Goal: Browse casually: Explore the website without a specific task or goal

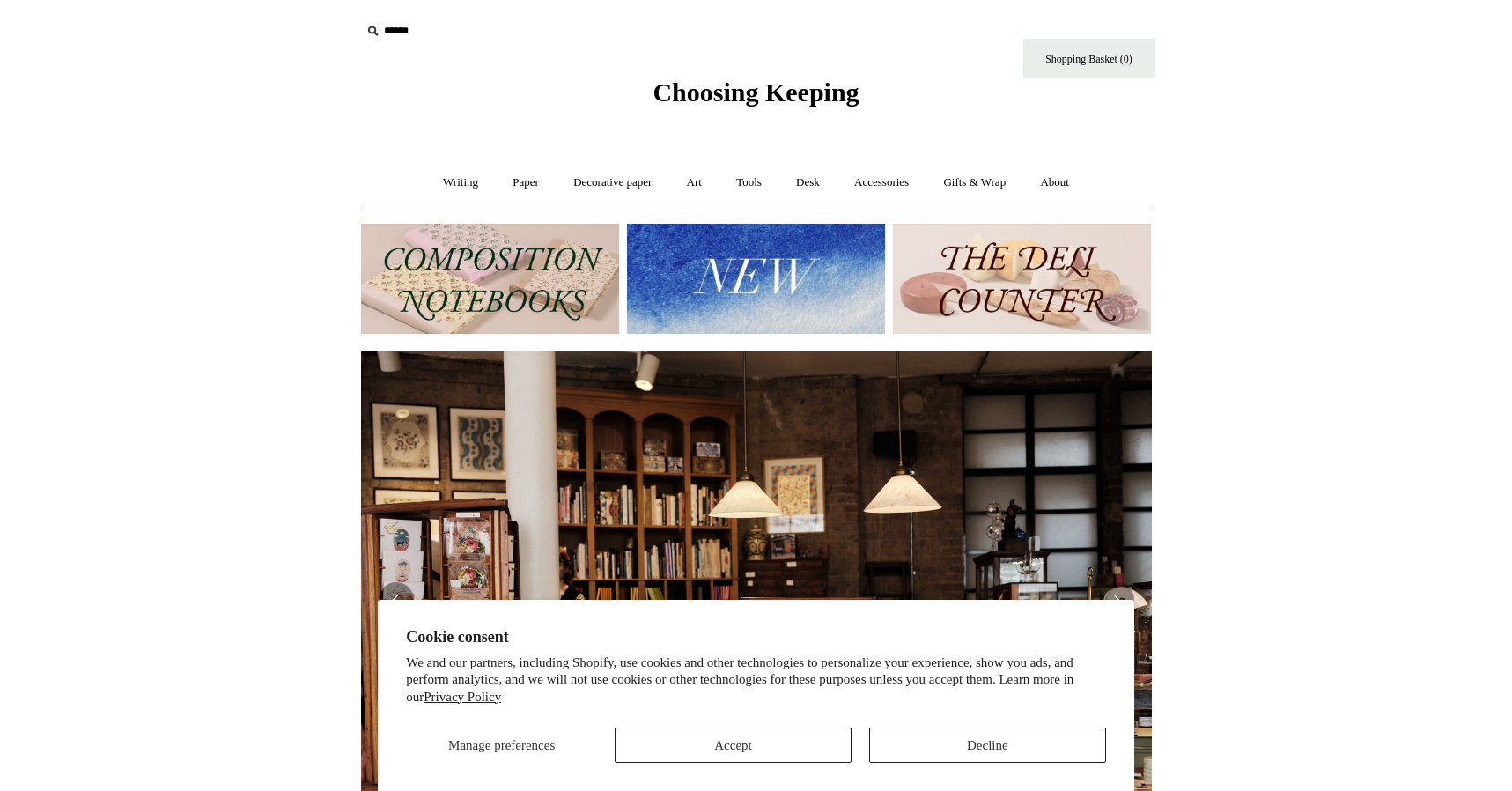
click at [993, 745] on button "Decline" at bounding box center [987, 745] width 236 height 35
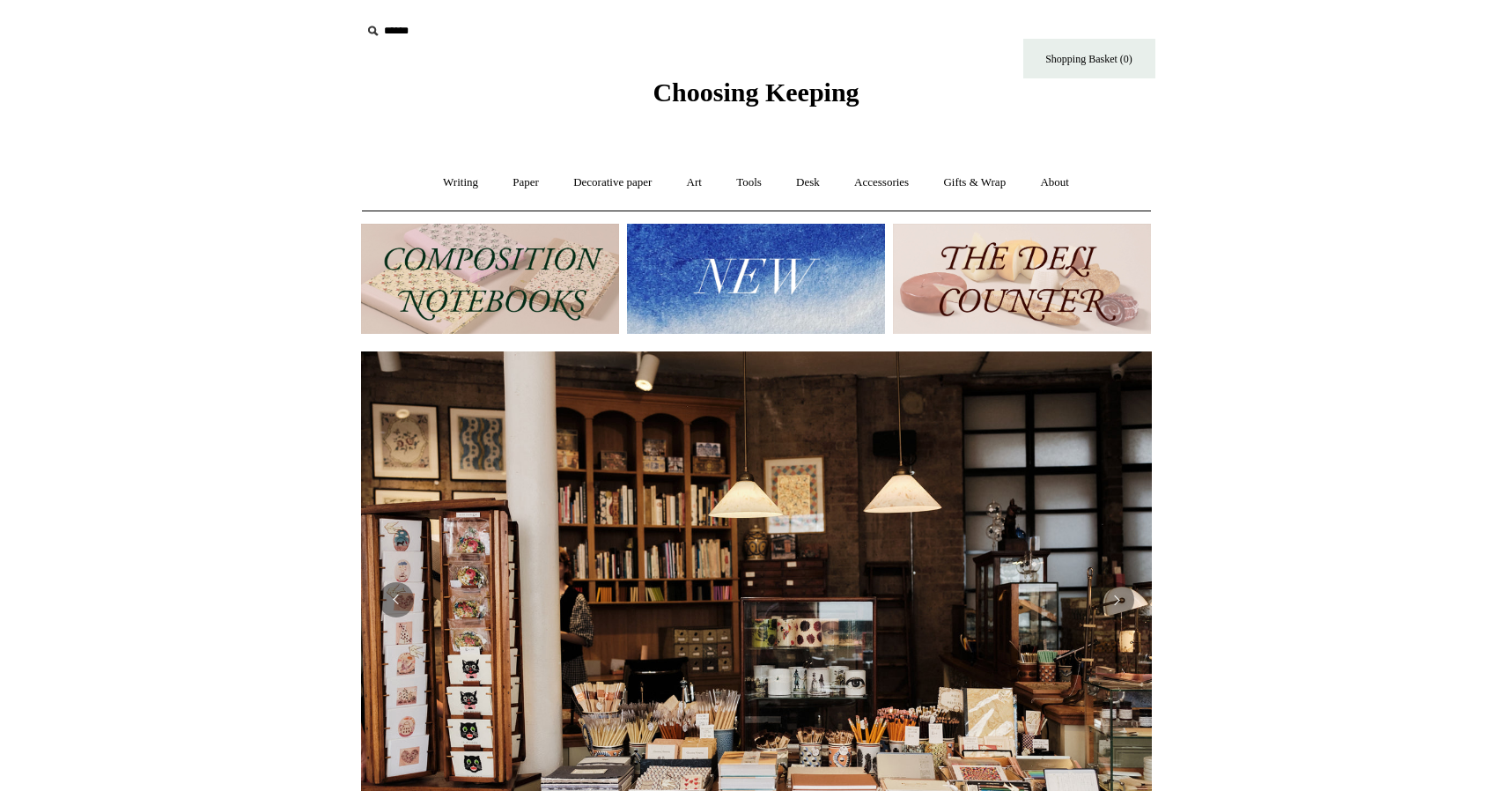
click at [731, 274] on img at bounding box center [756, 279] width 258 height 110
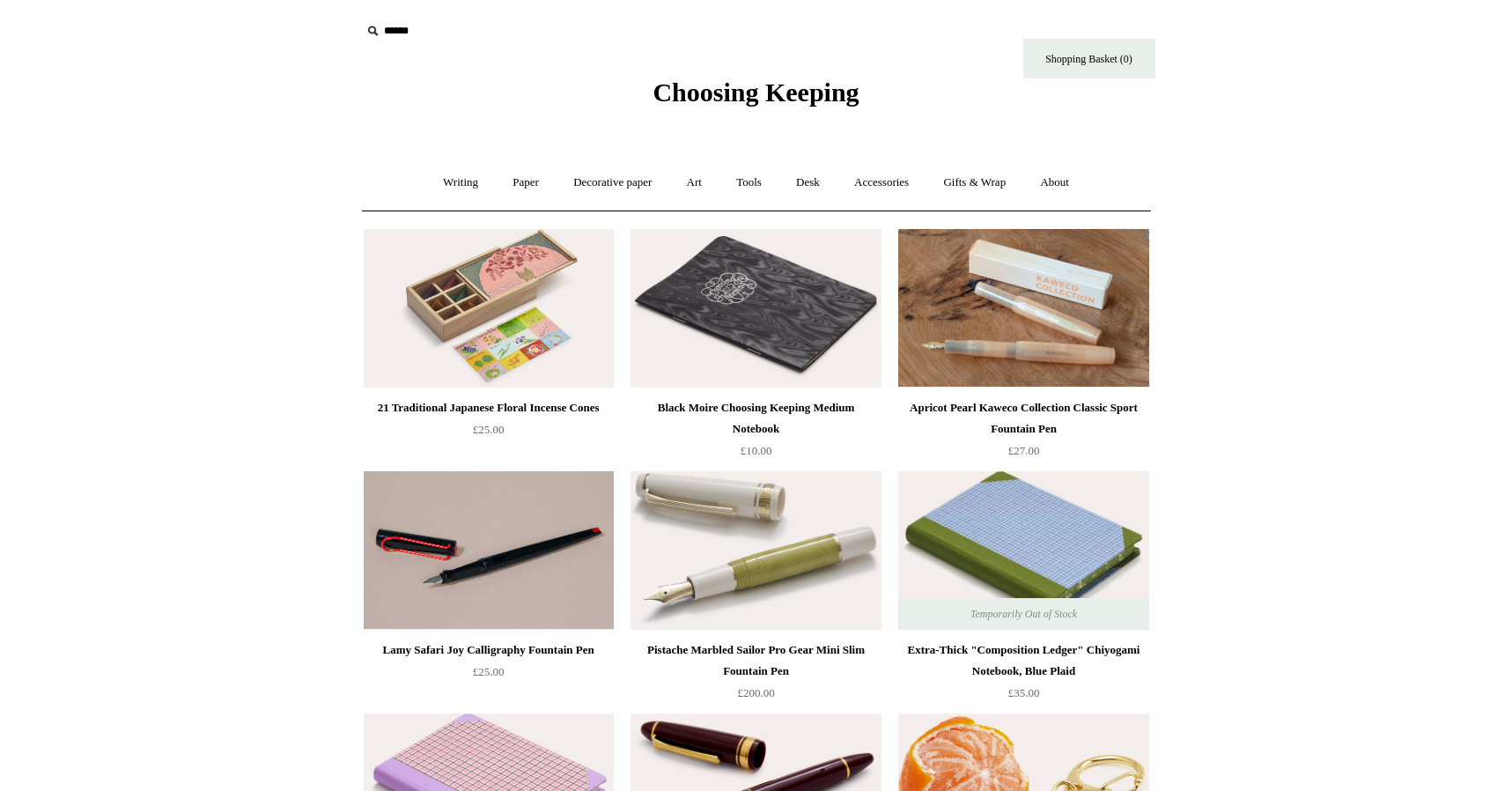
click at [480, 407] on div "21 Traditional Japanese Floral Incense Cones" at bounding box center [489, 408] width 241 height 22
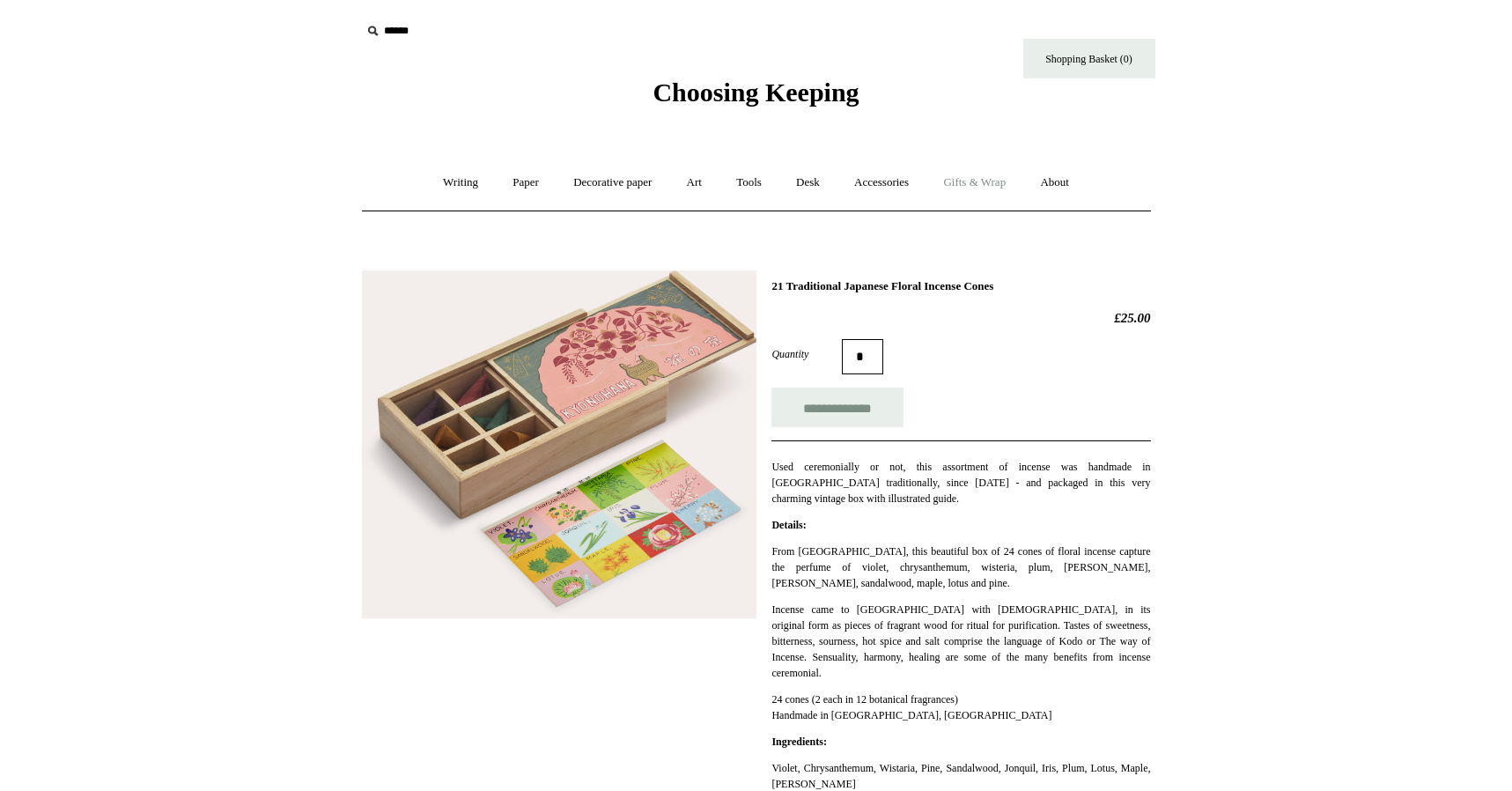
click at [990, 177] on link "Gifts & Wrap +" at bounding box center [974, 183] width 94 height 47
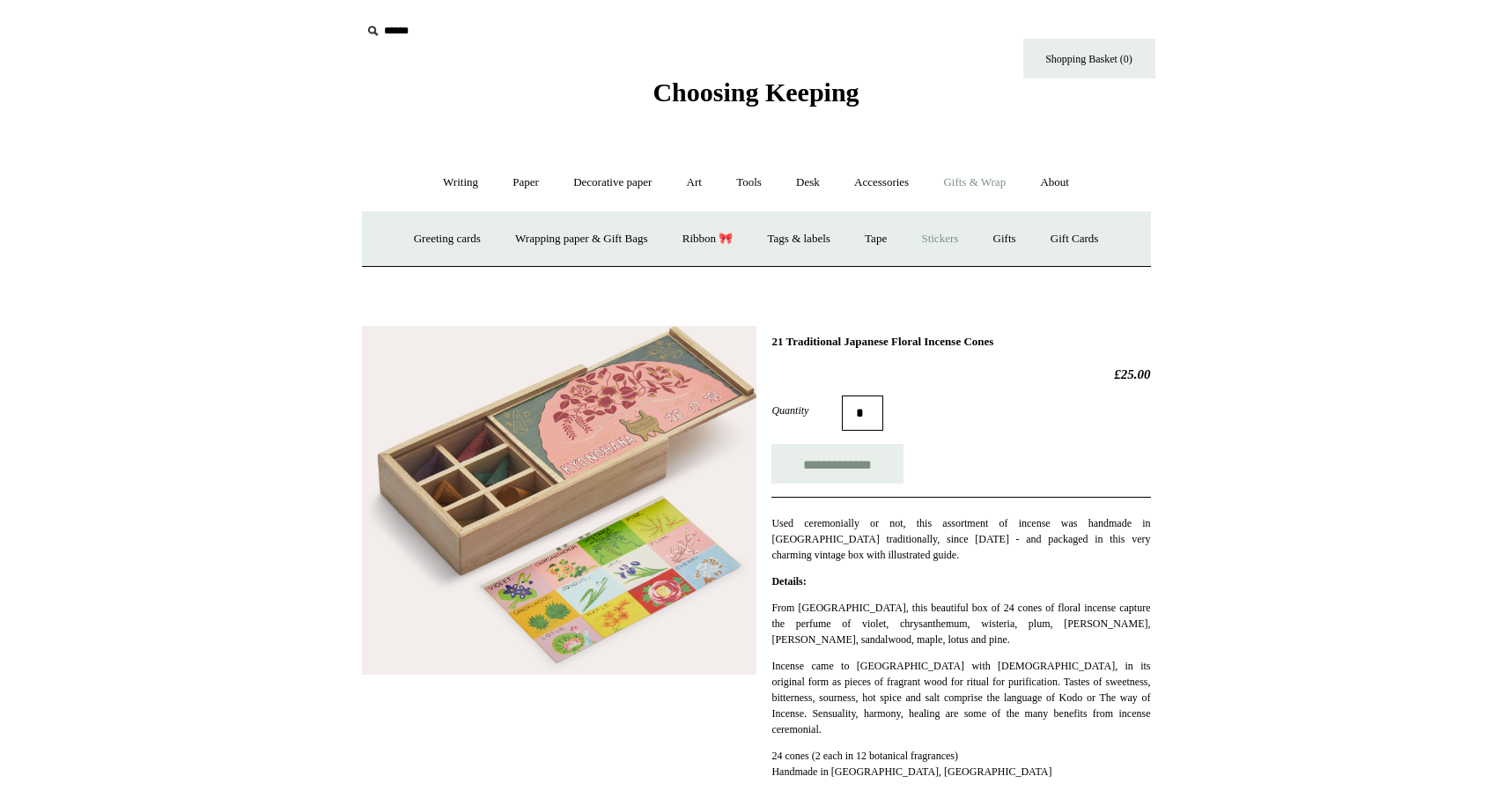
click at [953, 243] on link "Stickers" at bounding box center [939, 239] width 69 height 47
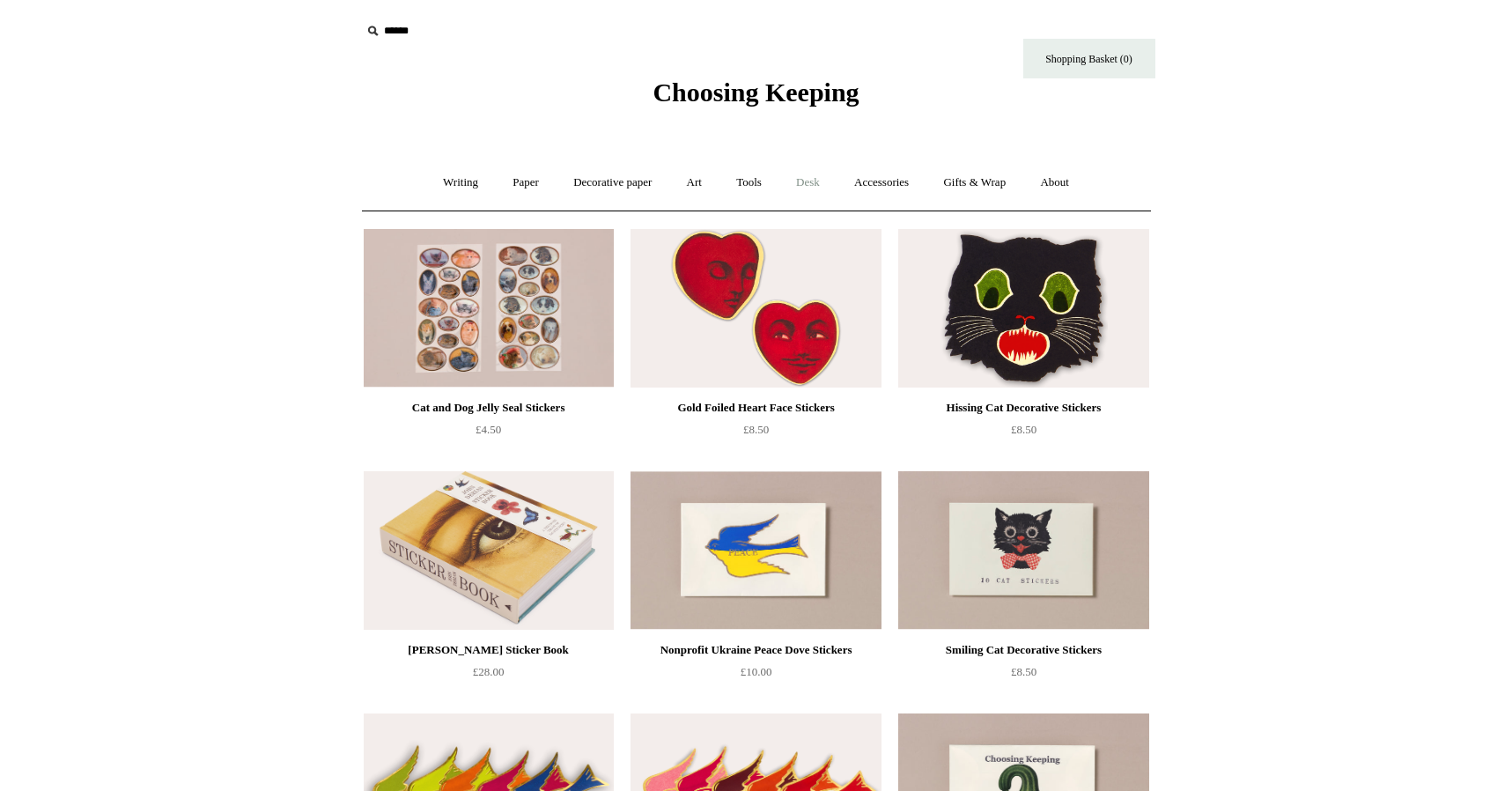
click at [810, 180] on link "Desk +" at bounding box center [808, 183] width 56 height 47
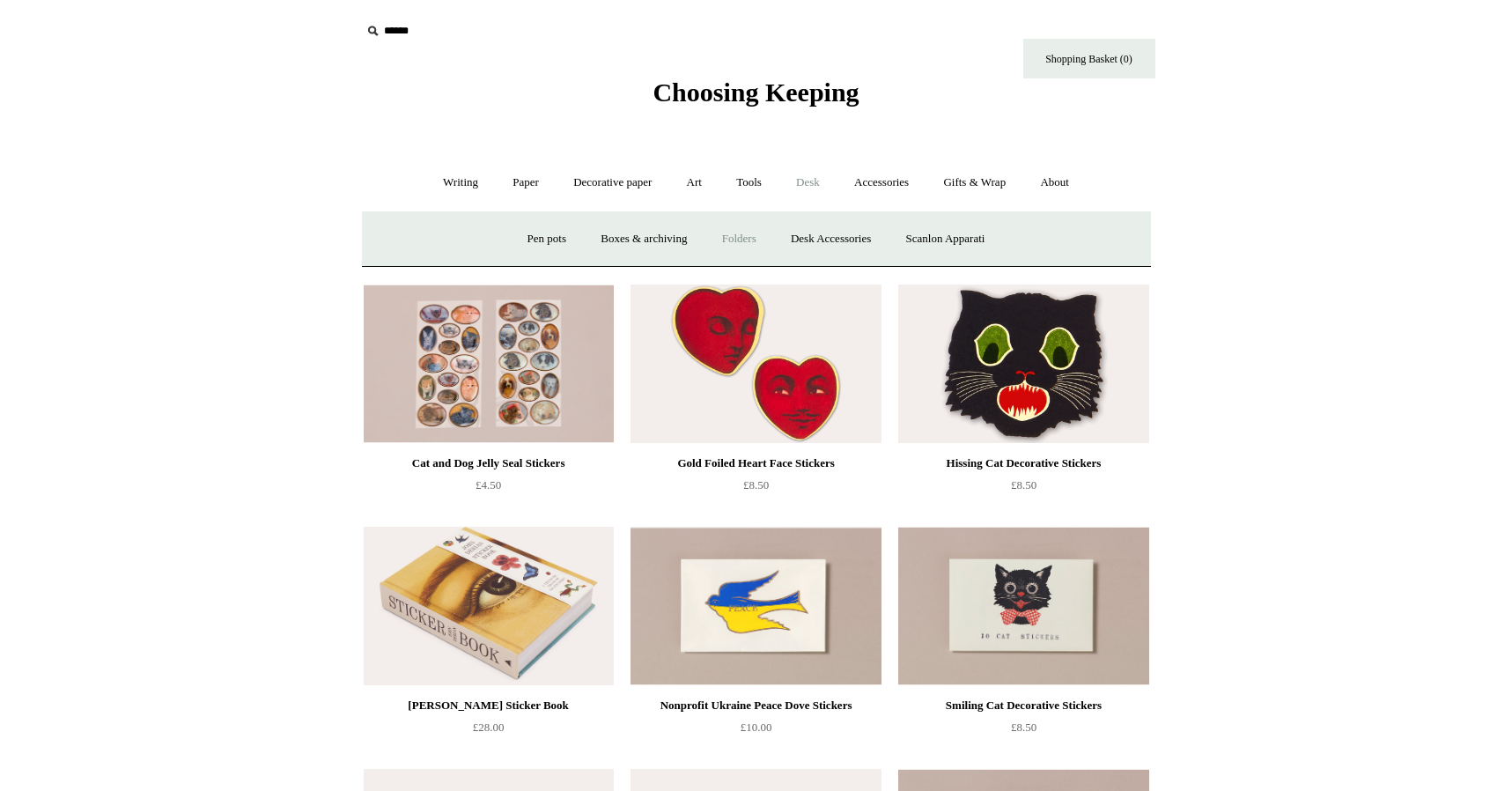
click at [745, 237] on link "Folders" at bounding box center [739, 239] width 66 height 47
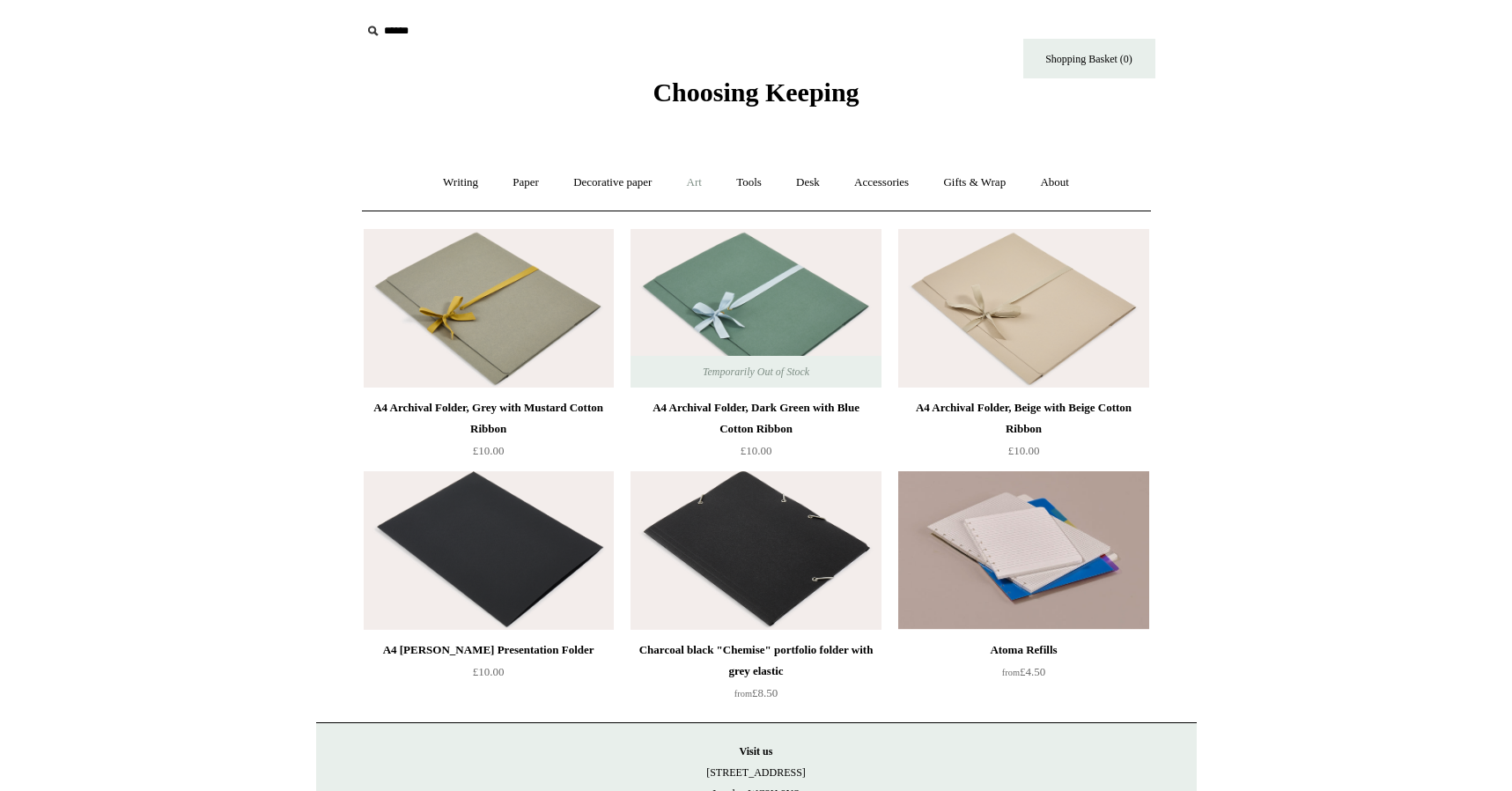
click at [690, 181] on link "Art +" at bounding box center [695, 183] width 47 height 47
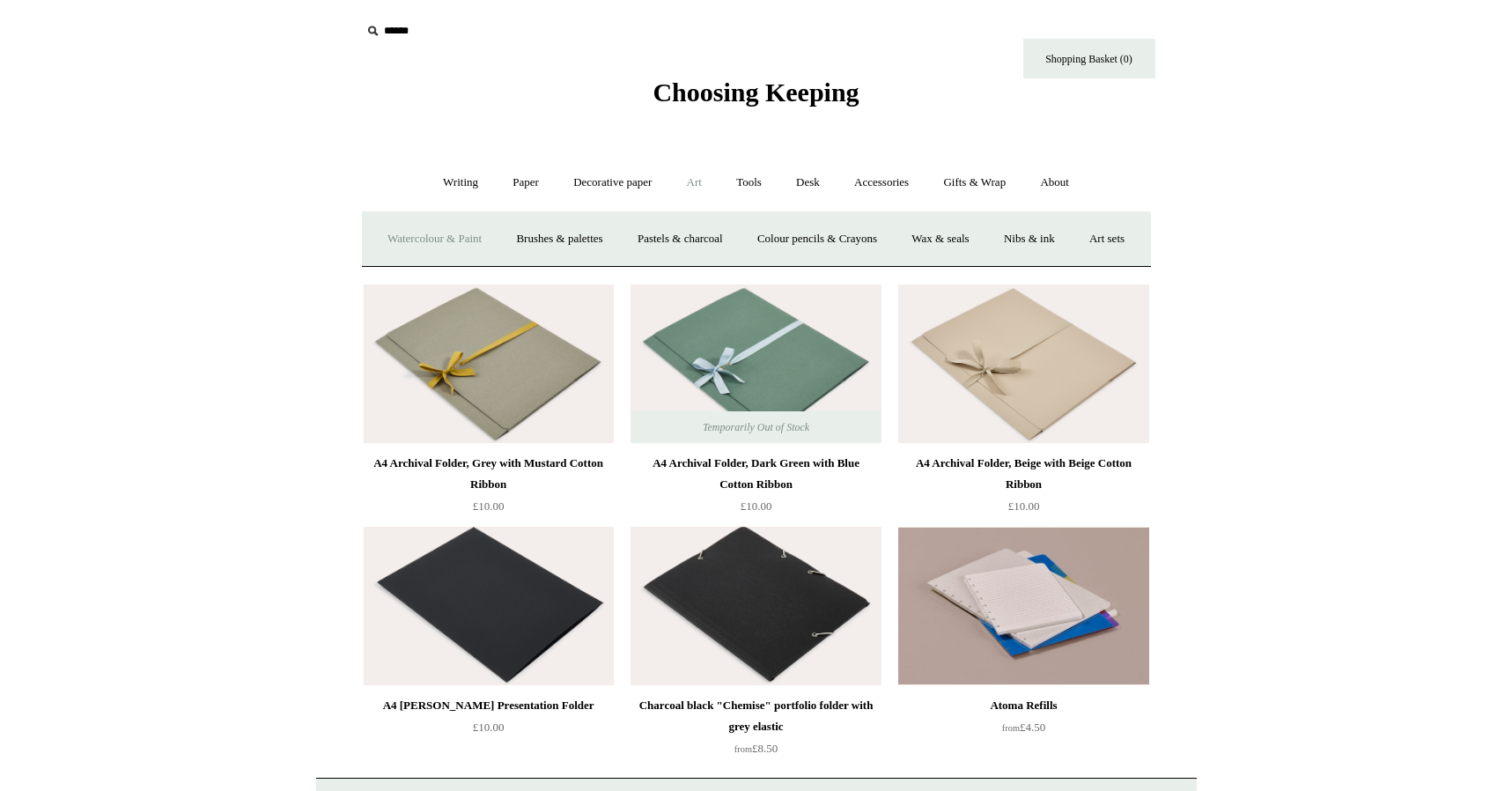
click at [433, 241] on link "Watercolour & Paint" at bounding box center [435, 239] width 126 height 47
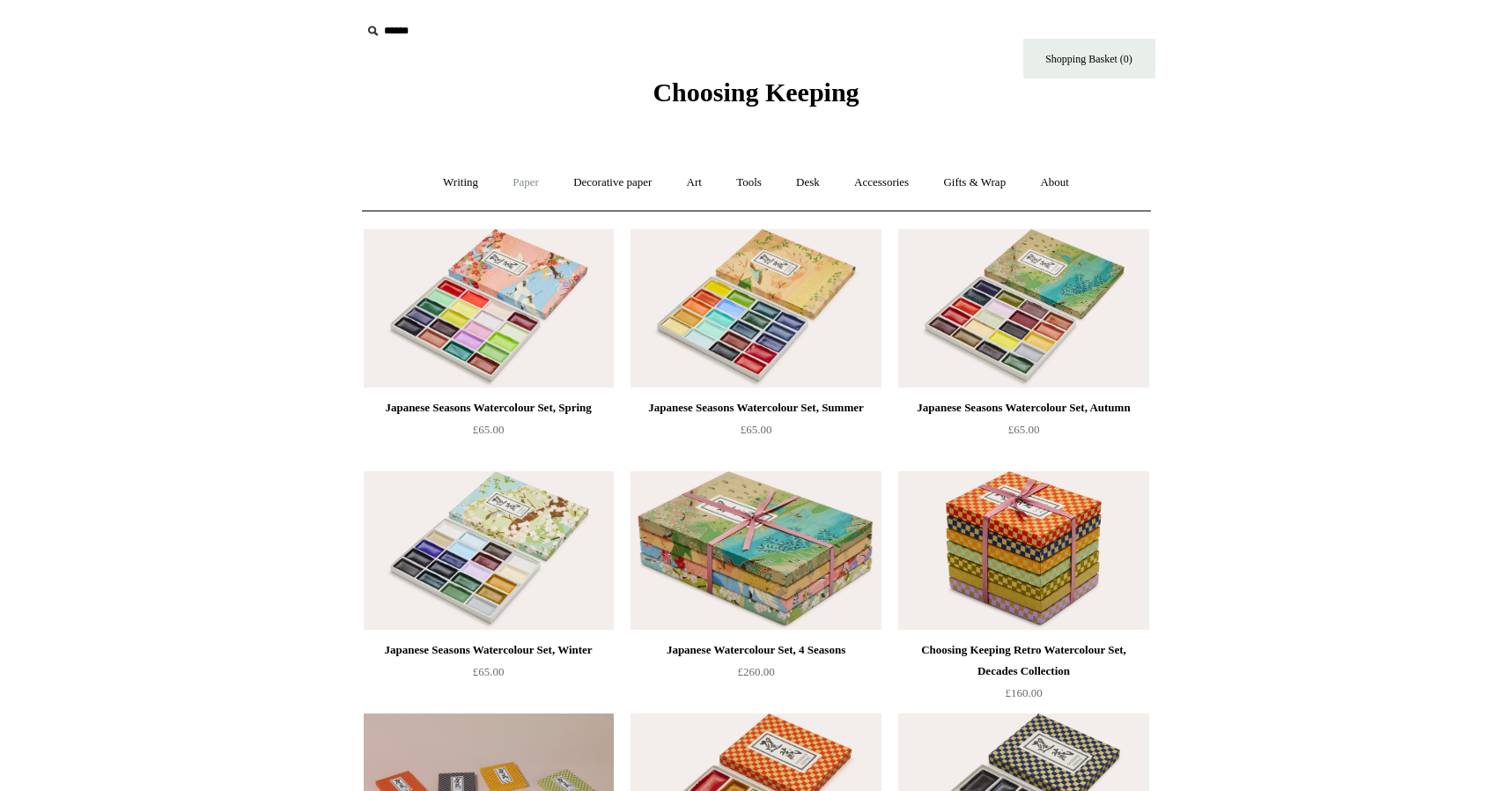
click at [514, 187] on link "Paper +" at bounding box center [525, 183] width 58 height 47
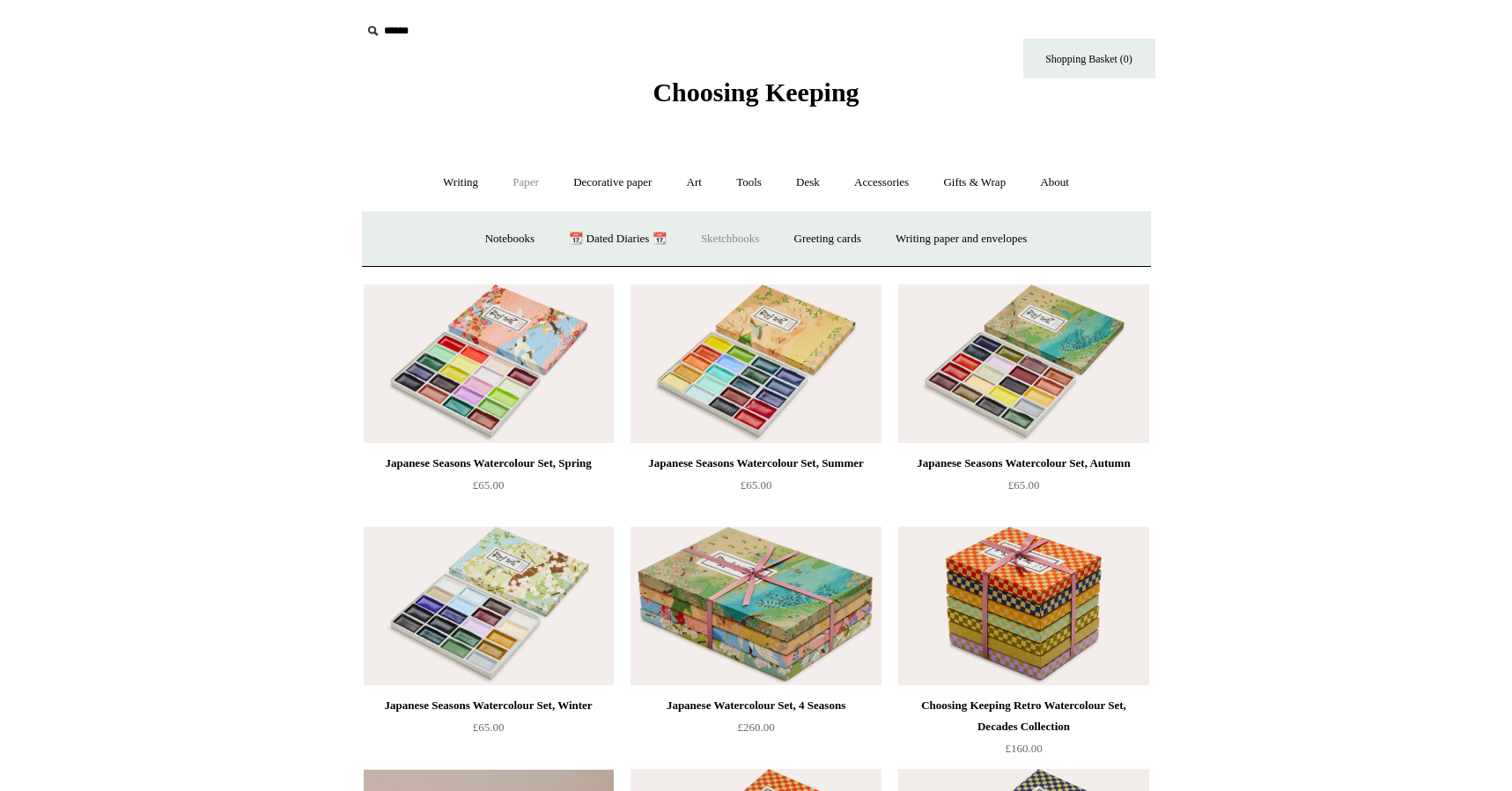
click at [736, 231] on link "Sketchbooks +" at bounding box center [730, 239] width 90 height 47
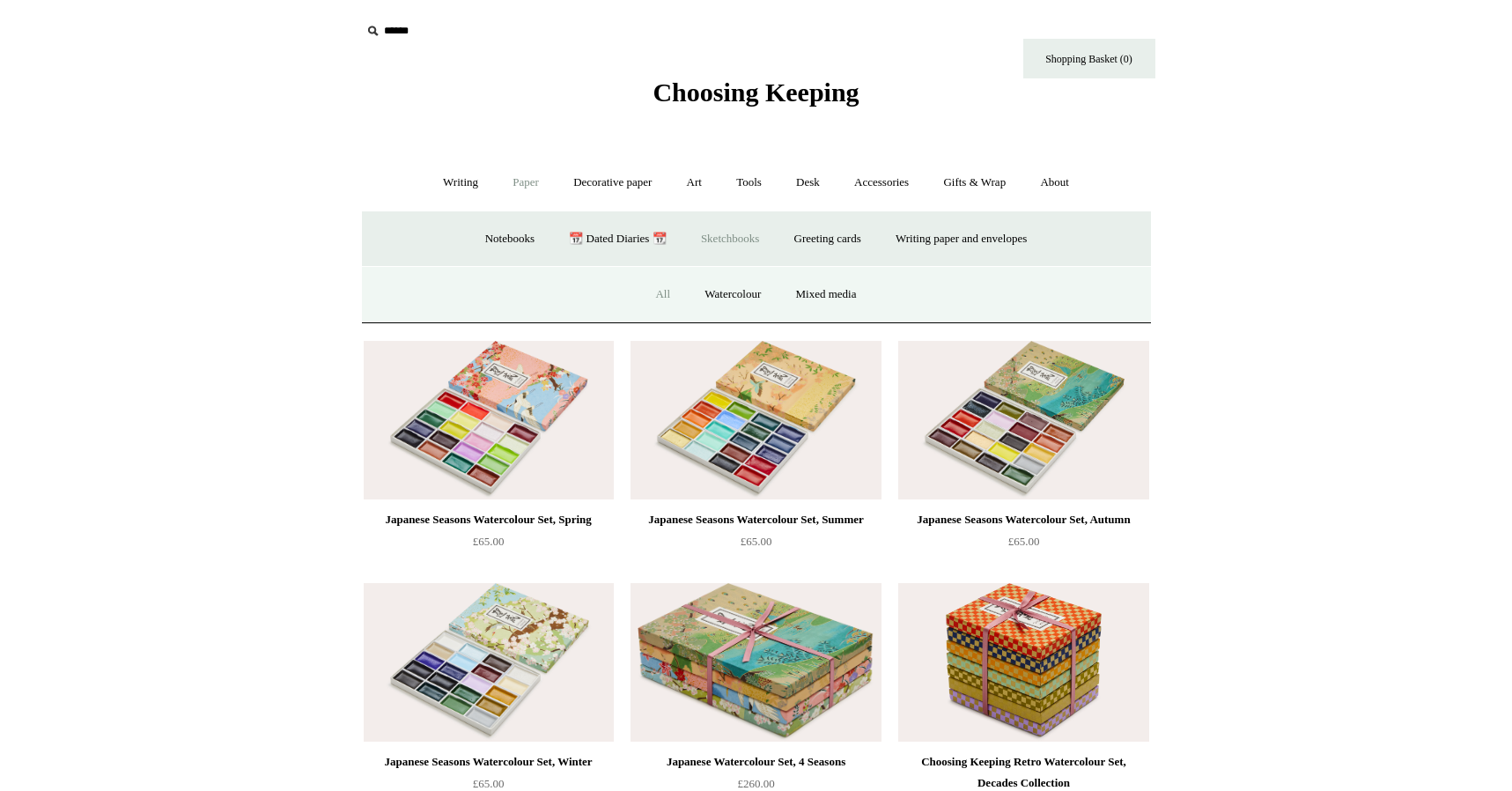
click at [662, 294] on link "All" at bounding box center [662, 294] width 47 height 47
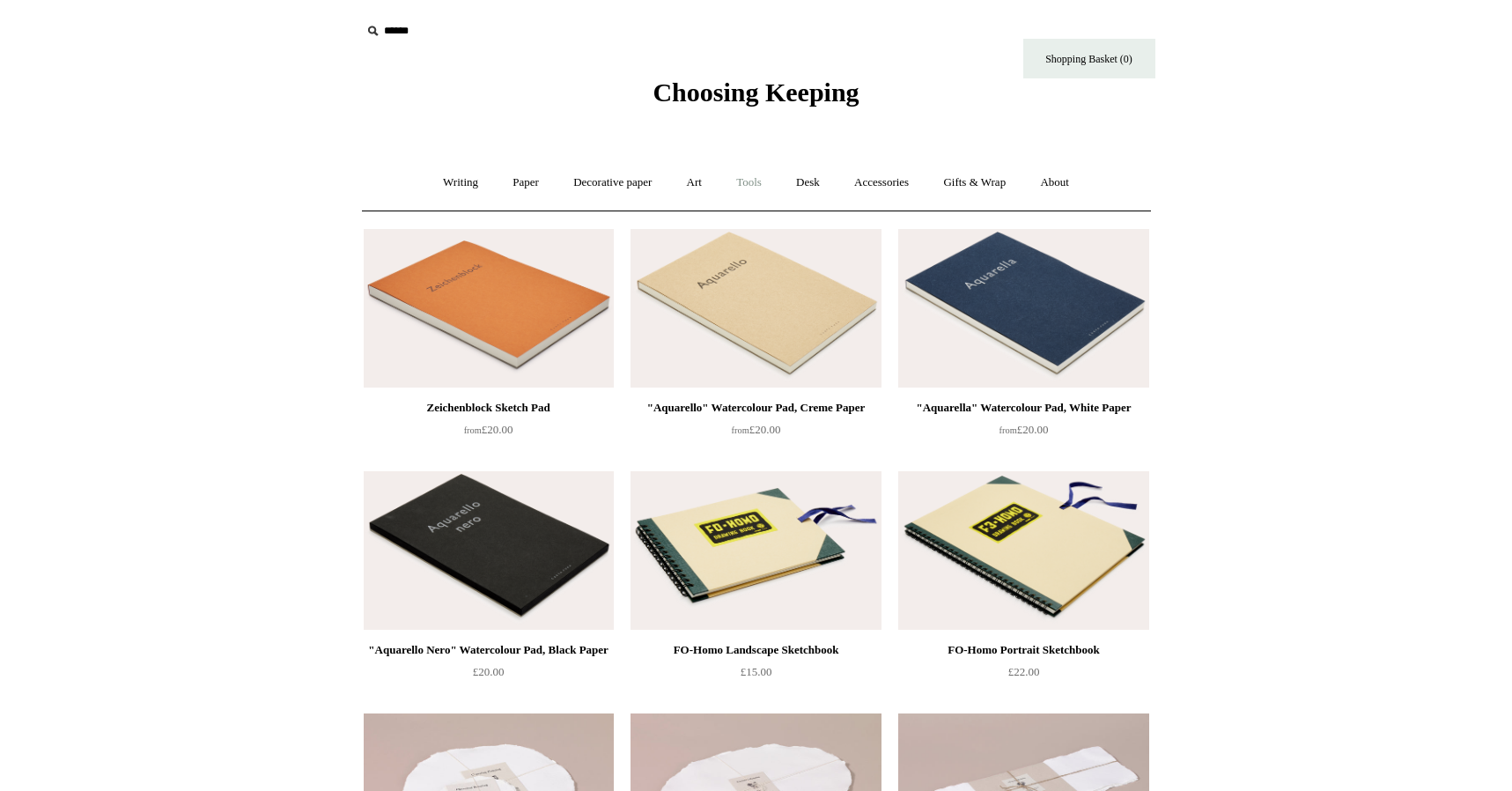
click at [761, 188] on link "Tools +" at bounding box center [749, 183] width 57 height 47
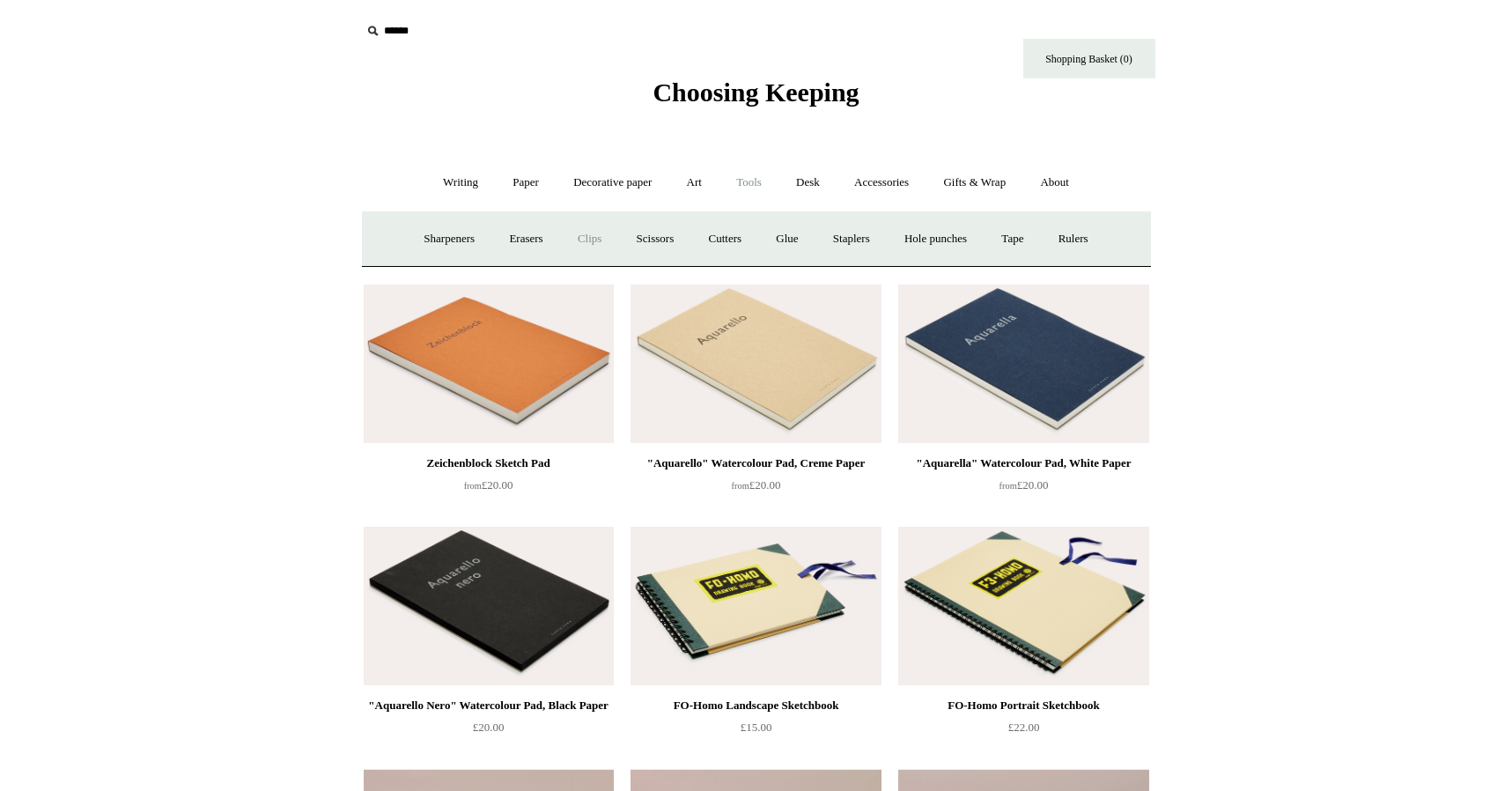
click at [583, 241] on link "Clips +" at bounding box center [589, 239] width 56 height 47
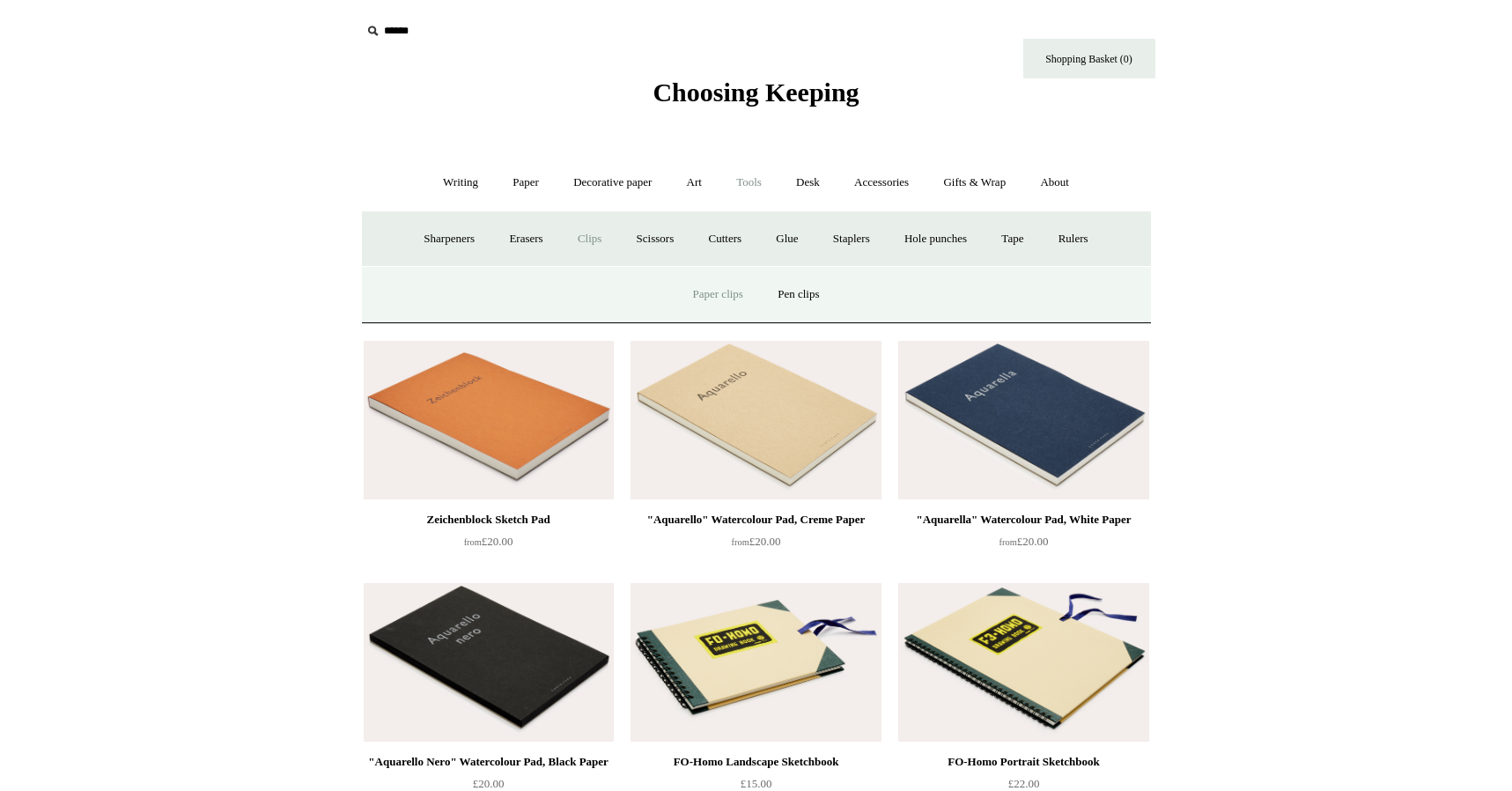
click at [738, 290] on link "Paper clips" at bounding box center [717, 294] width 81 height 47
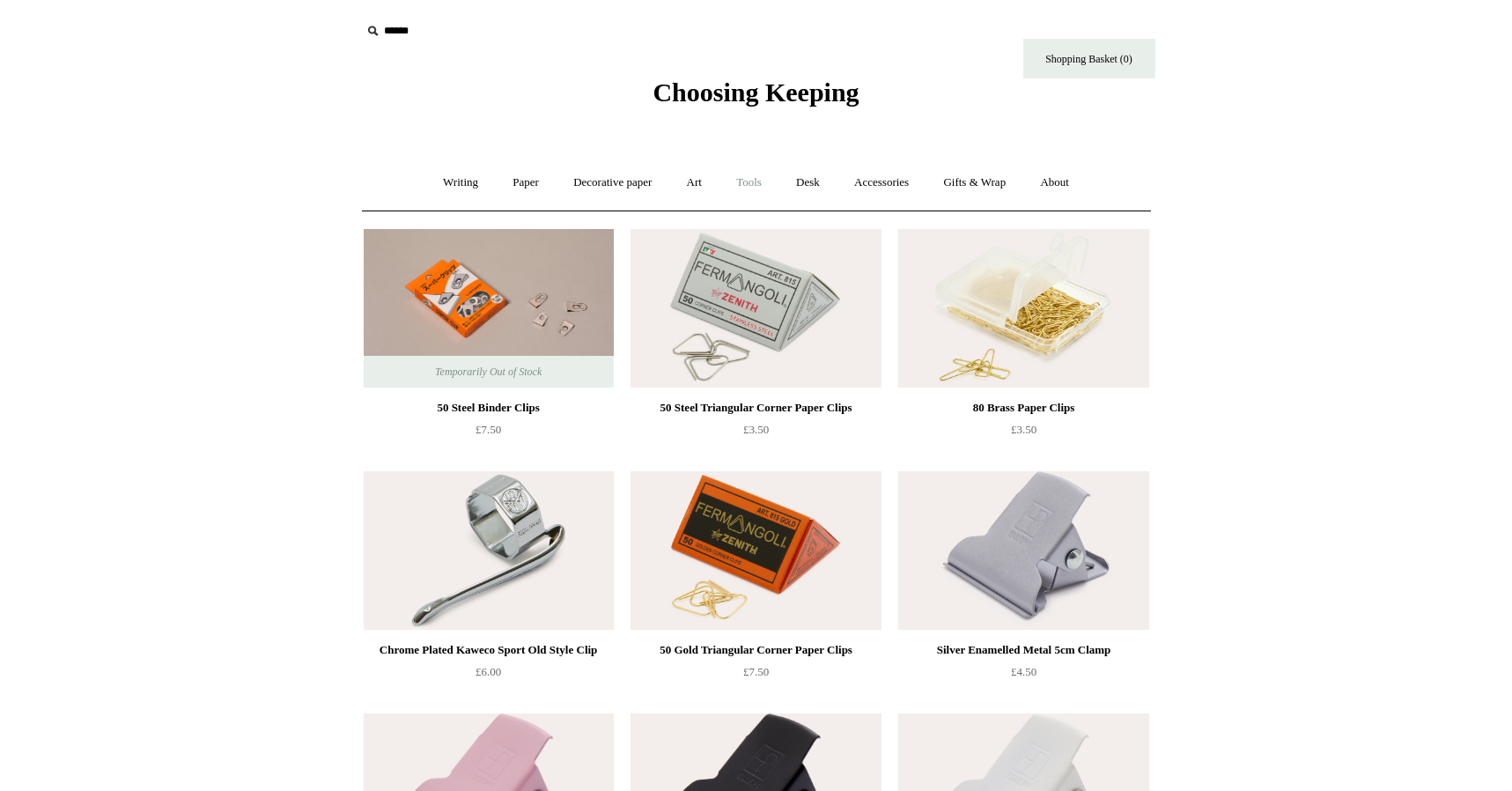
click at [753, 180] on link "Tools +" at bounding box center [749, 183] width 57 height 47
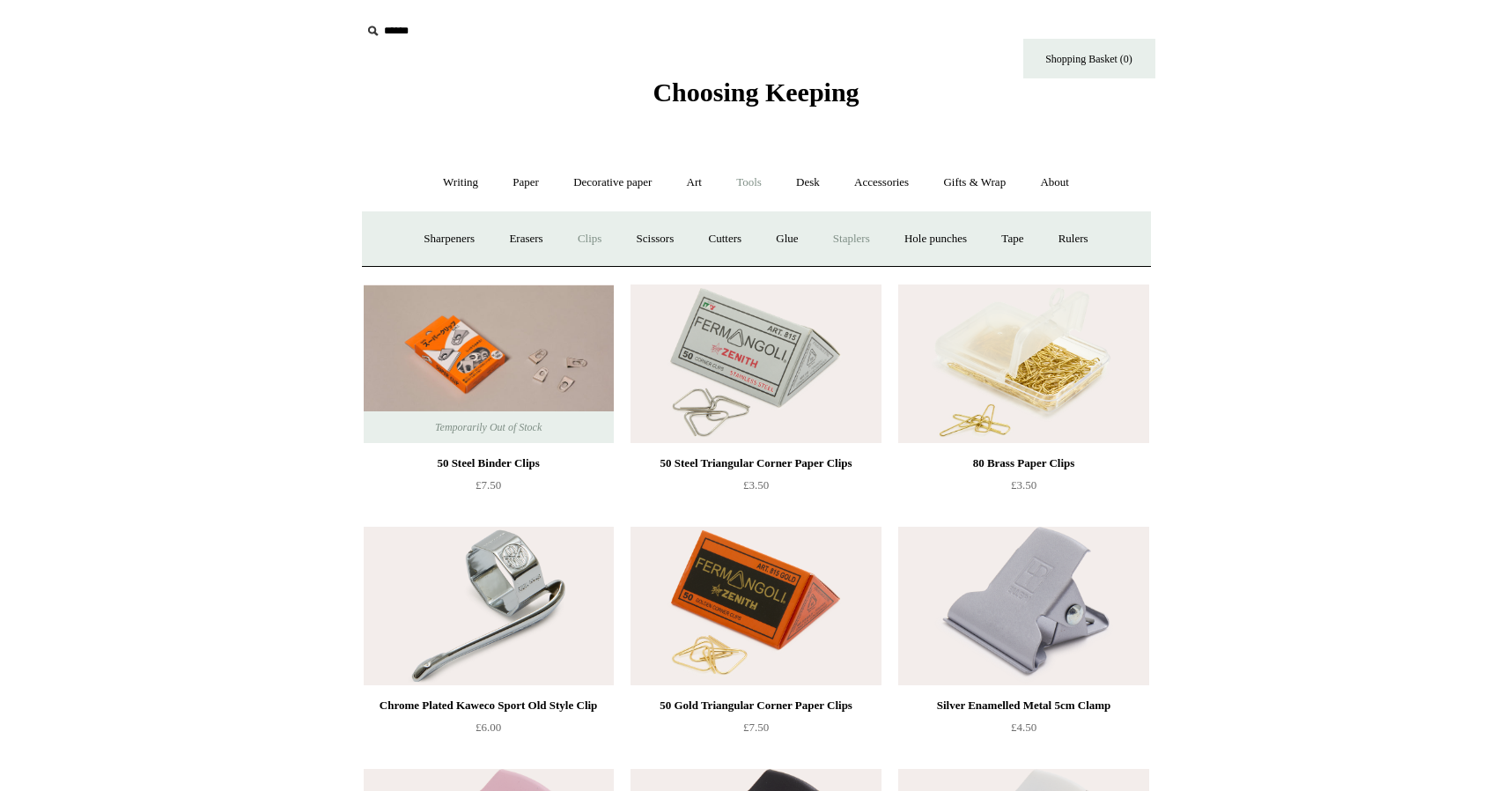
click at [861, 243] on link "Staplers +" at bounding box center [852, 239] width 69 height 47
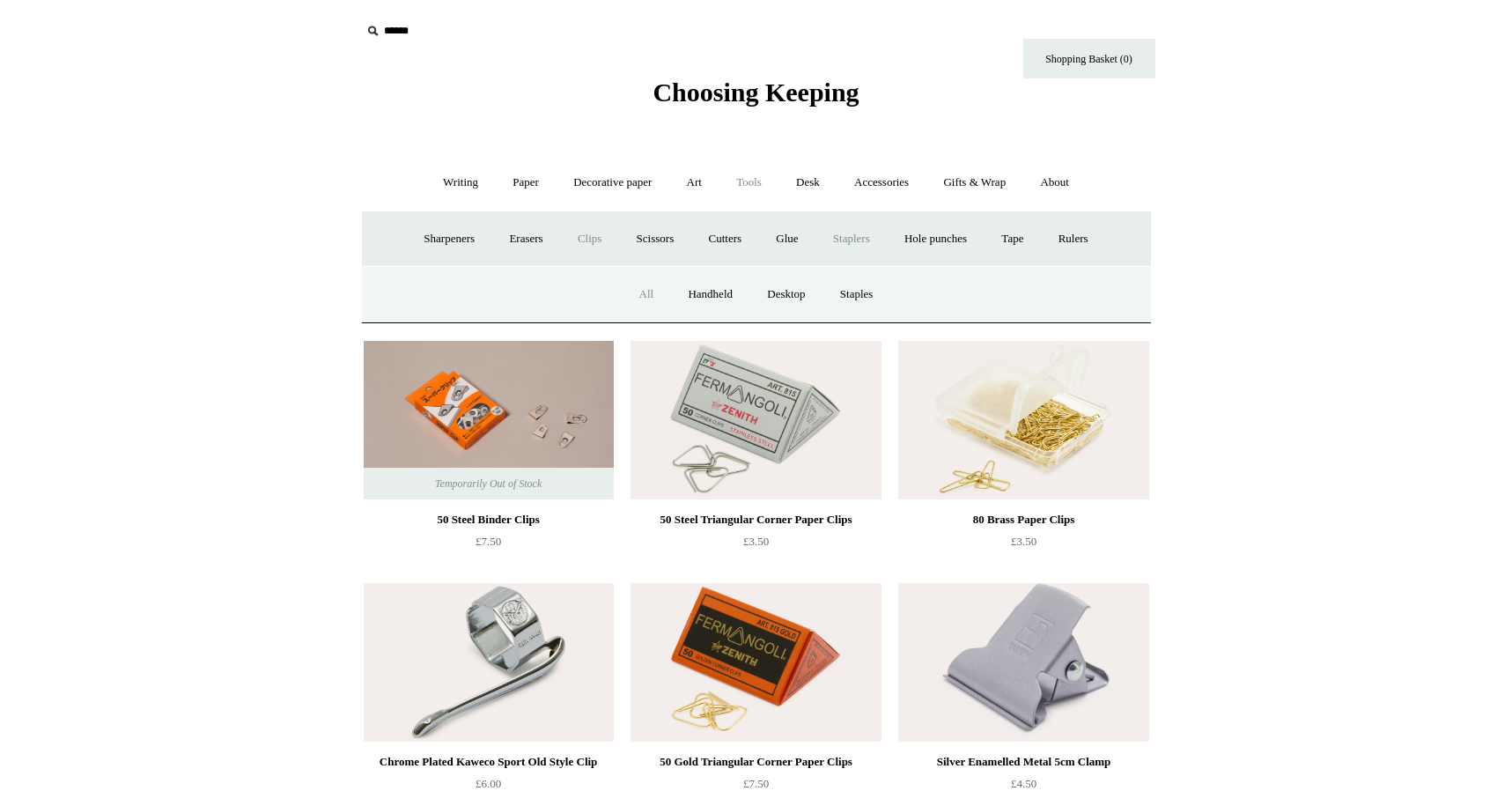
click at [642, 288] on link "All" at bounding box center [647, 294] width 47 height 47
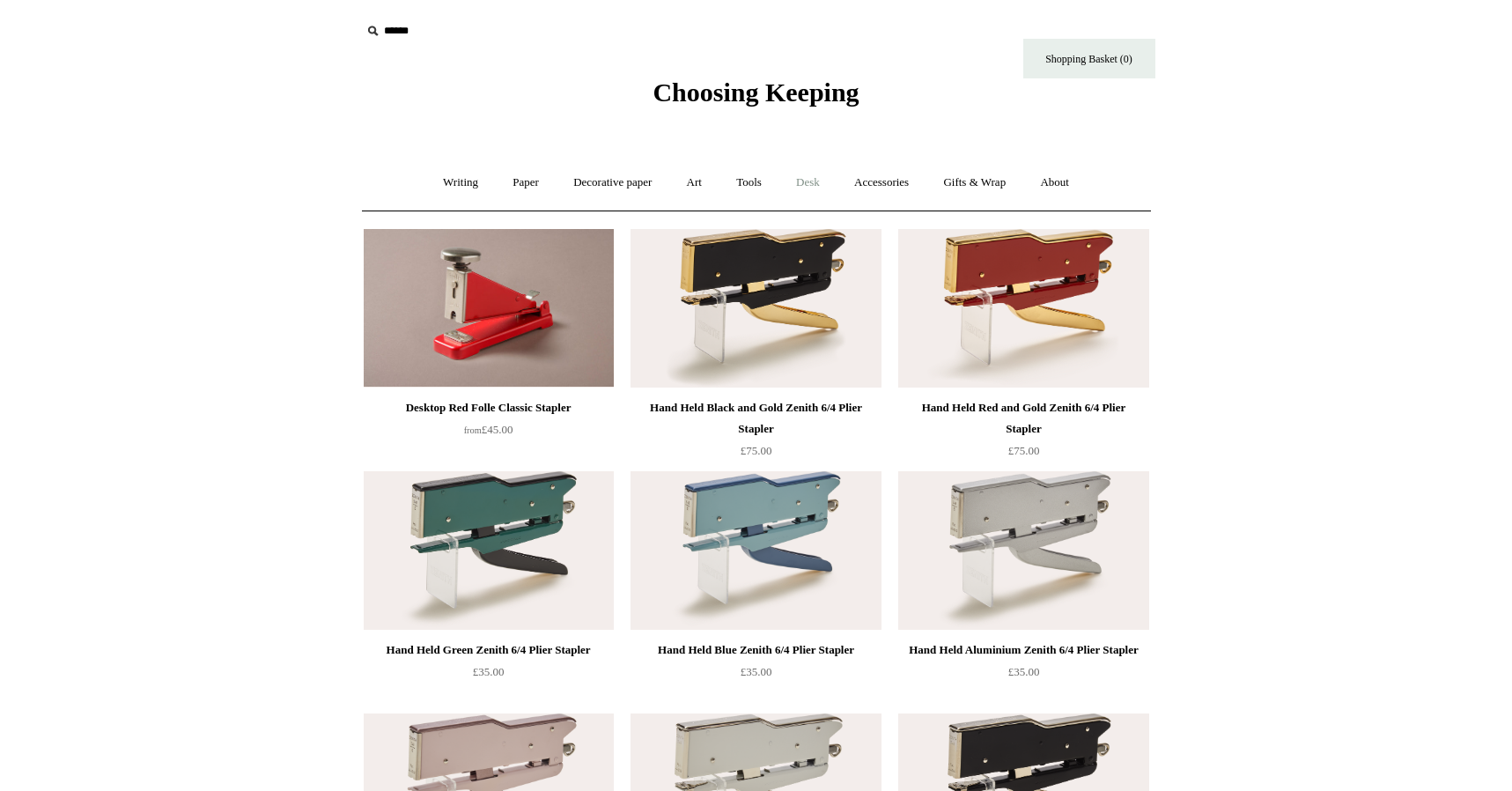
click at [815, 179] on link "Desk +" at bounding box center [808, 183] width 56 height 47
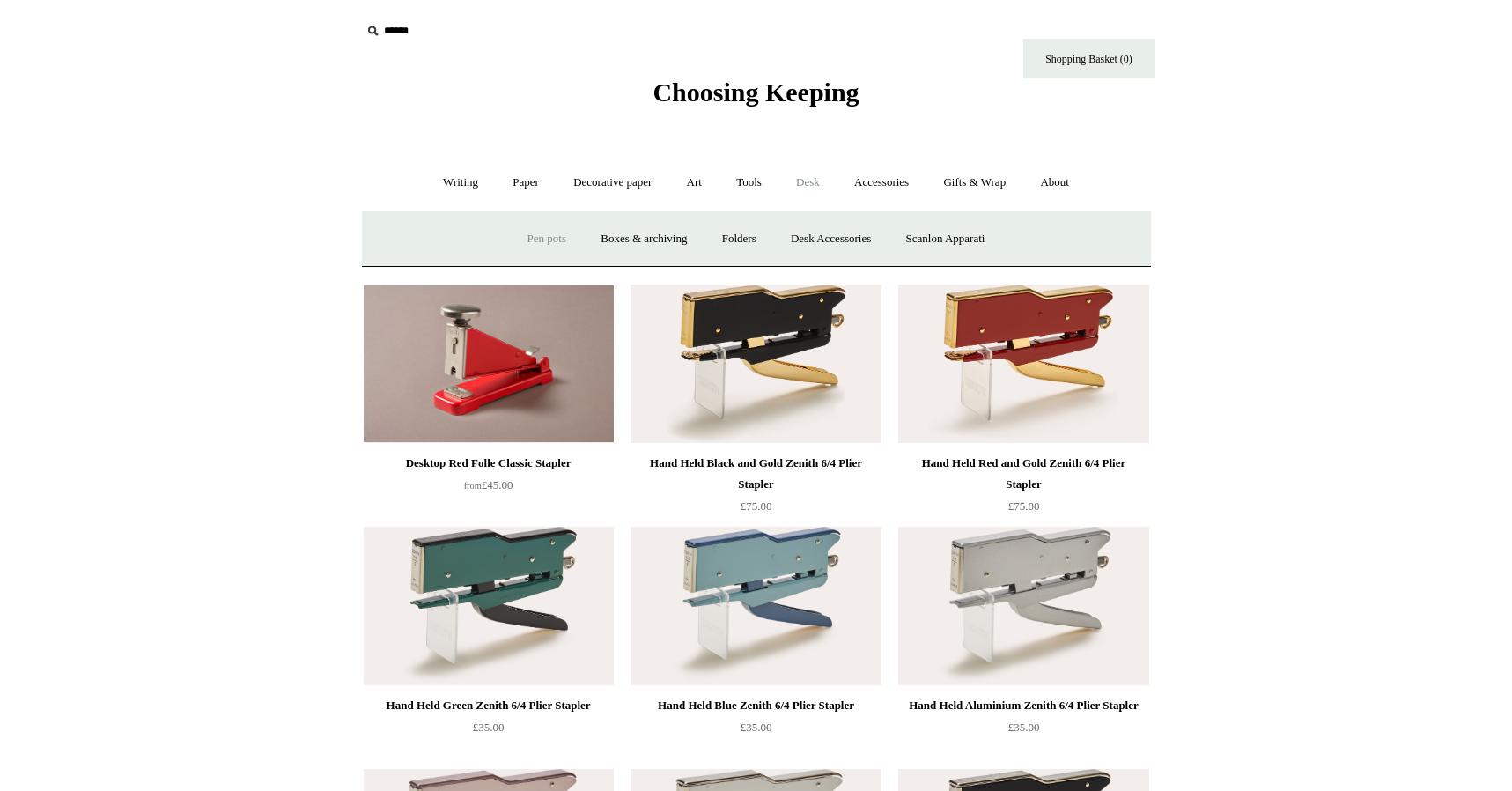
click at [537, 236] on link "Pen pots" at bounding box center [547, 239] width 71 height 47
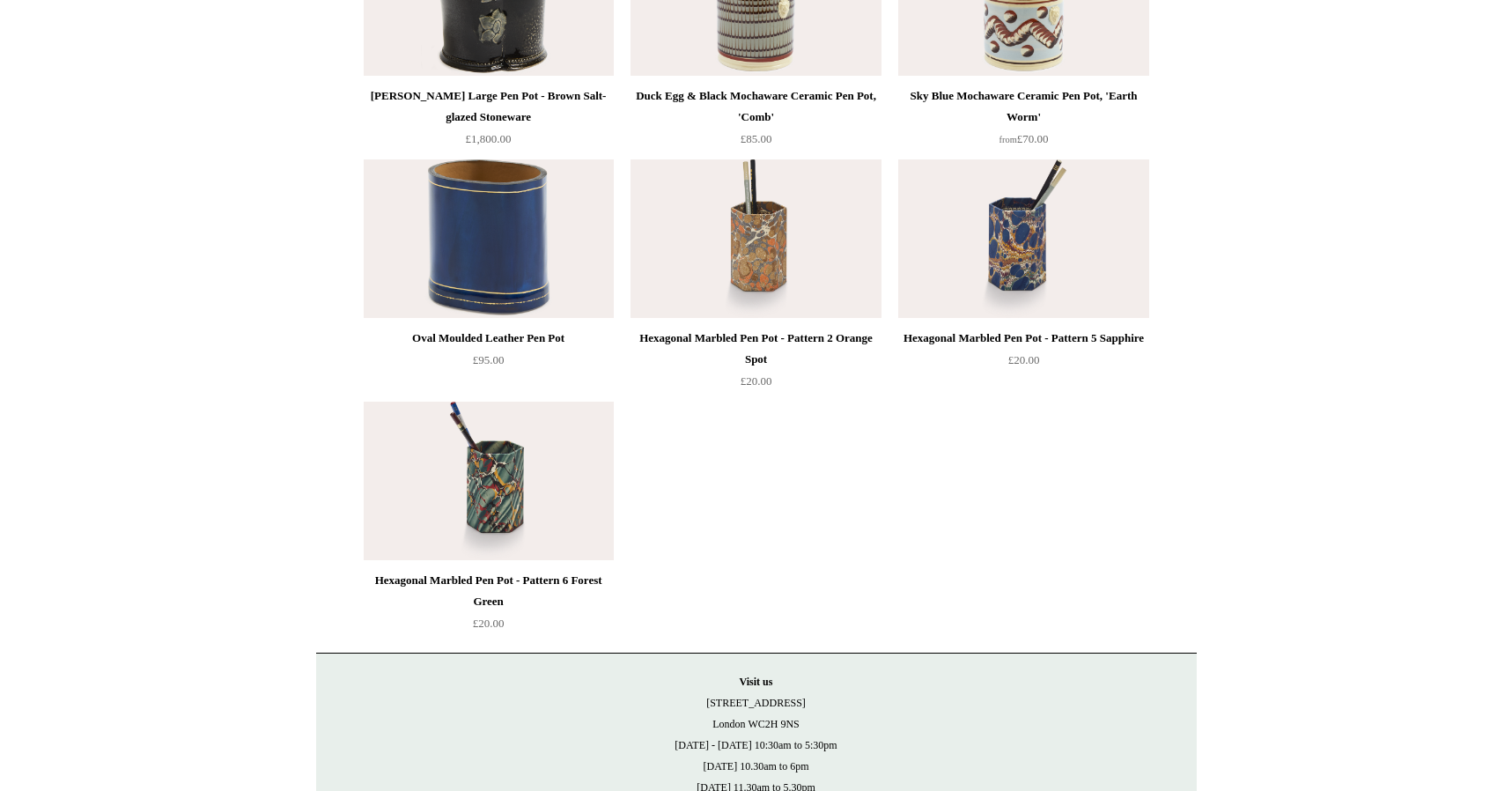
scroll to position [2730, 0]
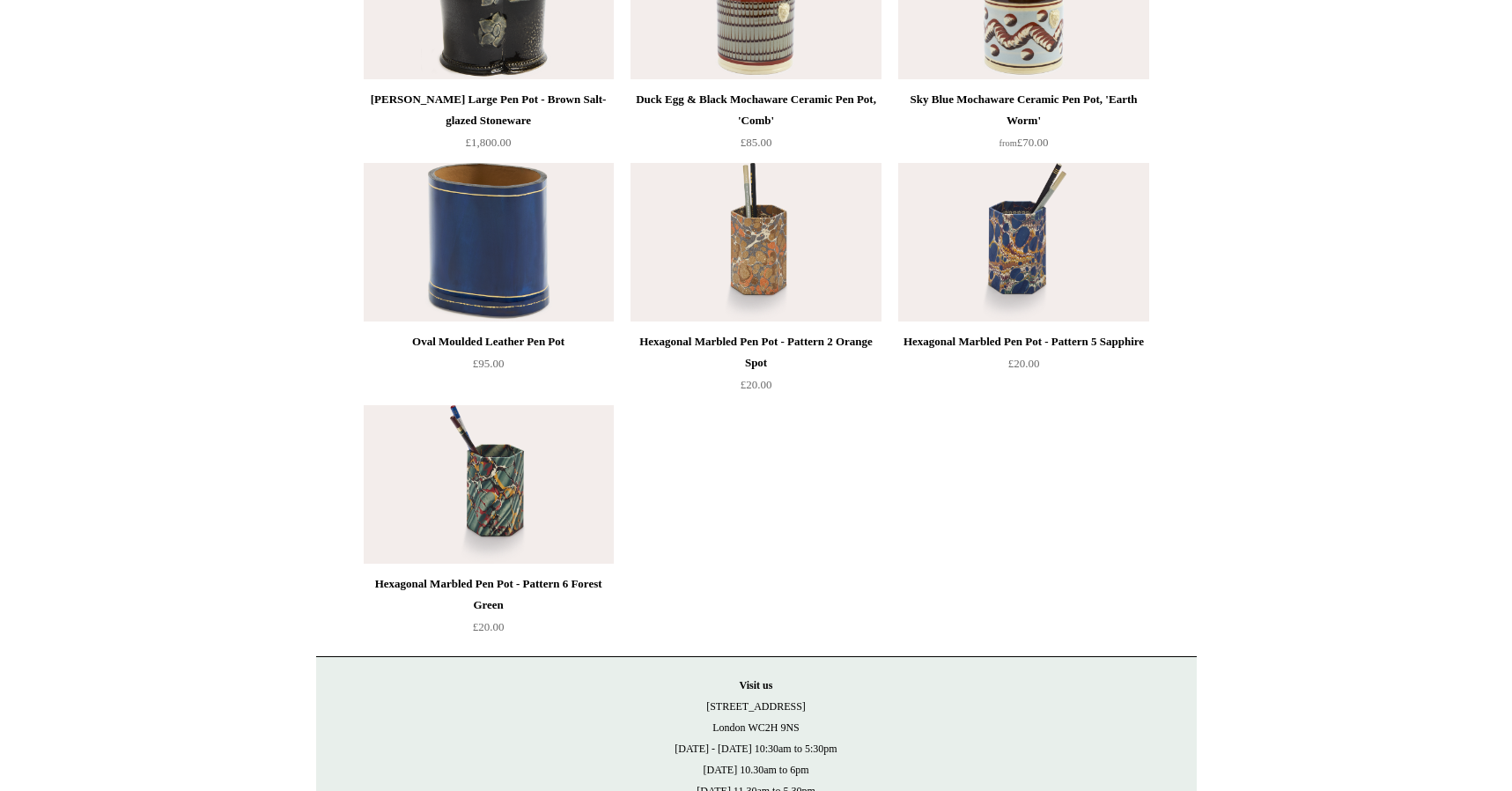
click at [484, 496] on img at bounding box center [489, 485] width 250 height 159
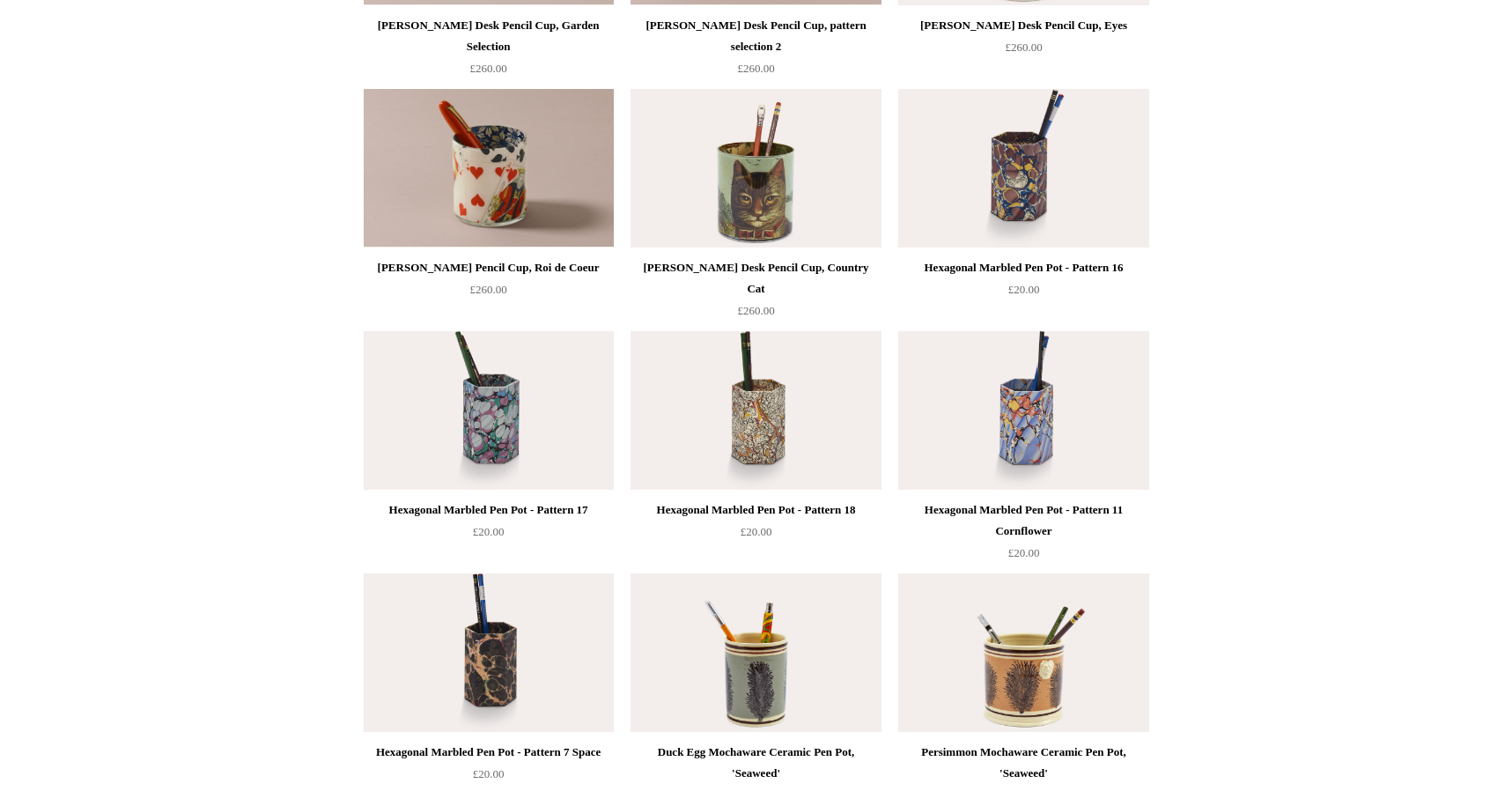
scroll to position [380, 0]
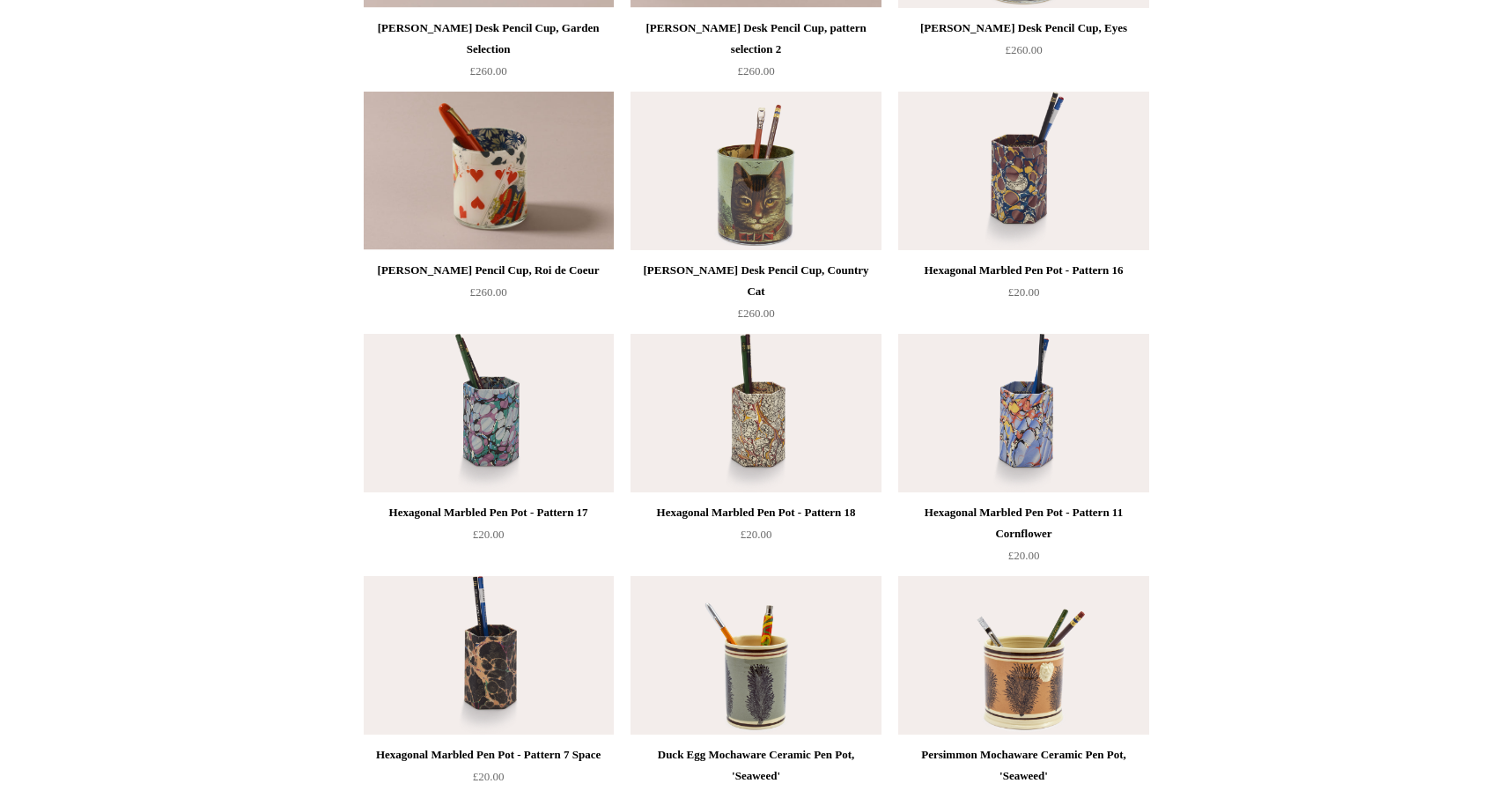
click at [499, 434] on img at bounding box center [489, 413] width 250 height 159
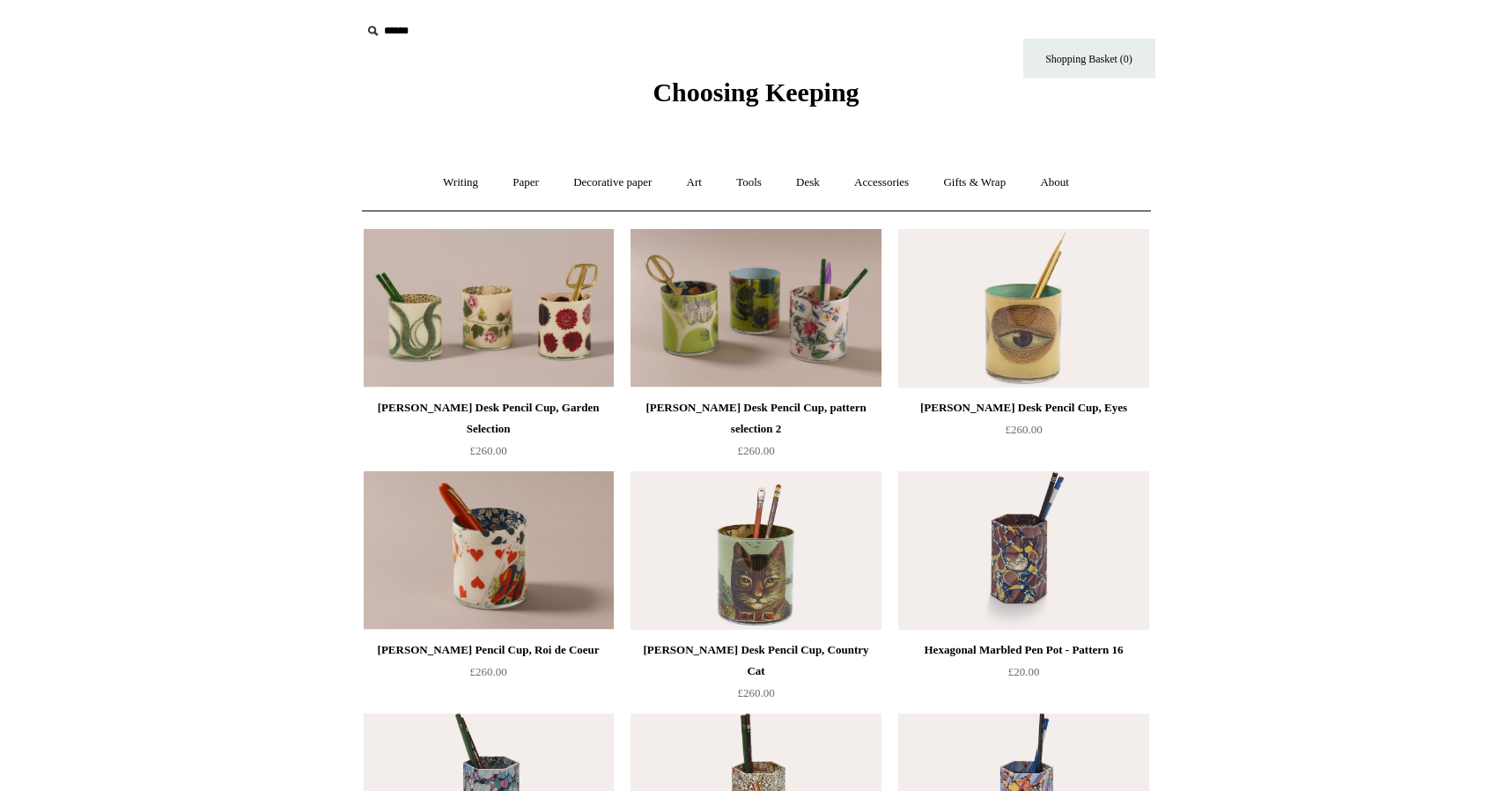
scroll to position [0, 0]
click at [518, 187] on link "Paper +" at bounding box center [525, 183] width 58 height 47
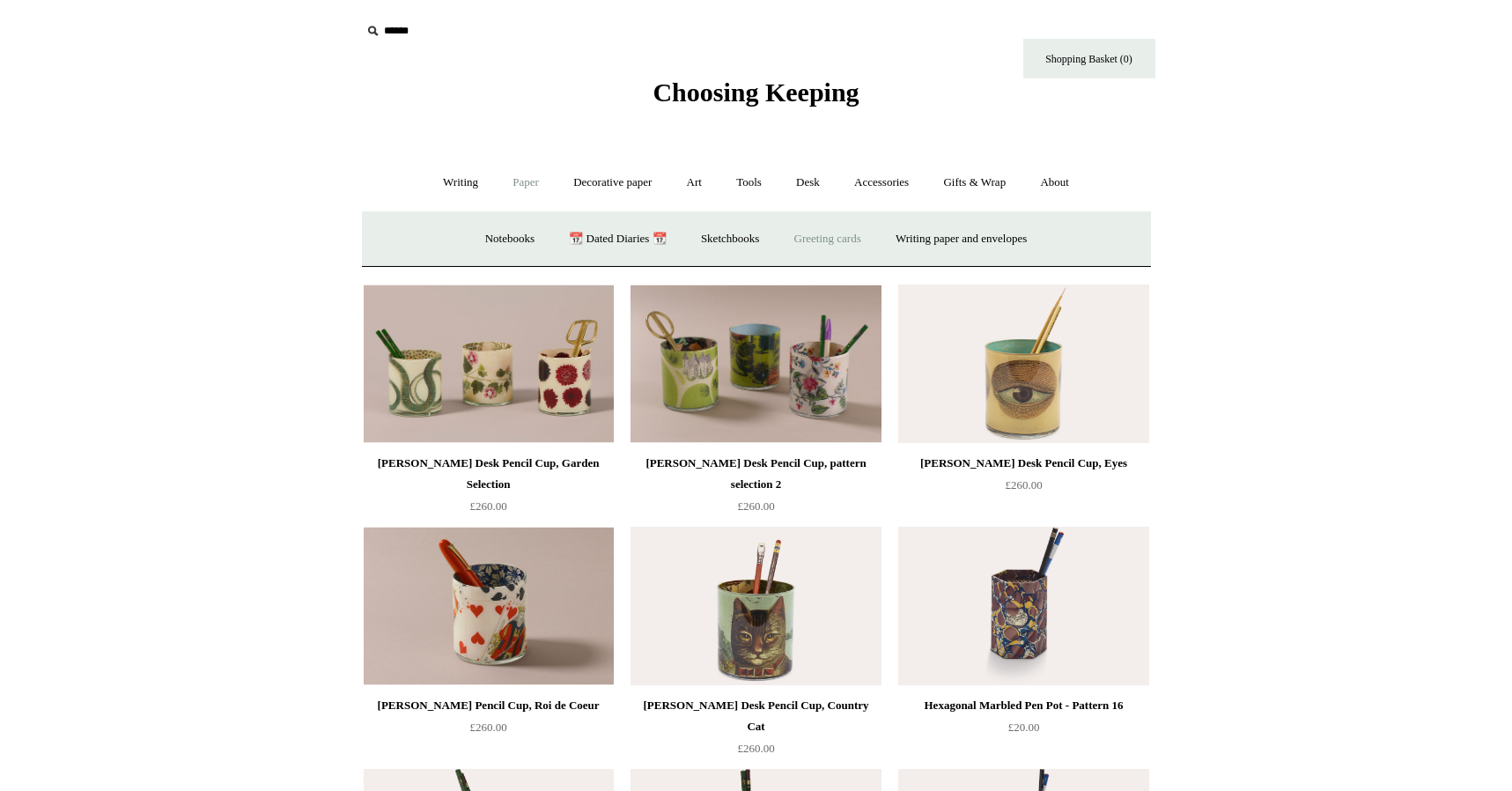
click at [832, 237] on link "Greeting cards +" at bounding box center [827, 239] width 98 height 47
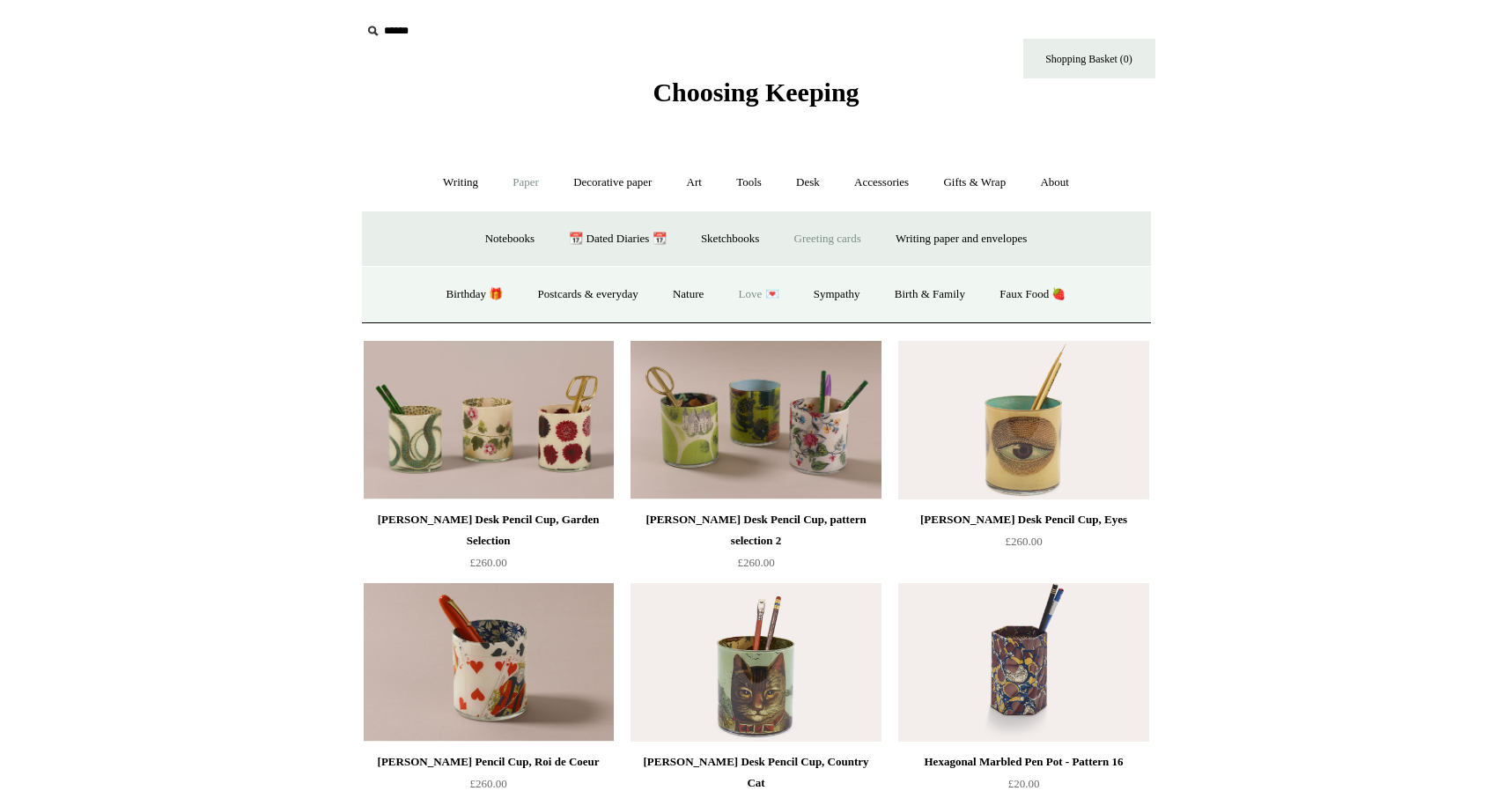
click at [756, 290] on link "Love 💌" at bounding box center [759, 294] width 73 height 47
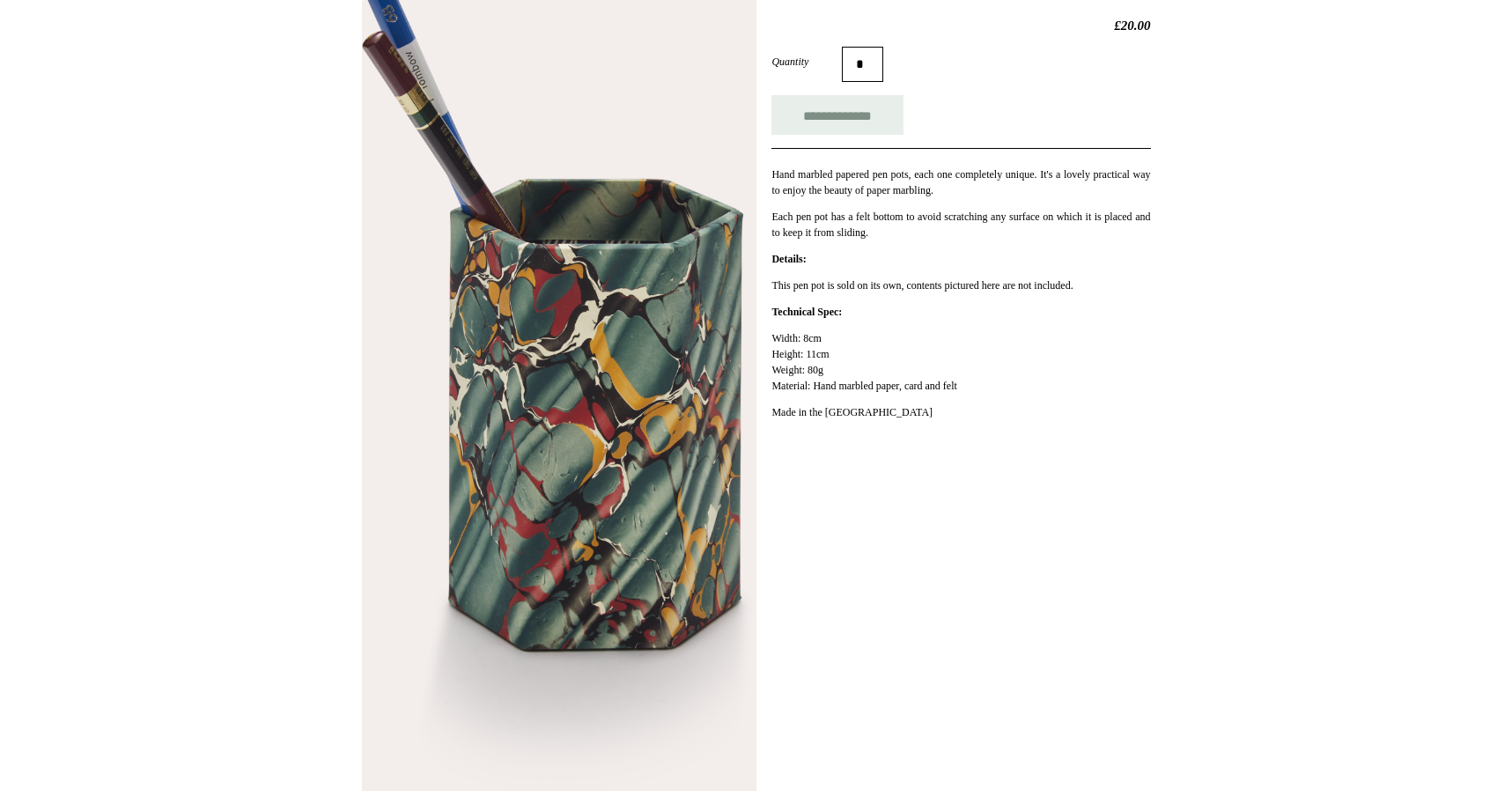
scroll to position [379, 0]
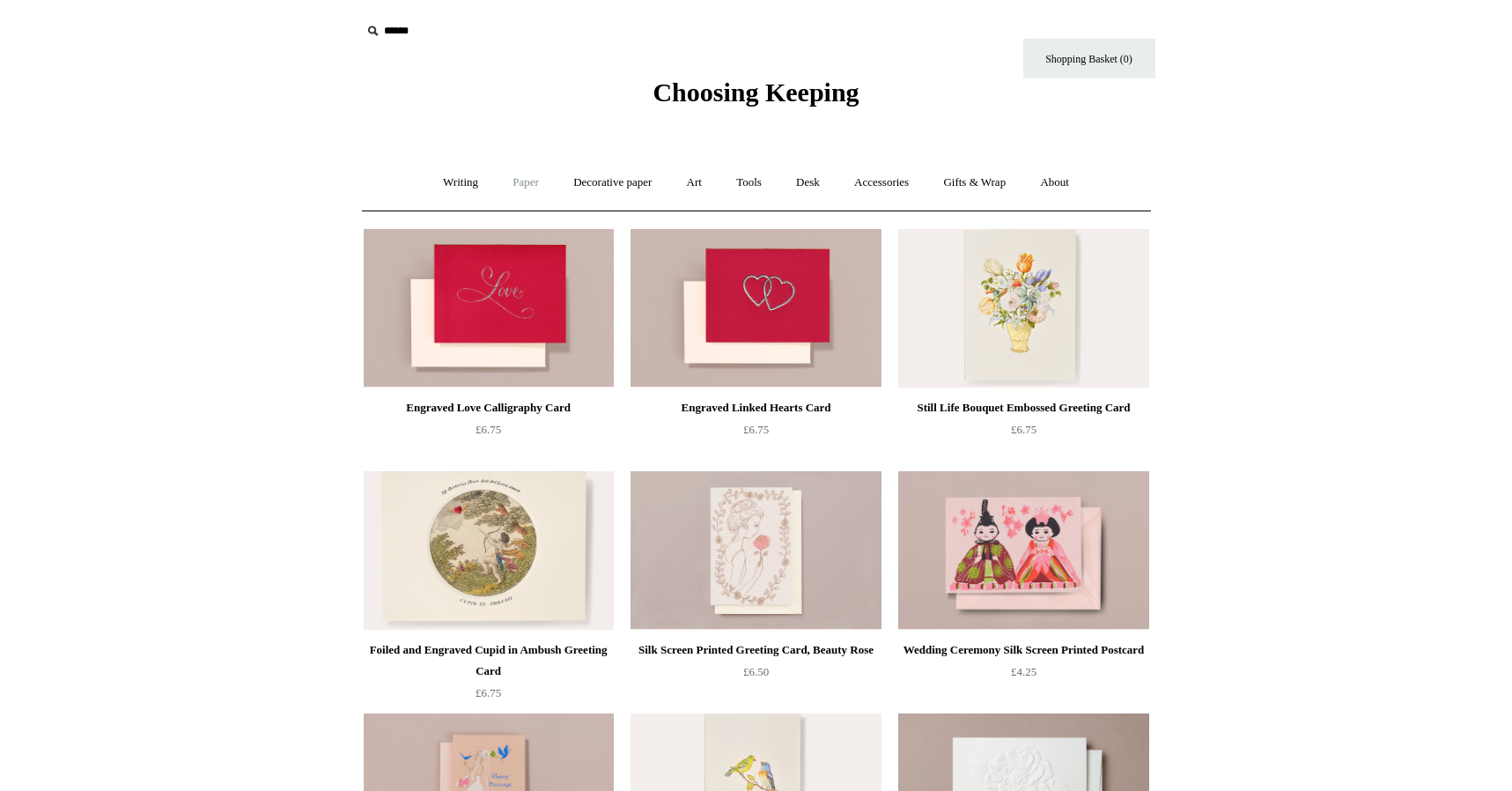
click at [516, 177] on link "Paper +" at bounding box center [525, 183] width 58 height 47
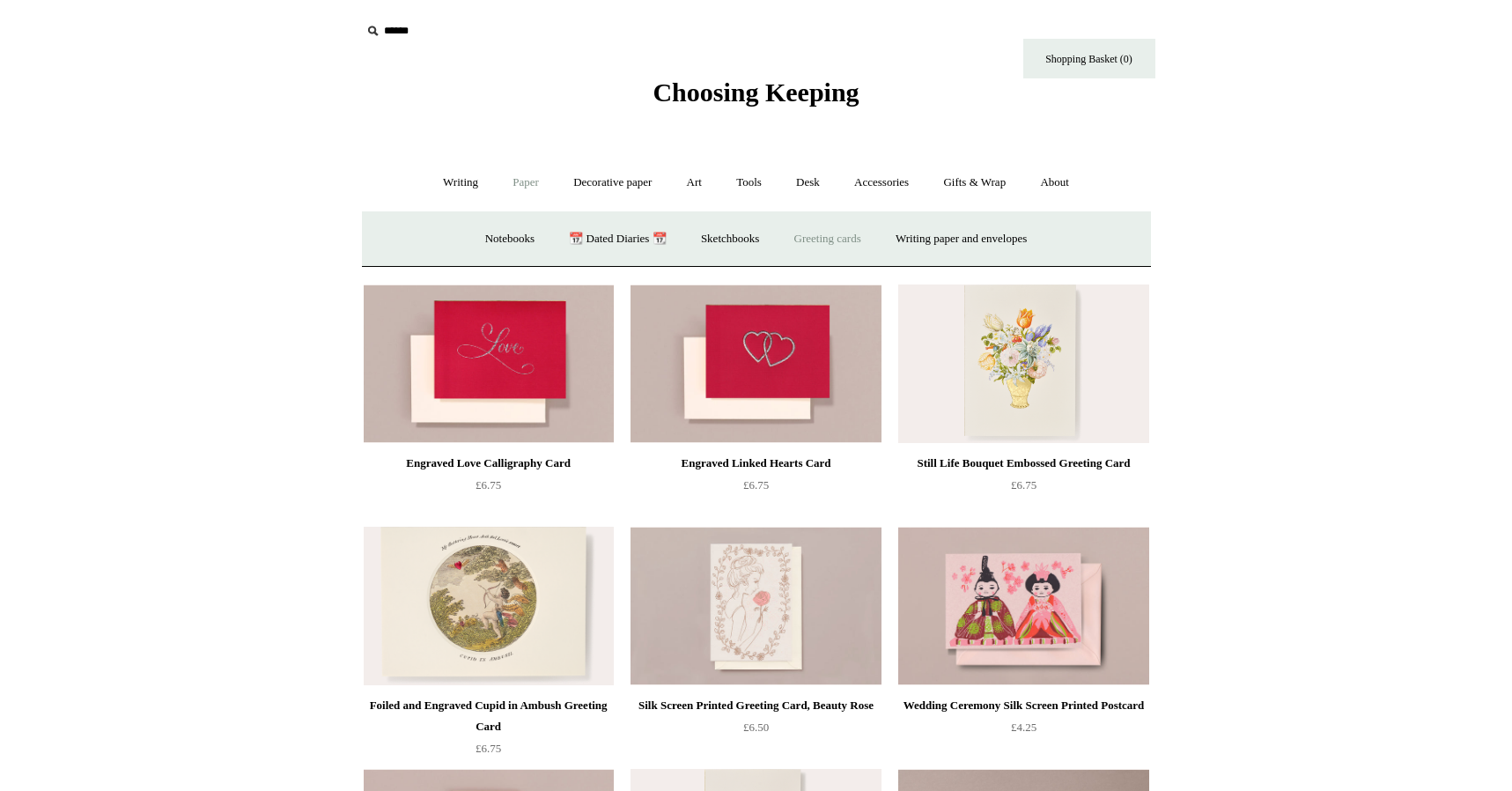
click at [838, 244] on link "Greeting cards +" at bounding box center [827, 239] width 98 height 47
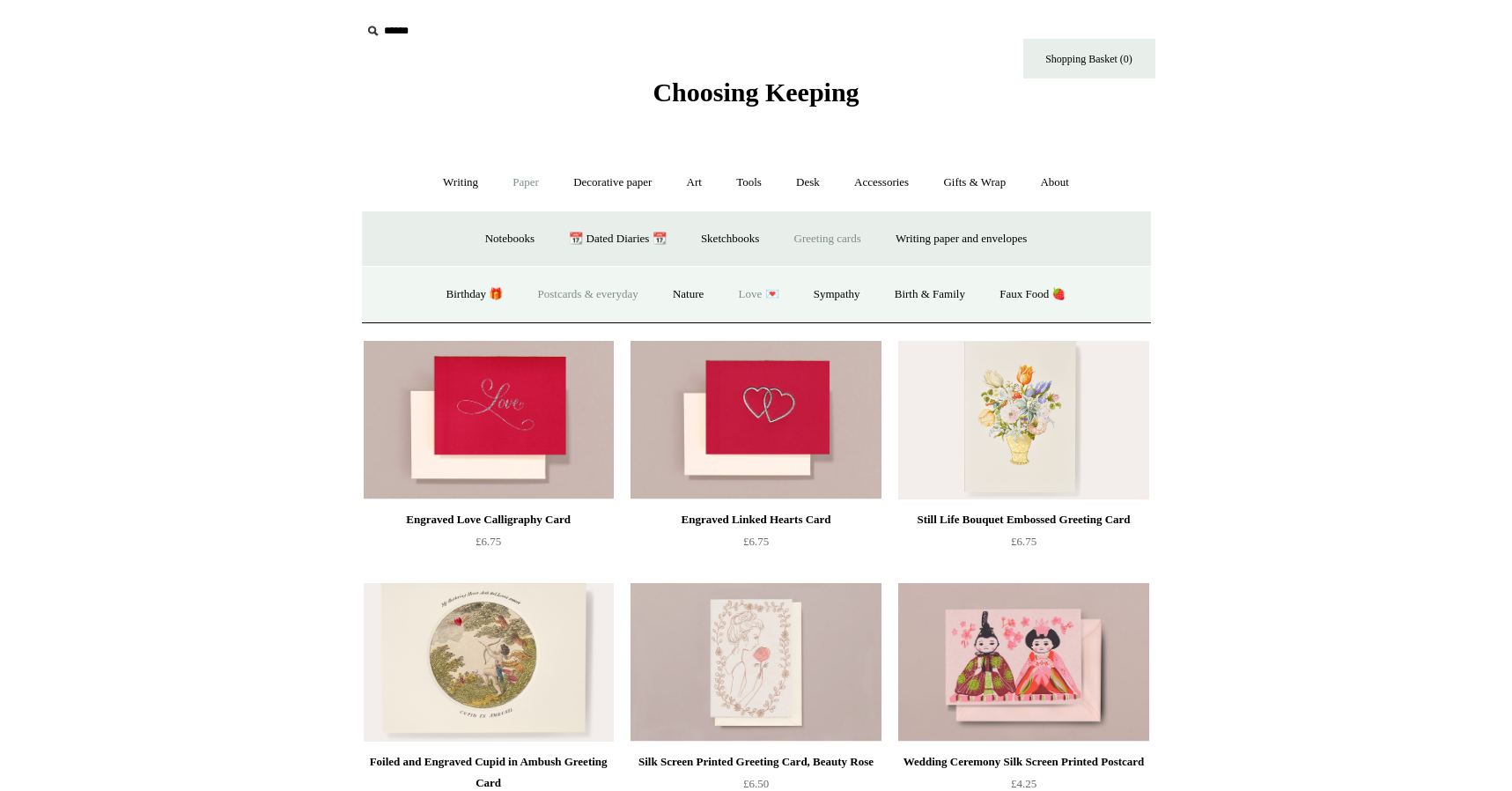
click at [611, 292] on link "Postcards & everyday" at bounding box center [588, 294] width 132 height 47
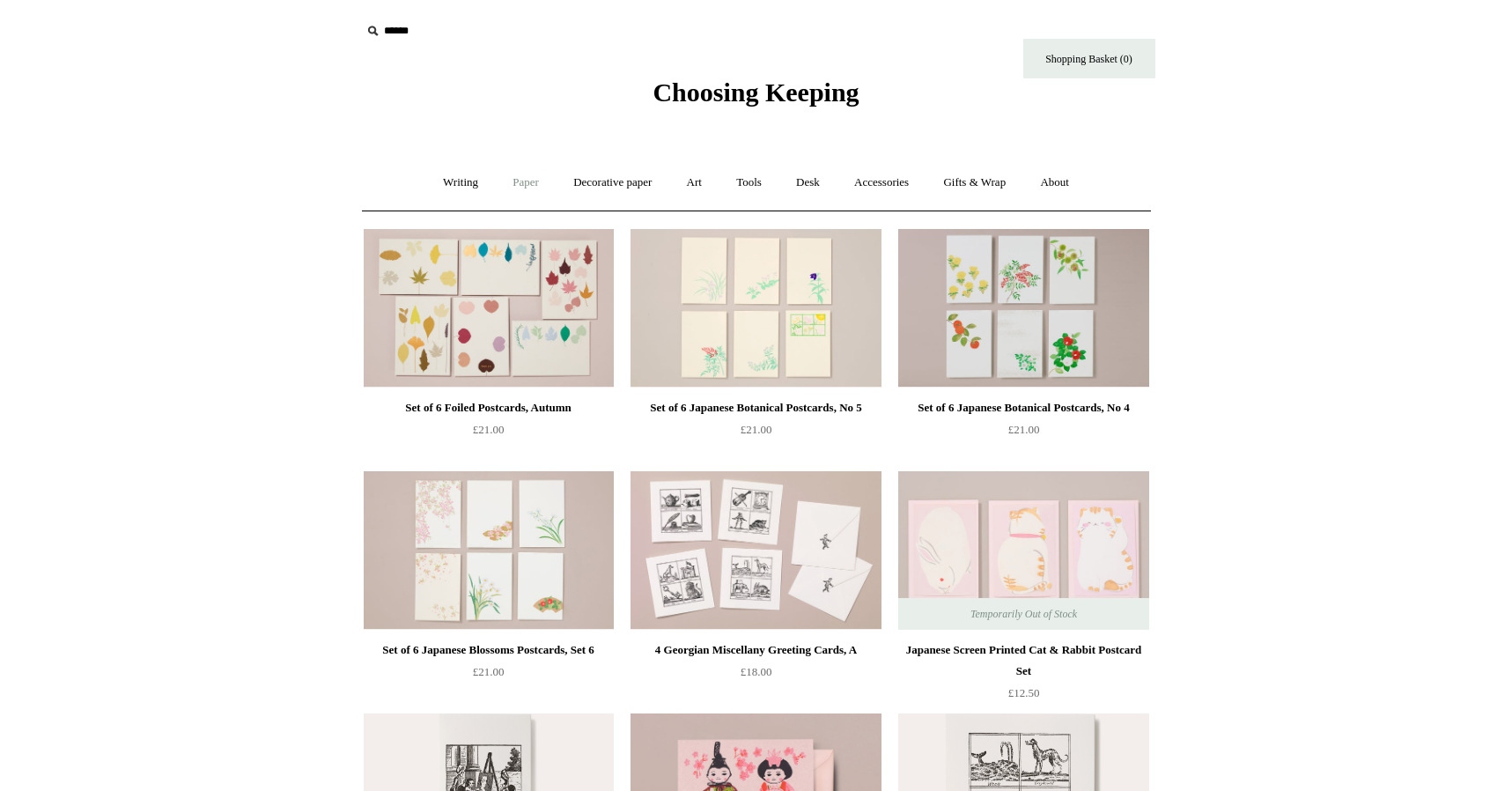
click at [519, 191] on link "Paper +" at bounding box center [525, 183] width 58 height 47
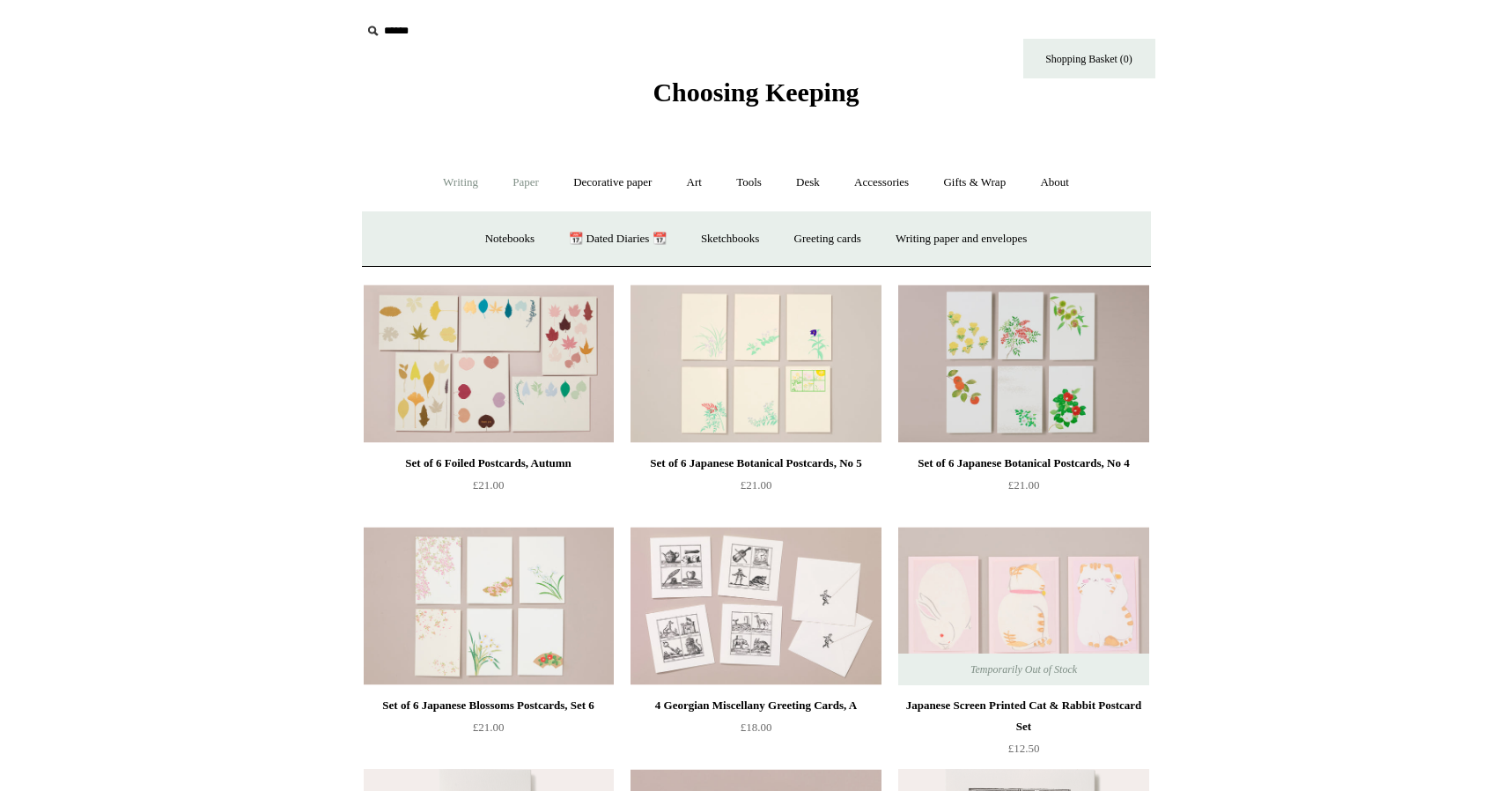
click at [450, 174] on link "Writing +" at bounding box center [460, 183] width 67 height 47
click at [515, 185] on link "Paper +" at bounding box center [525, 183] width 58 height 47
click at [482, 243] on link "Notebooks +" at bounding box center [509, 239] width 81 height 47
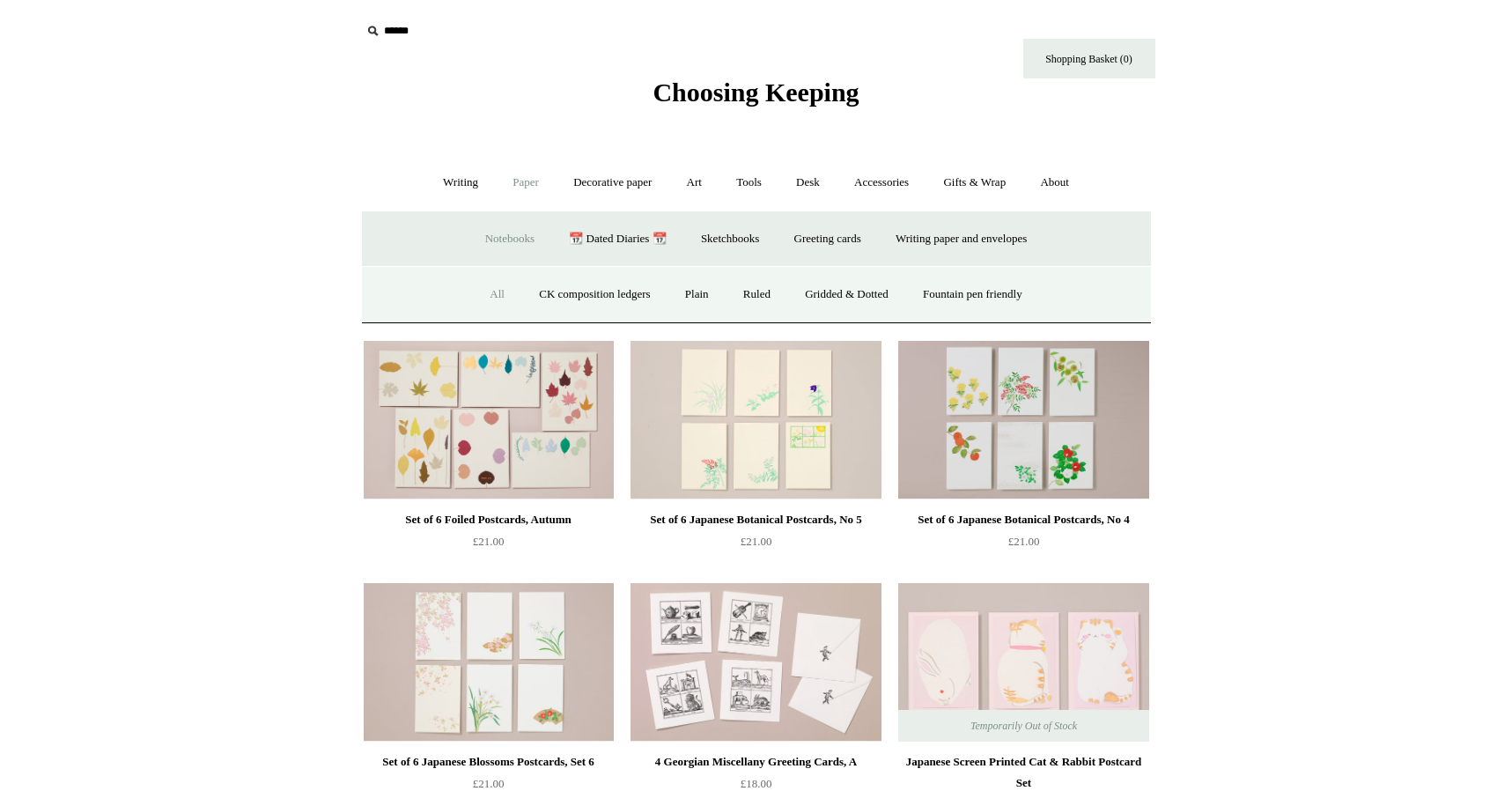
click at [493, 292] on link "All" at bounding box center [497, 294] width 47 height 47
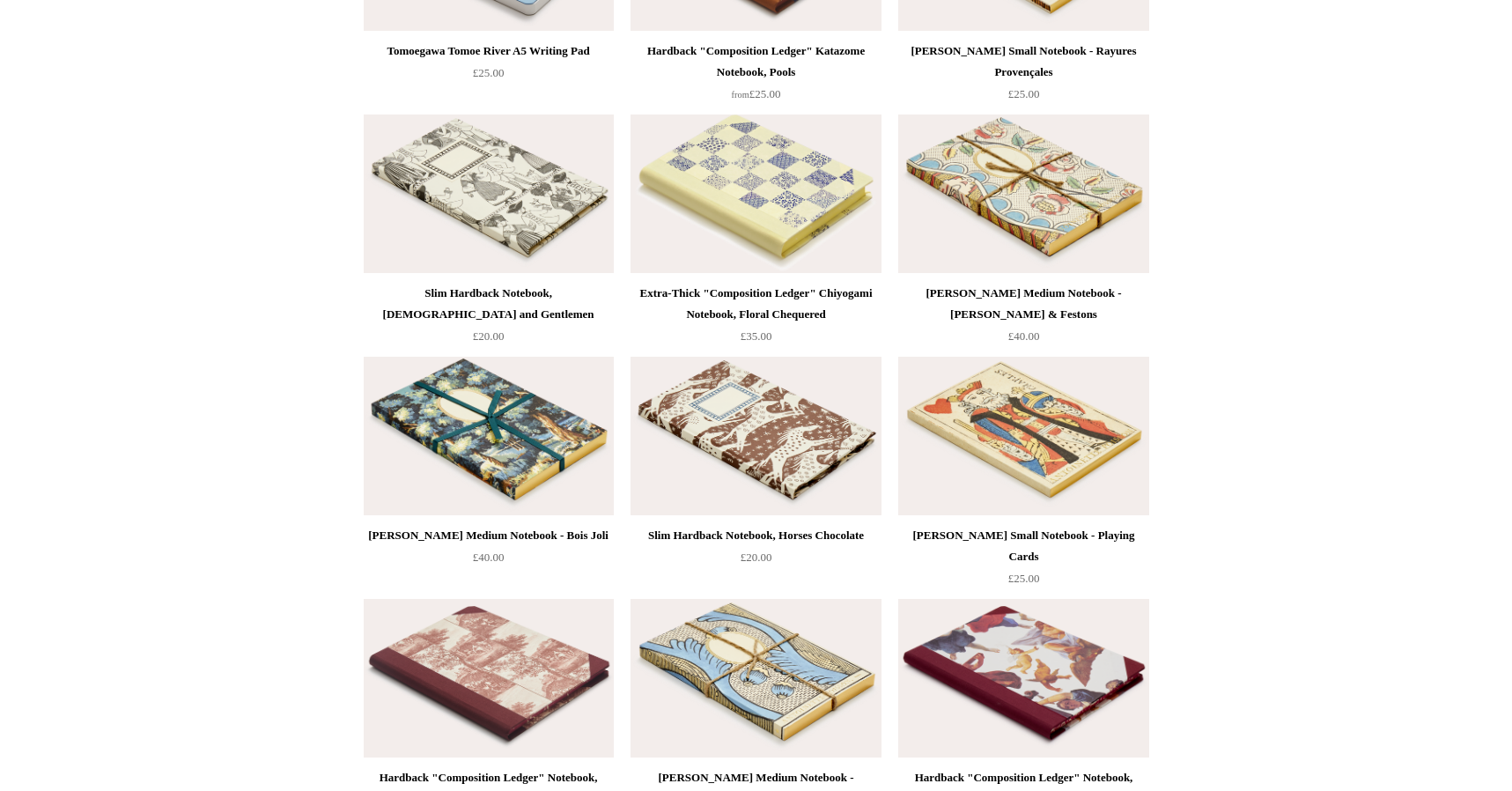
scroll to position [11046, 0]
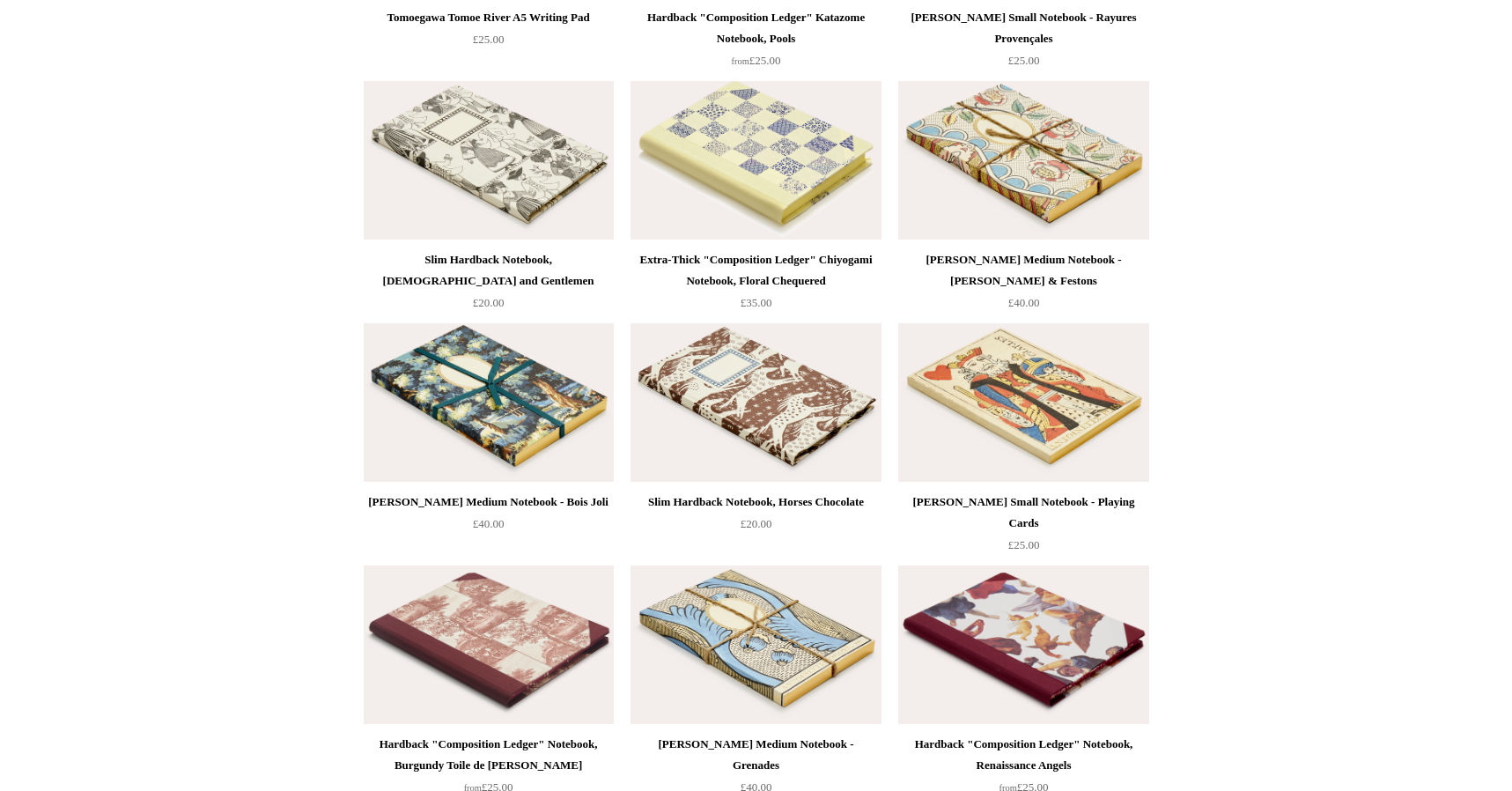
click at [1039, 419] on img at bounding box center [1022, 402] width 250 height 159
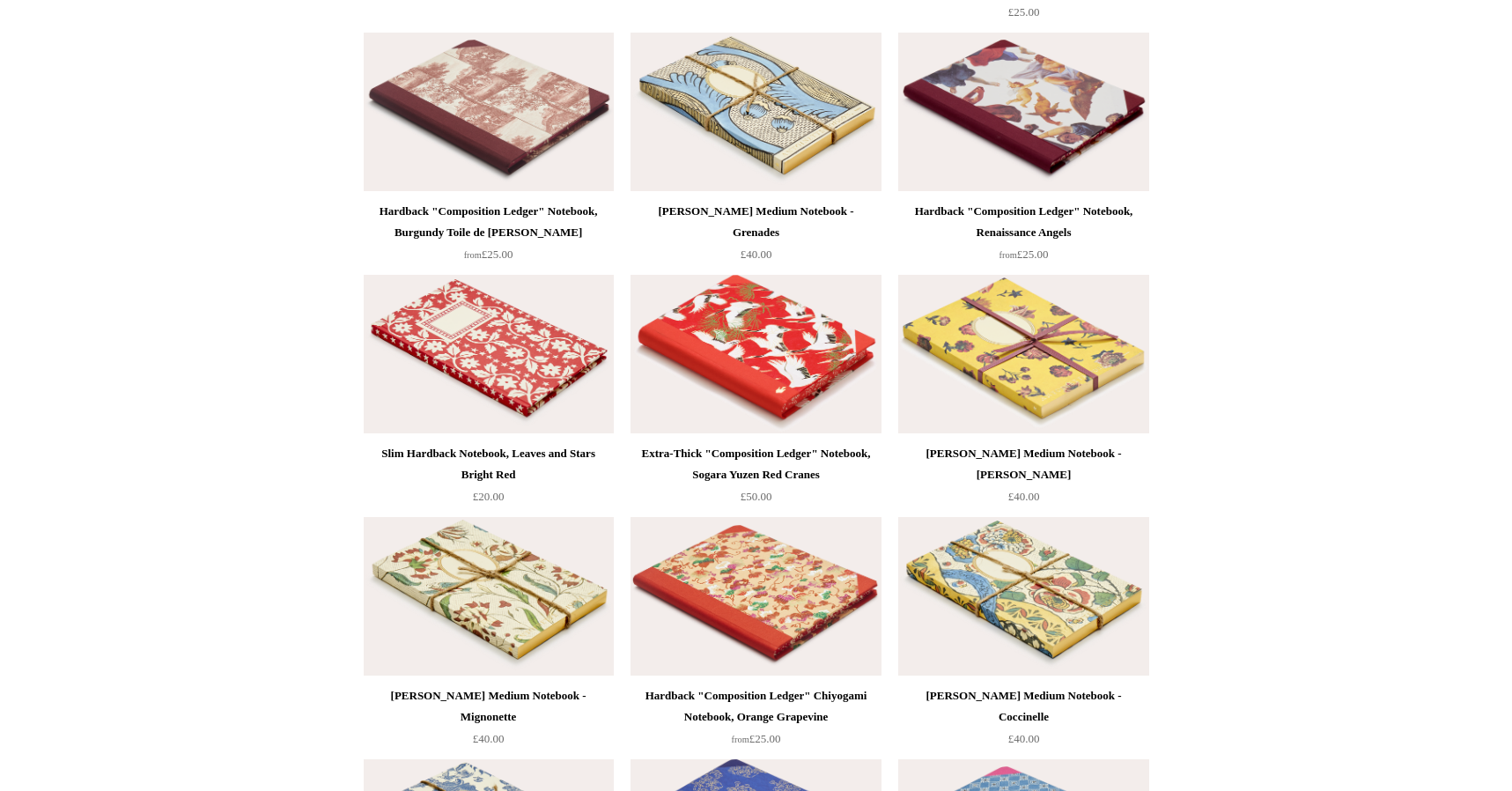
scroll to position [11602, 0]
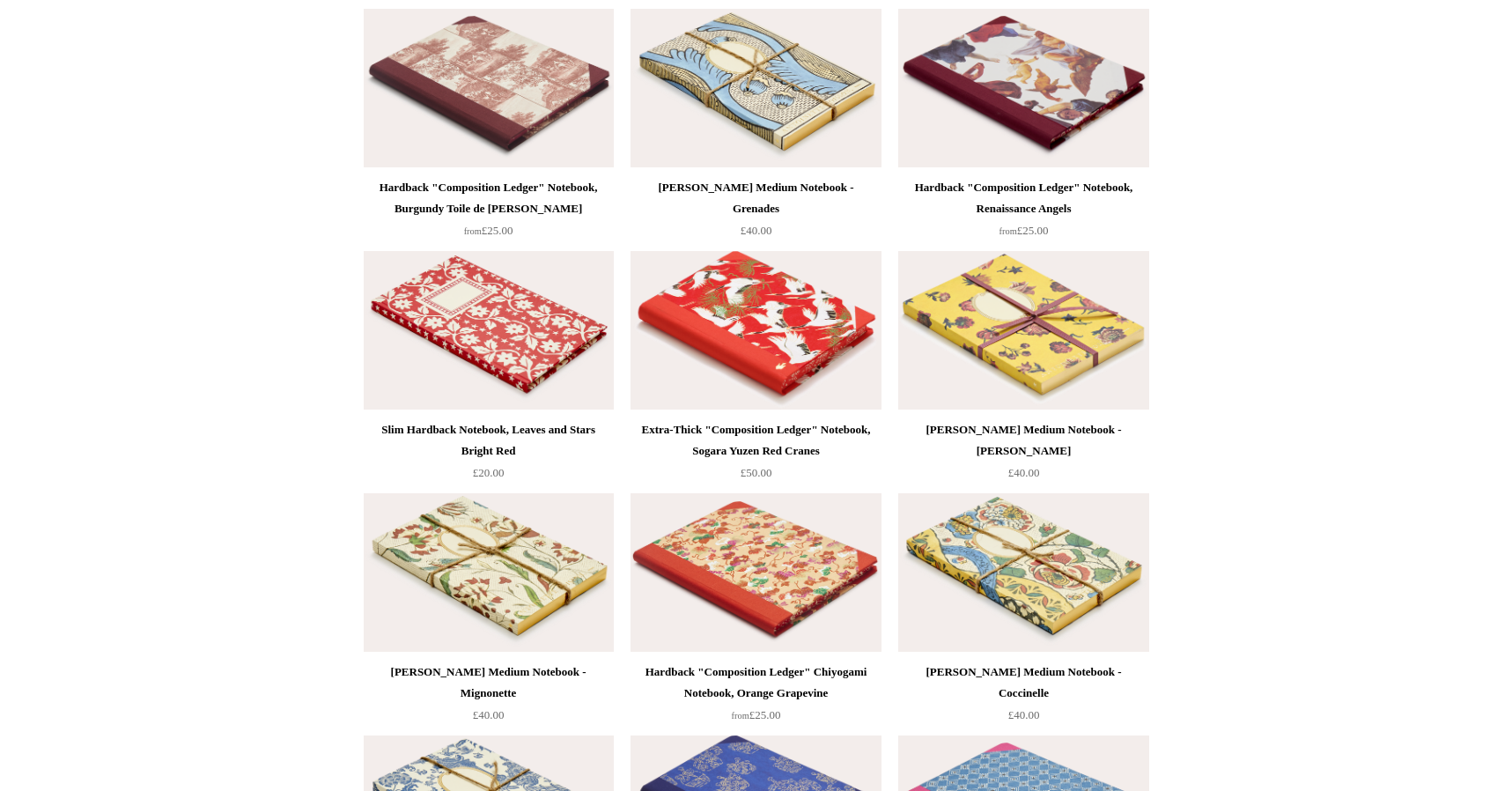
click at [513, 367] on img at bounding box center [489, 331] width 250 height 159
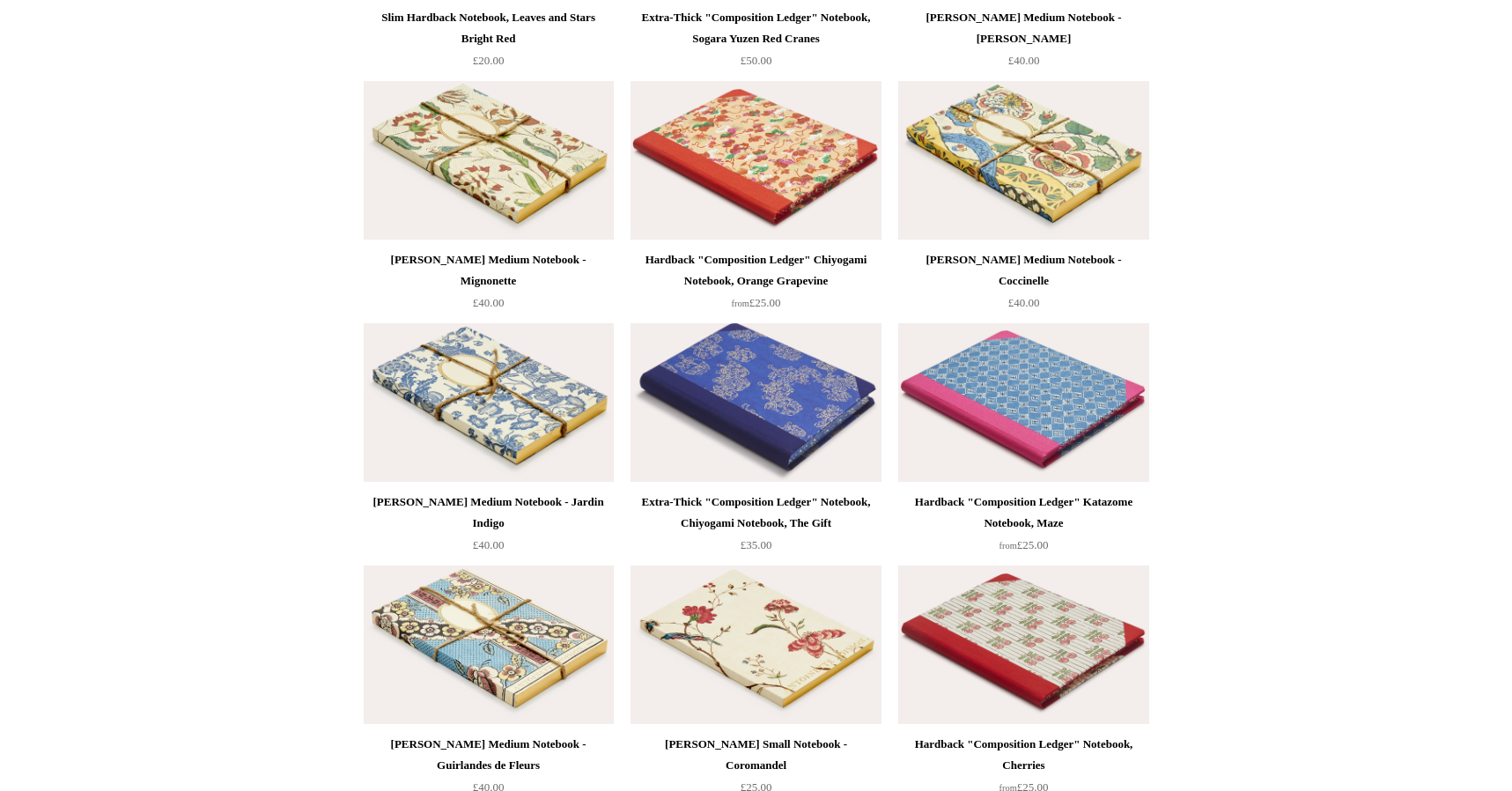
scroll to position [12018, 0]
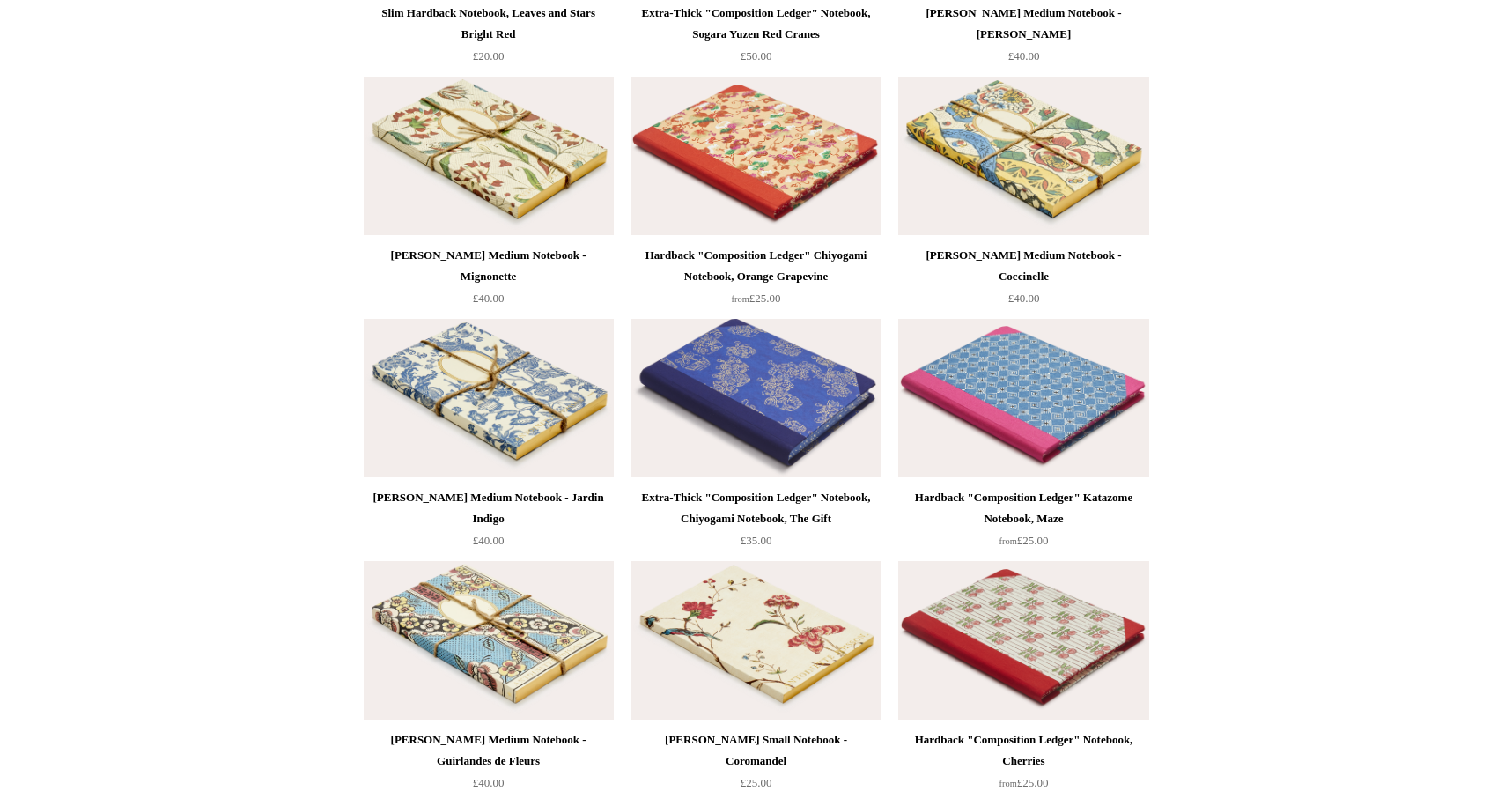
click at [486, 417] on img at bounding box center [489, 398] width 250 height 159
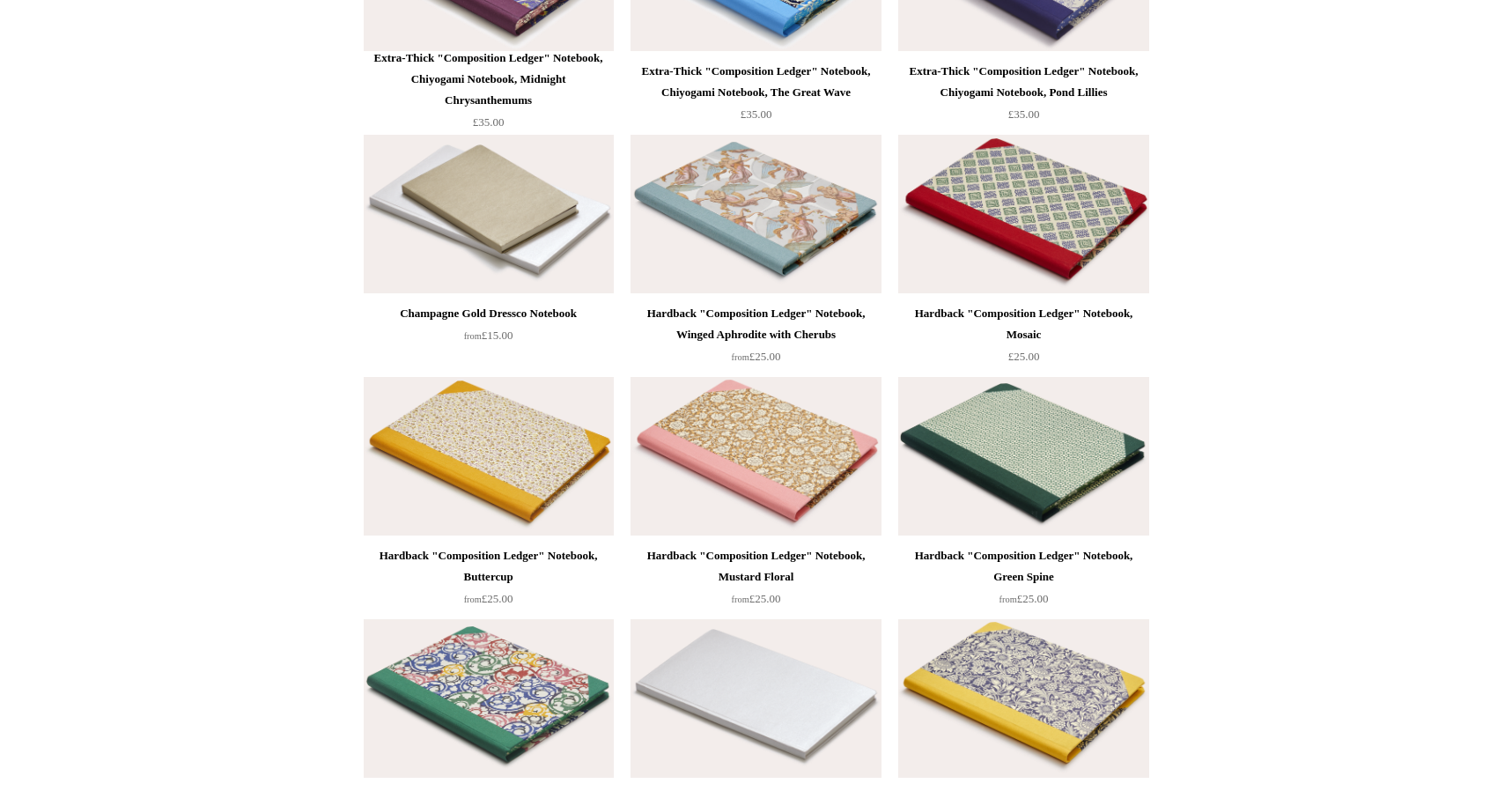
scroll to position [14864, 0]
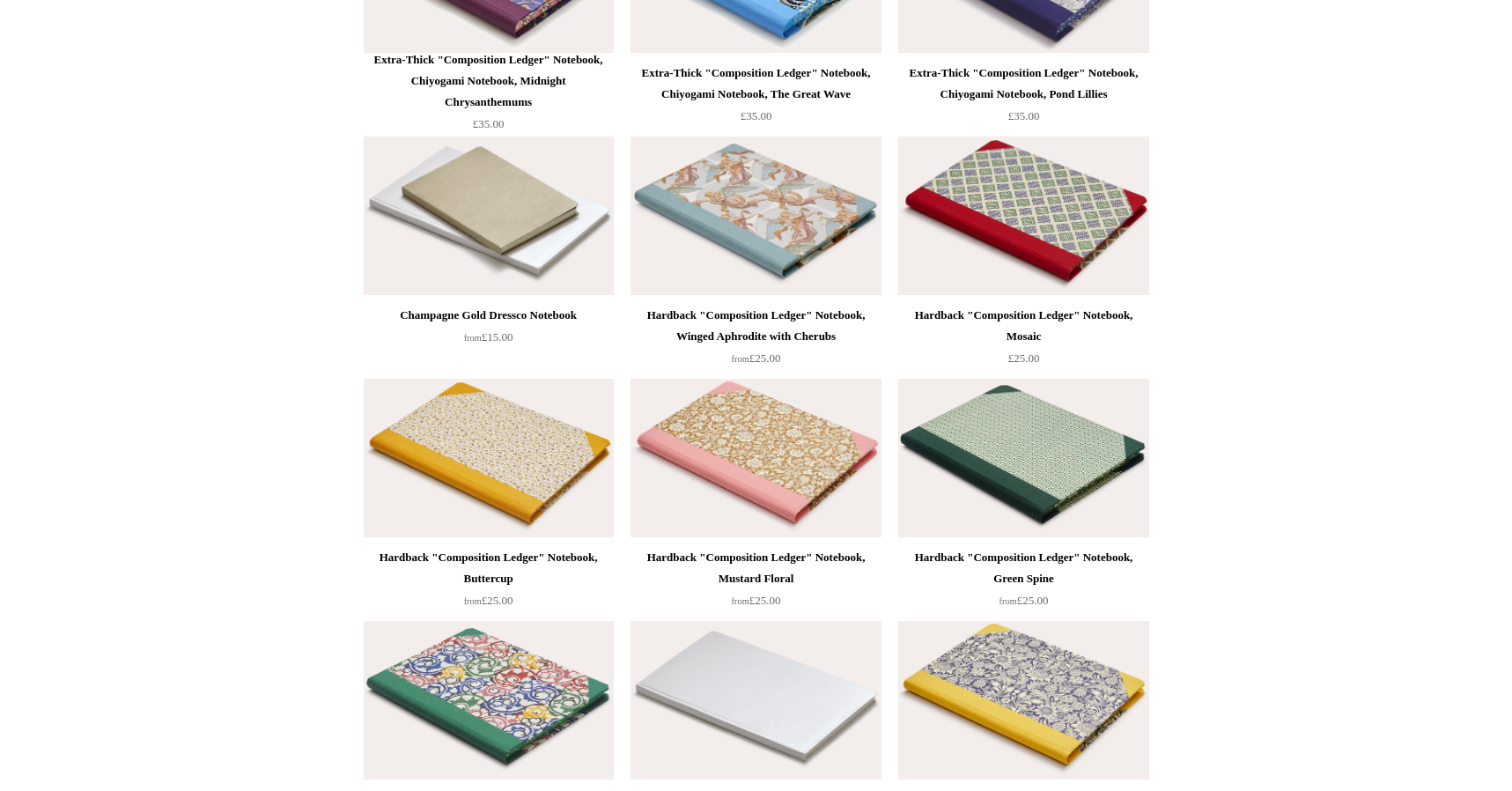
click at [1007, 225] on img at bounding box center [1022, 216] width 250 height 159
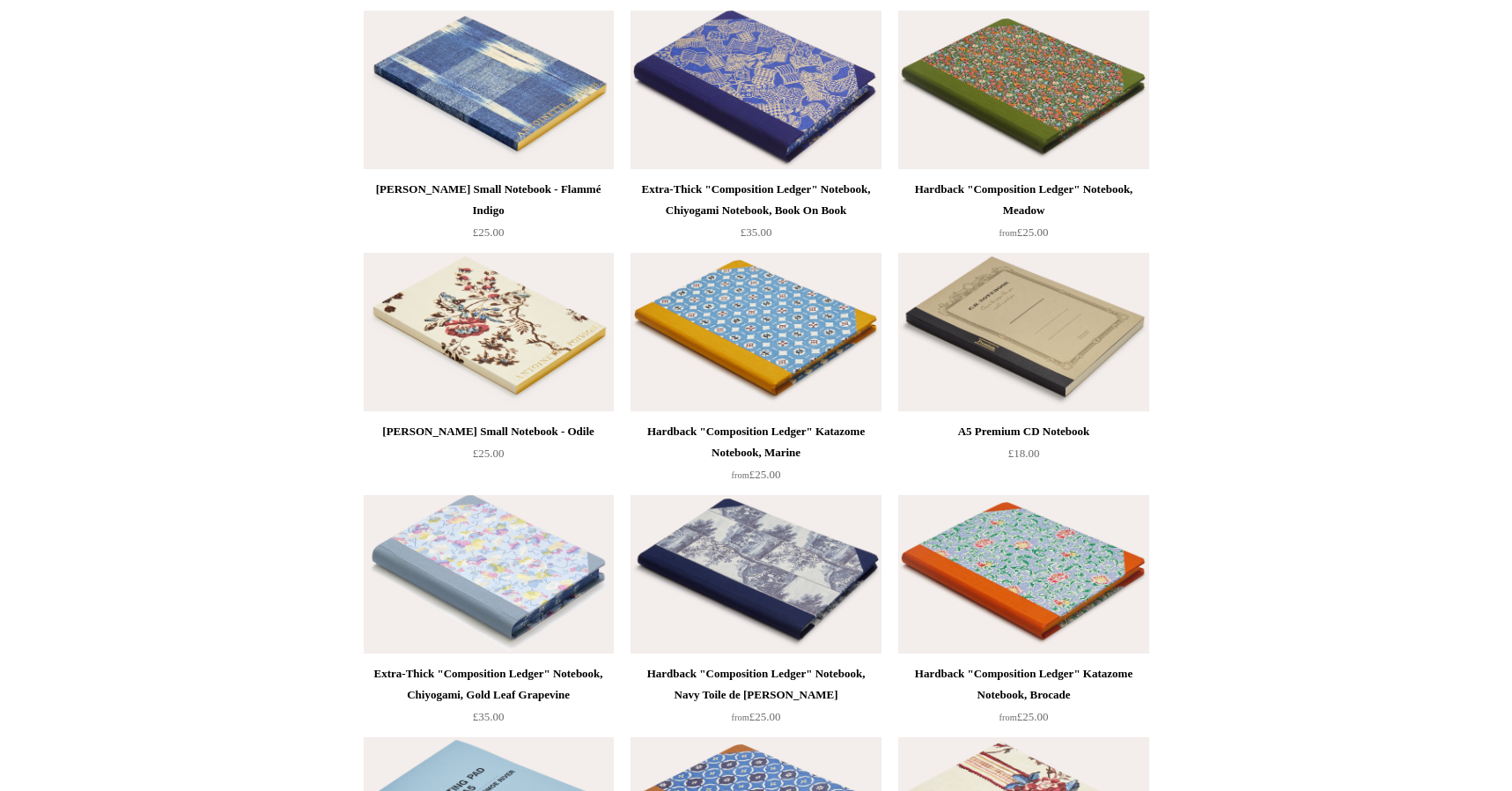
scroll to position [10147, 0]
click at [1058, 361] on img at bounding box center [1022, 333] width 250 height 159
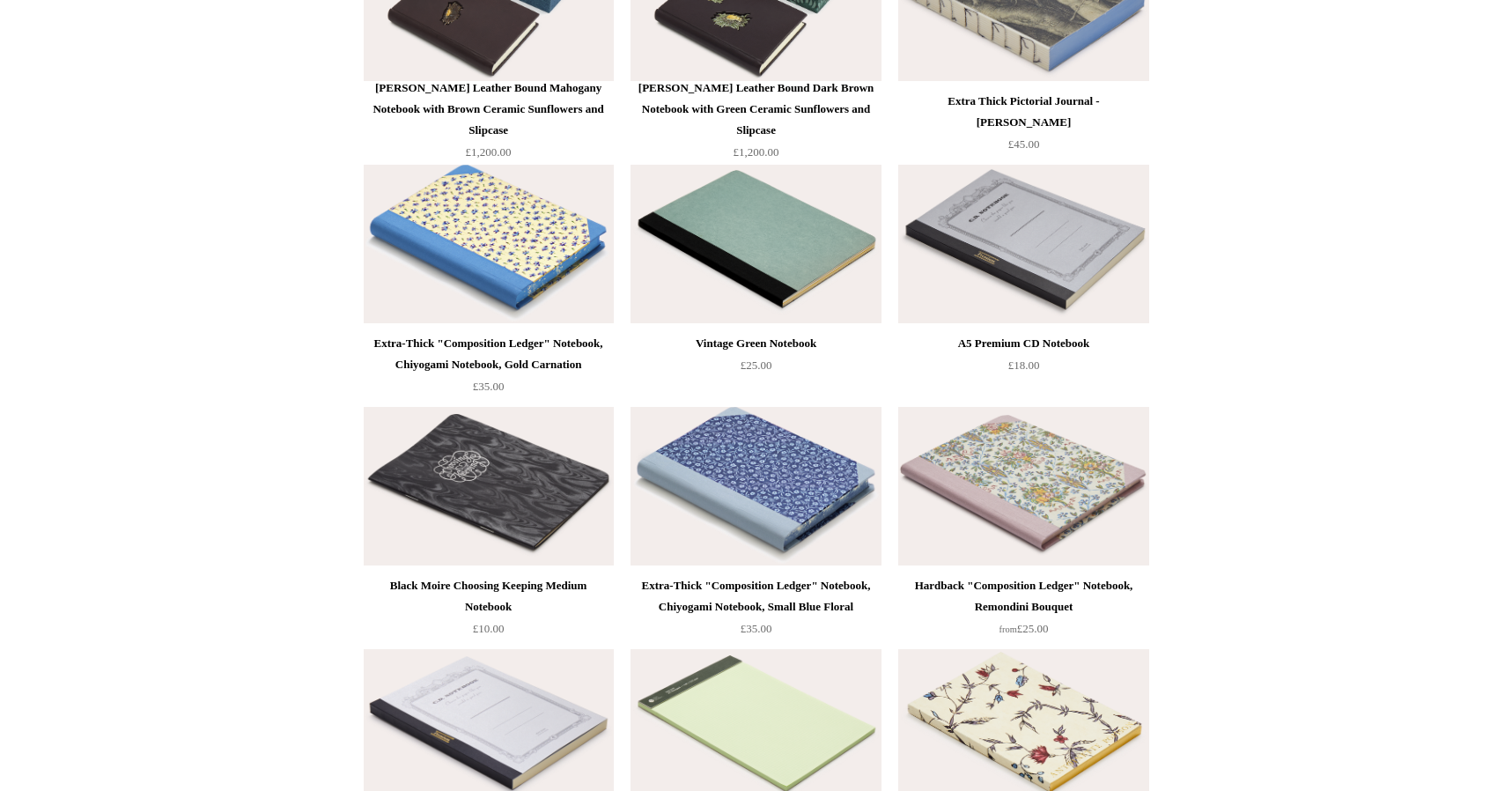
scroll to position [9250, 0]
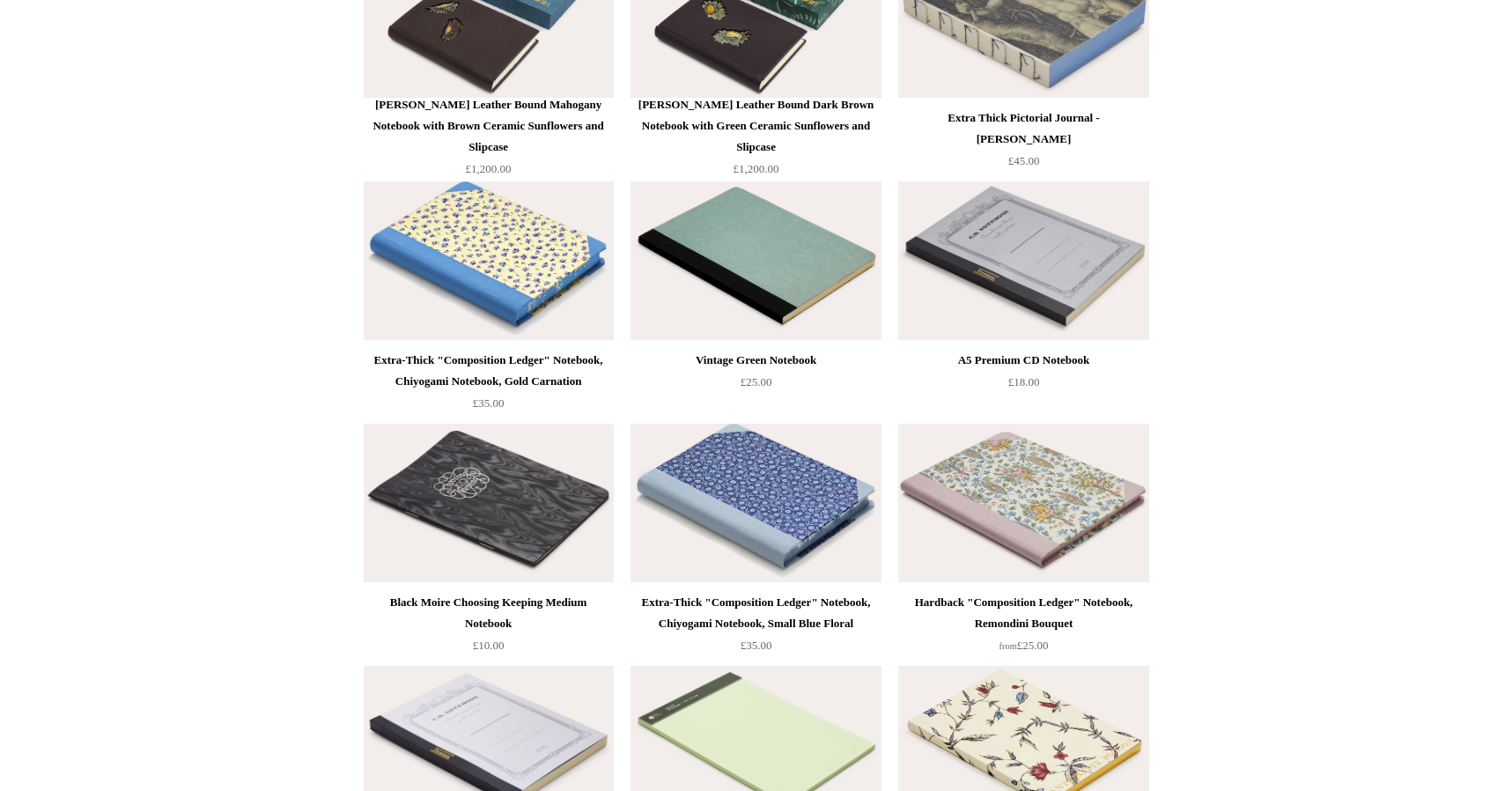
click at [523, 532] on img at bounding box center [489, 503] width 250 height 159
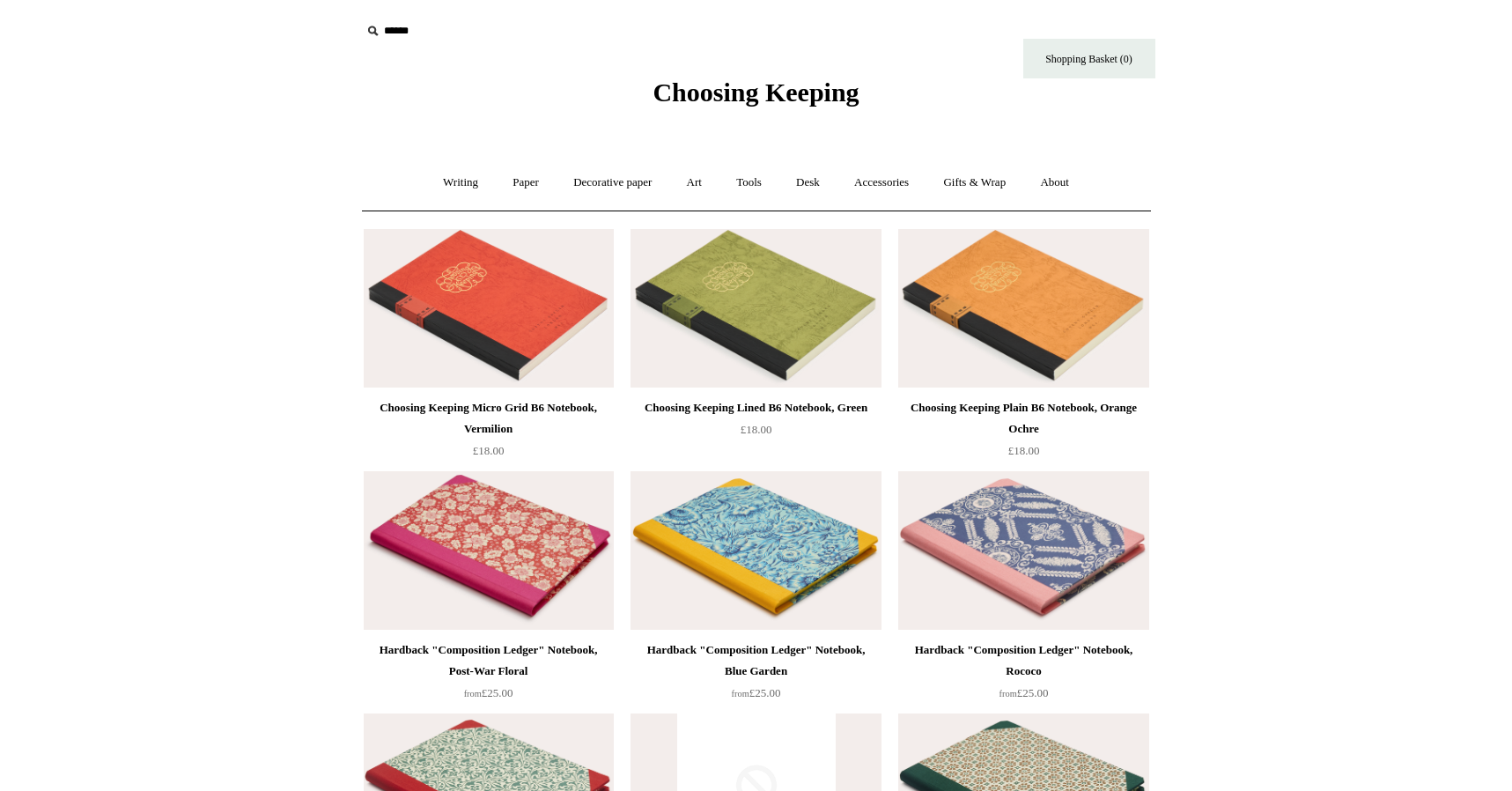
scroll to position [0, 0]
click at [704, 185] on link "Art +" at bounding box center [695, 183] width 47 height 47
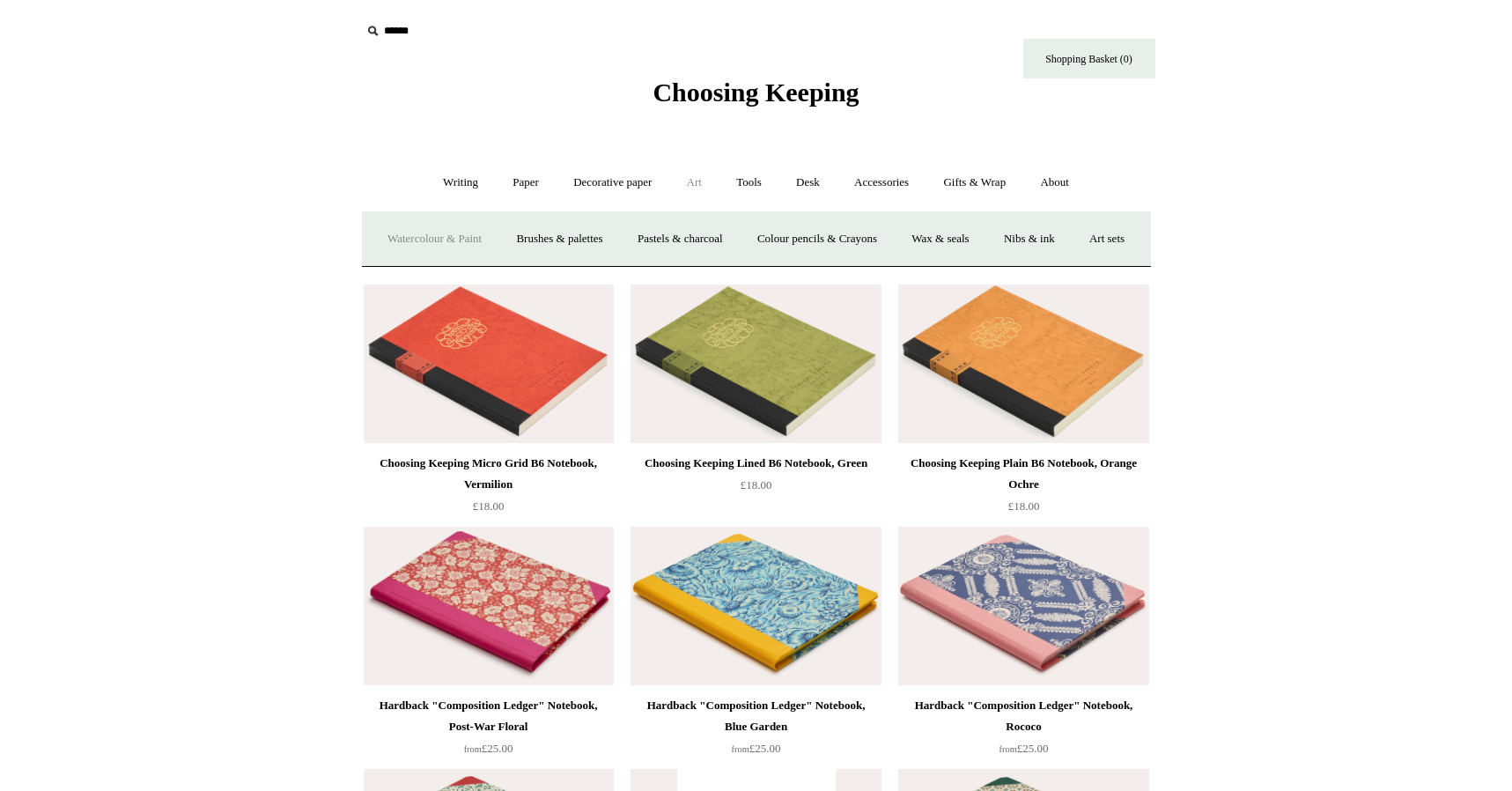
click at [452, 241] on link "Watercolour & Paint" at bounding box center [435, 239] width 126 height 47
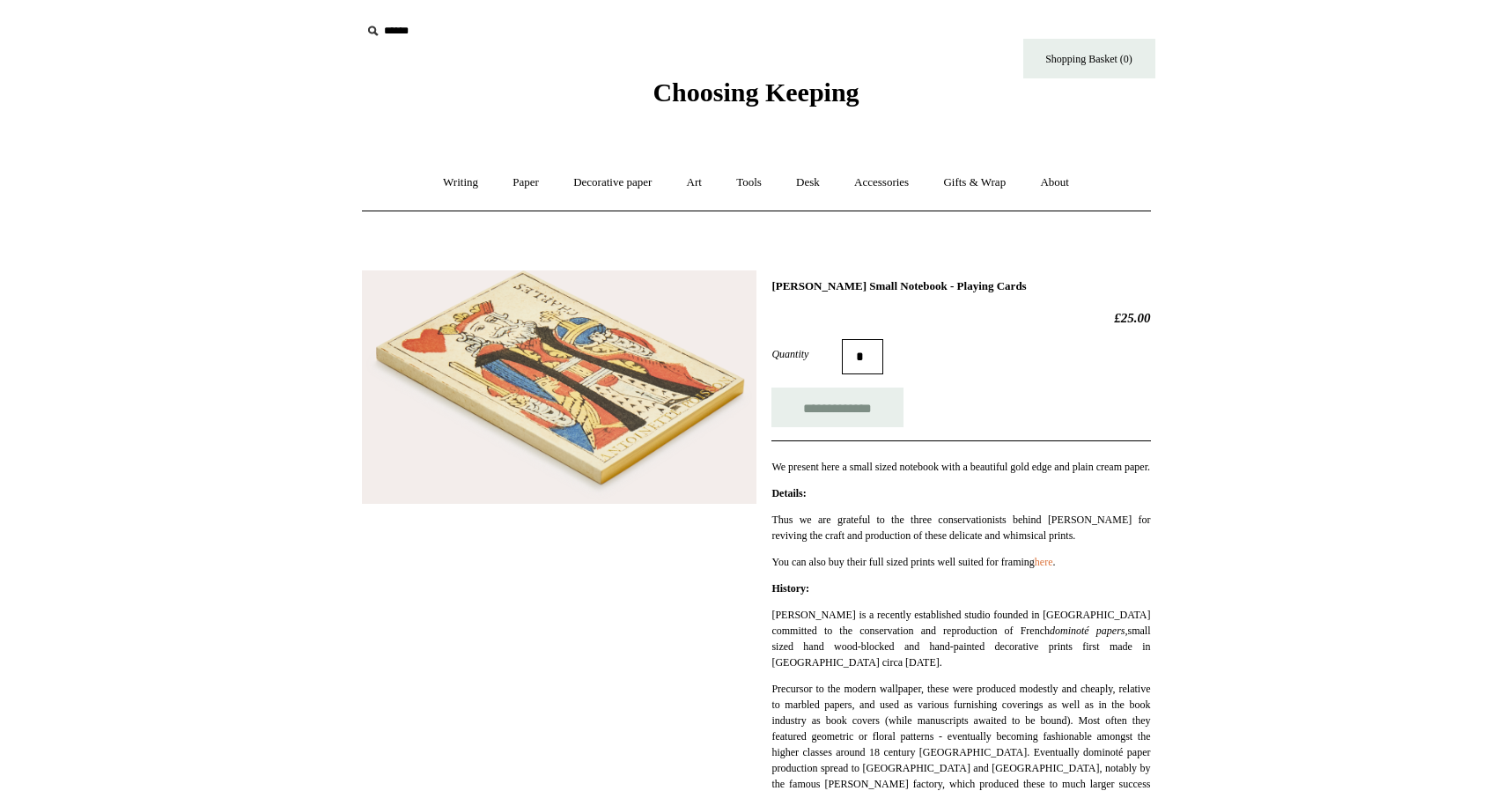
click at [631, 378] on img at bounding box center [559, 387] width 394 height 235
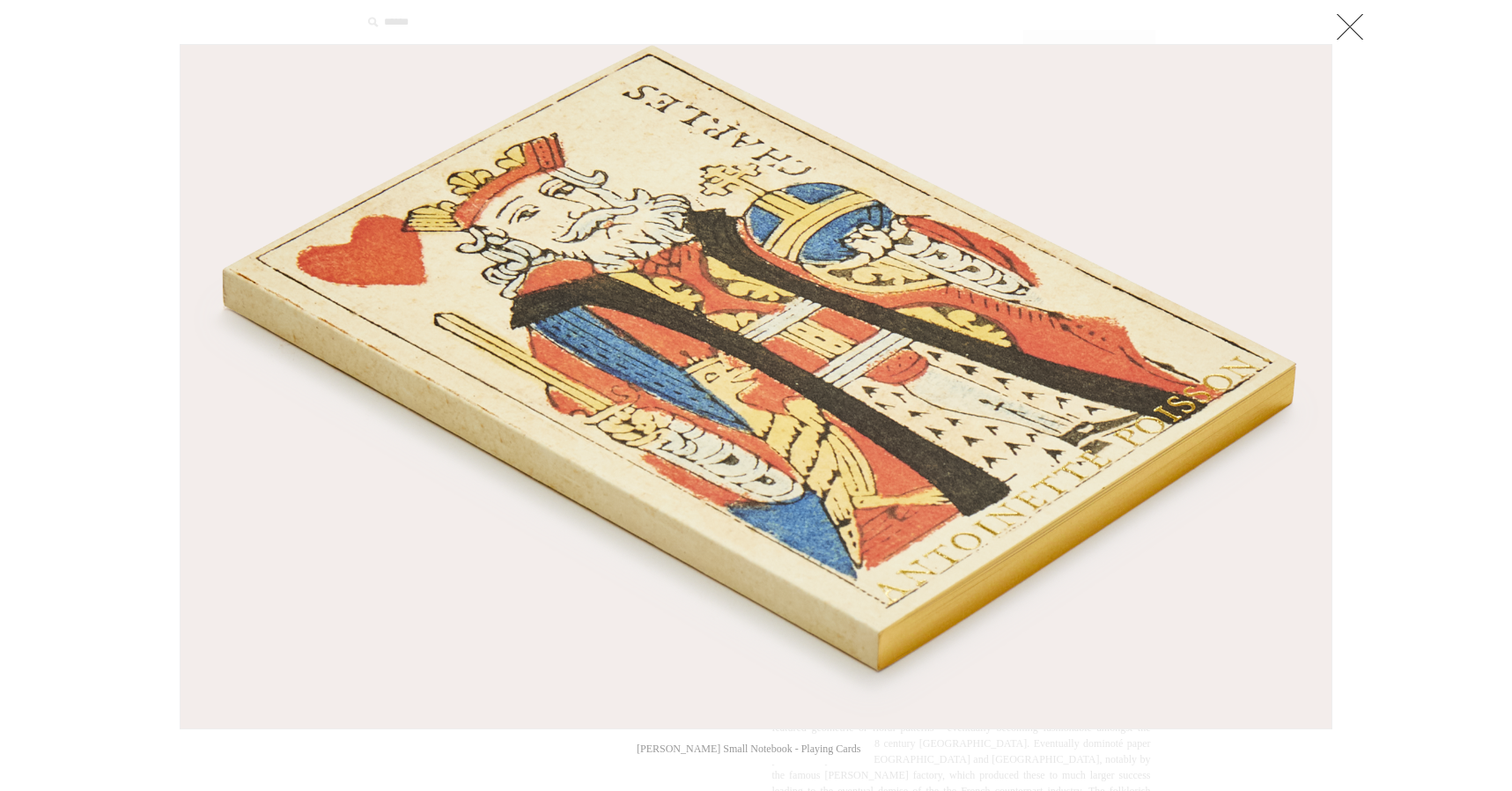
scroll to position [9, 0]
click at [1347, 30] on link at bounding box center [1350, 26] width 35 height 35
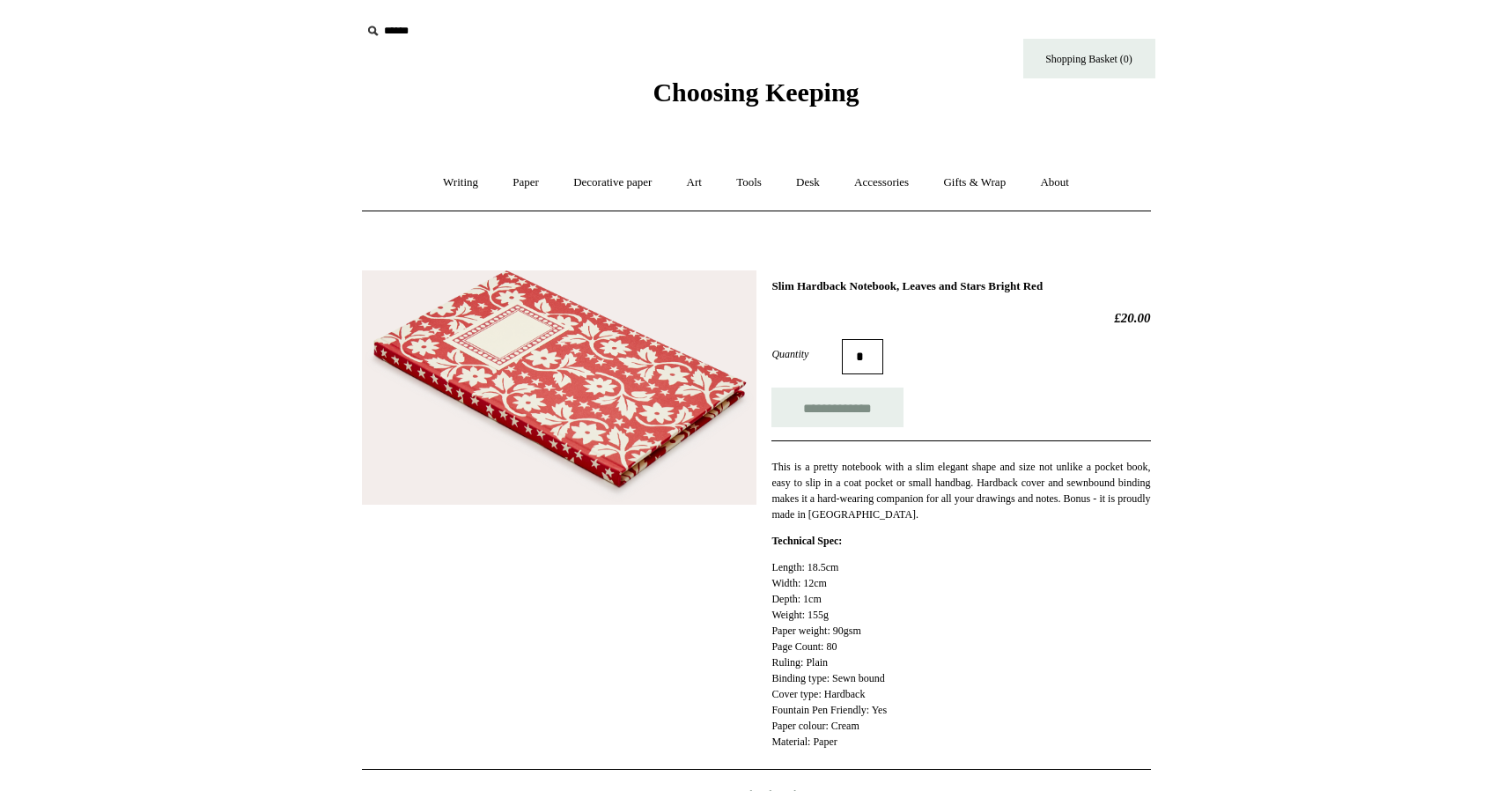
click at [665, 439] on img at bounding box center [559, 388] width 394 height 236
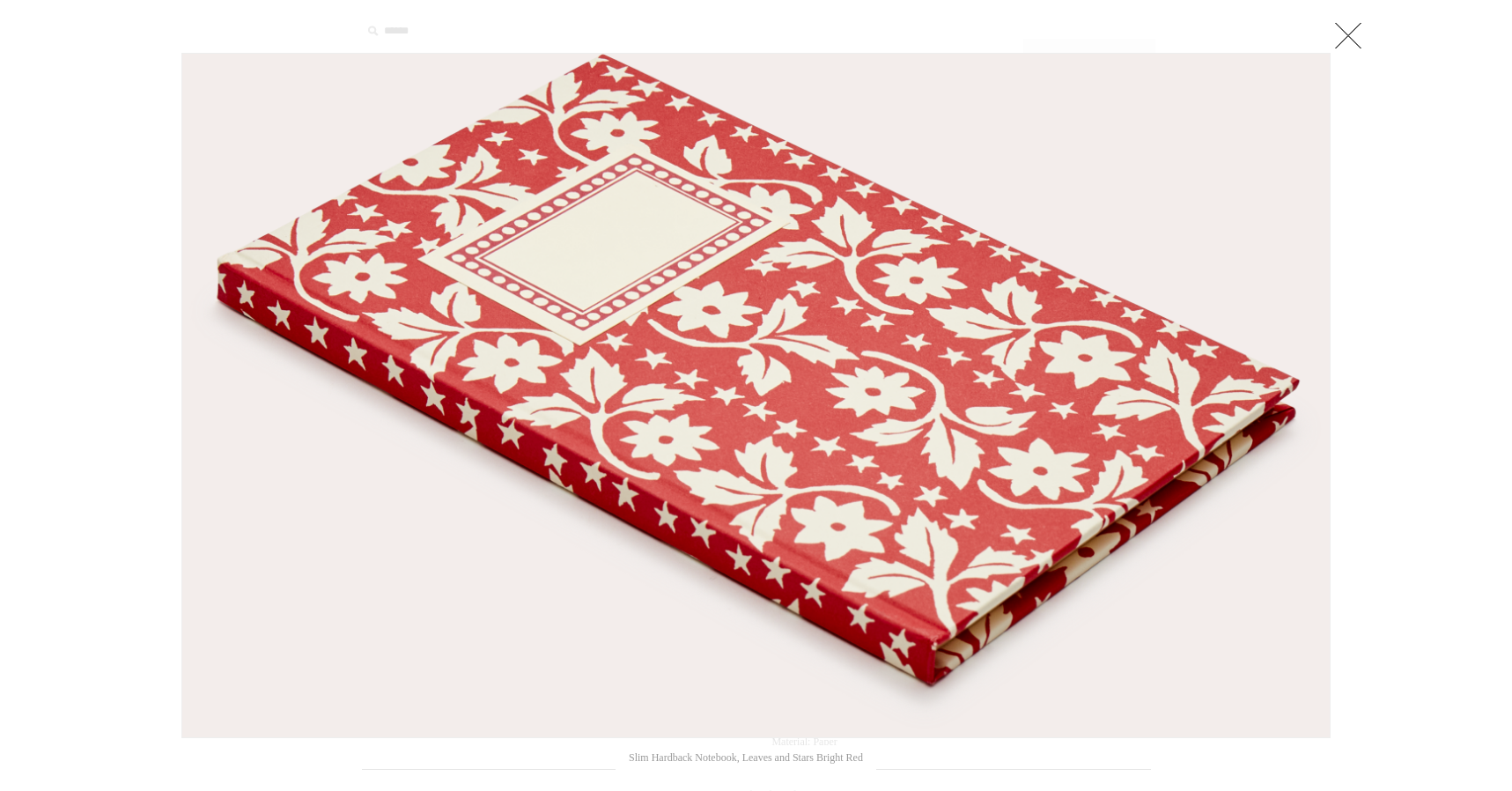
click at [1341, 34] on link at bounding box center [1348, 35] width 35 height 35
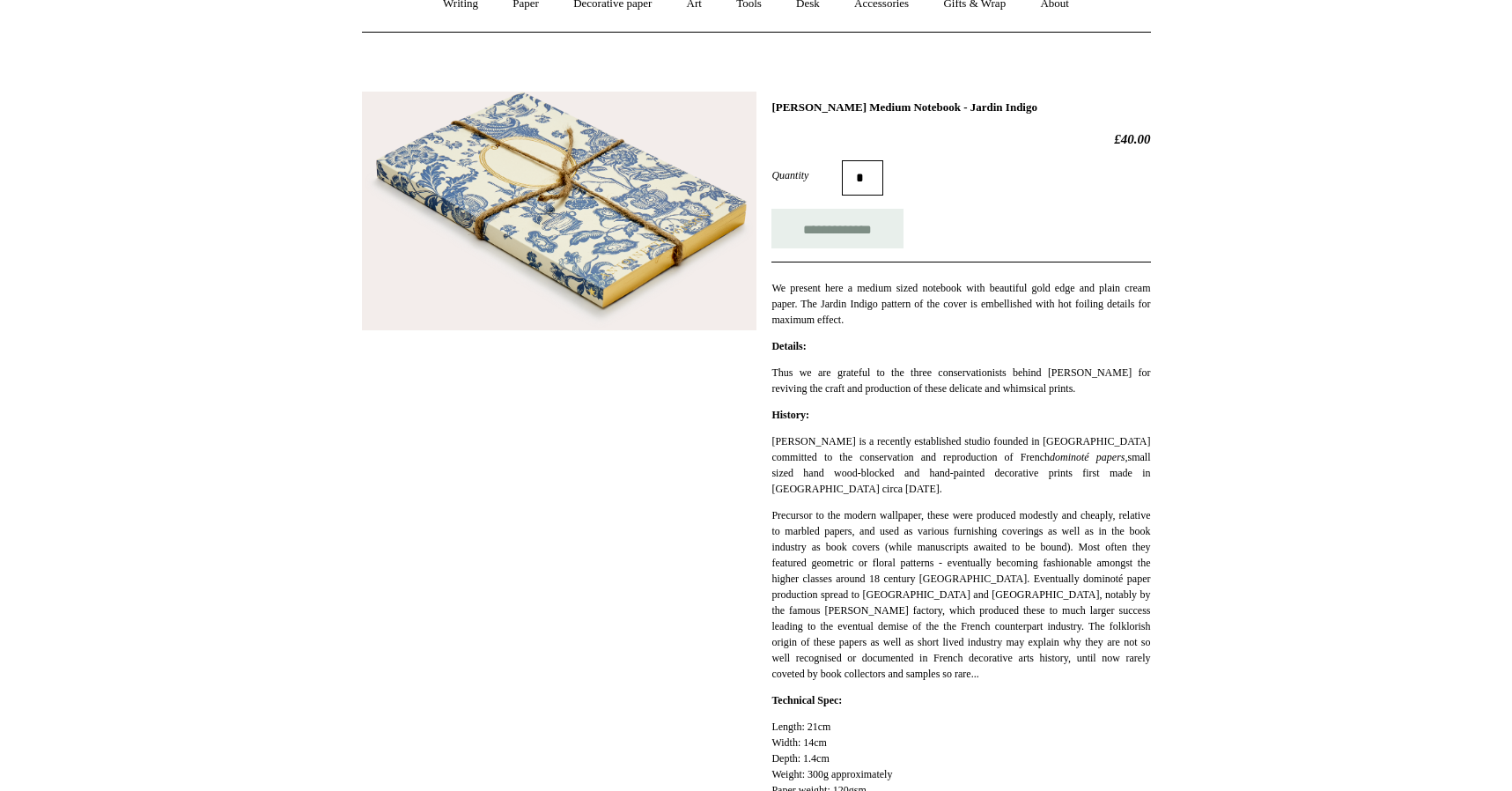
scroll to position [153, 0]
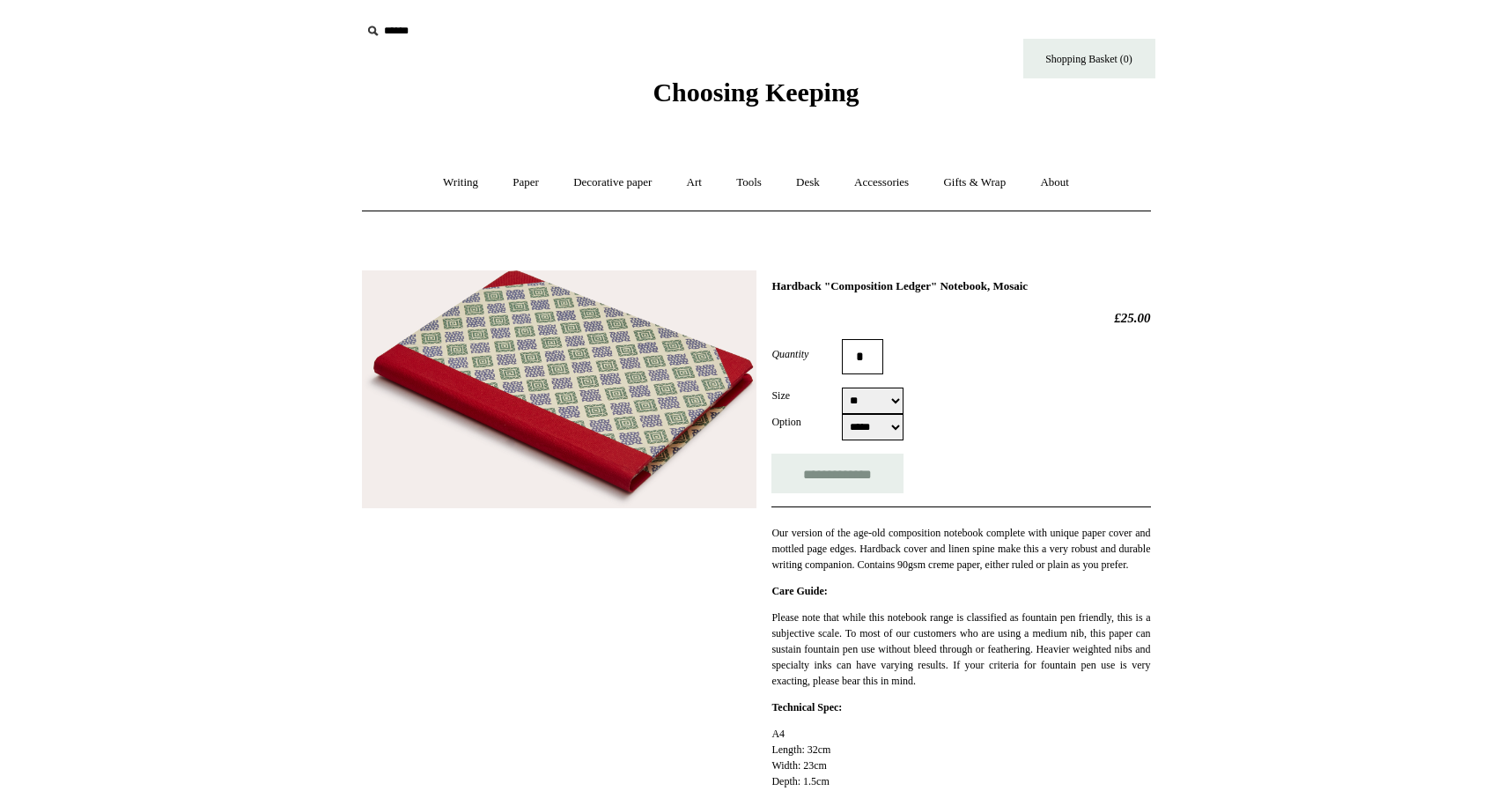
click at [892, 399] on select "**" at bounding box center [872, 400] width 62 height 26
click at [894, 432] on select "***** *****" at bounding box center [872, 427] width 62 height 26
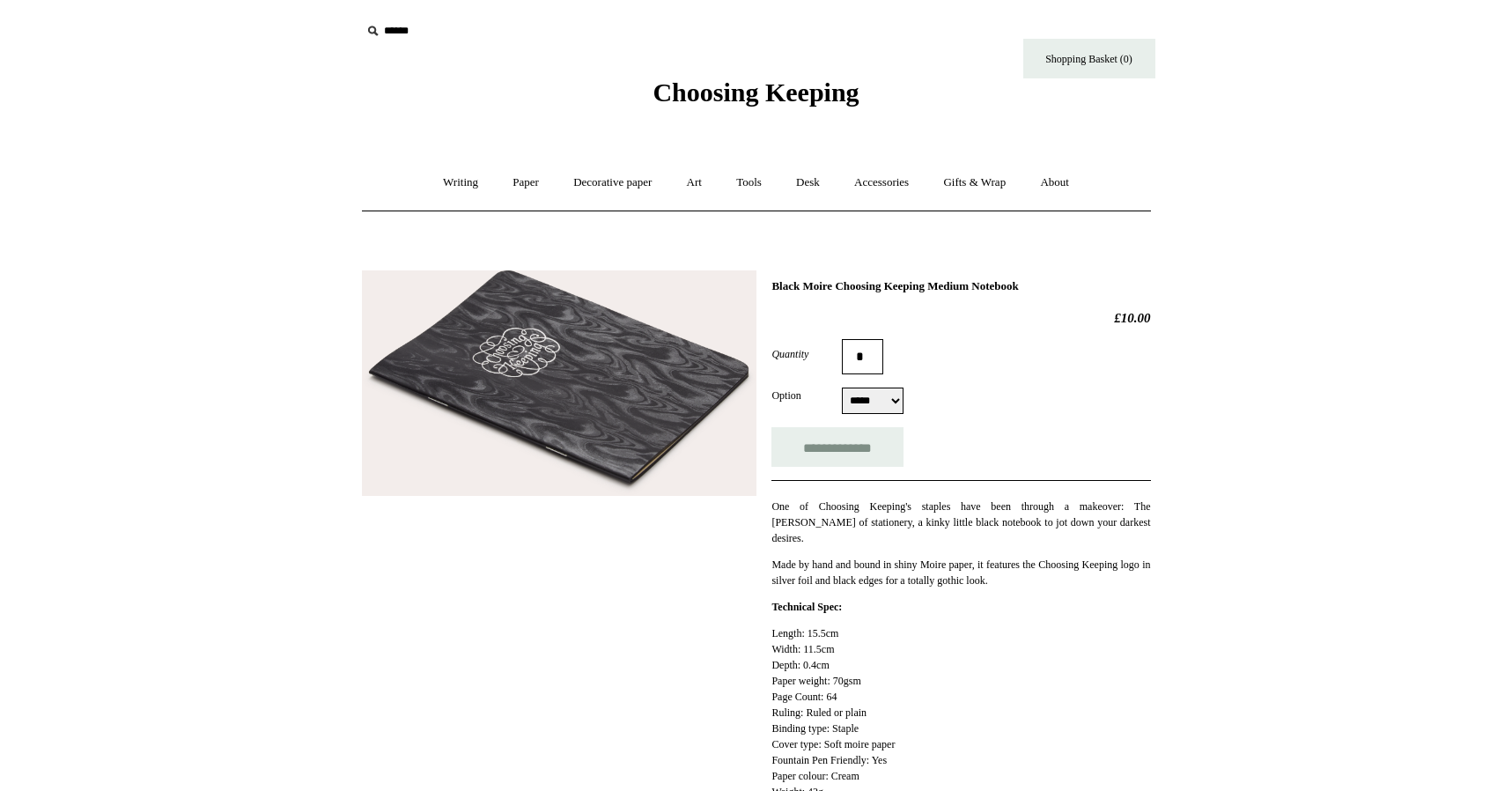
click at [895, 396] on select "***** *****" at bounding box center [872, 400] width 62 height 26
select select "*****"
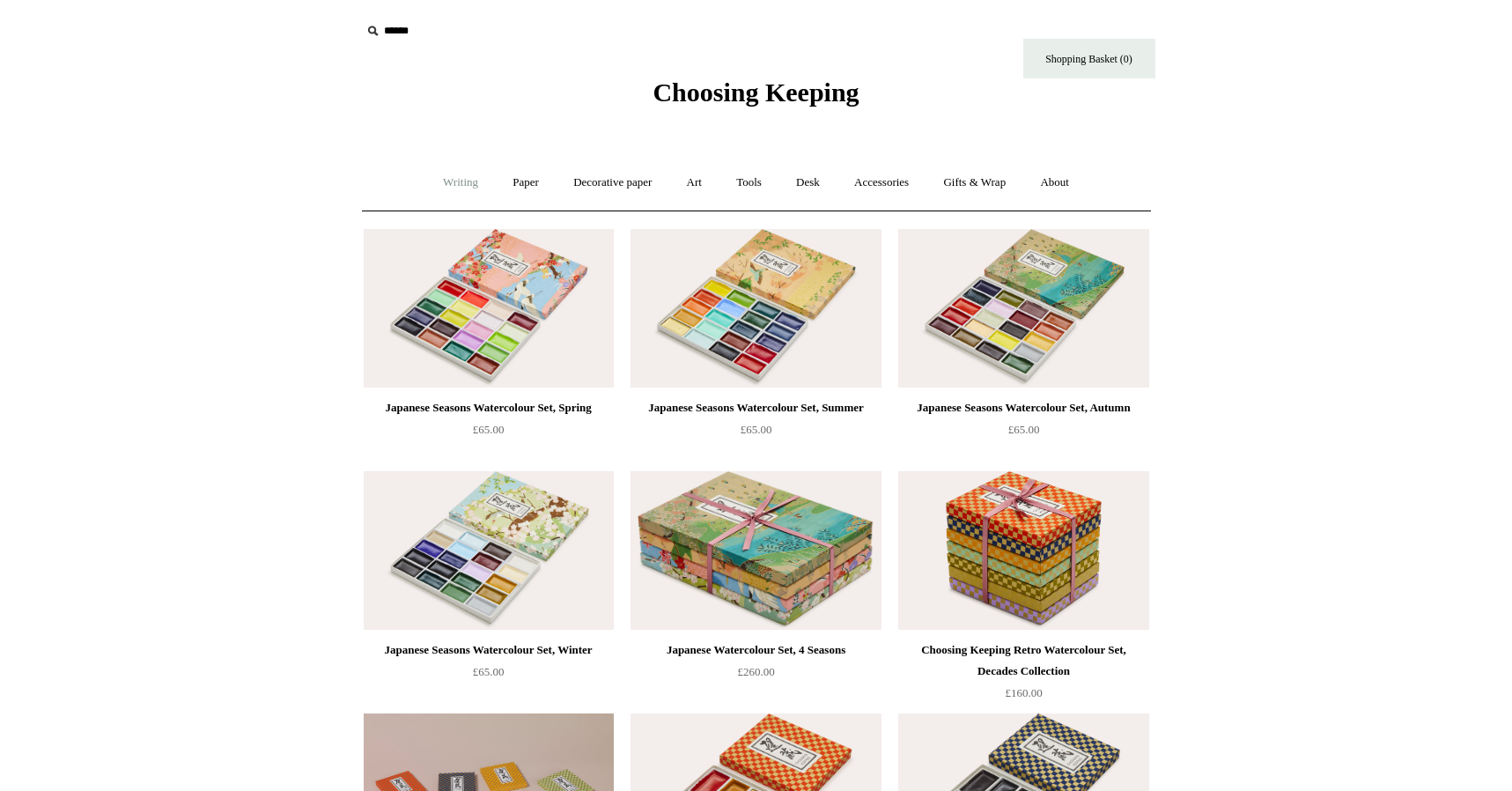
click at [449, 180] on link "Writing +" at bounding box center [460, 183] width 67 height 47
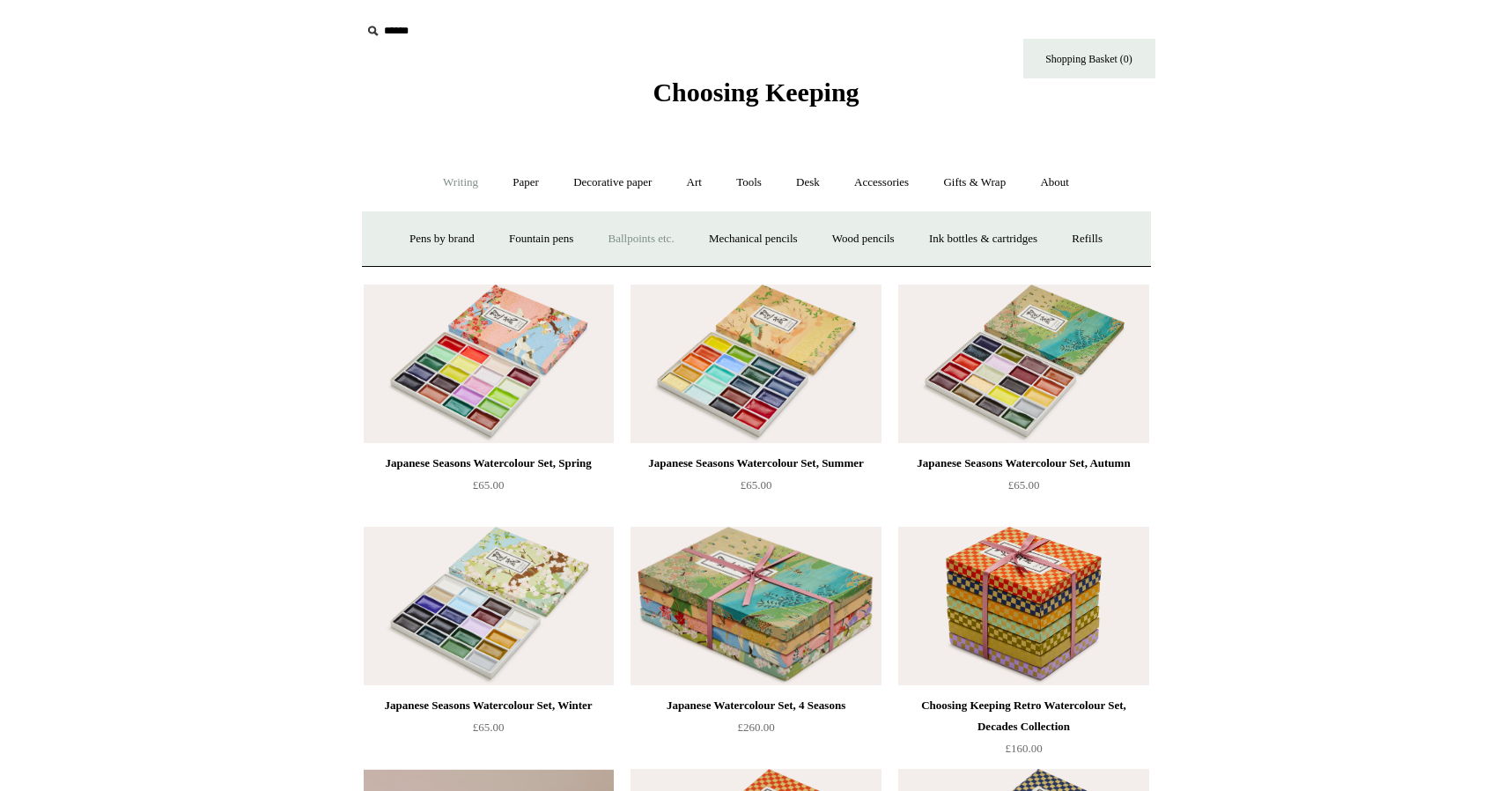
click at [616, 243] on link "Ballpoints etc. +" at bounding box center [642, 239] width 98 height 47
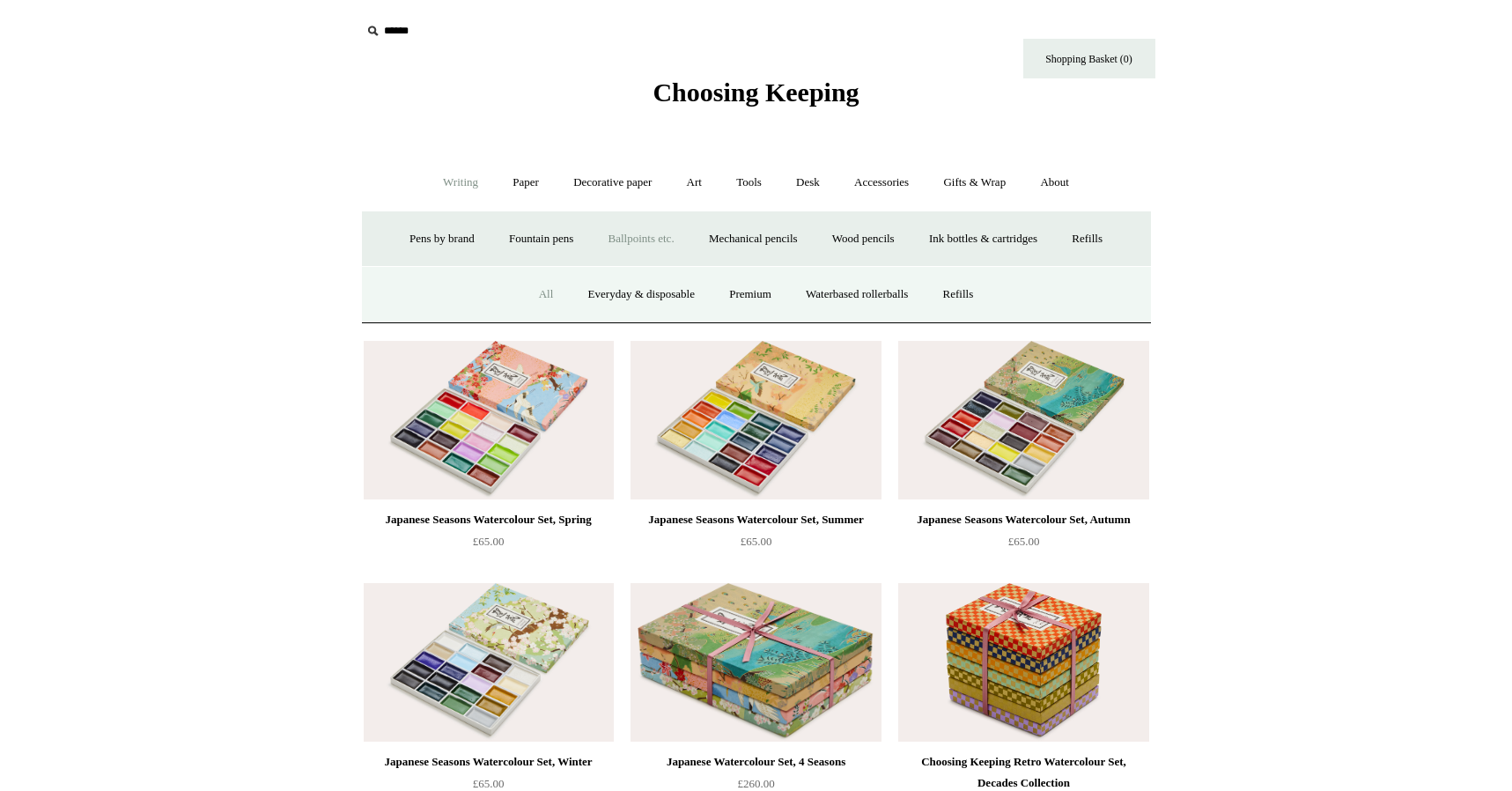
click at [533, 298] on link "All" at bounding box center [547, 294] width 47 height 47
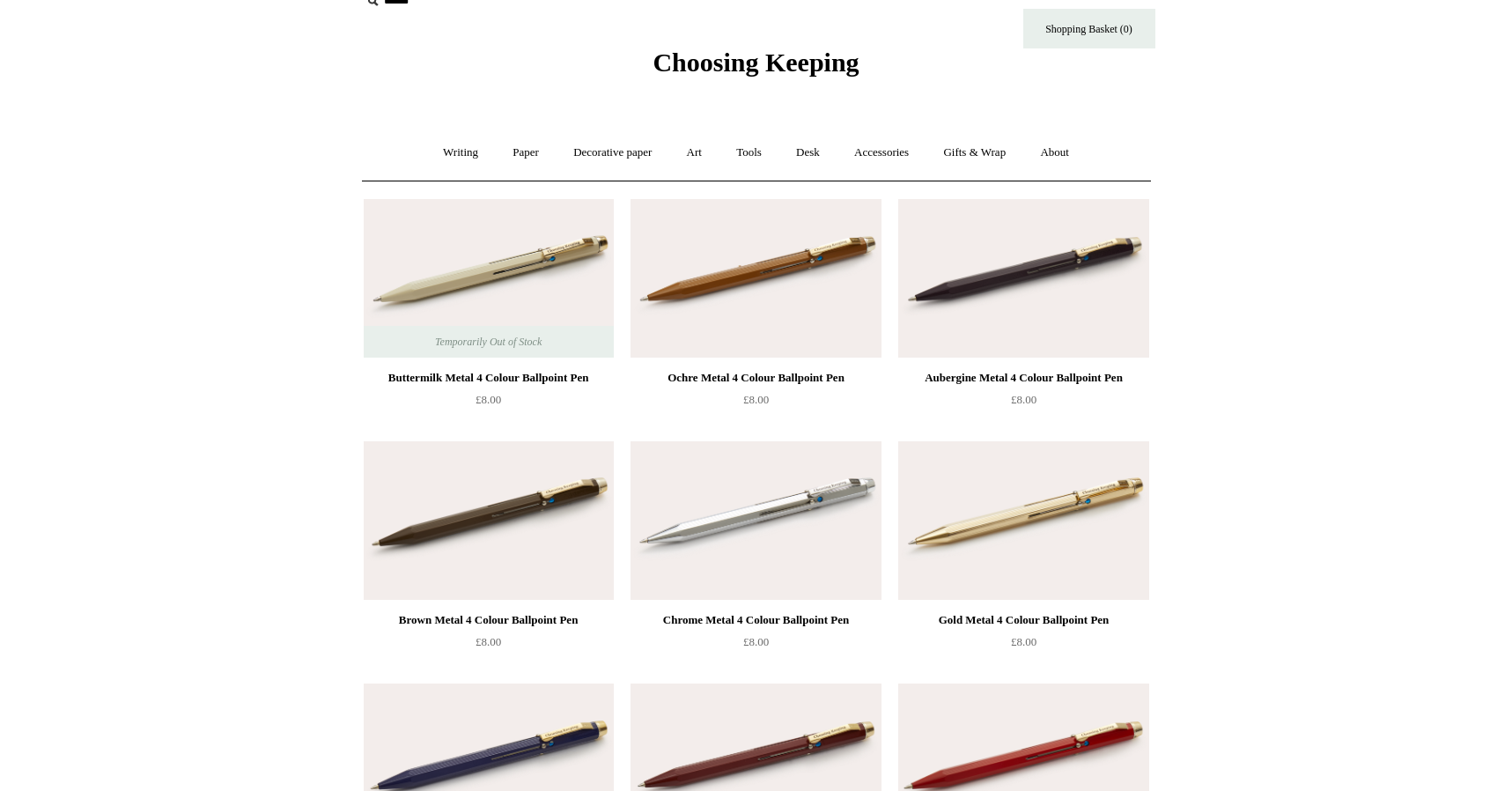
scroll to position [30, 0]
click at [758, 497] on img at bounding box center [755, 520] width 250 height 159
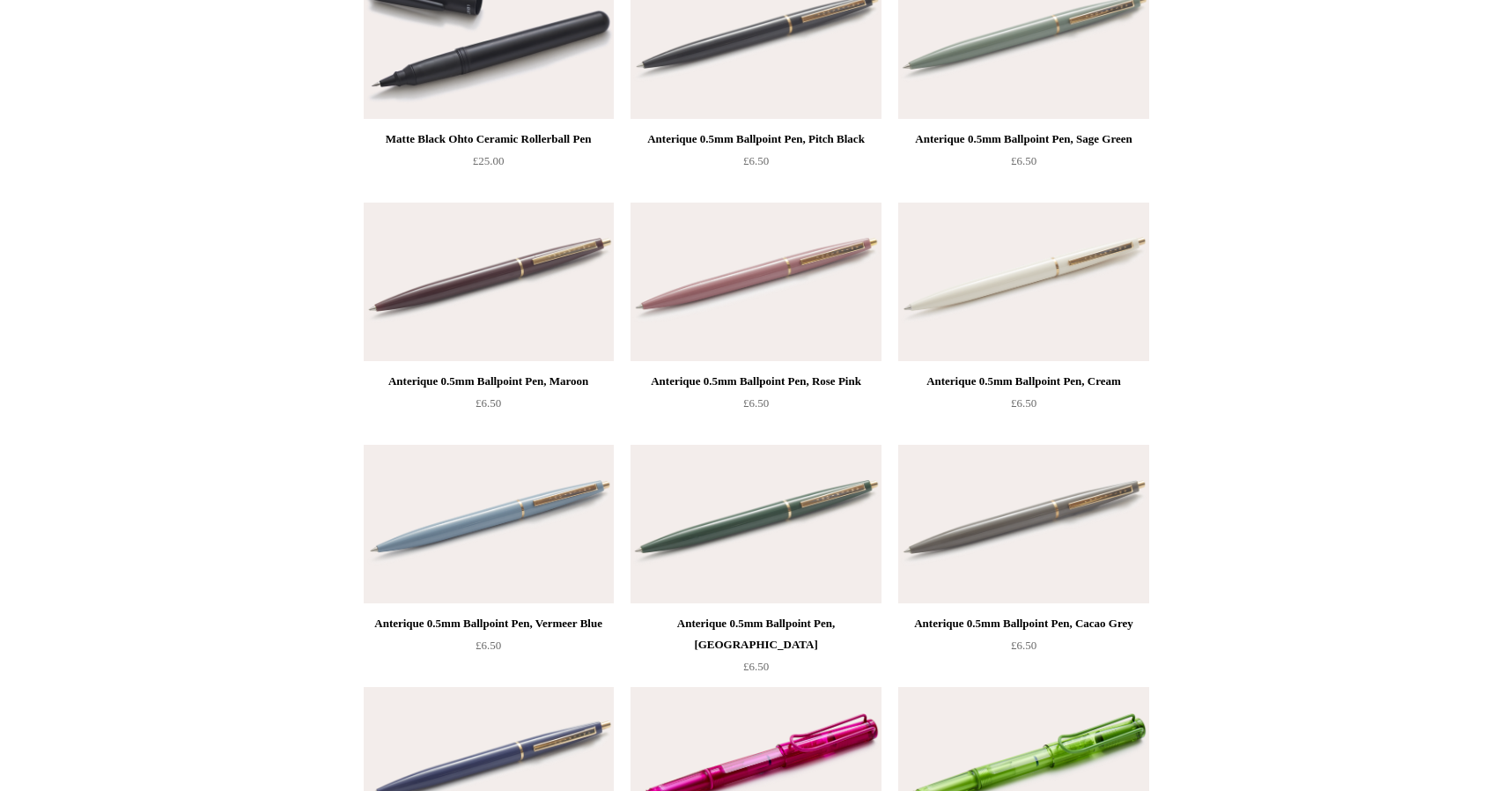
scroll to position [7539, 0]
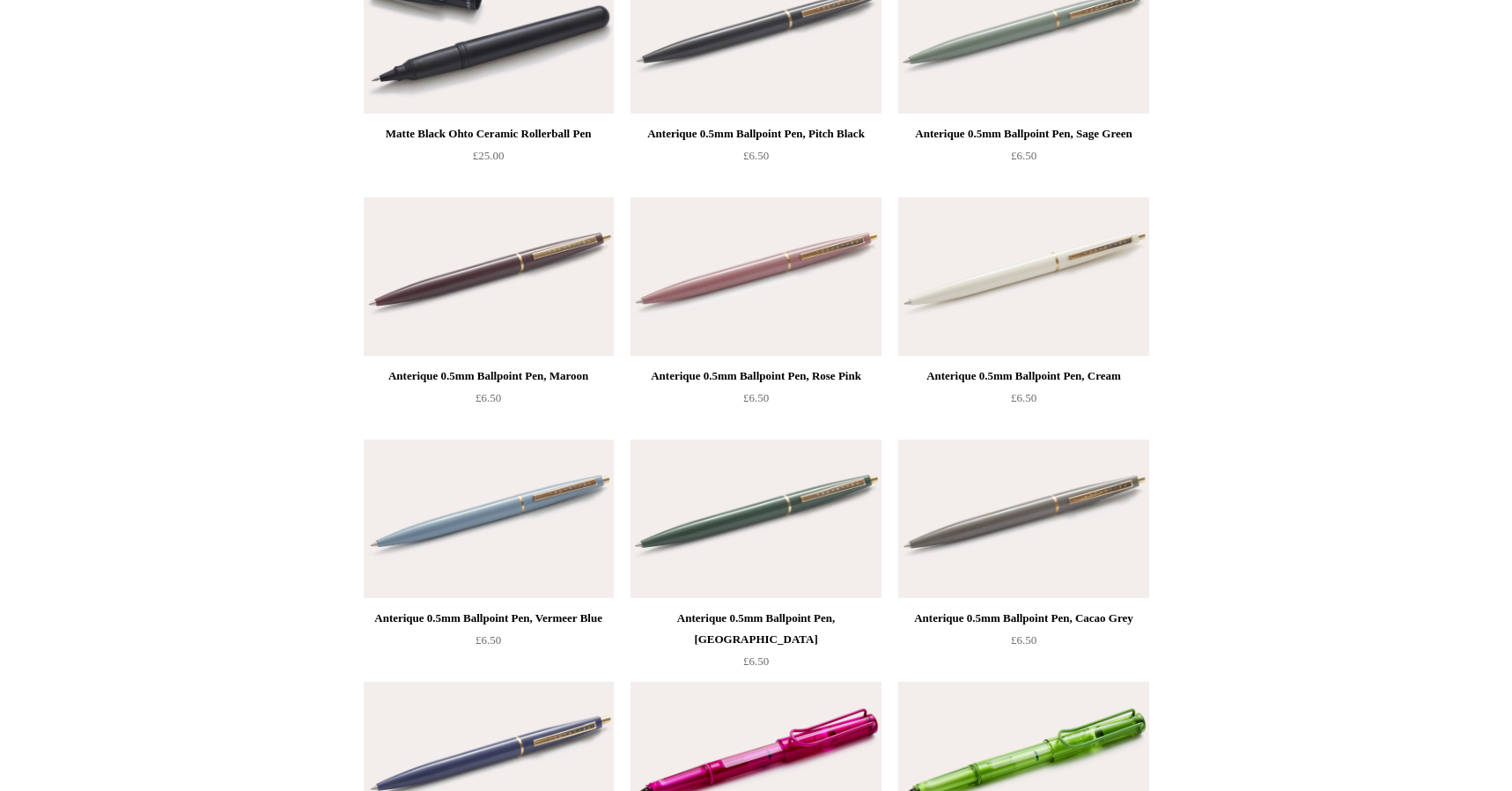
click at [495, 514] on img at bounding box center [489, 519] width 250 height 159
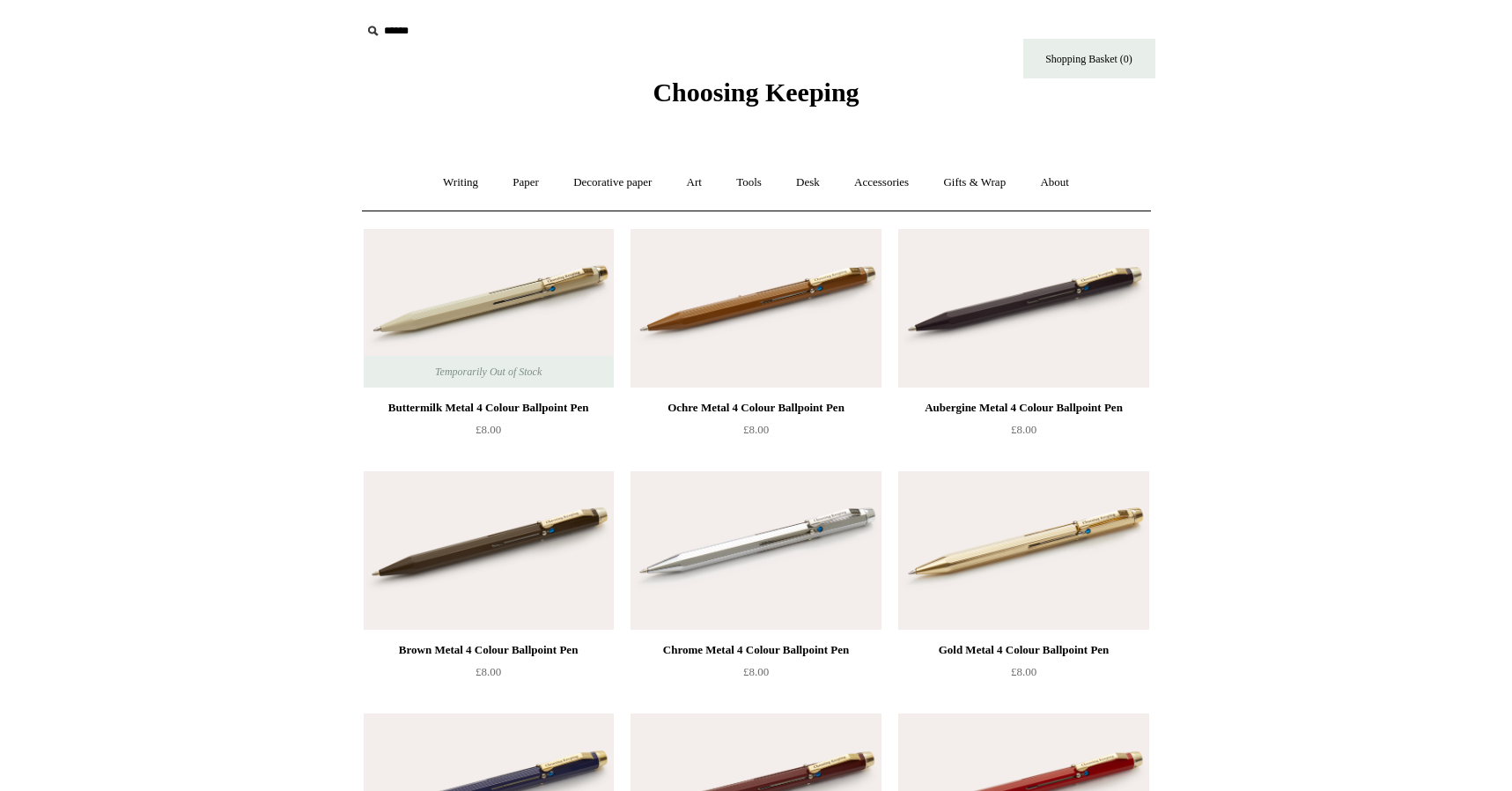
scroll to position [0, 0]
click at [450, 182] on link "Writing +" at bounding box center [460, 183] width 67 height 47
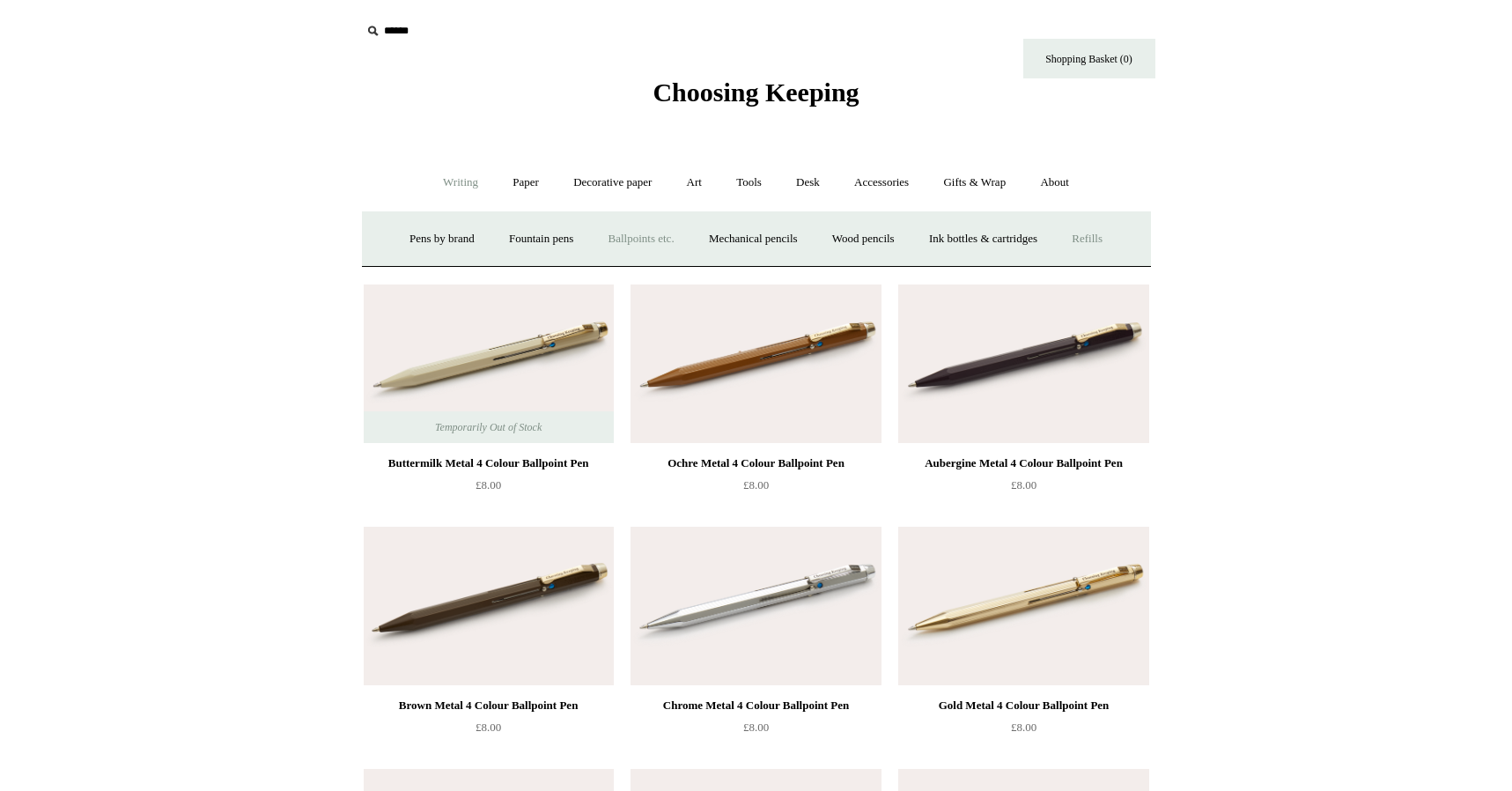
click at [1109, 236] on link "Refills +" at bounding box center [1087, 239] width 63 height 47
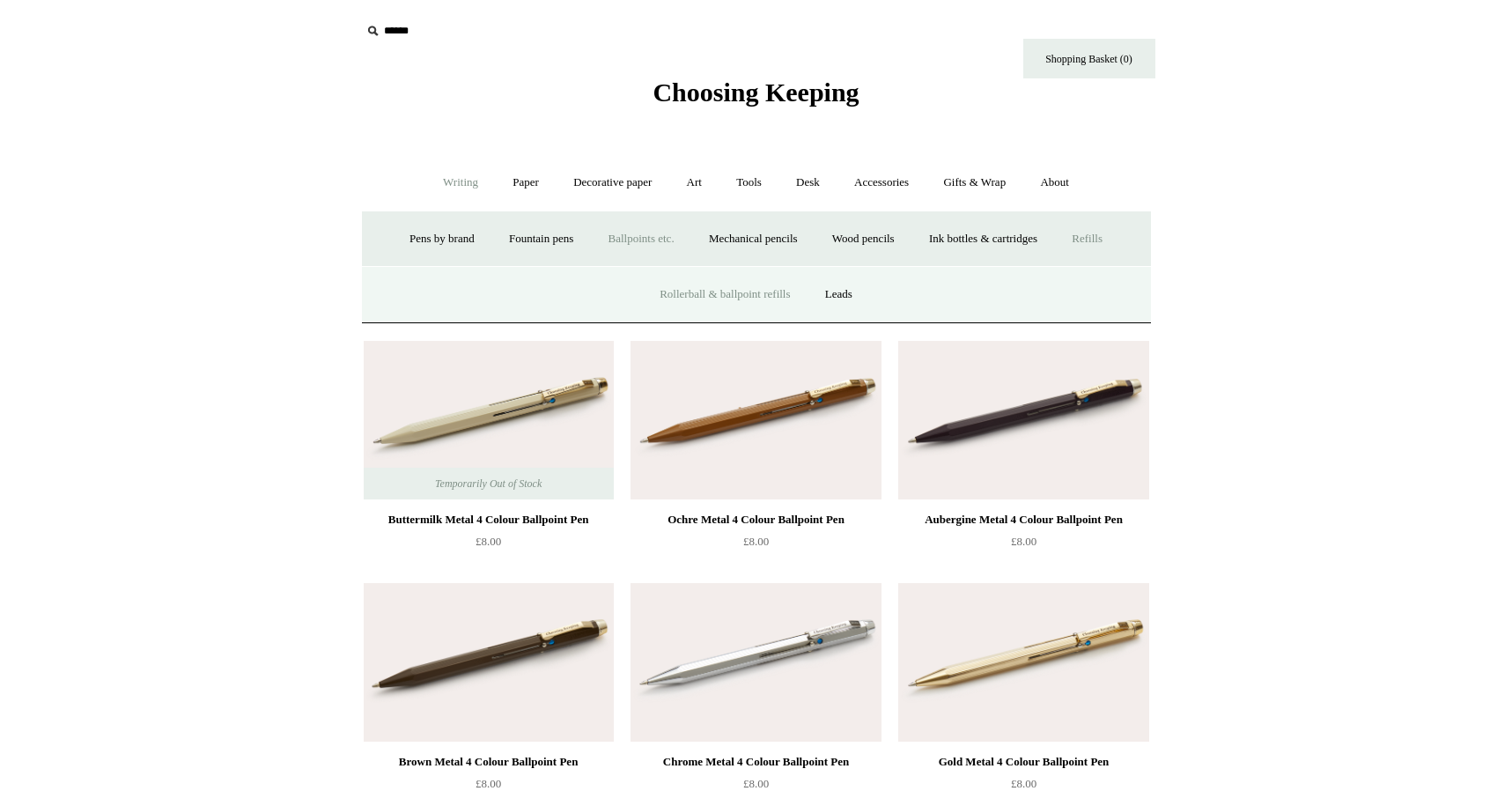
click at [779, 290] on link "Rollerball & ballpoint refills" at bounding box center [724, 294] width 162 height 47
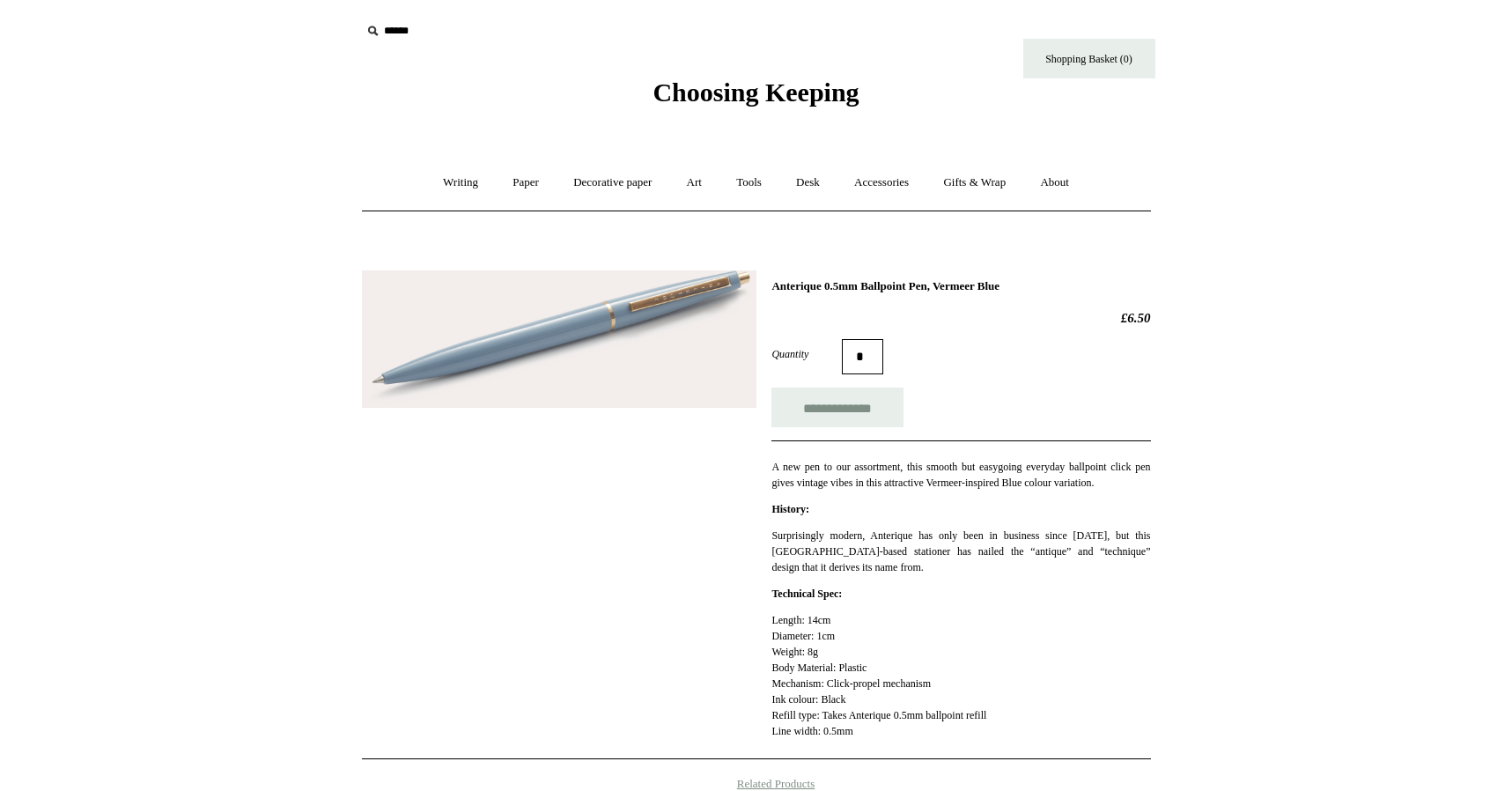
click at [634, 346] on img at bounding box center [559, 339] width 394 height 137
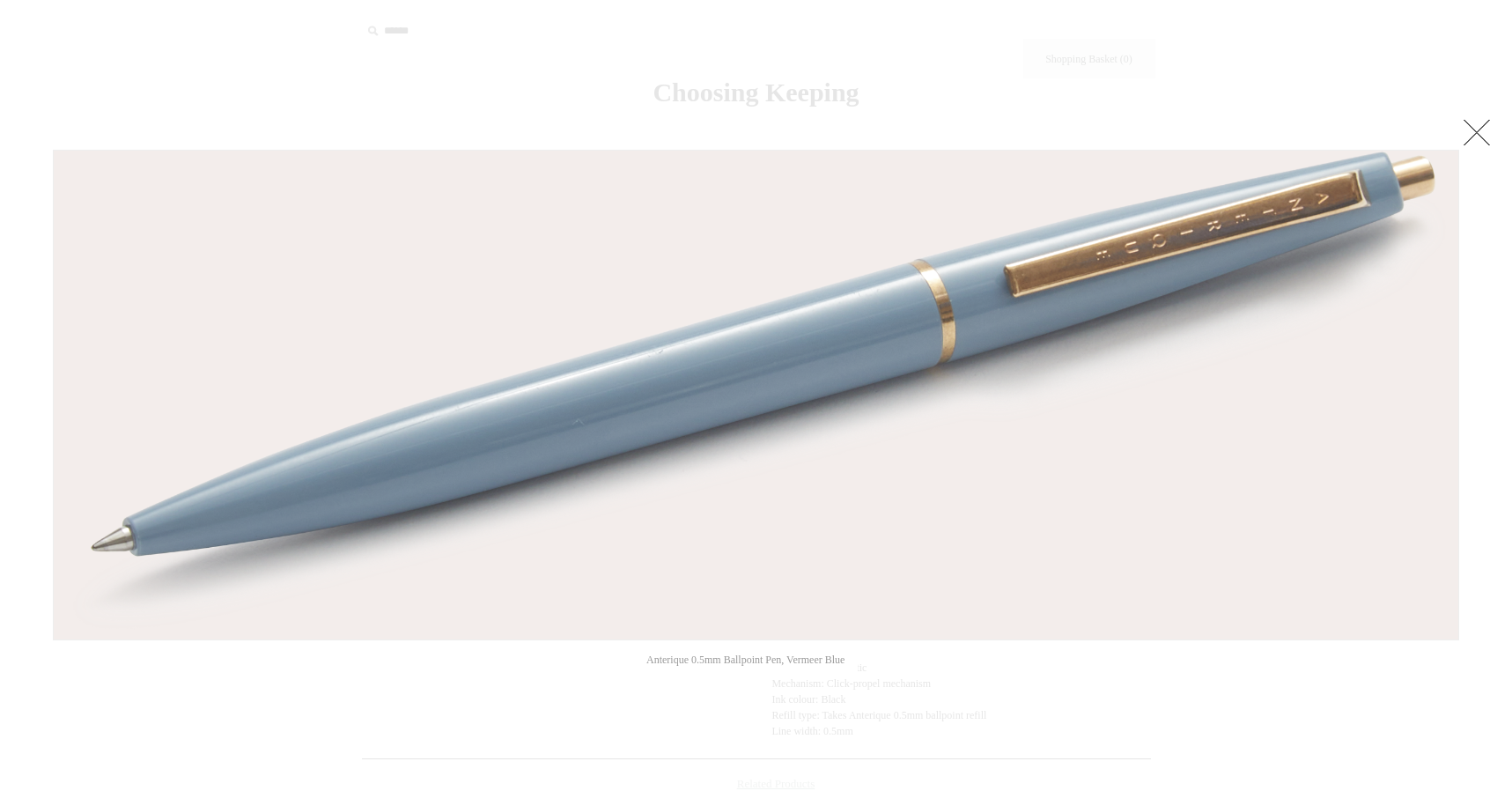
click at [1464, 126] on link at bounding box center [1477, 132] width 35 height 35
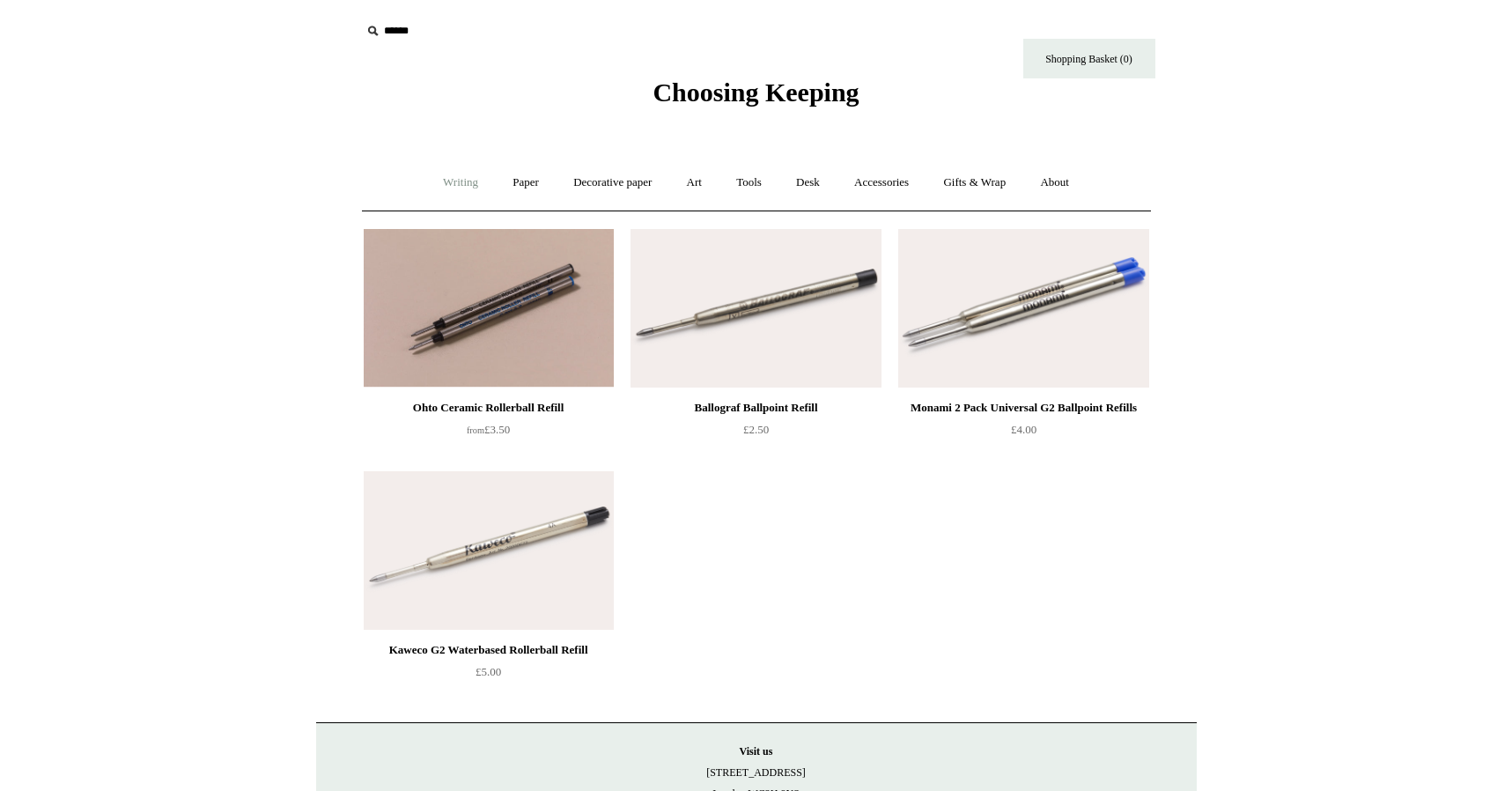
click at [446, 184] on link "Writing +" at bounding box center [460, 183] width 67 height 47
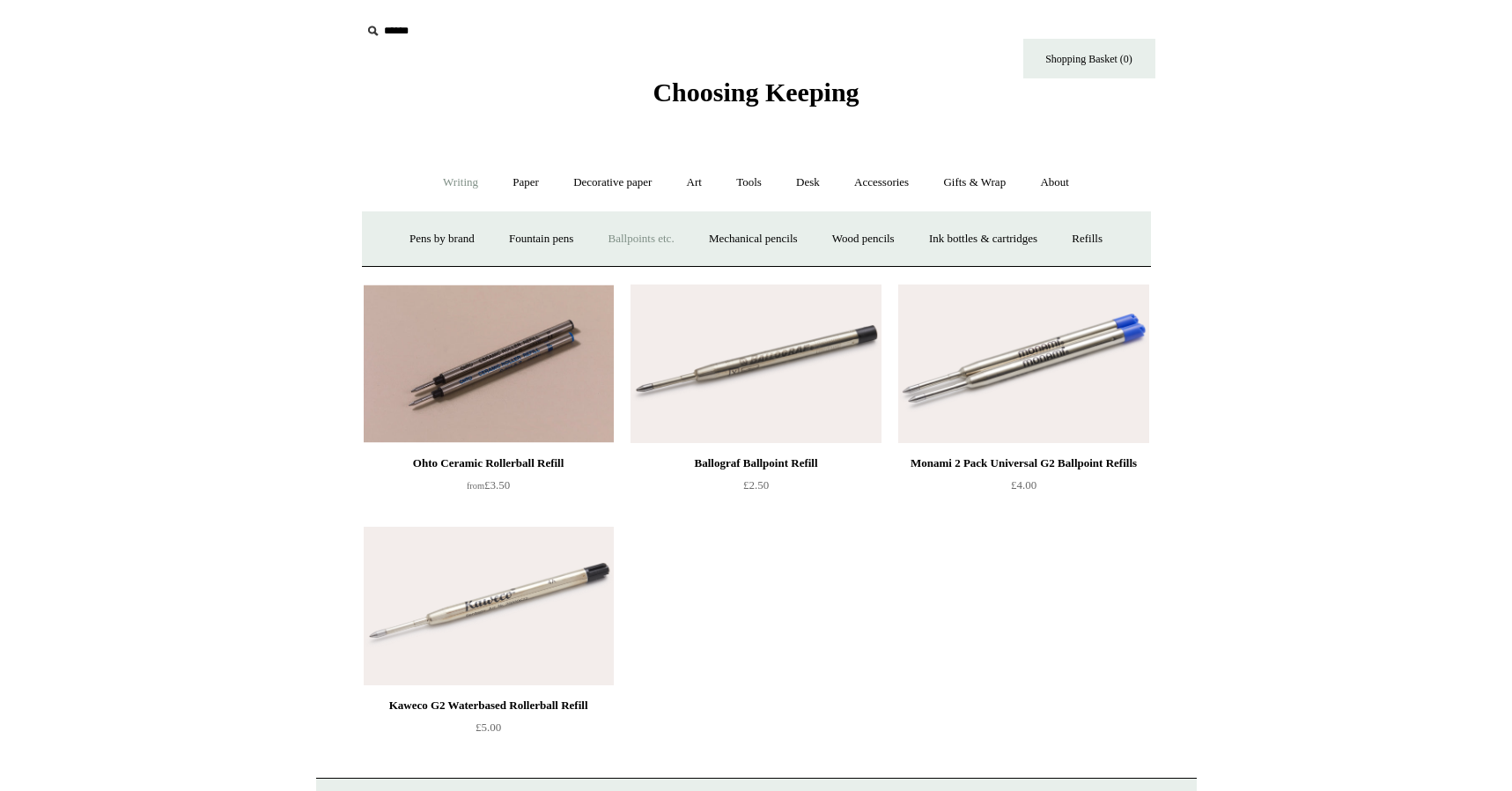
click at [630, 237] on link "Ballpoints etc. +" at bounding box center [642, 239] width 98 height 47
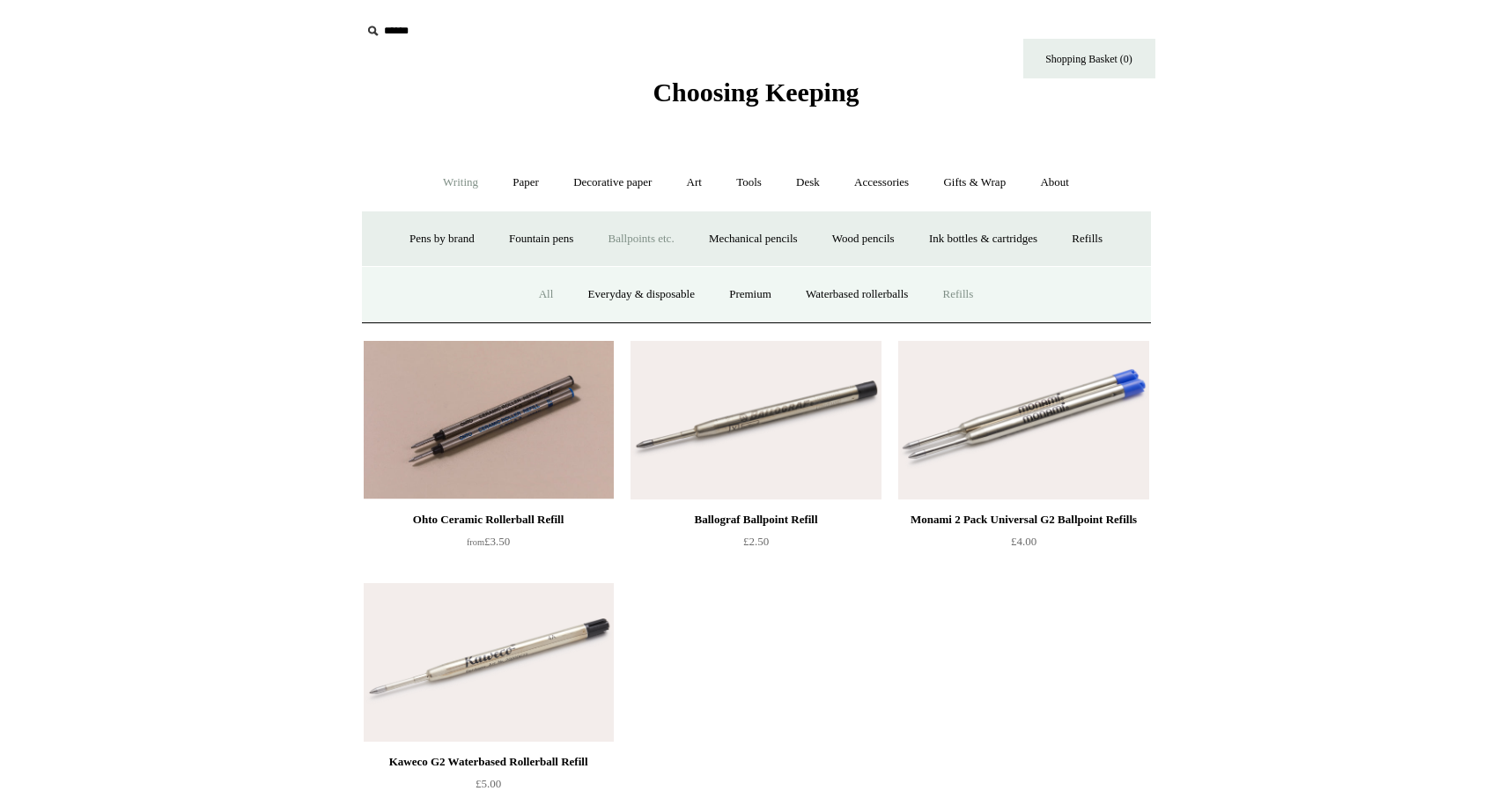
click at [536, 289] on link "All" at bounding box center [547, 294] width 47 height 47
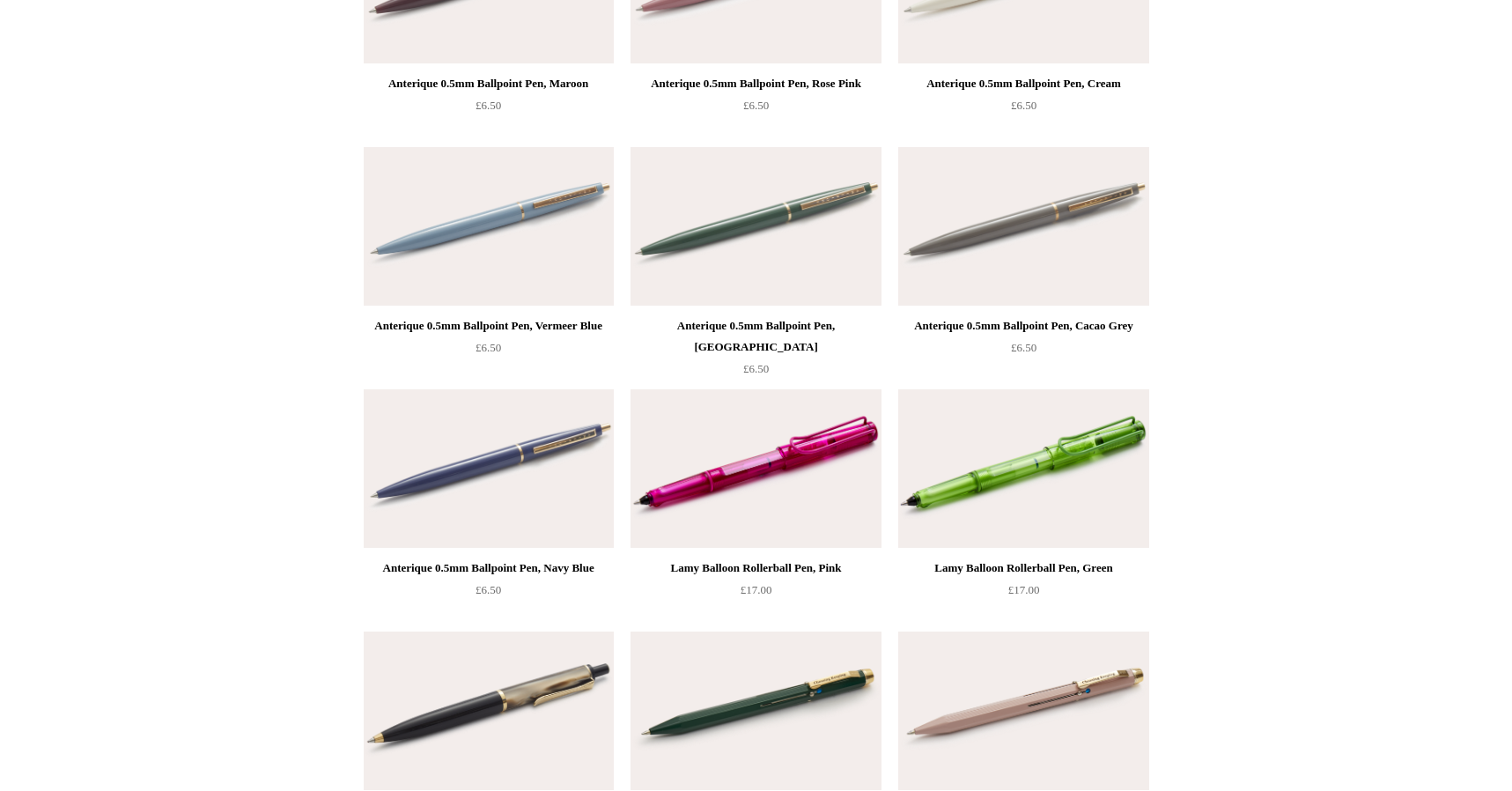
scroll to position [7823, 0]
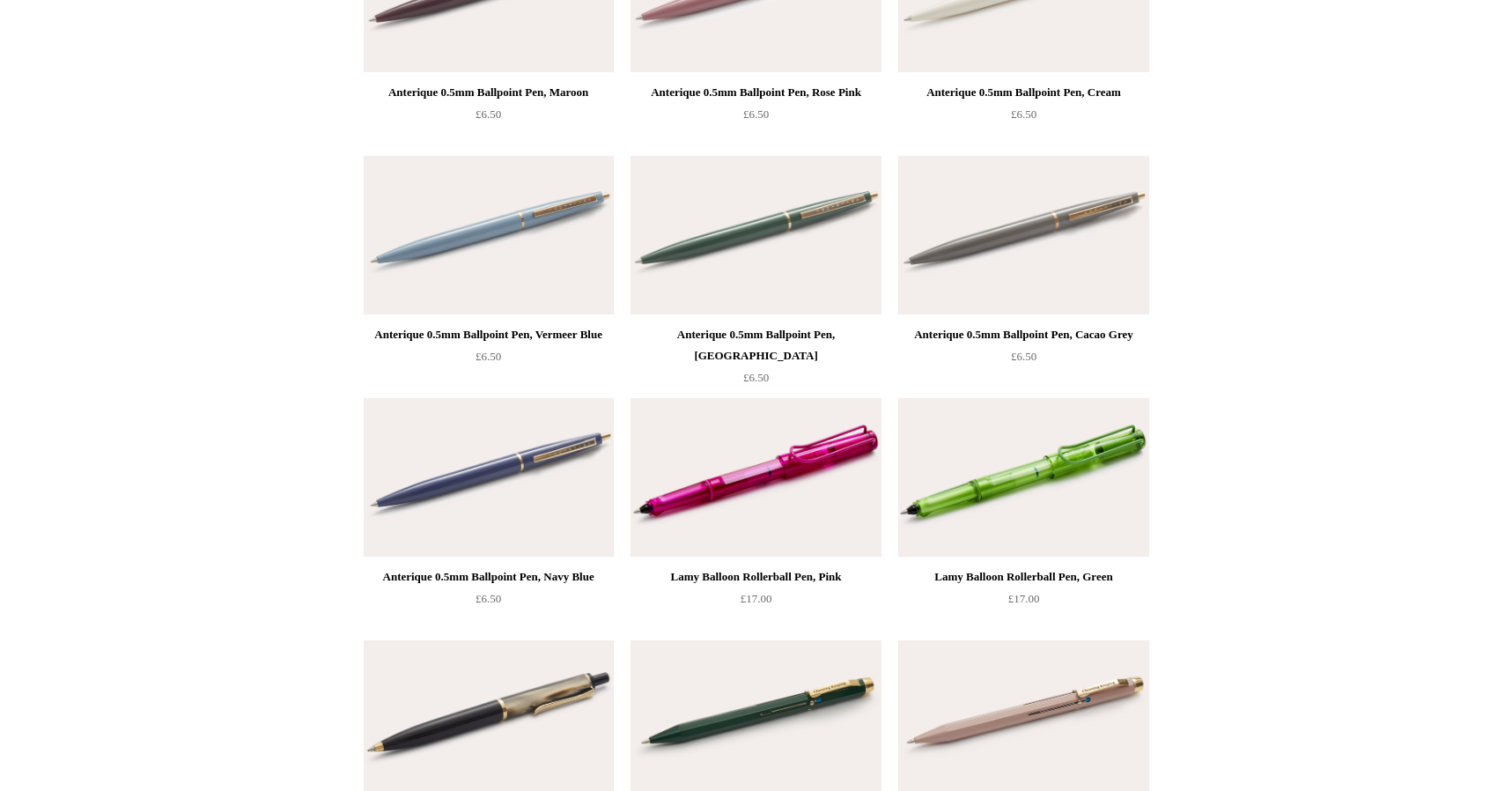
click at [707, 333] on div "Anterique 0.5mm Ballpoint Pen, [GEOGRAPHIC_DATA]" at bounding box center [756, 344] width 241 height 42
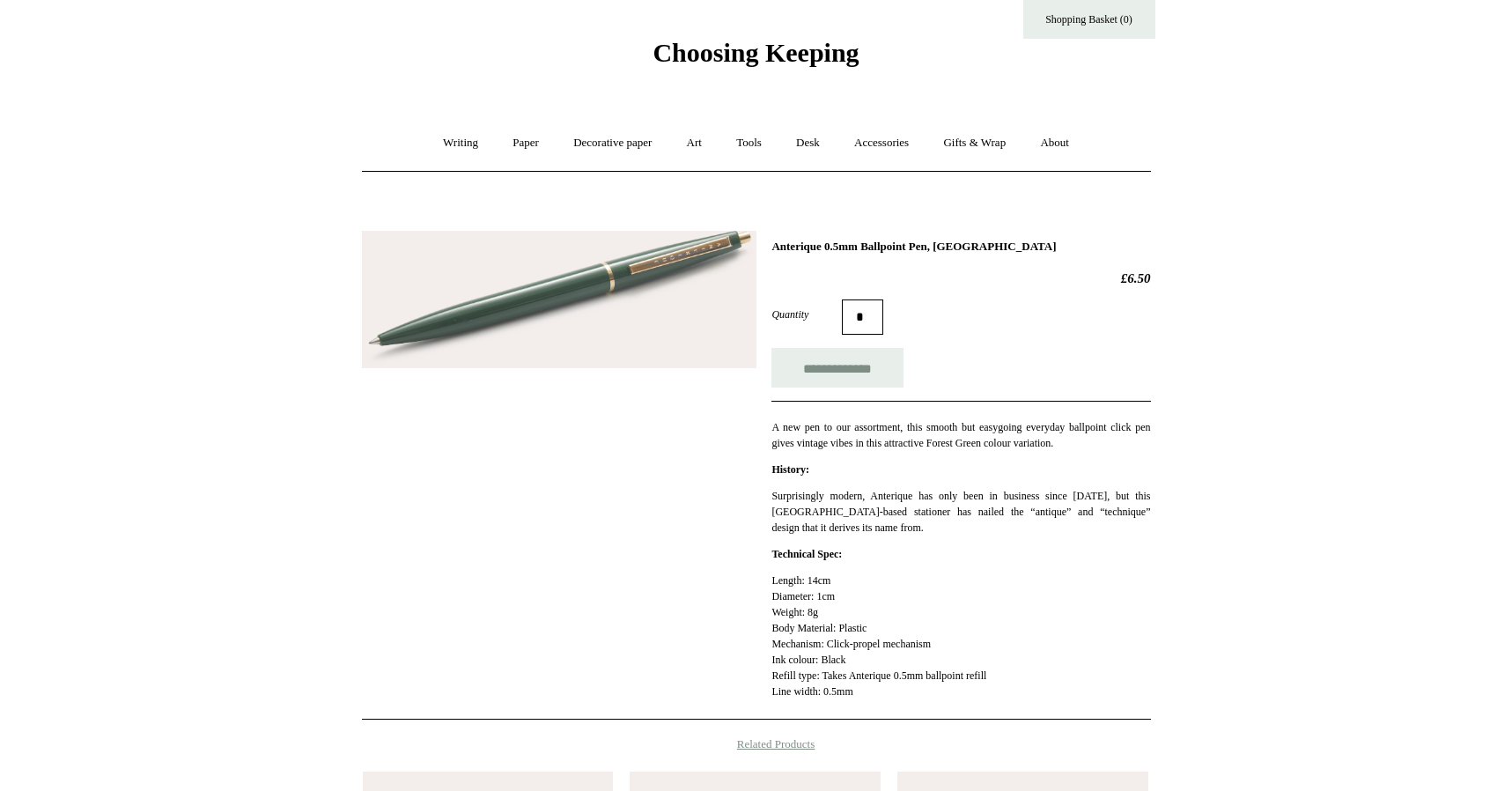
scroll to position [43, 0]
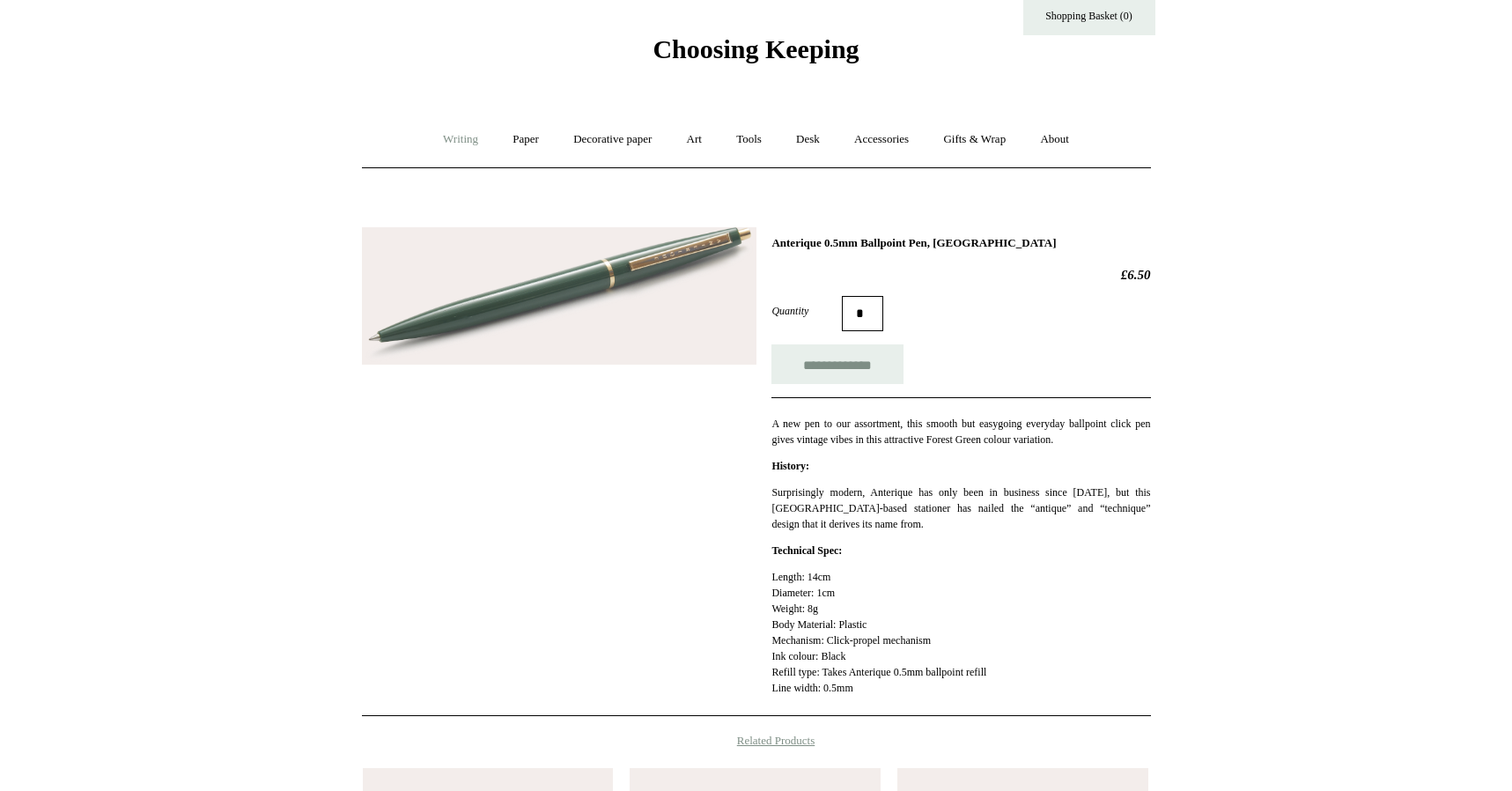
click at [438, 137] on link "Writing +" at bounding box center [460, 139] width 67 height 47
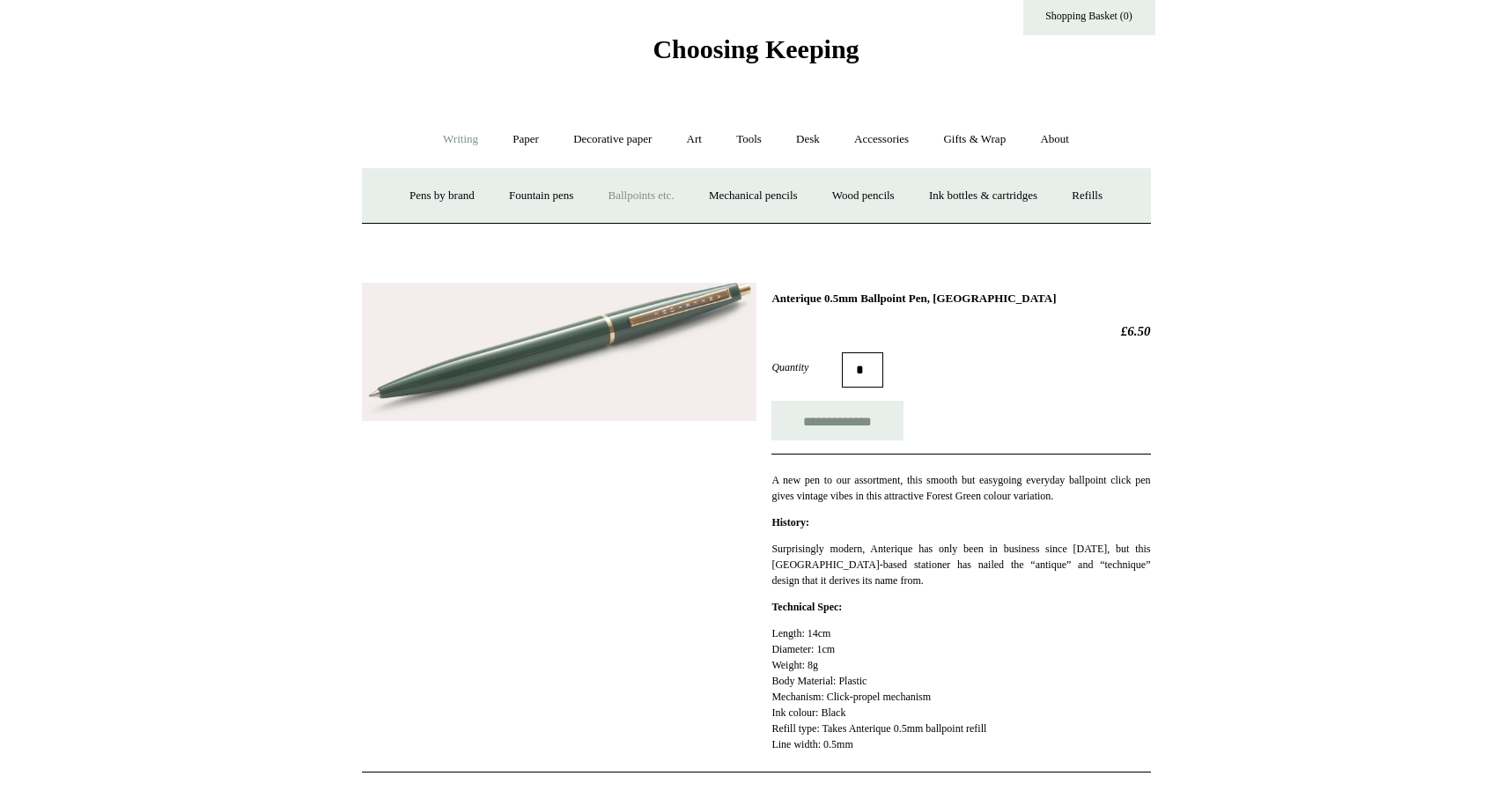
click at [636, 193] on link "Ballpoints etc. +" at bounding box center [642, 196] width 98 height 47
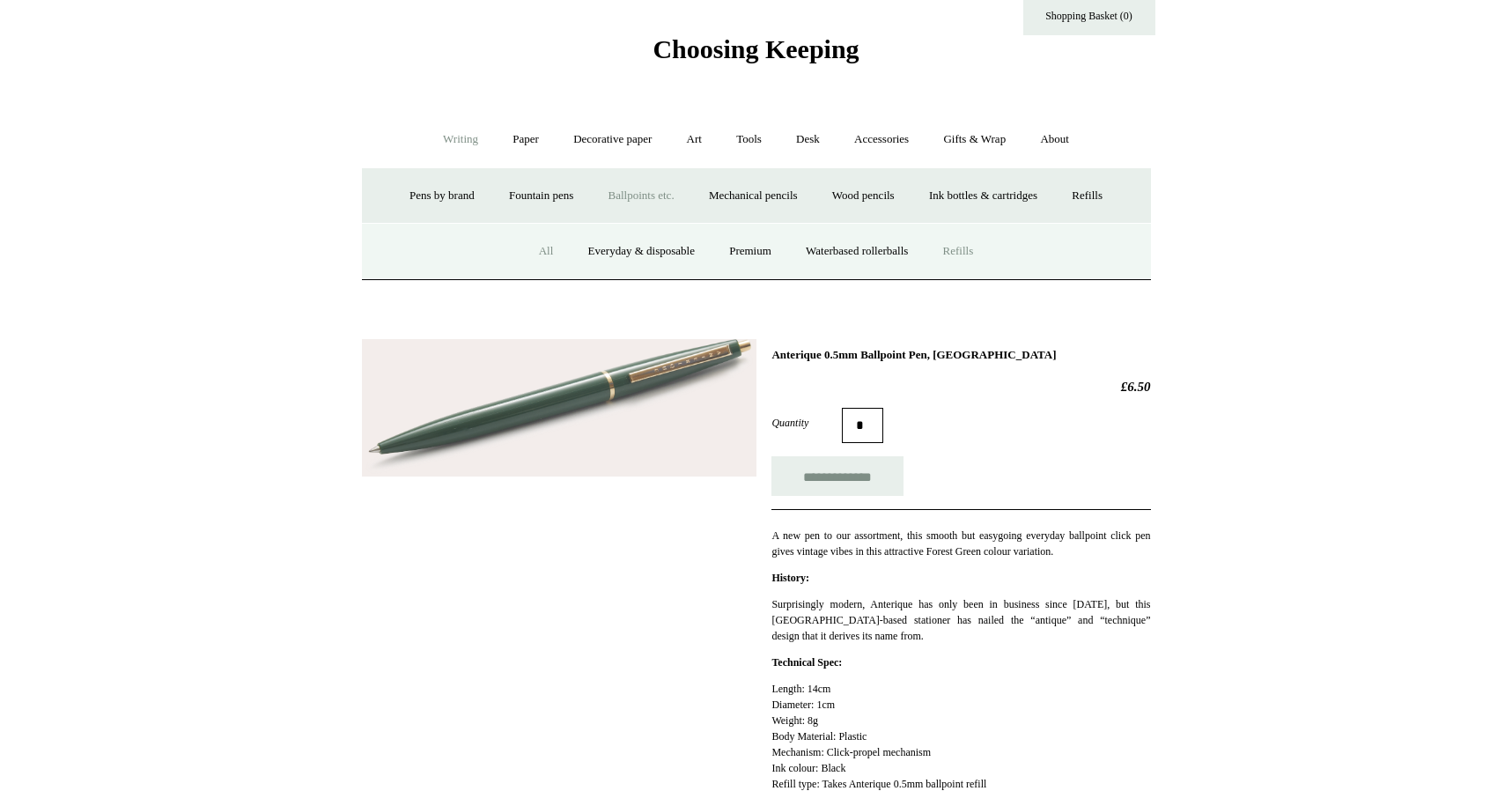
click at [960, 245] on link "Refills" at bounding box center [959, 251] width 63 height 47
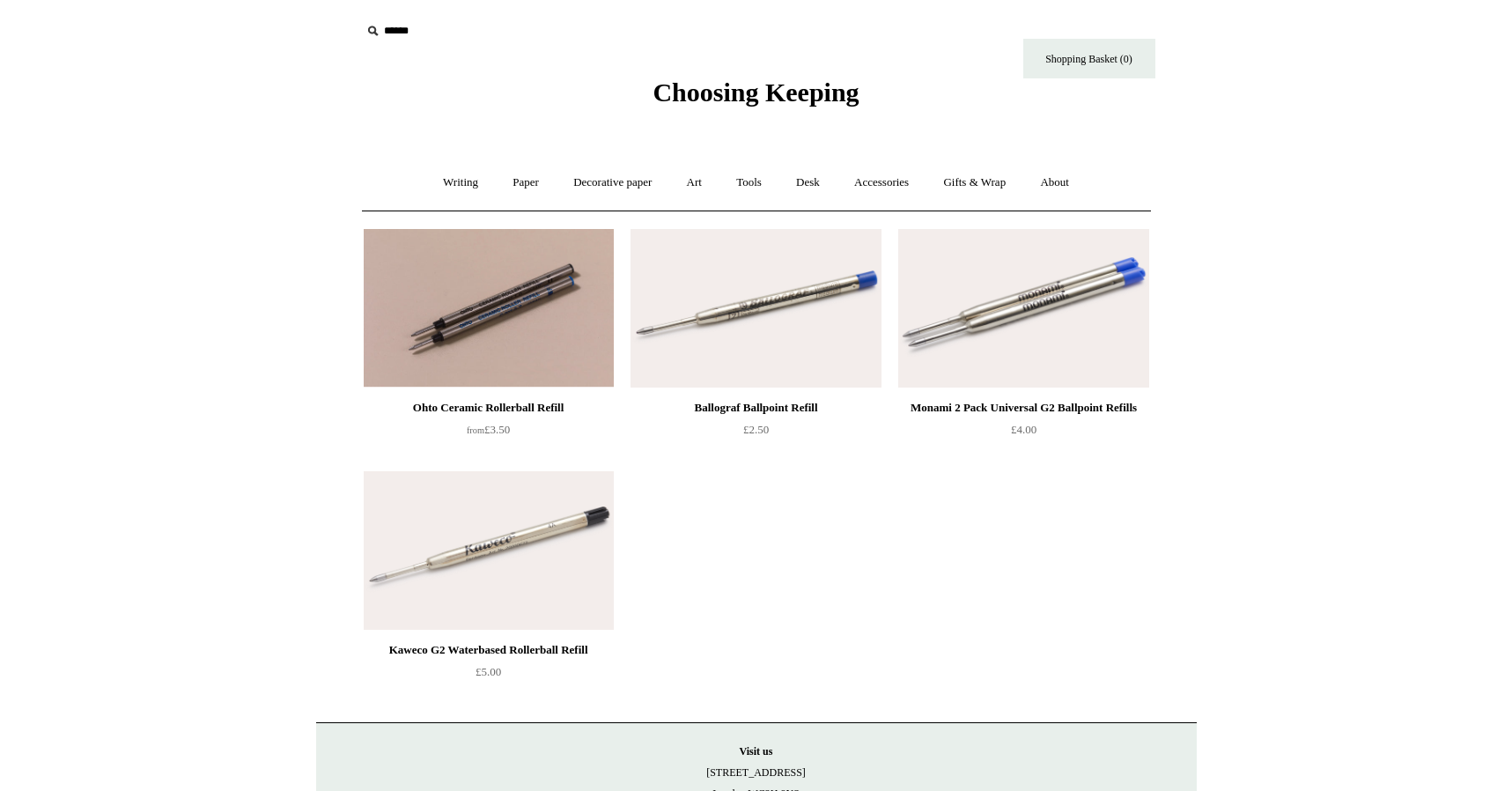
click at [818, 347] on img at bounding box center [755, 308] width 250 height 159
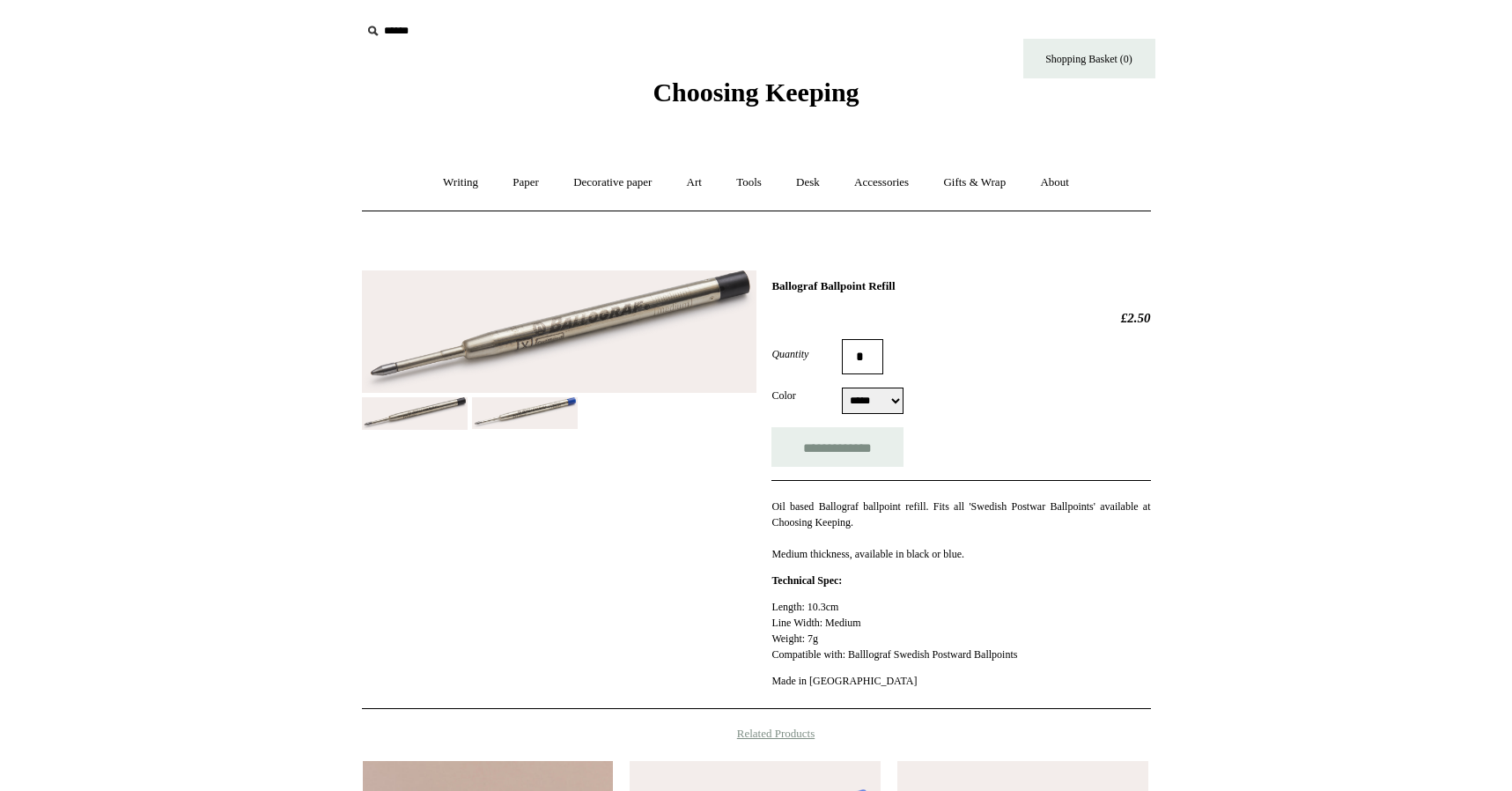
click at [896, 400] on select "***** ****" at bounding box center [872, 400] width 62 height 26
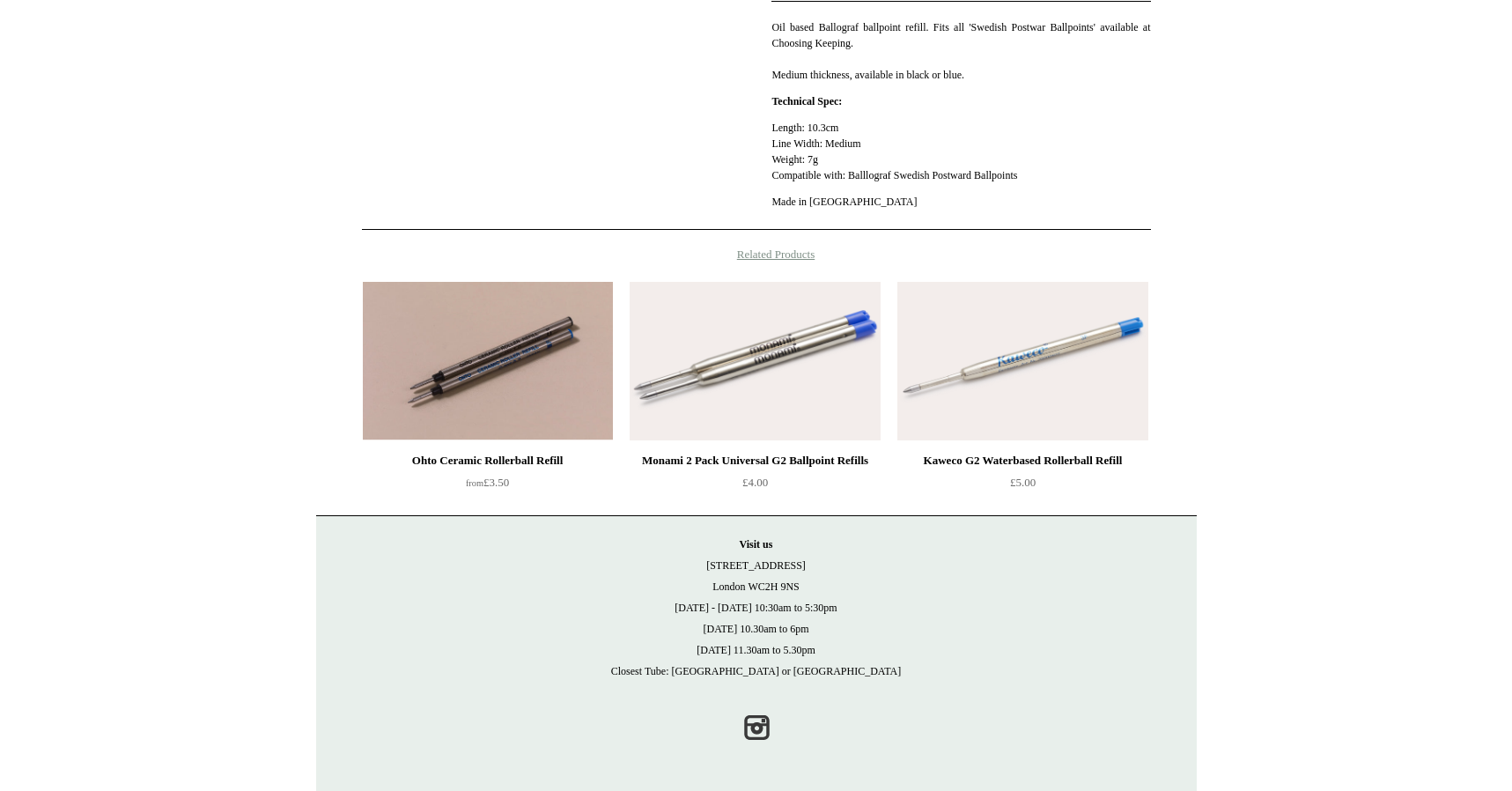
scroll to position [478, 0]
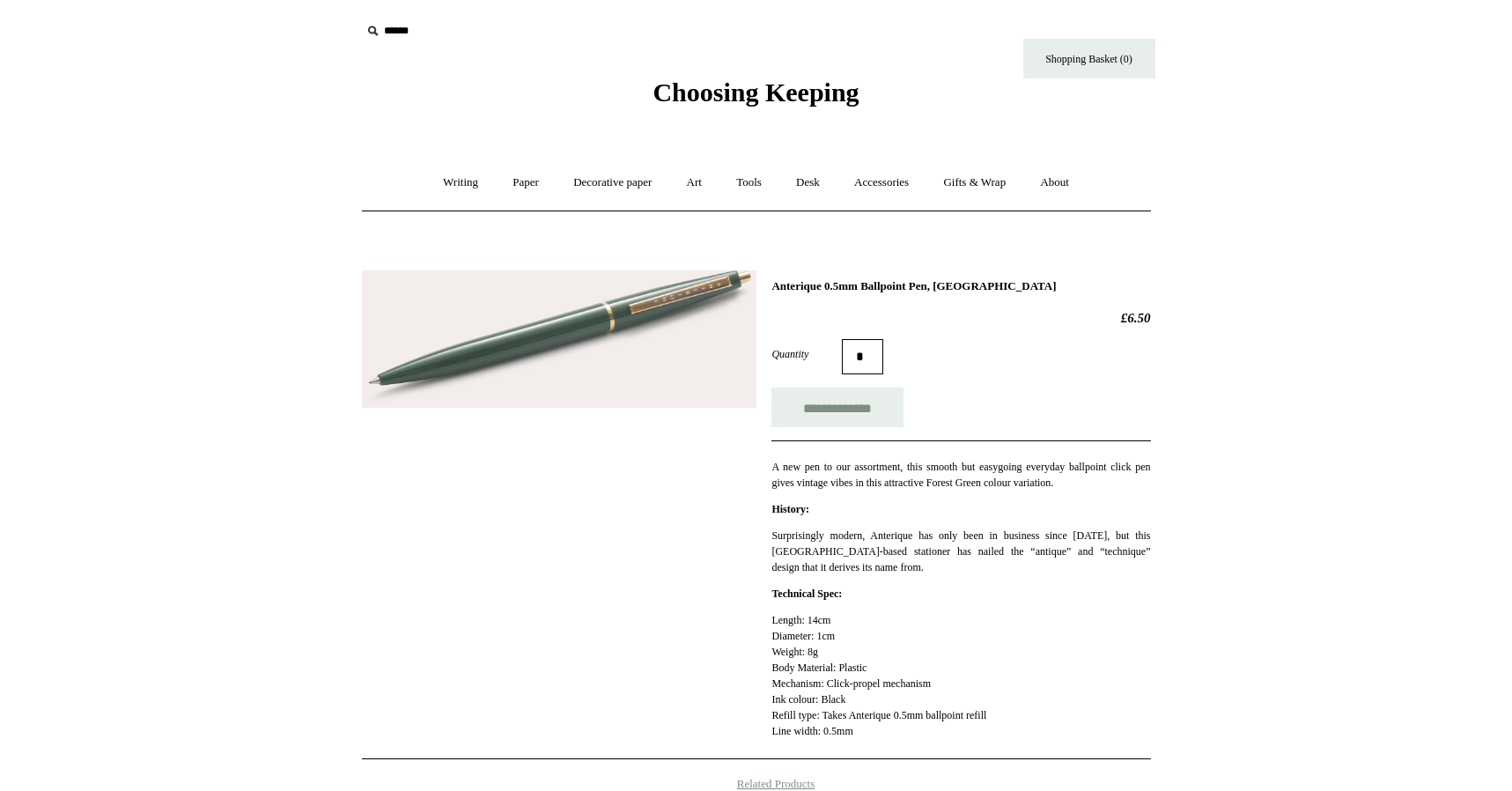
scroll to position [43, 0]
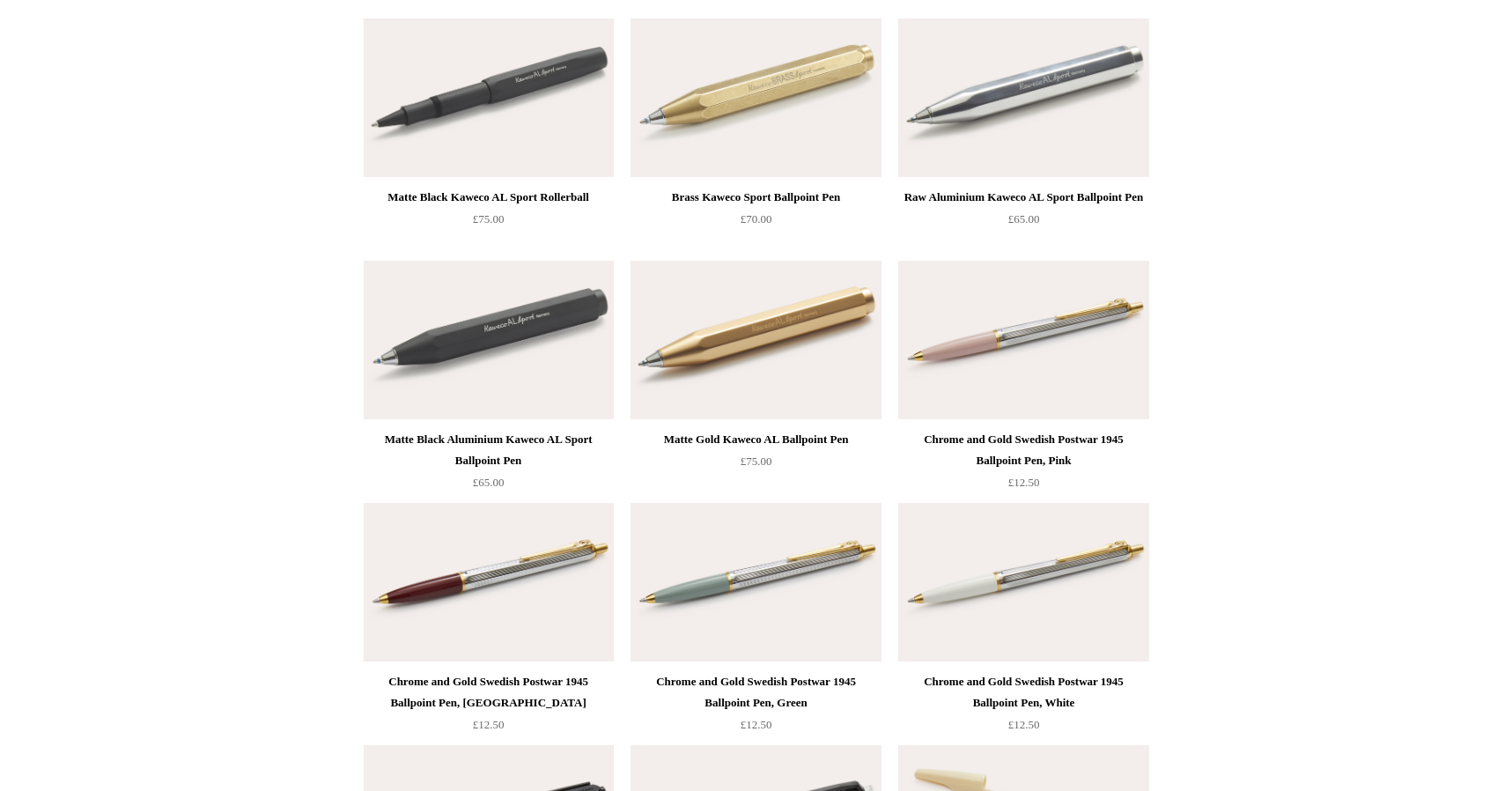
scroll to position [2612, 0]
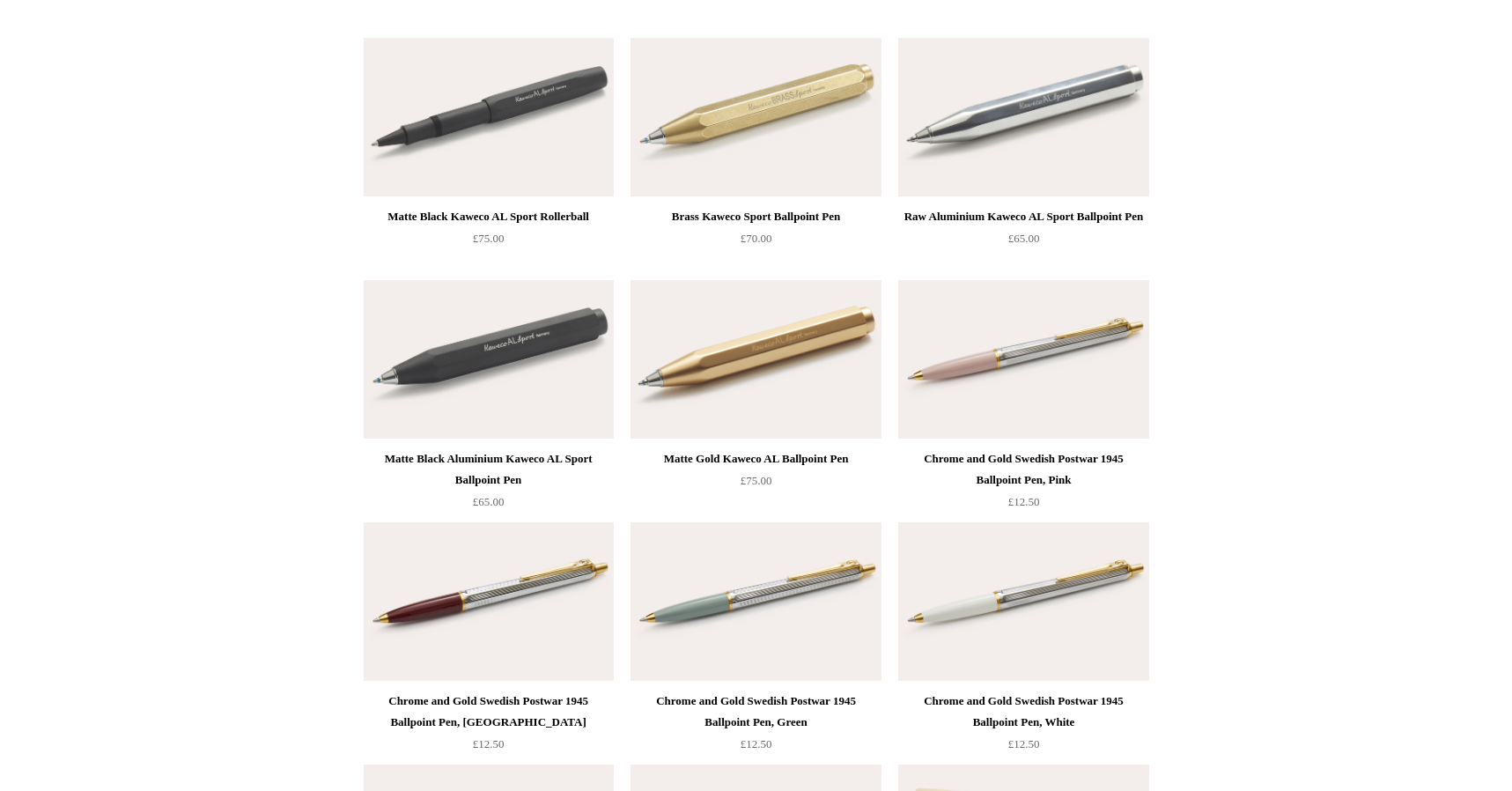
click at [719, 612] on img at bounding box center [755, 602] width 250 height 159
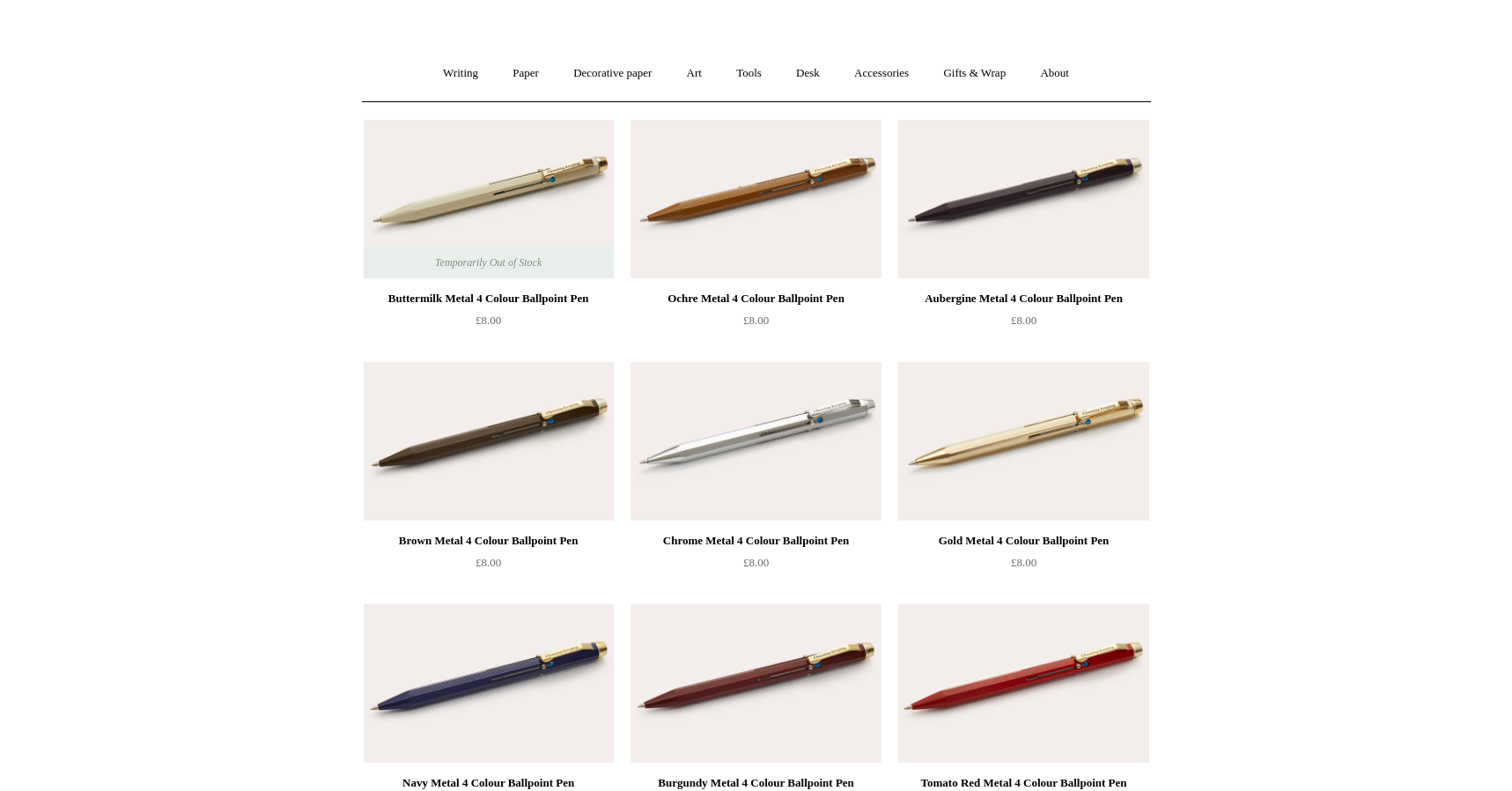
scroll to position [107, 0]
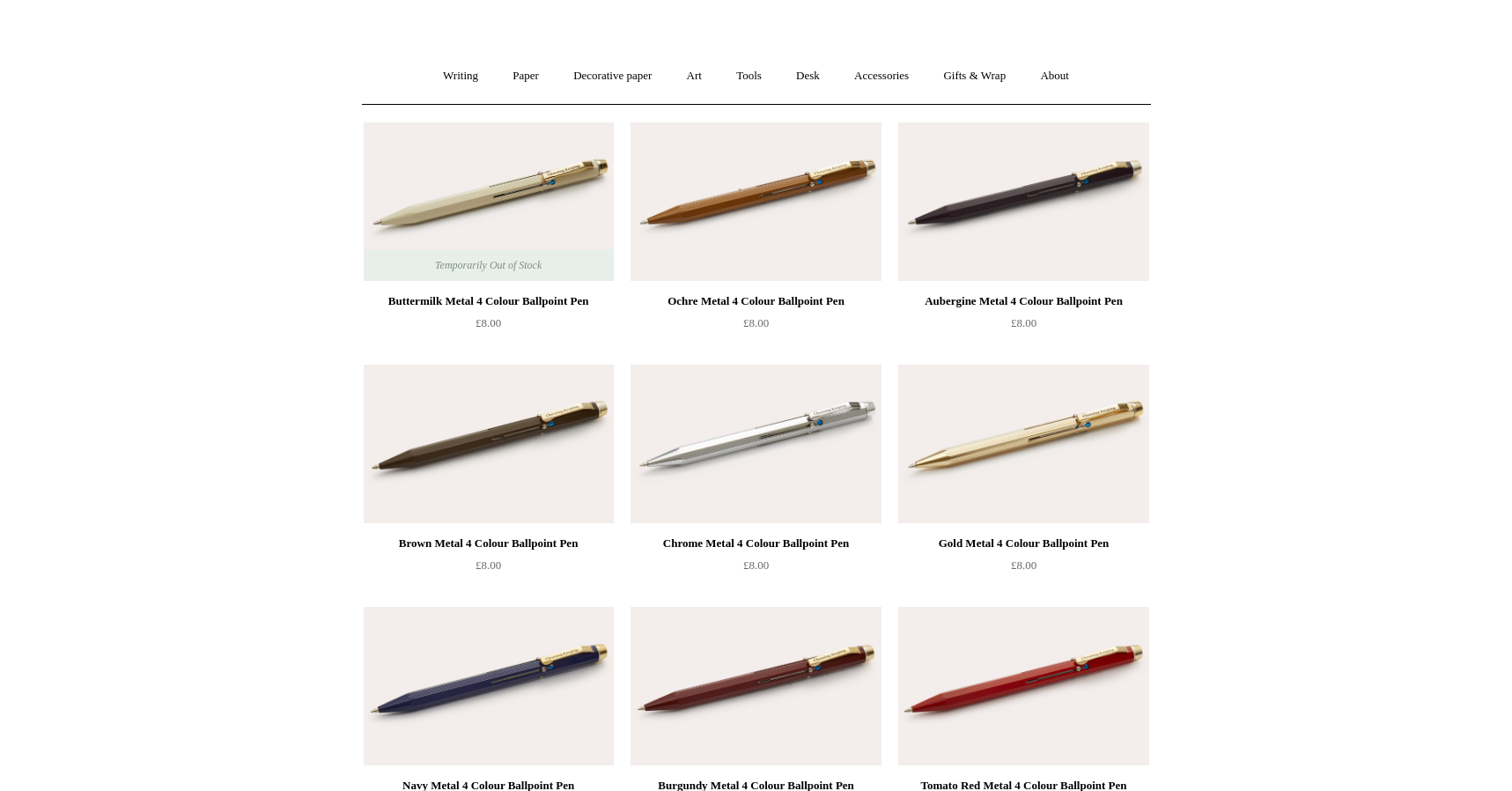
click at [749, 448] on img at bounding box center [755, 444] width 250 height 159
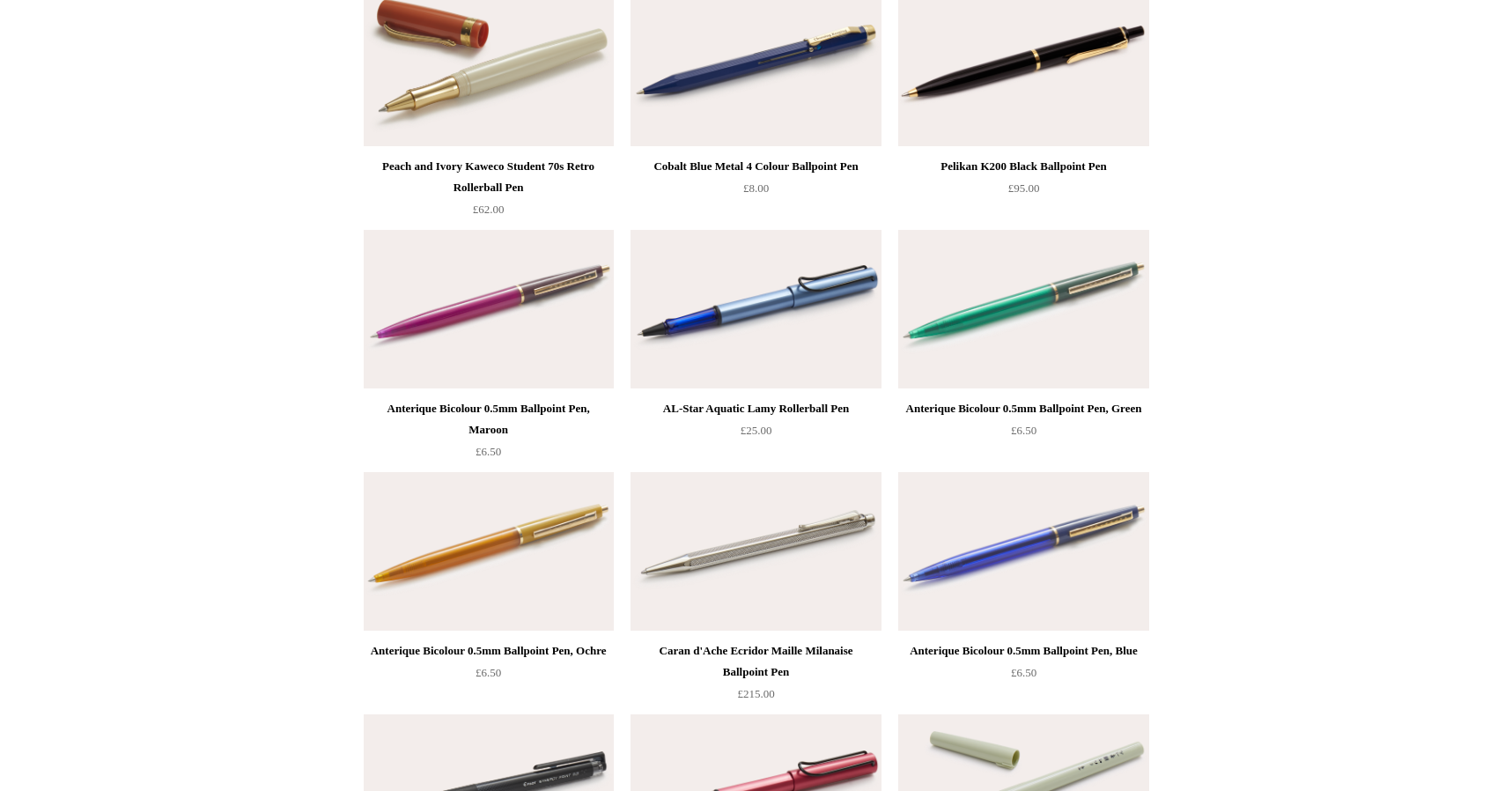
scroll to position [6023, 0]
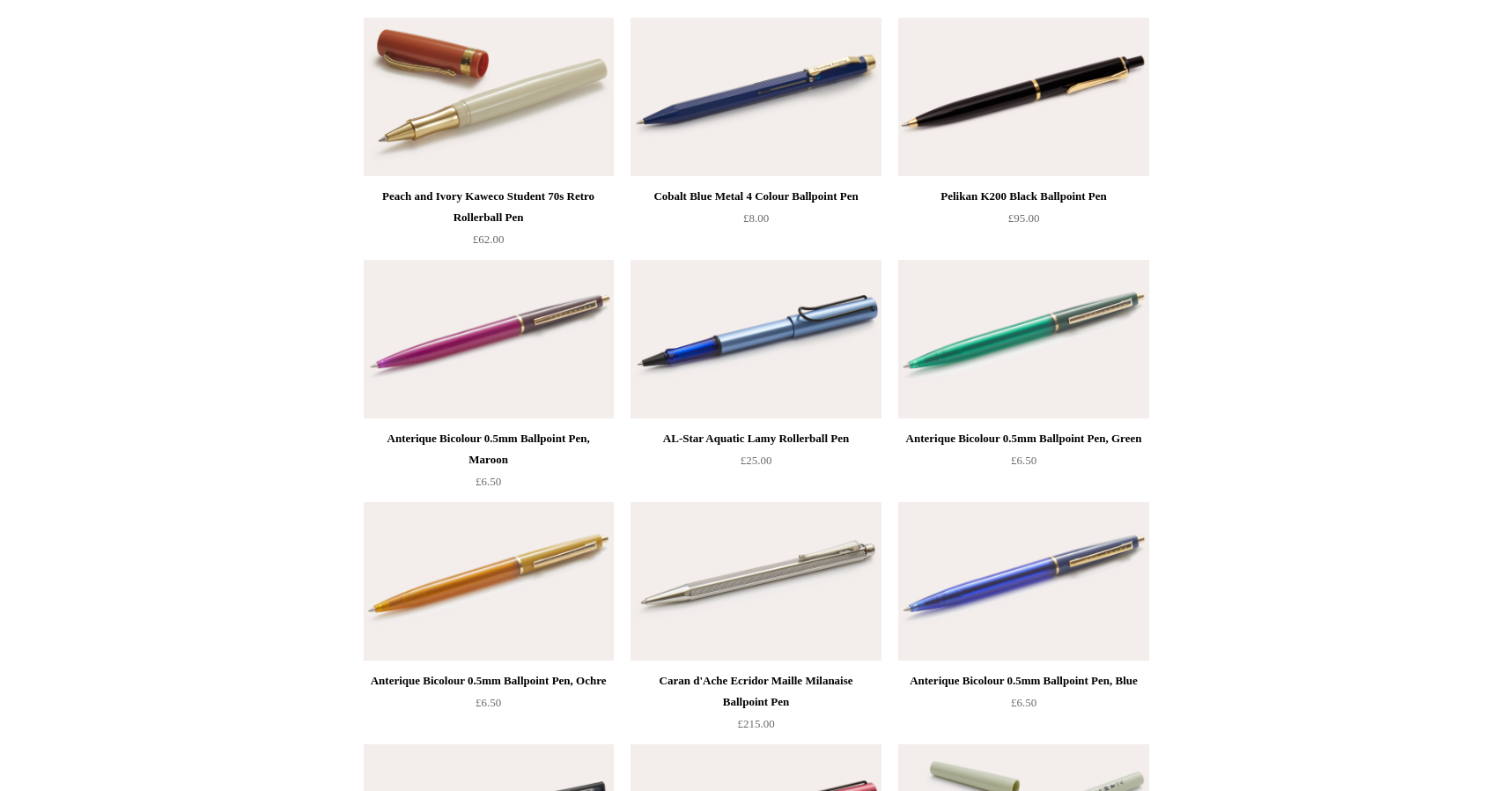
click at [504, 320] on img at bounding box center [489, 340] width 250 height 159
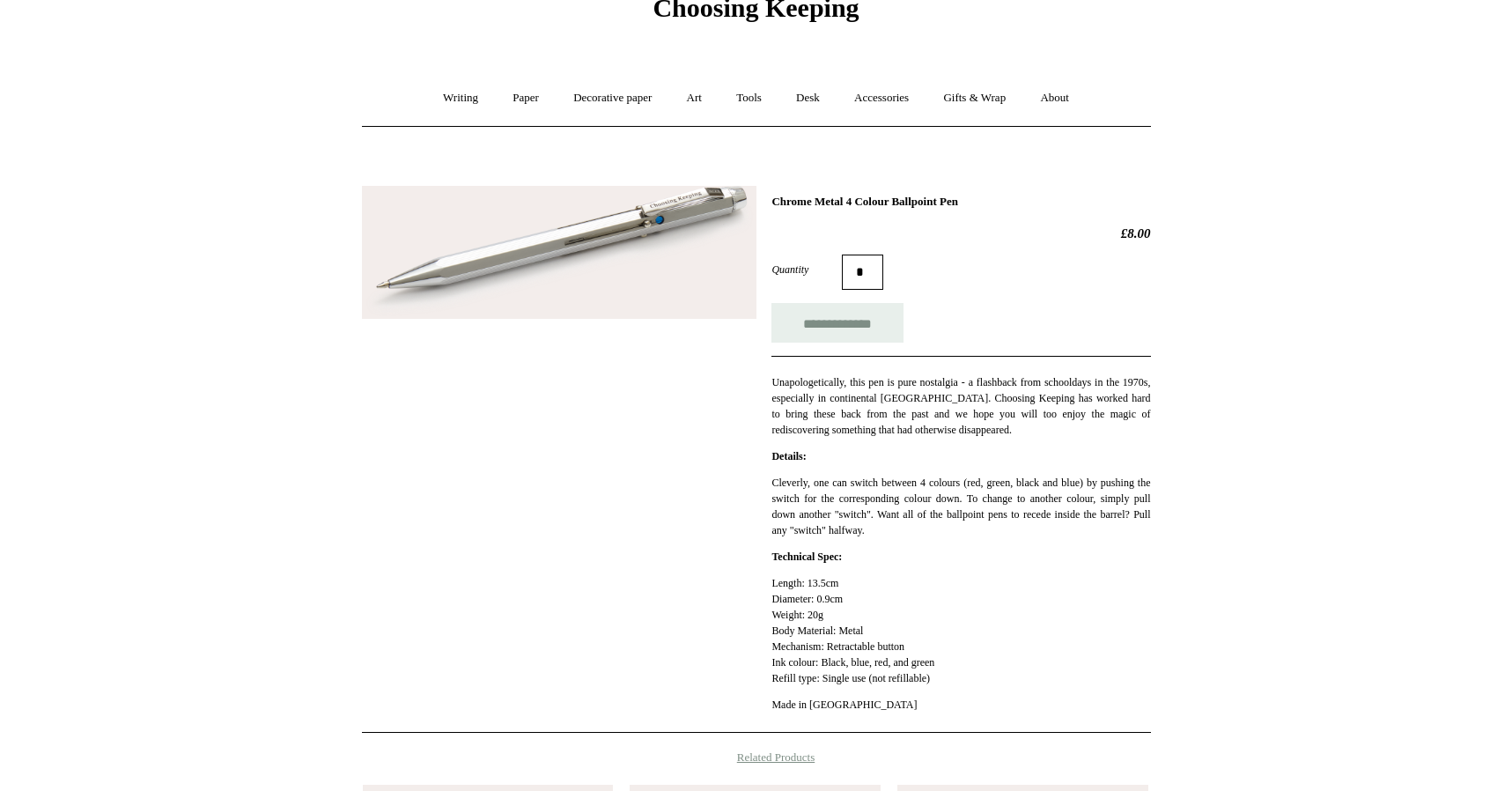
scroll to position [95, 0]
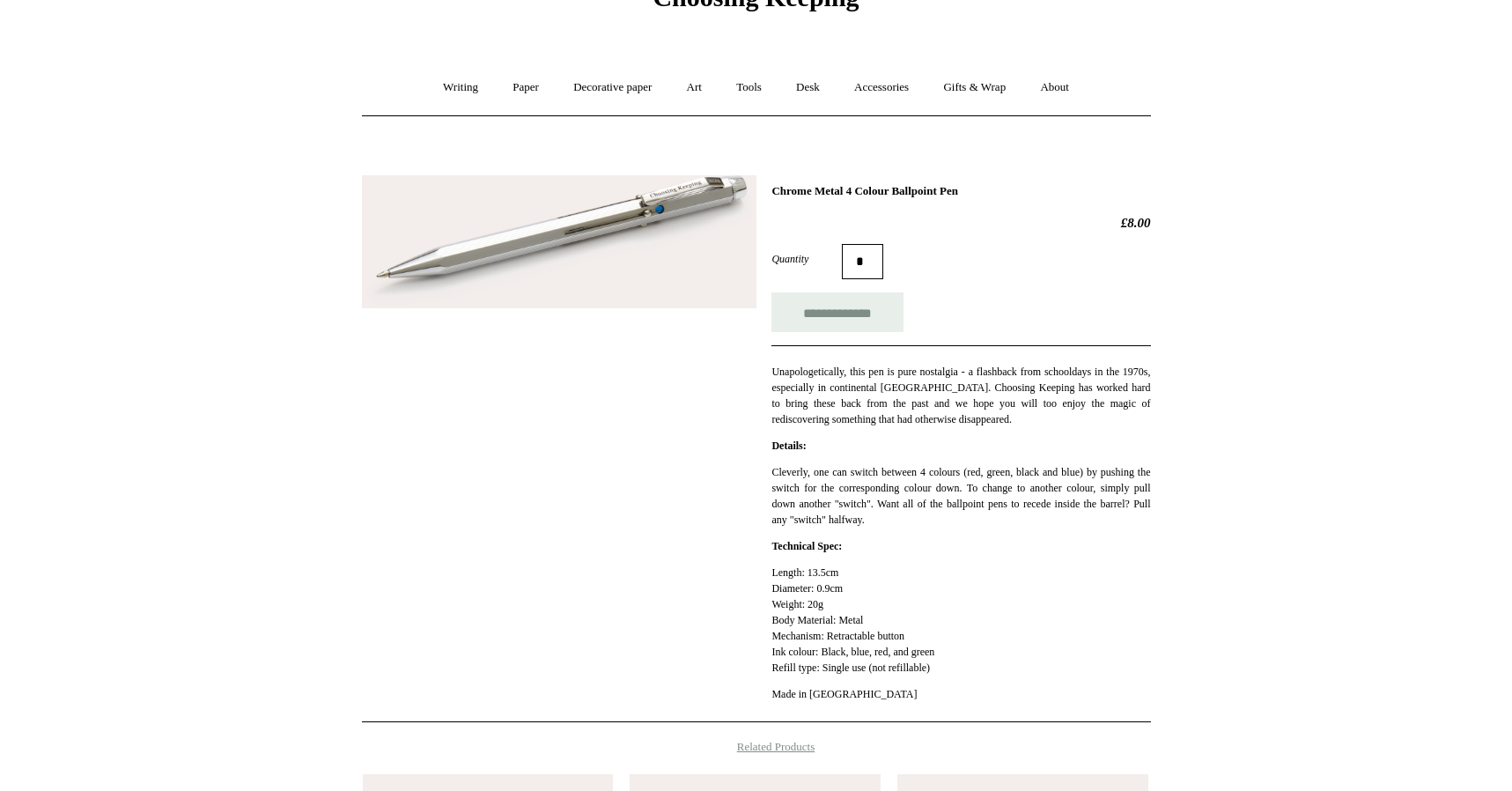
click at [682, 224] on img at bounding box center [559, 241] width 394 height 132
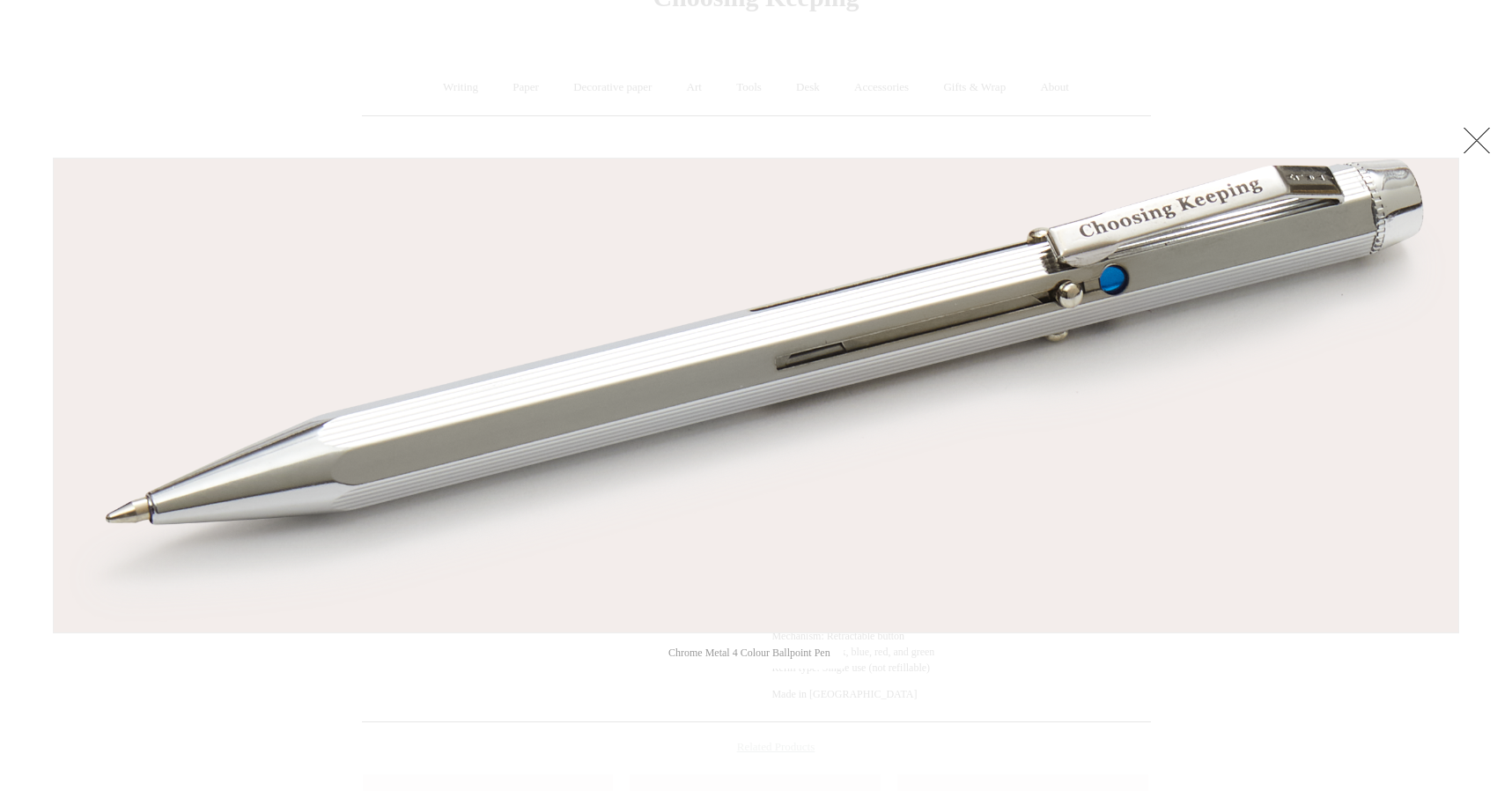
click at [1474, 144] on link at bounding box center [1477, 140] width 35 height 35
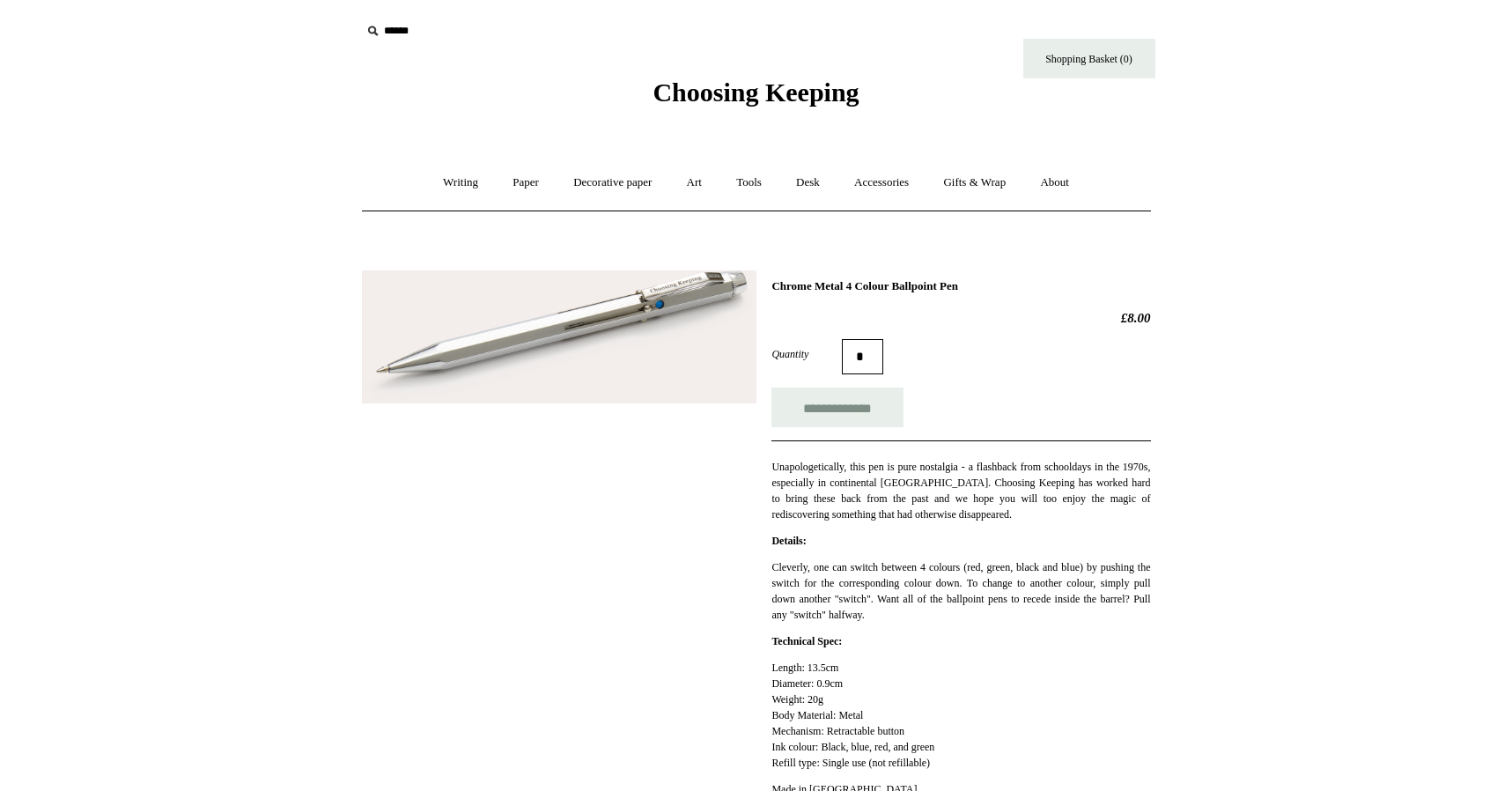
scroll to position [0, 0]
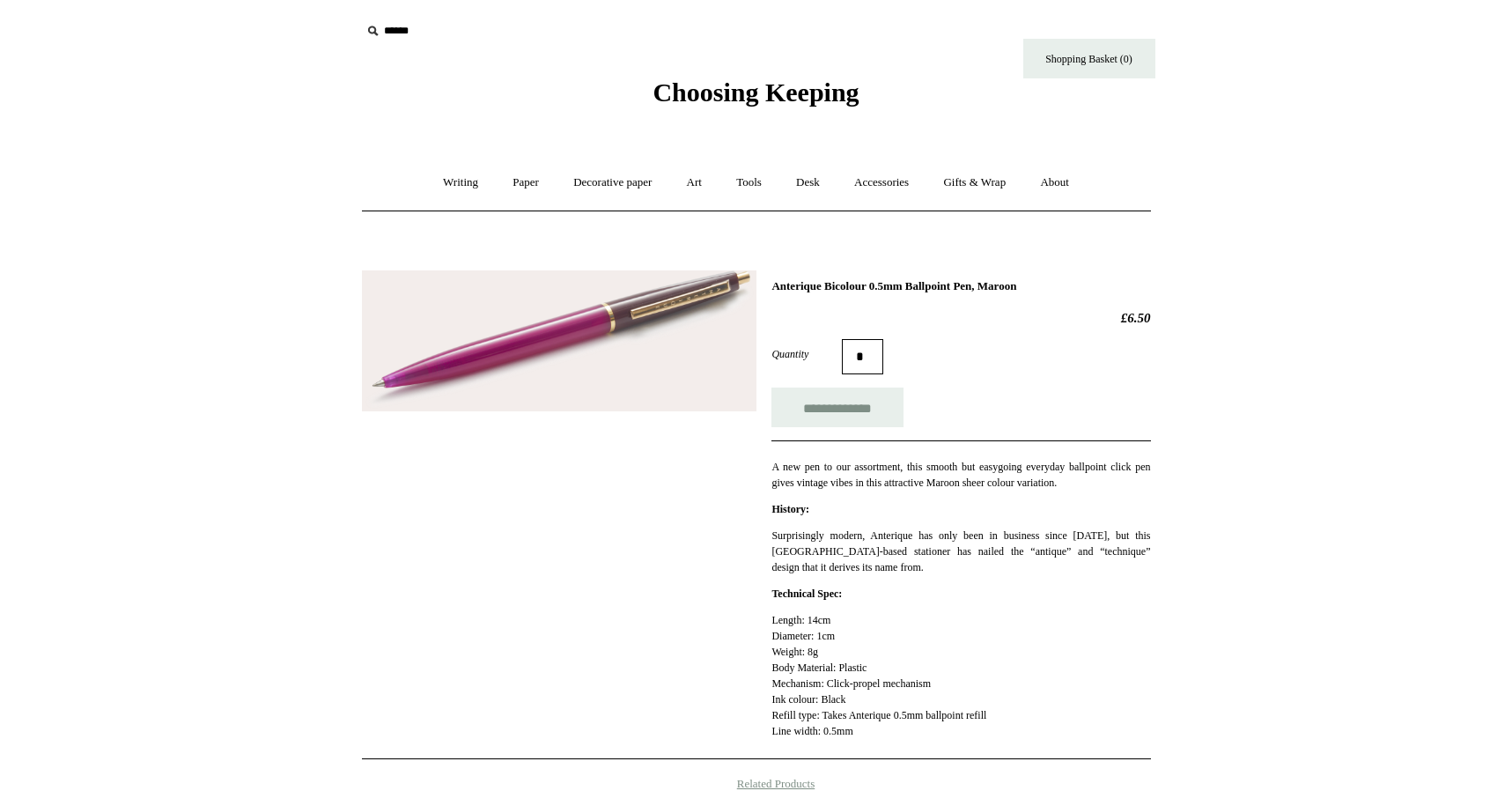
click at [595, 329] on img at bounding box center [559, 341] width 394 height 141
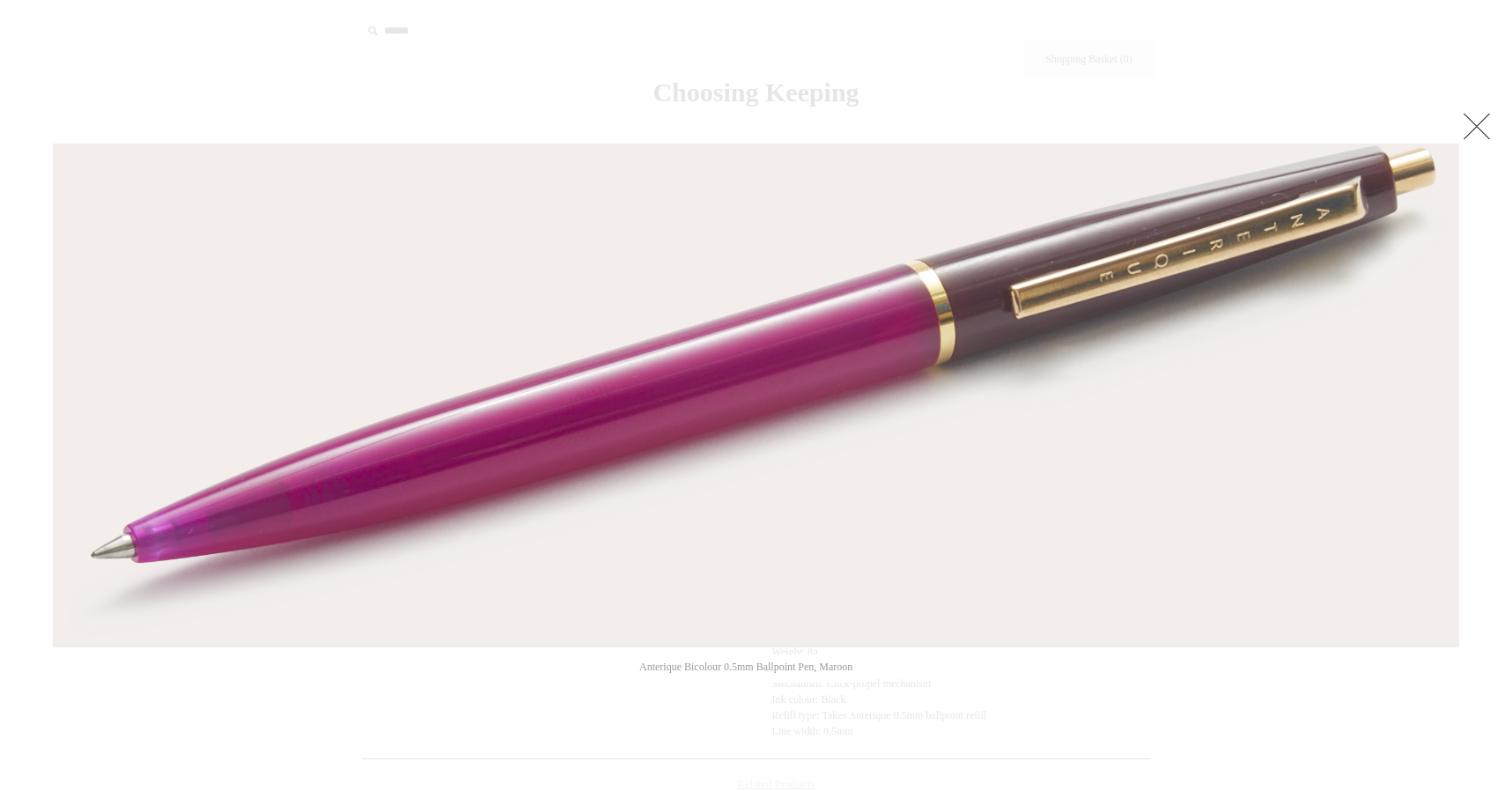
click at [1479, 124] on link at bounding box center [1477, 126] width 35 height 35
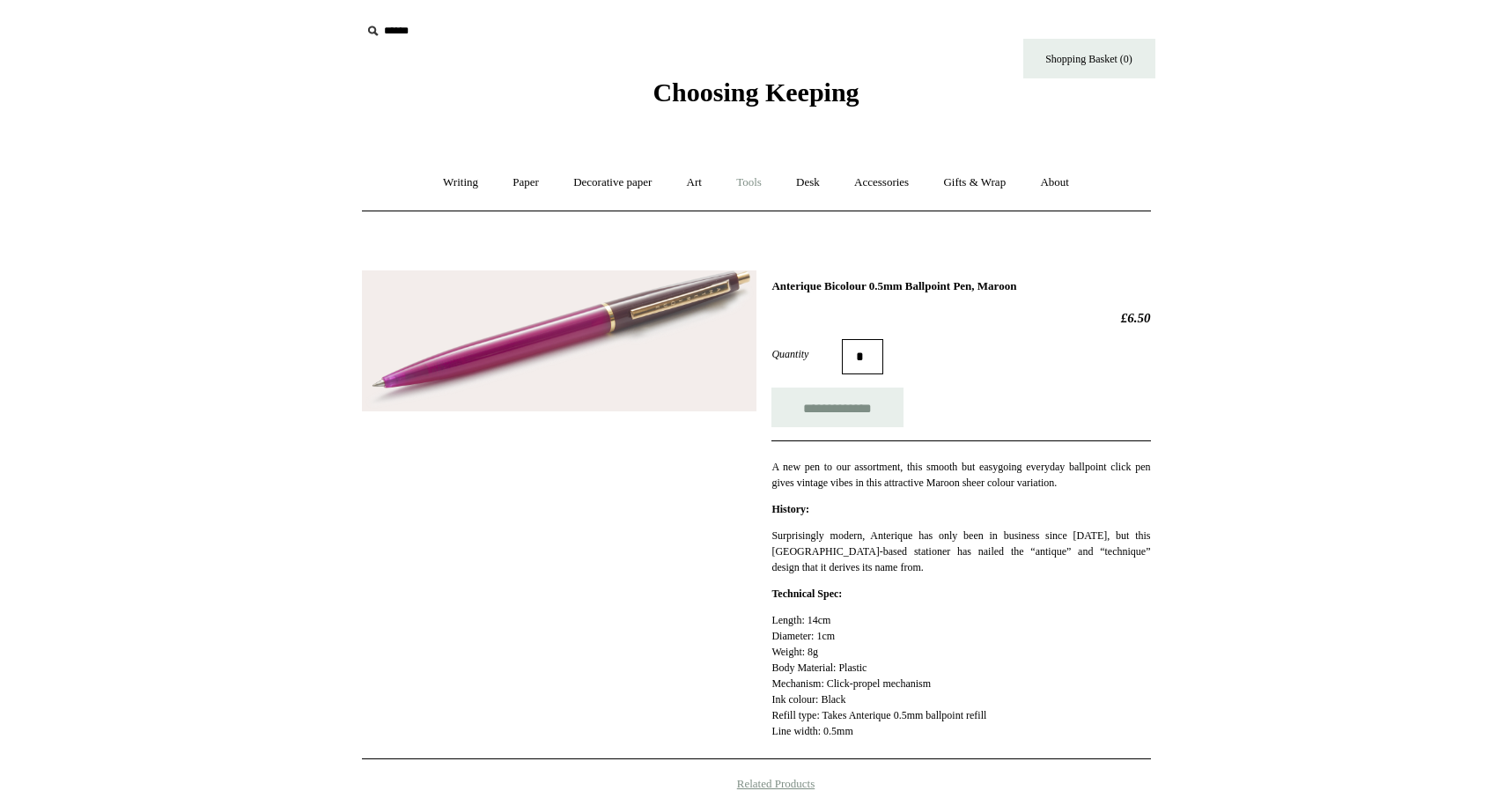
click at [750, 185] on link "Tools +" at bounding box center [749, 183] width 57 height 47
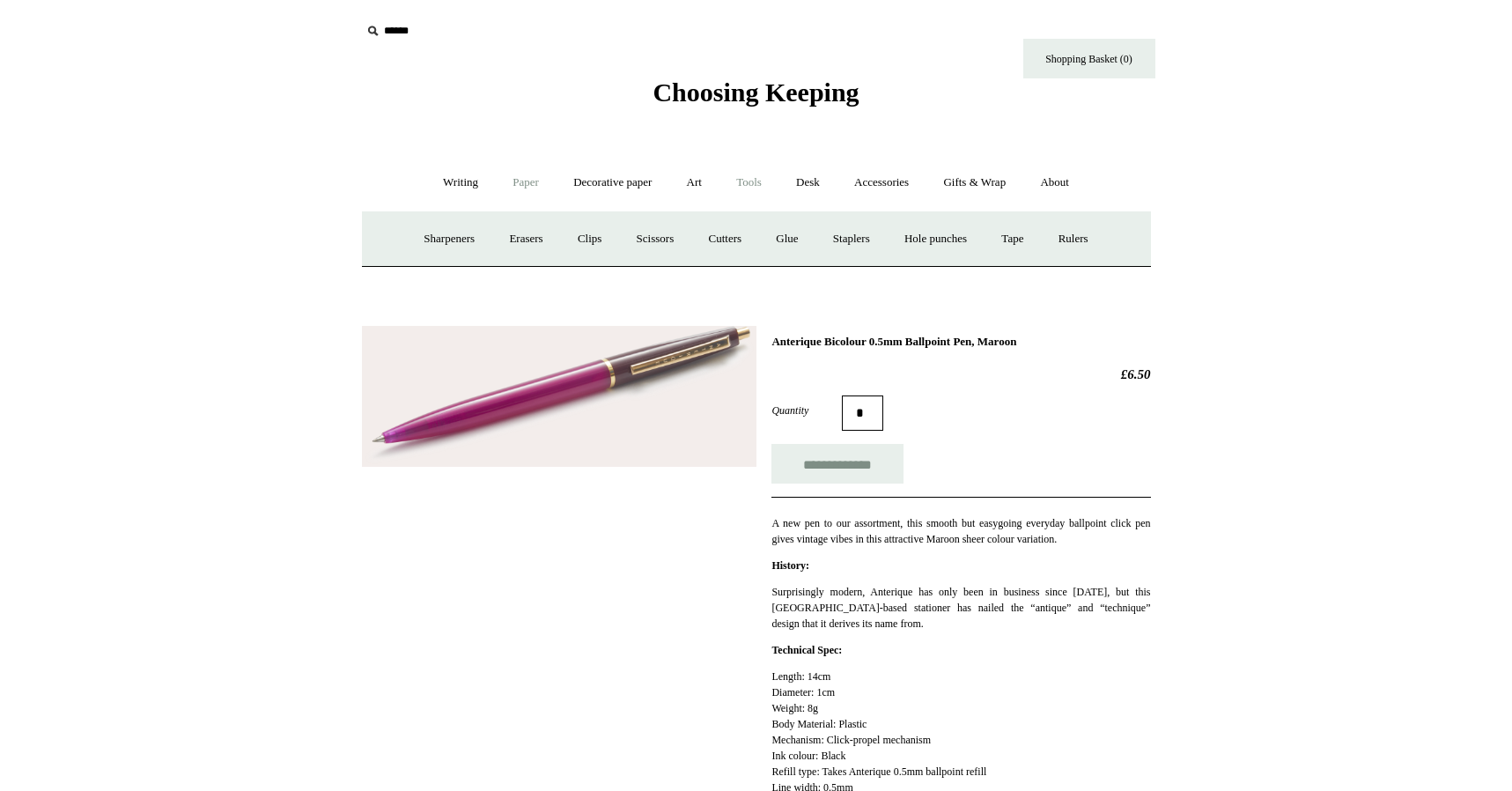
click at [509, 179] on link "Paper +" at bounding box center [525, 183] width 58 height 47
click at [448, 181] on link "Writing +" at bounding box center [460, 183] width 67 height 47
click at [869, 240] on link "Wood pencils +" at bounding box center [863, 239] width 94 height 47
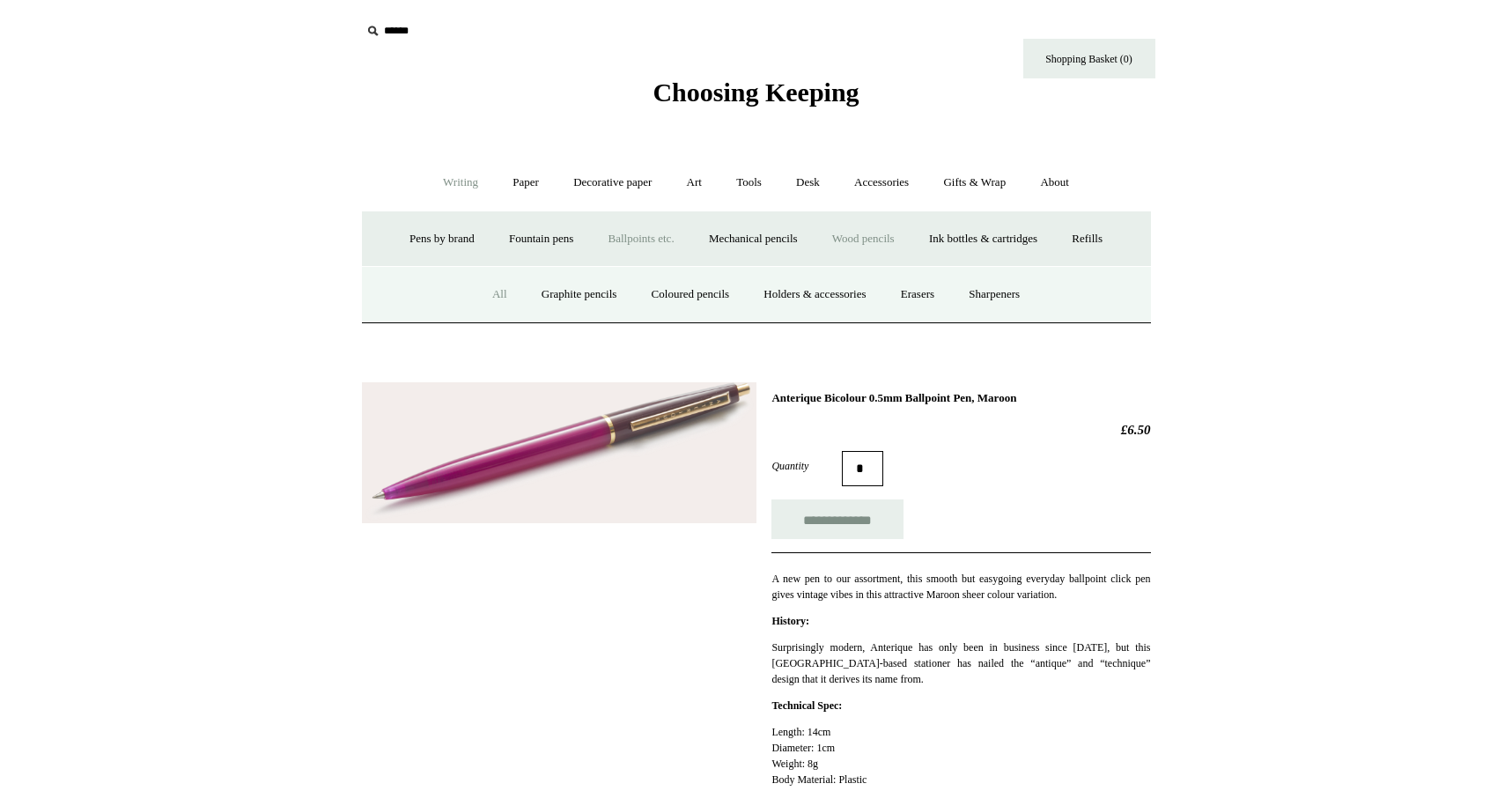
click at [490, 290] on link "All" at bounding box center [499, 294] width 47 height 47
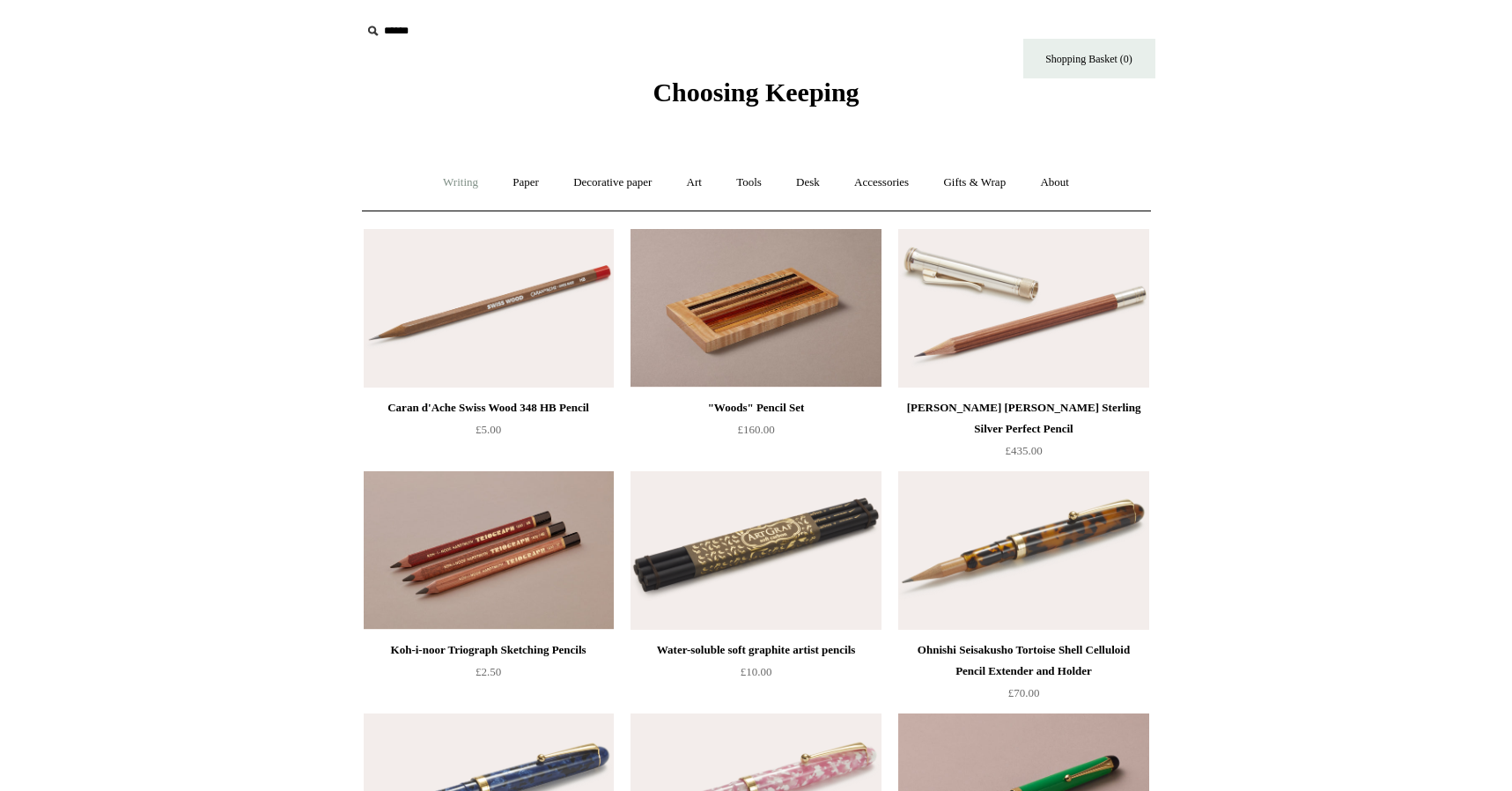
click at [438, 182] on link "Writing +" at bounding box center [460, 183] width 67 height 47
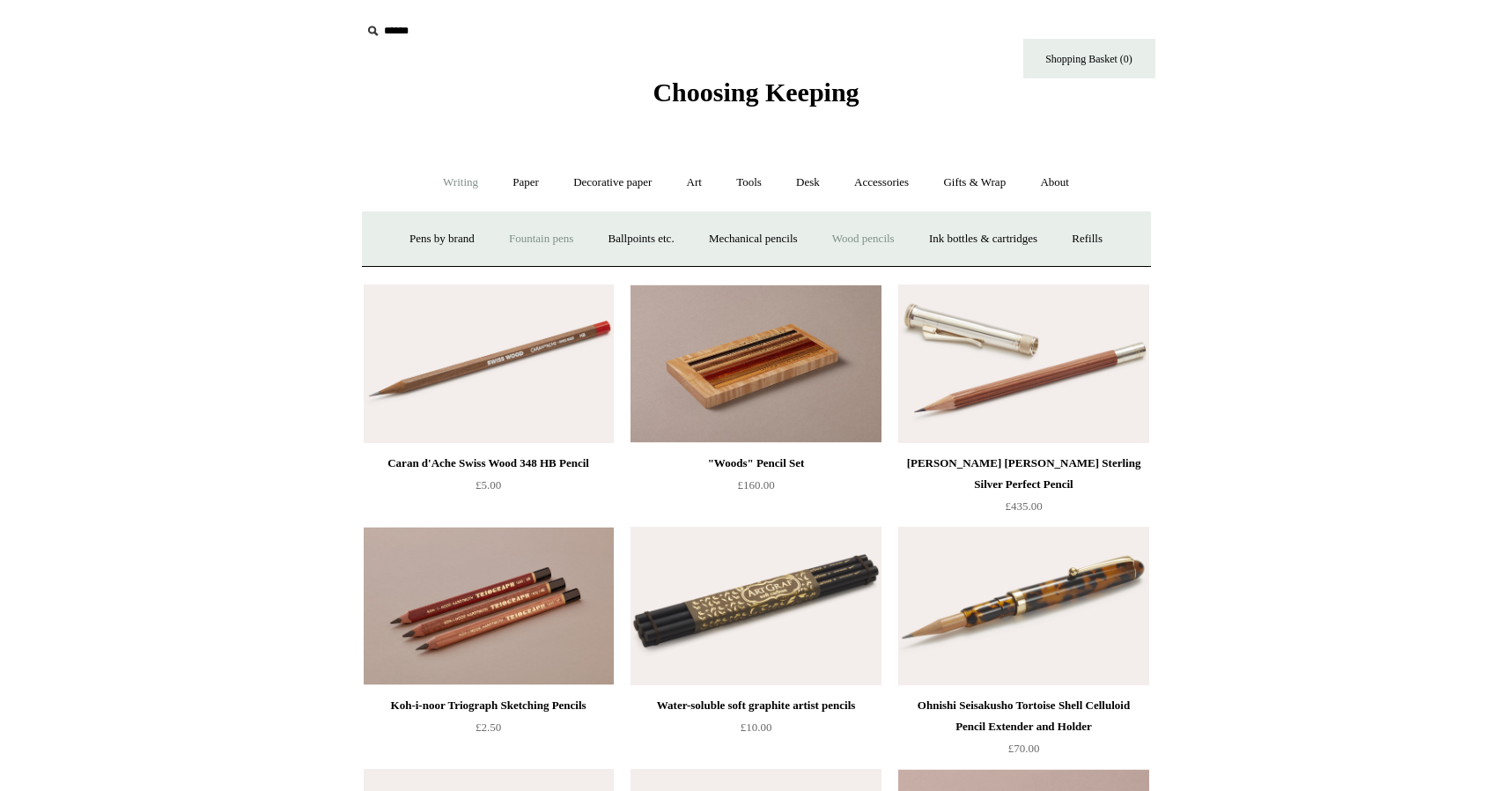
click at [532, 236] on link "Fountain pens +" at bounding box center [541, 239] width 96 height 47
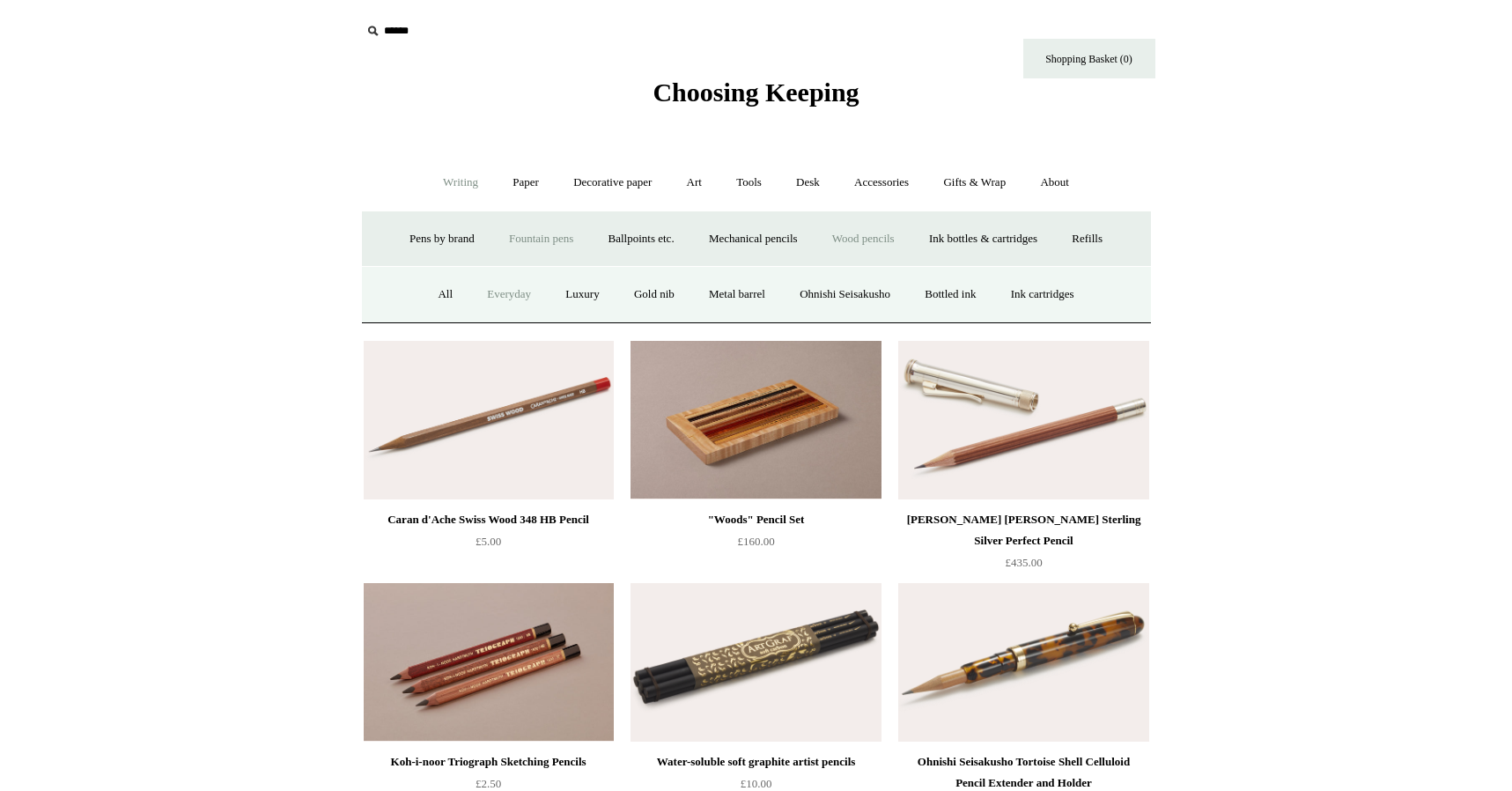
click at [489, 290] on link "Everyday" at bounding box center [508, 294] width 76 height 47
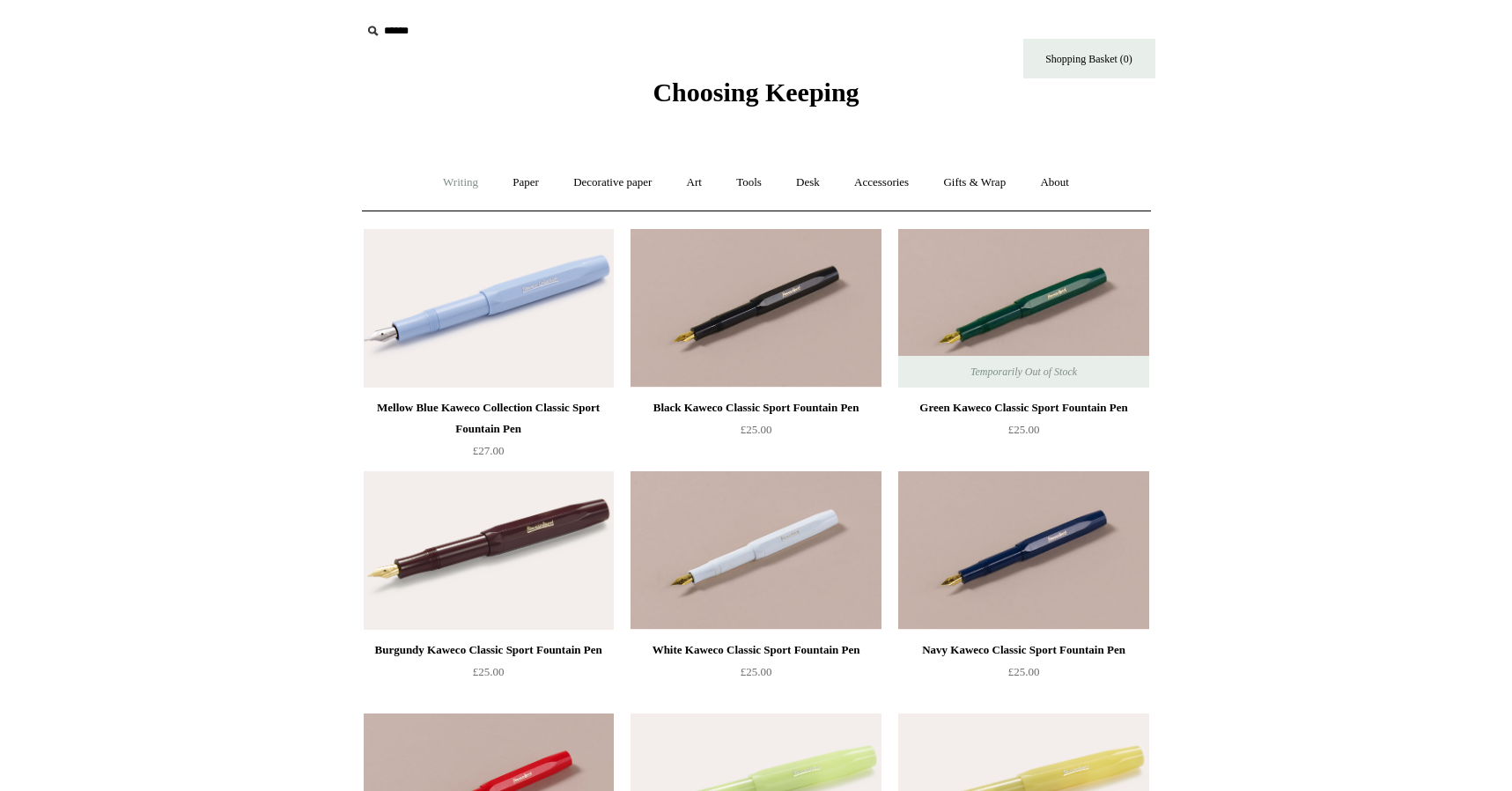
click at [436, 182] on link "Writing +" at bounding box center [460, 183] width 67 height 47
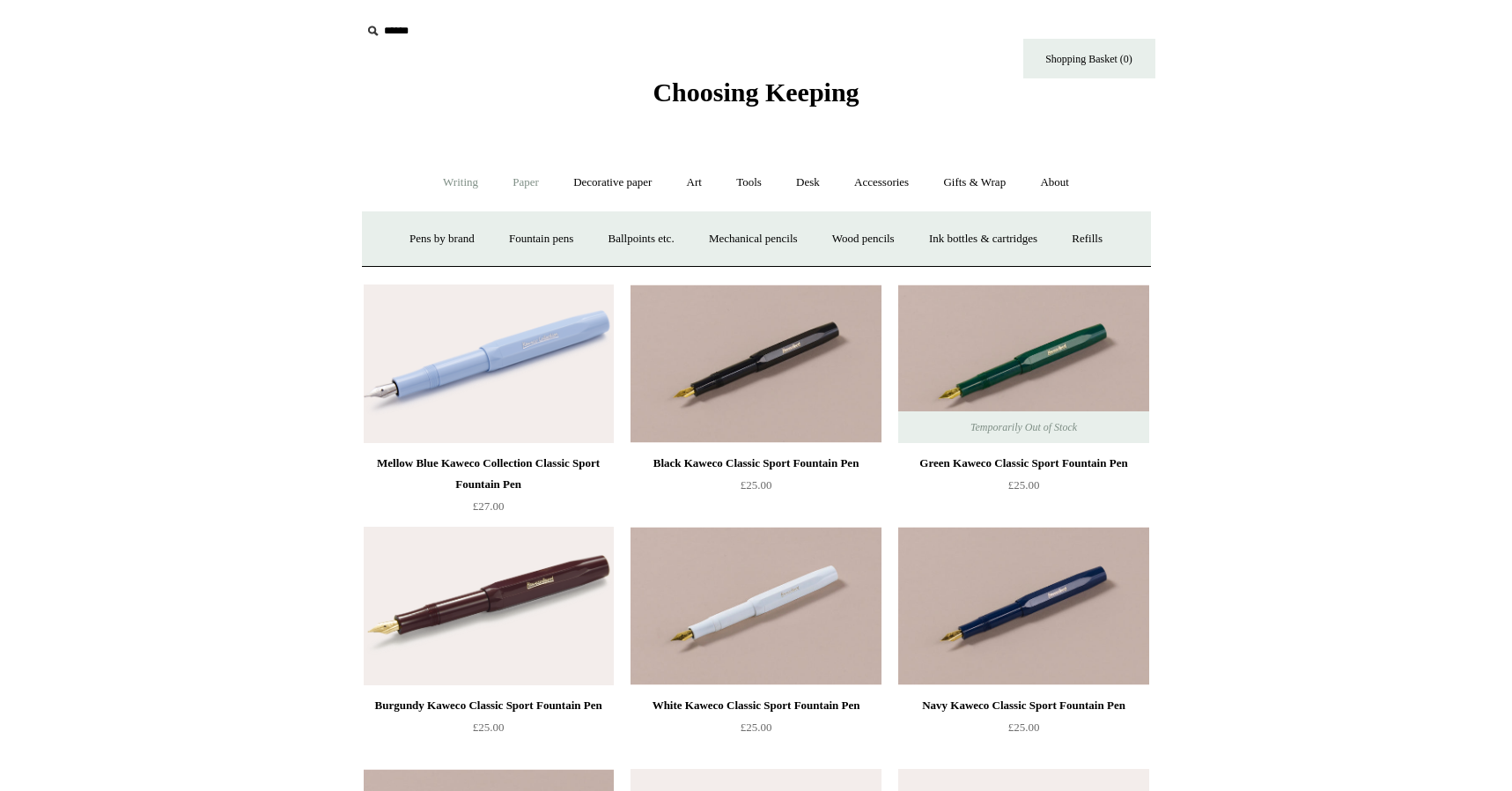
click at [519, 187] on link "Paper +" at bounding box center [525, 183] width 58 height 47
click at [899, 187] on link "Accessories +" at bounding box center [881, 183] width 86 height 47
click at [909, 236] on link "Books" at bounding box center [892, 239] width 61 height 47
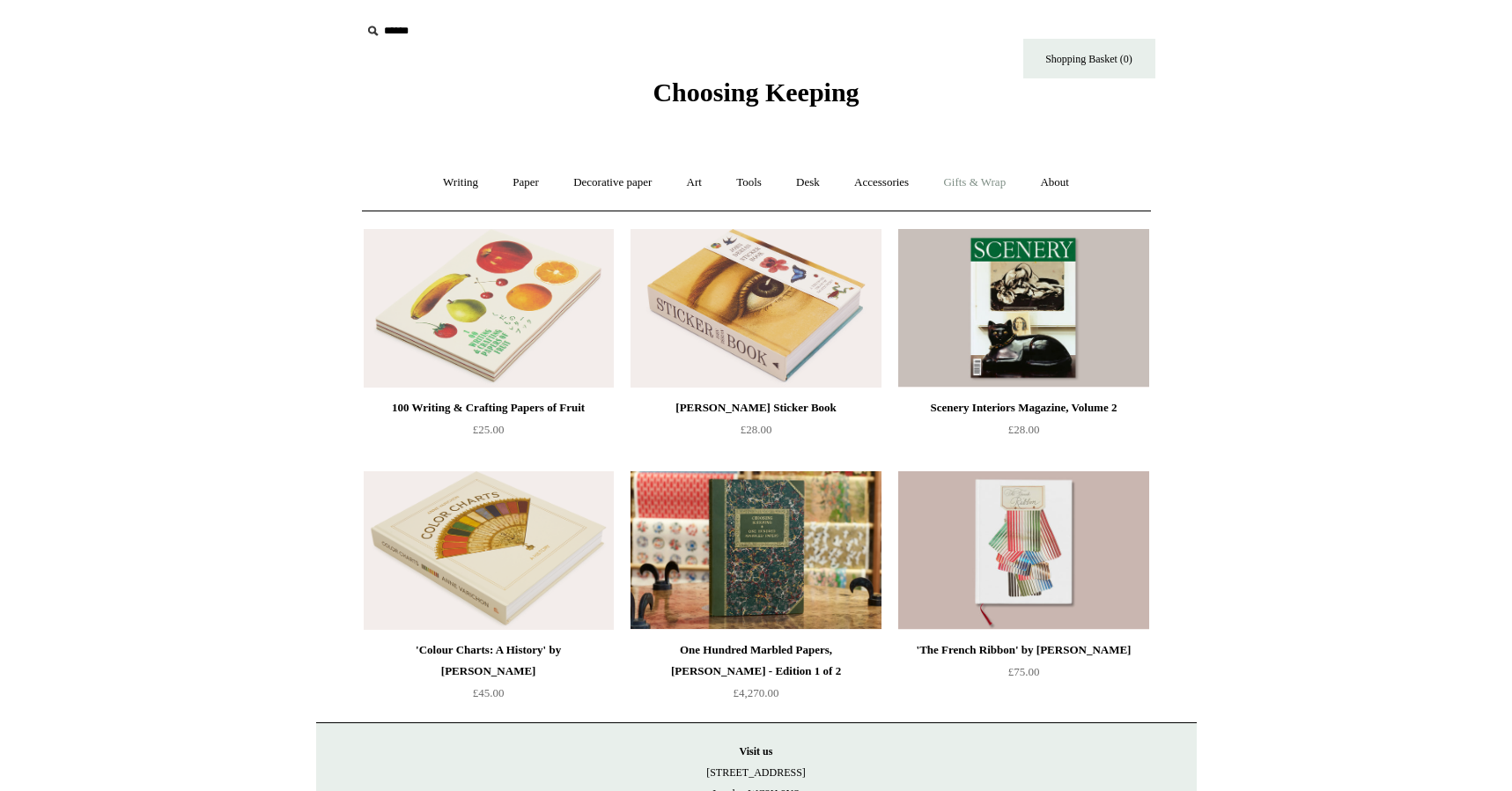
click at [969, 181] on link "Gifts & Wrap +" at bounding box center [974, 183] width 94 height 47
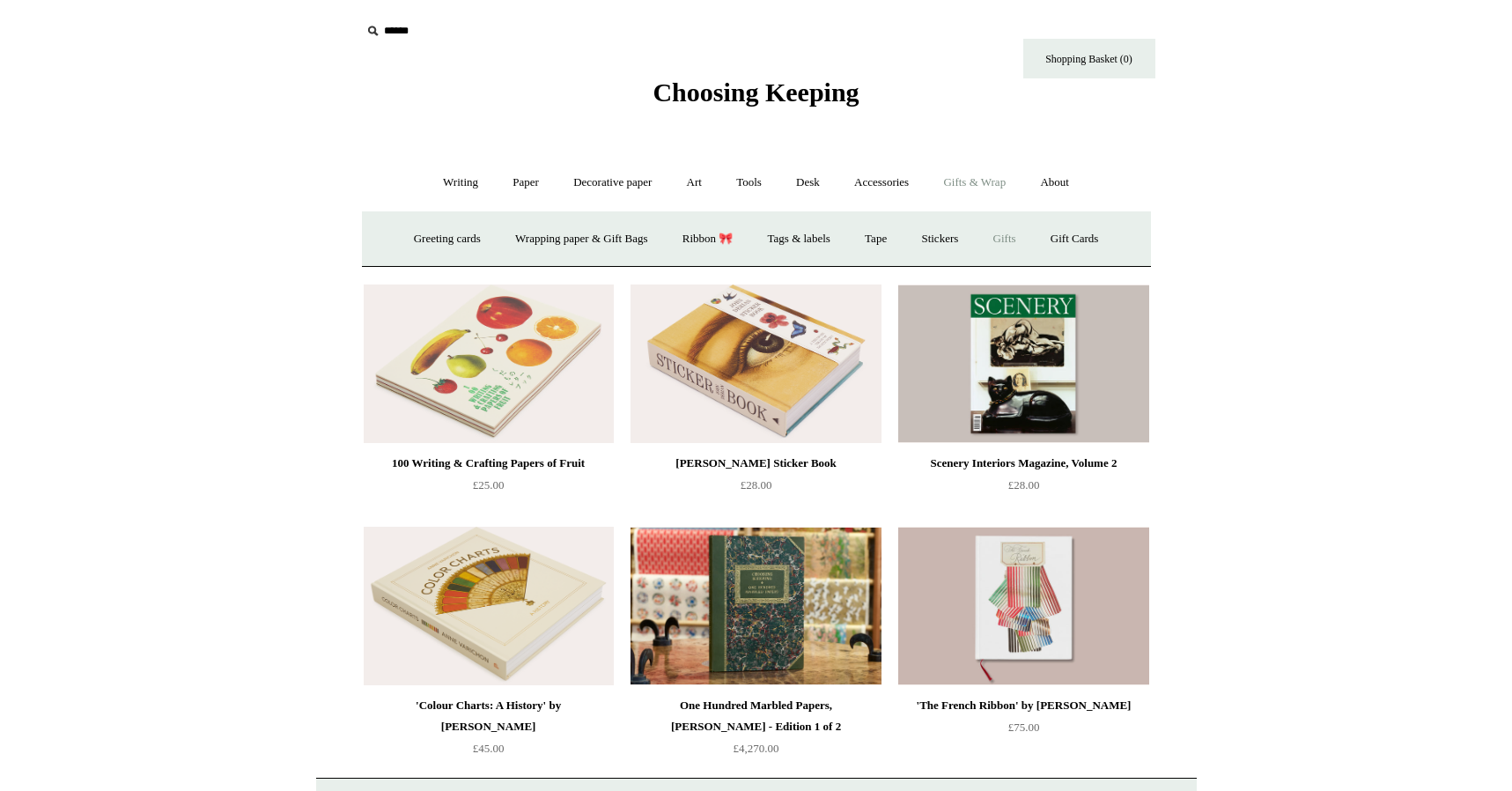
click at [1020, 237] on link "Gifts +" at bounding box center [1005, 239] width 55 height 47
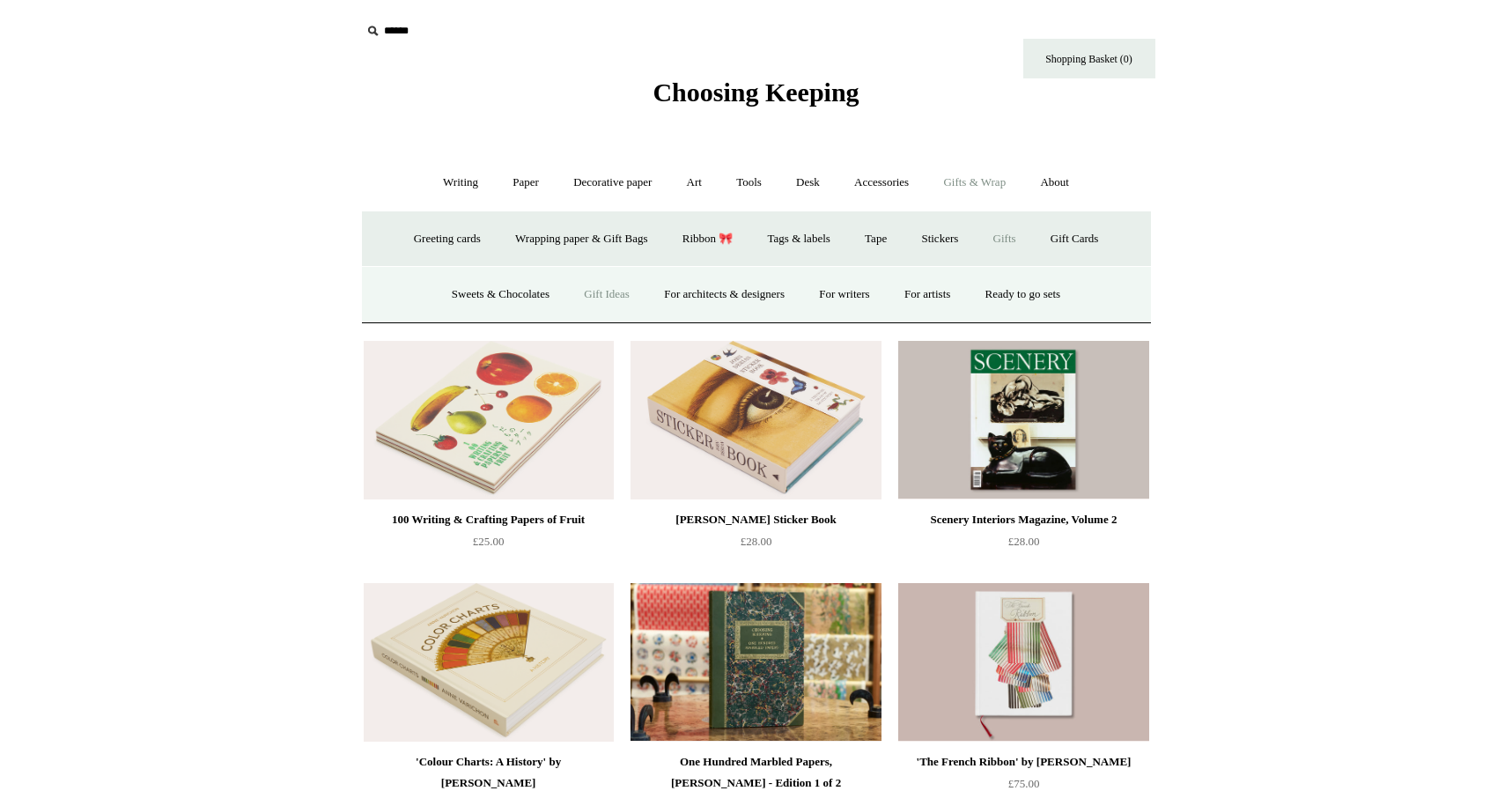
click at [598, 292] on link "Gift Ideas" at bounding box center [606, 294] width 78 height 47
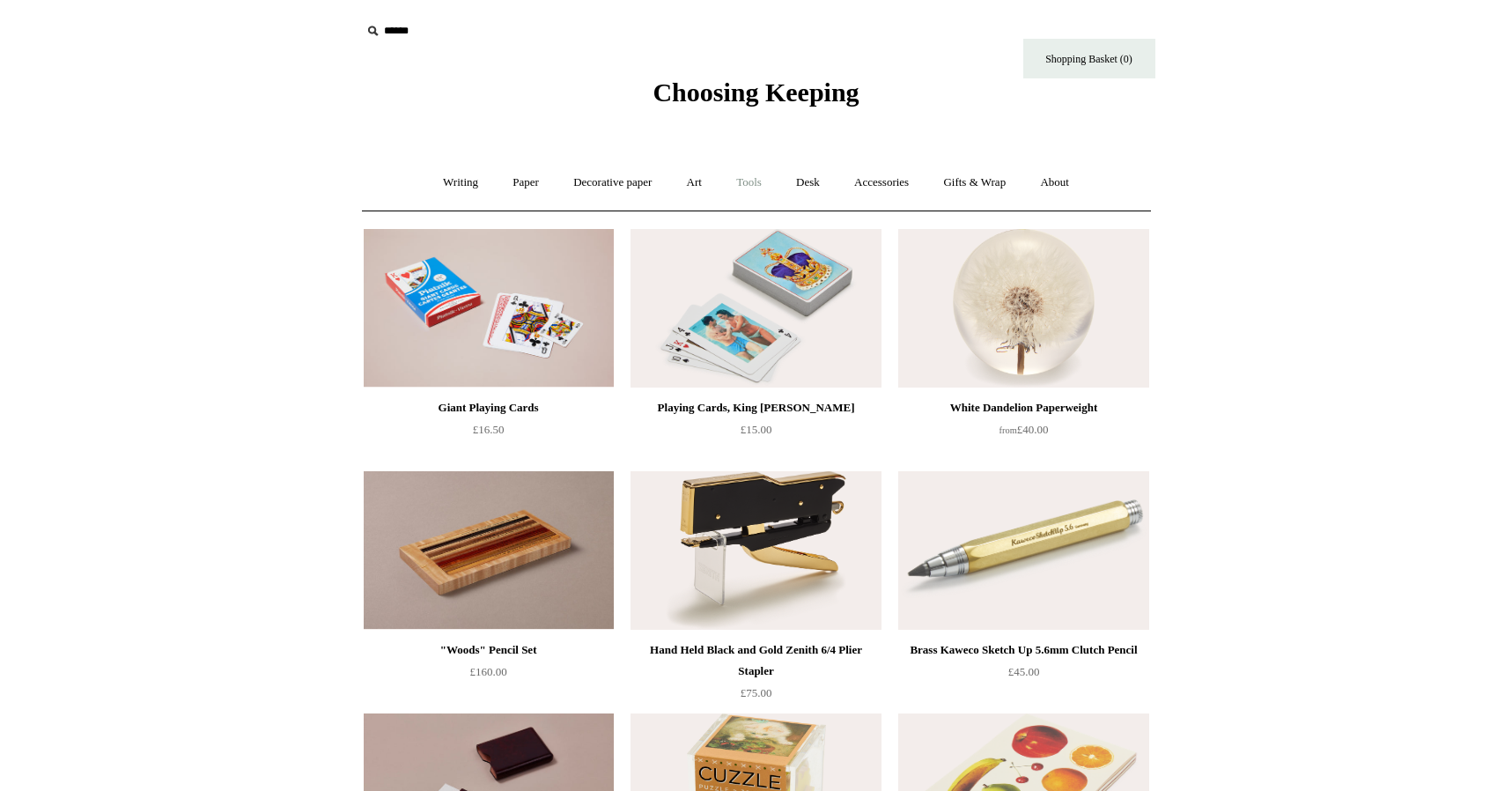
click at [755, 176] on link "Tools +" at bounding box center [749, 183] width 57 height 47
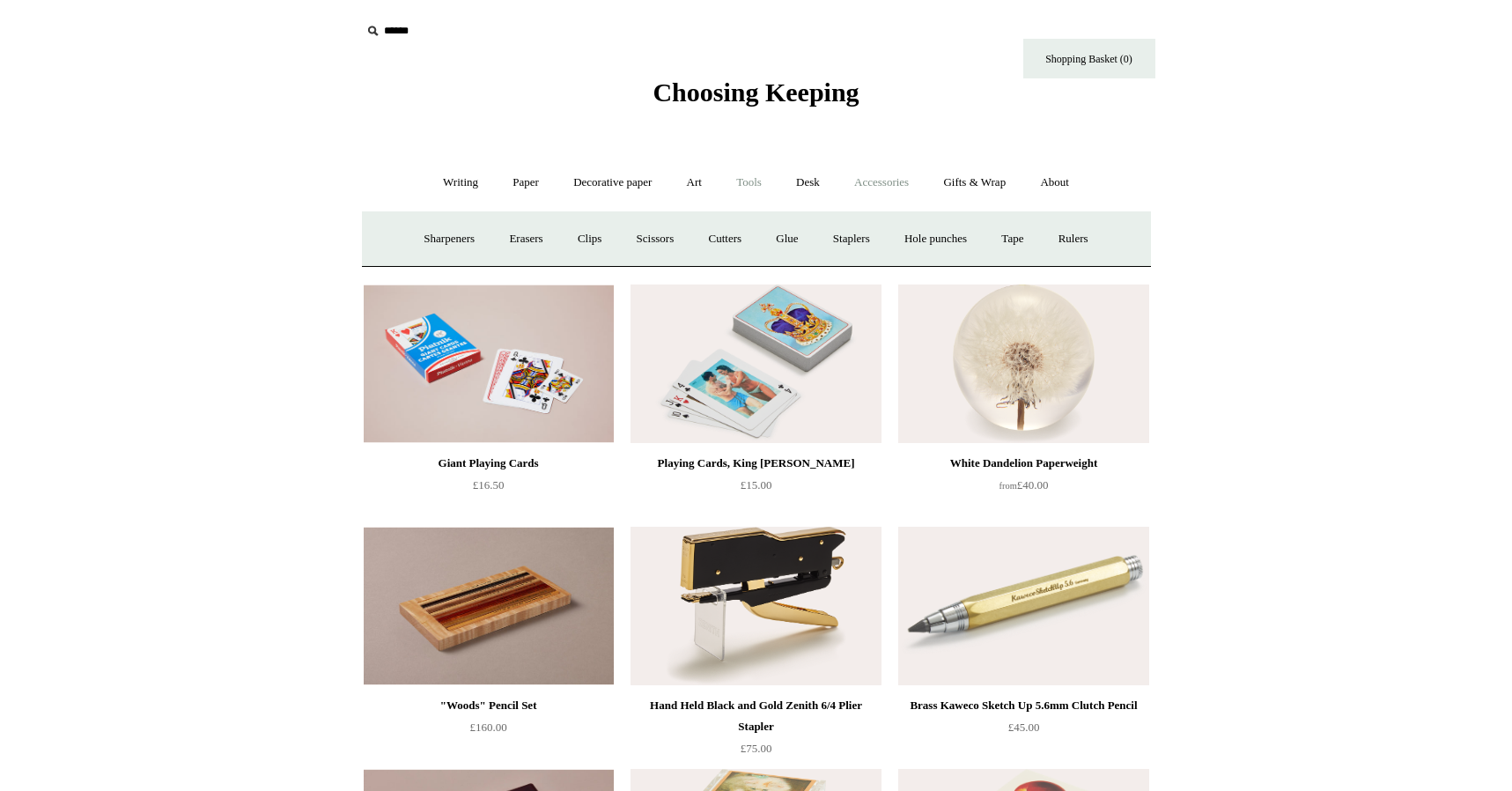
click at [889, 182] on link "Accessories +" at bounding box center [881, 183] width 86 height 47
click at [556, 236] on link "Pen cases" at bounding box center [560, 239] width 76 height 47
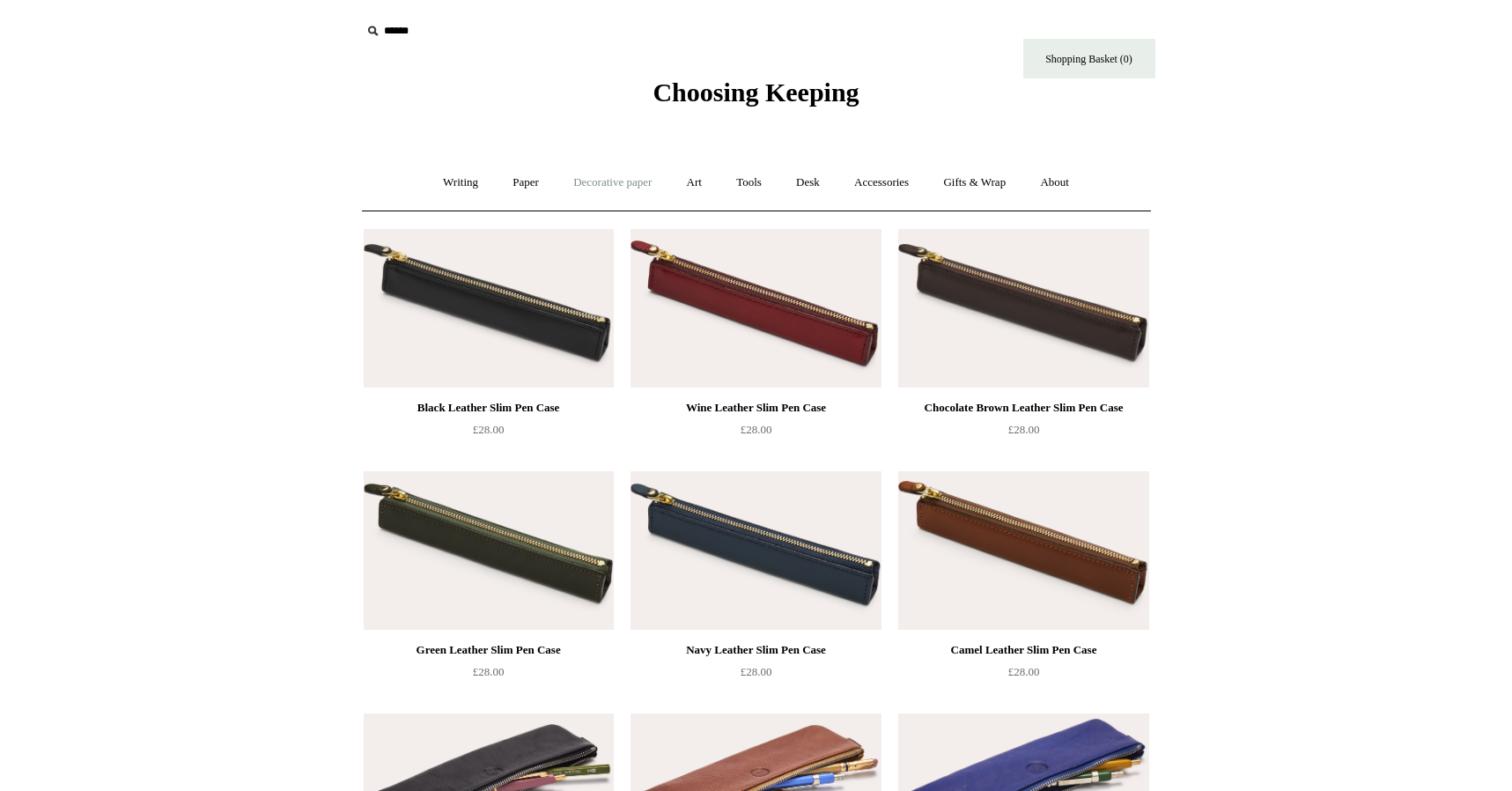
click at [613, 190] on link "Decorative paper +" at bounding box center [612, 183] width 110 height 47
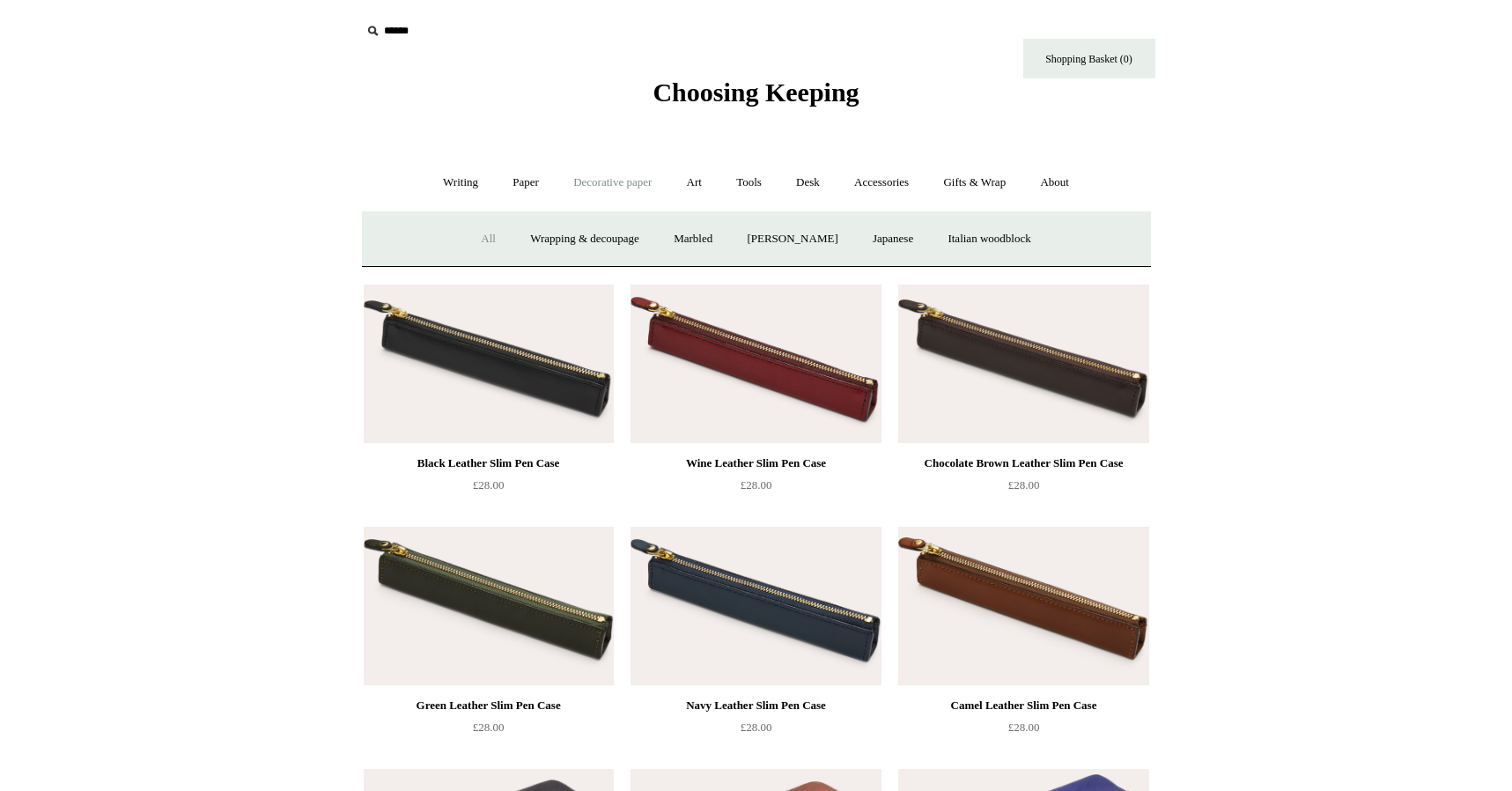
click at [485, 242] on link "All" at bounding box center [489, 239] width 47 height 47
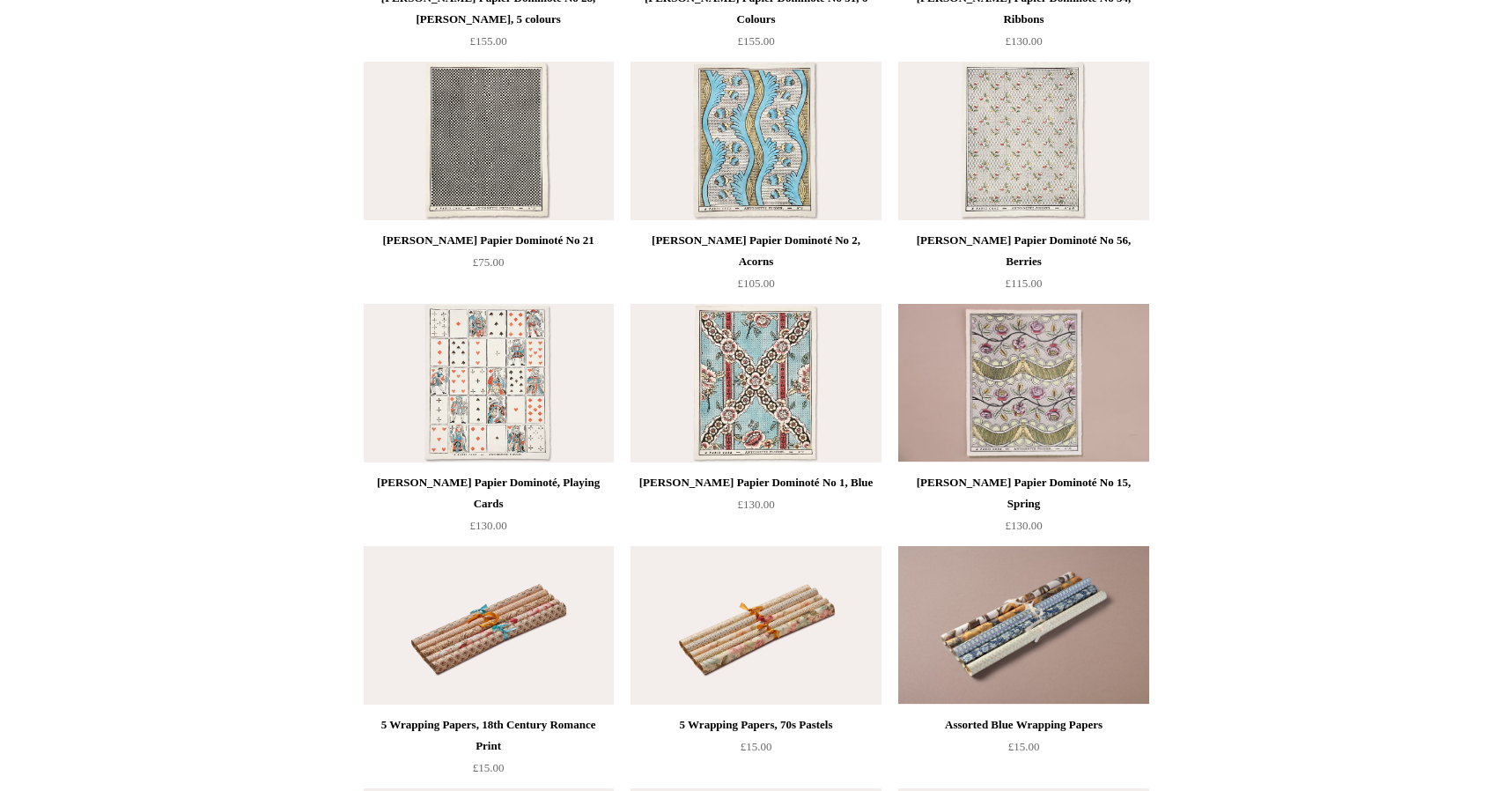
scroll to position [1898, 0]
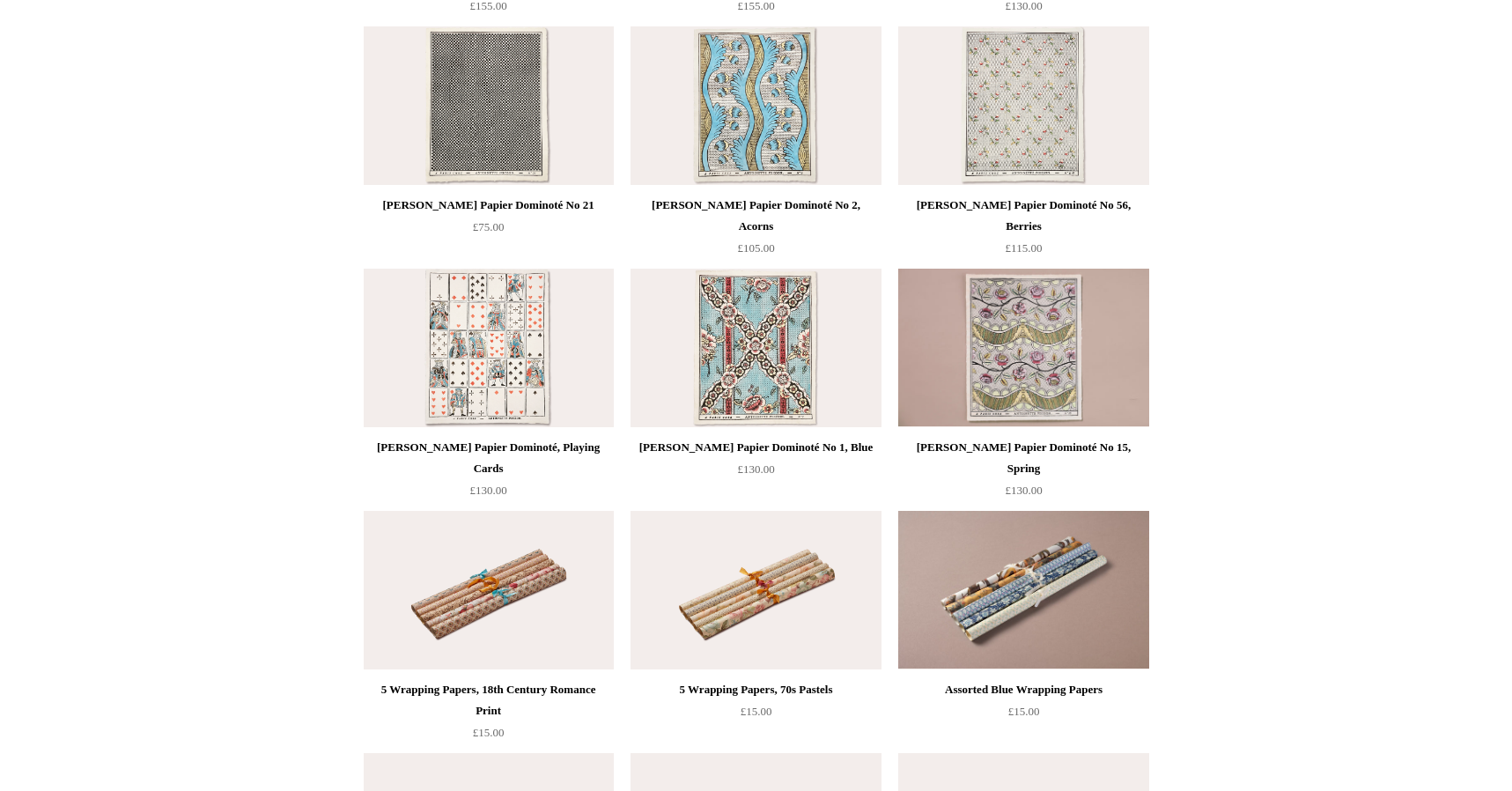
click at [494, 390] on img at bounding box center [489, 348] width 250 height 159
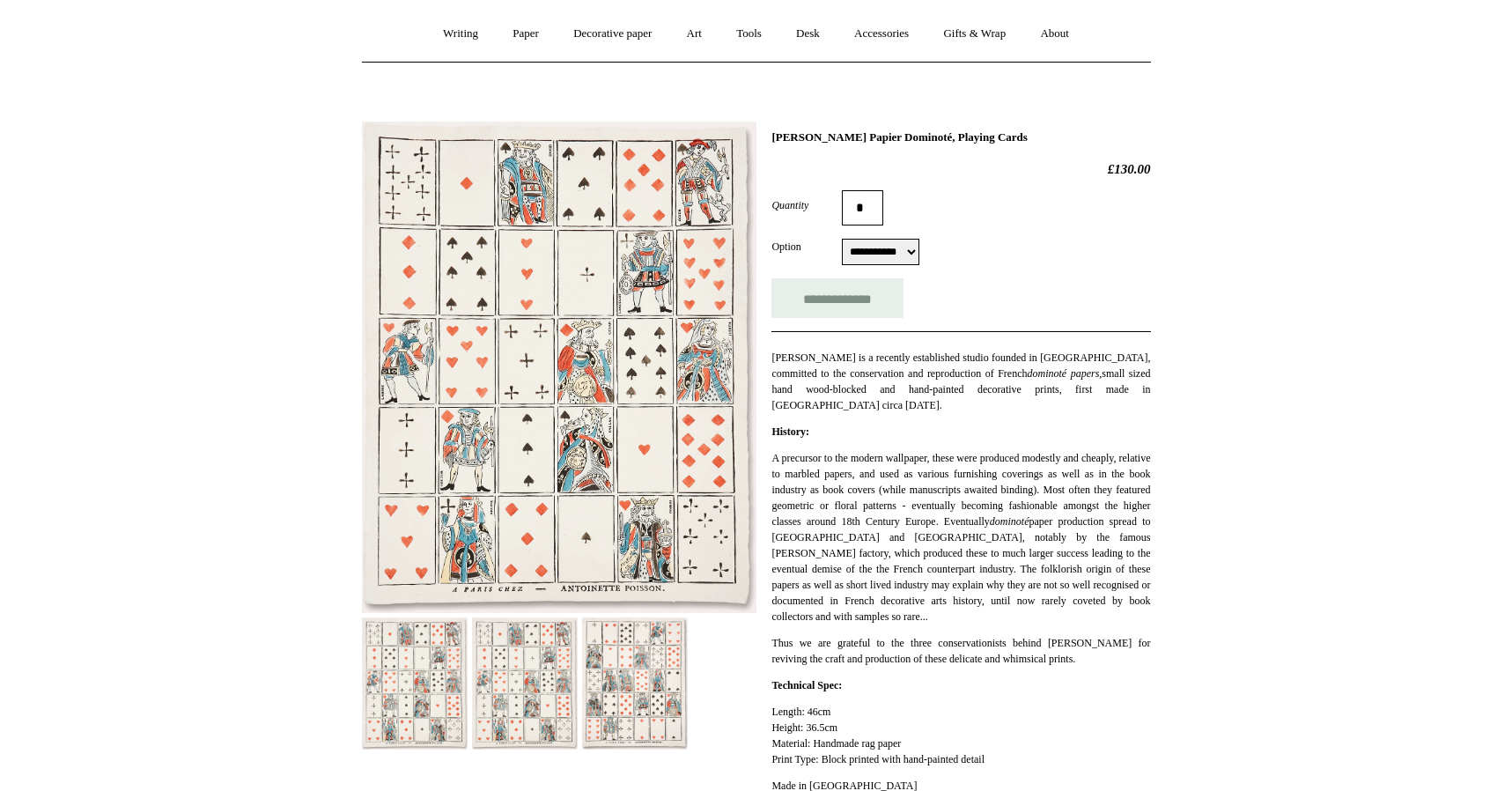
scroll to position [167, 0]
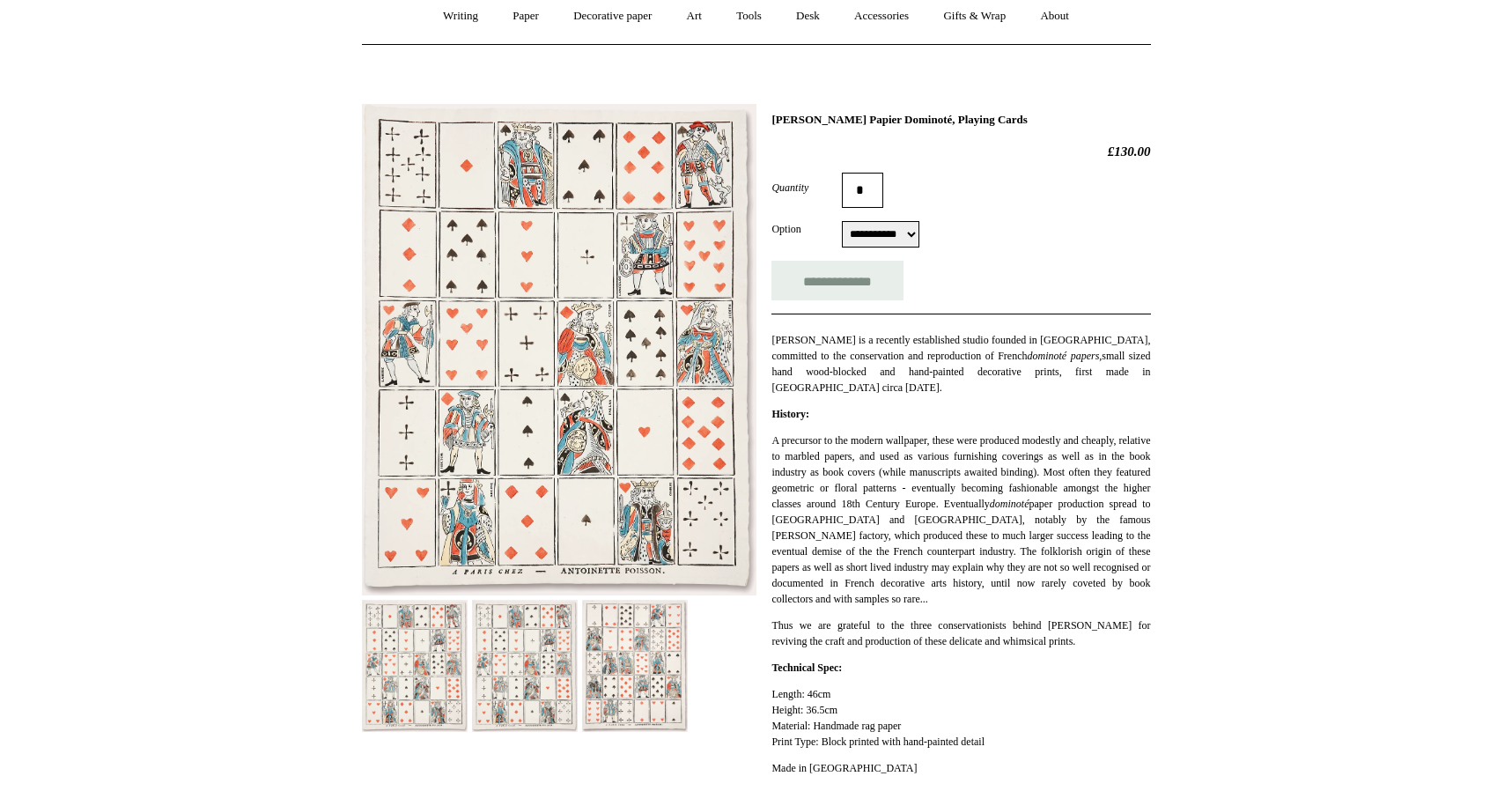
click at [611, 691] on img at bounding box center [635, 665] width 106 height 132
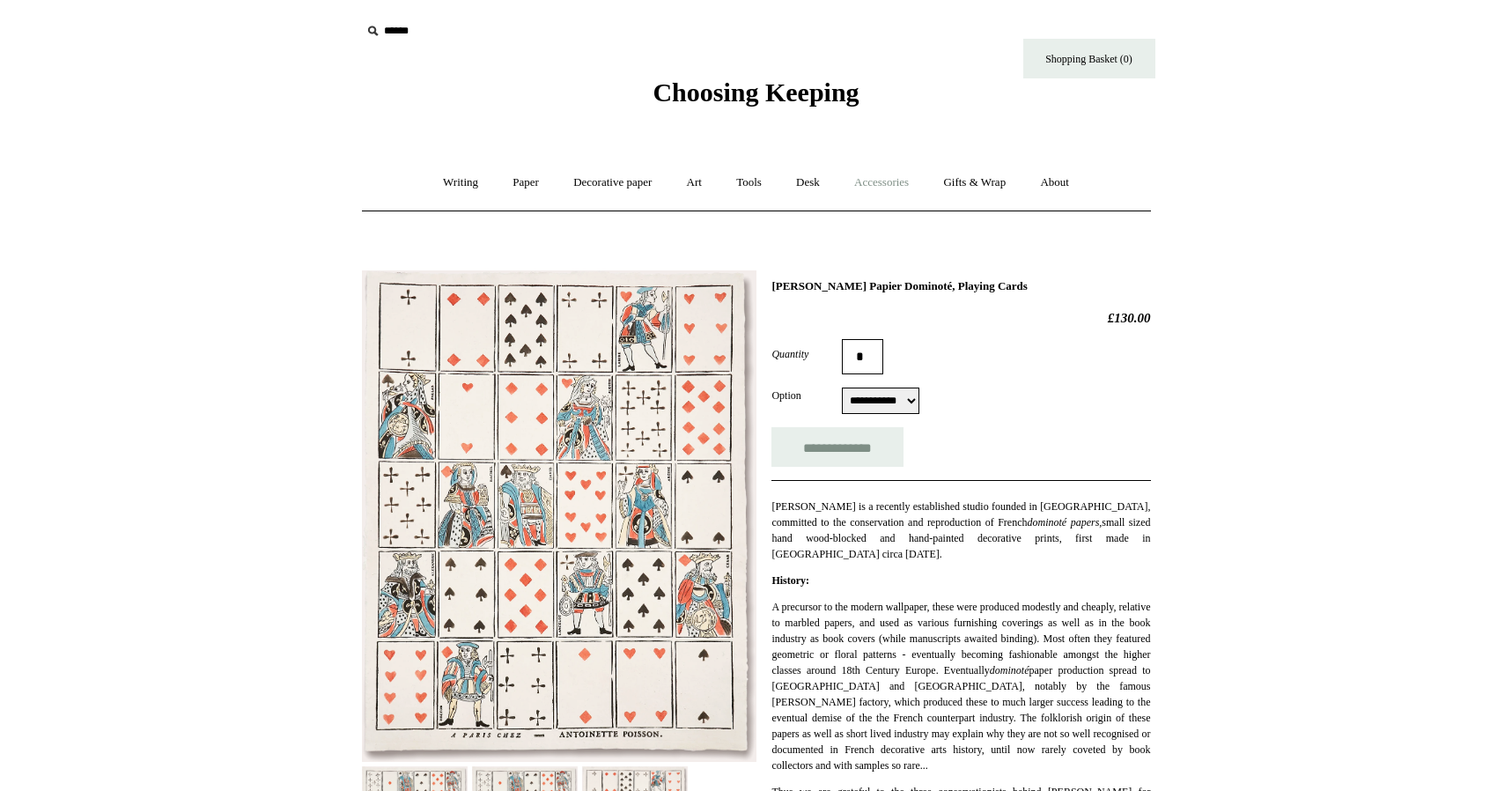
scroll to position [0, 0]
click at [880, 187] on link "Accessories +" at bounding box center [881, 183] width 86 height 47
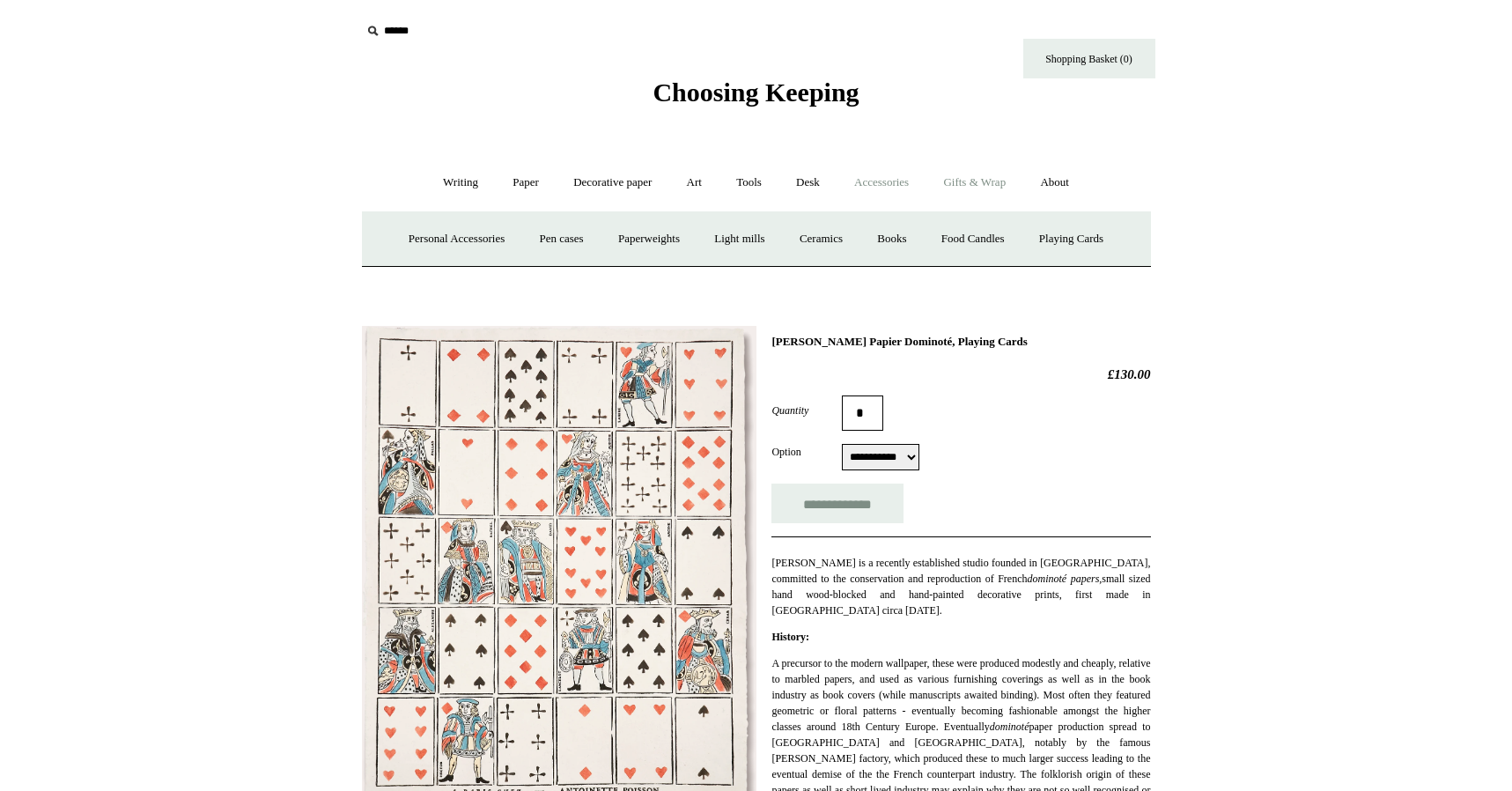
click at [968, 185] on link "Gifts & Wrap +" at bounding box center [974, 183] width 94 height 47
click at [446, 239] on link "Greeting cards +" at bounding box center [447, 239] width 98 height 47
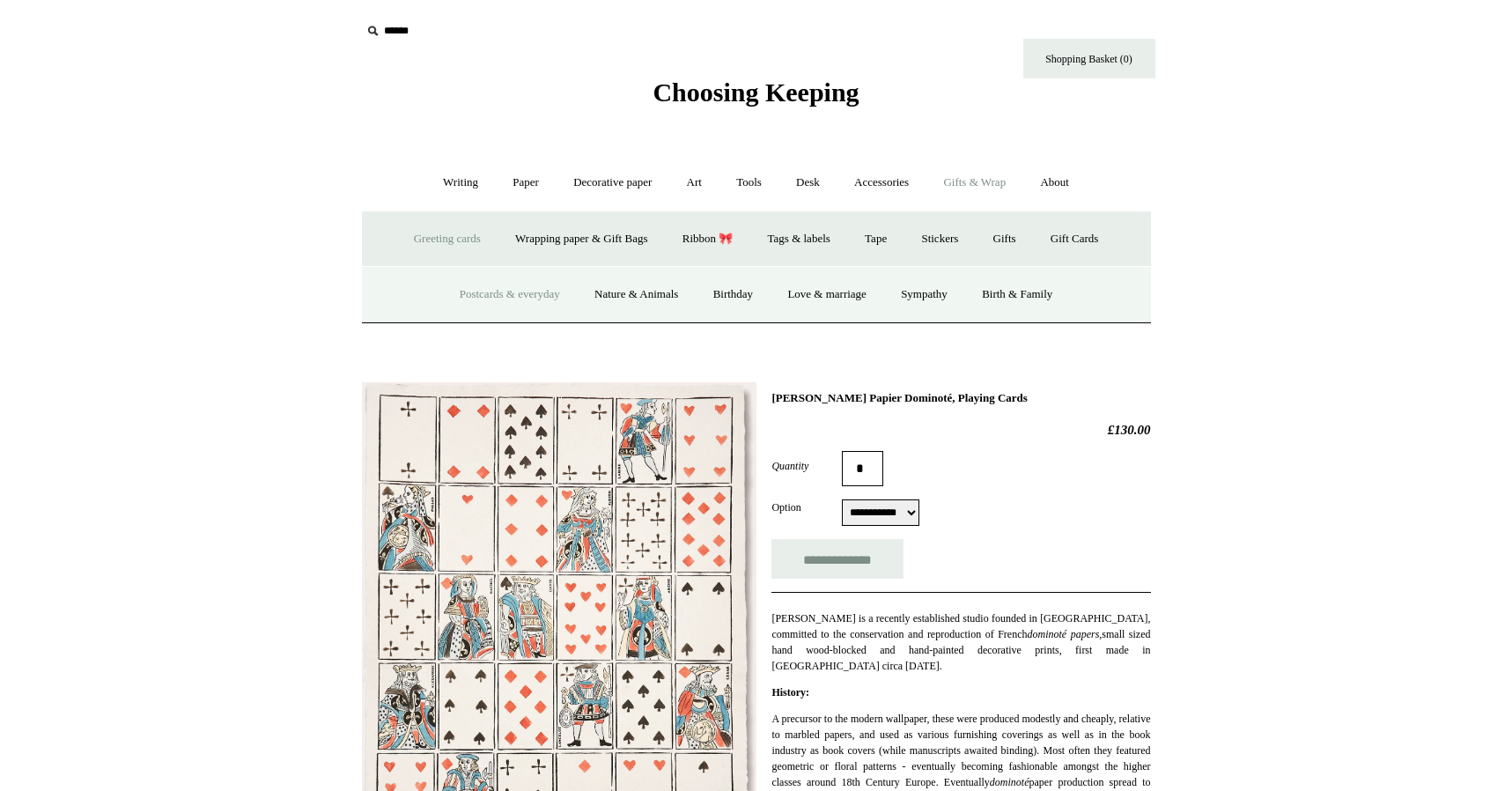
click at [501, 292] on link "Postcards & everyday" at bounding box center [509, 294] width 132 height 47
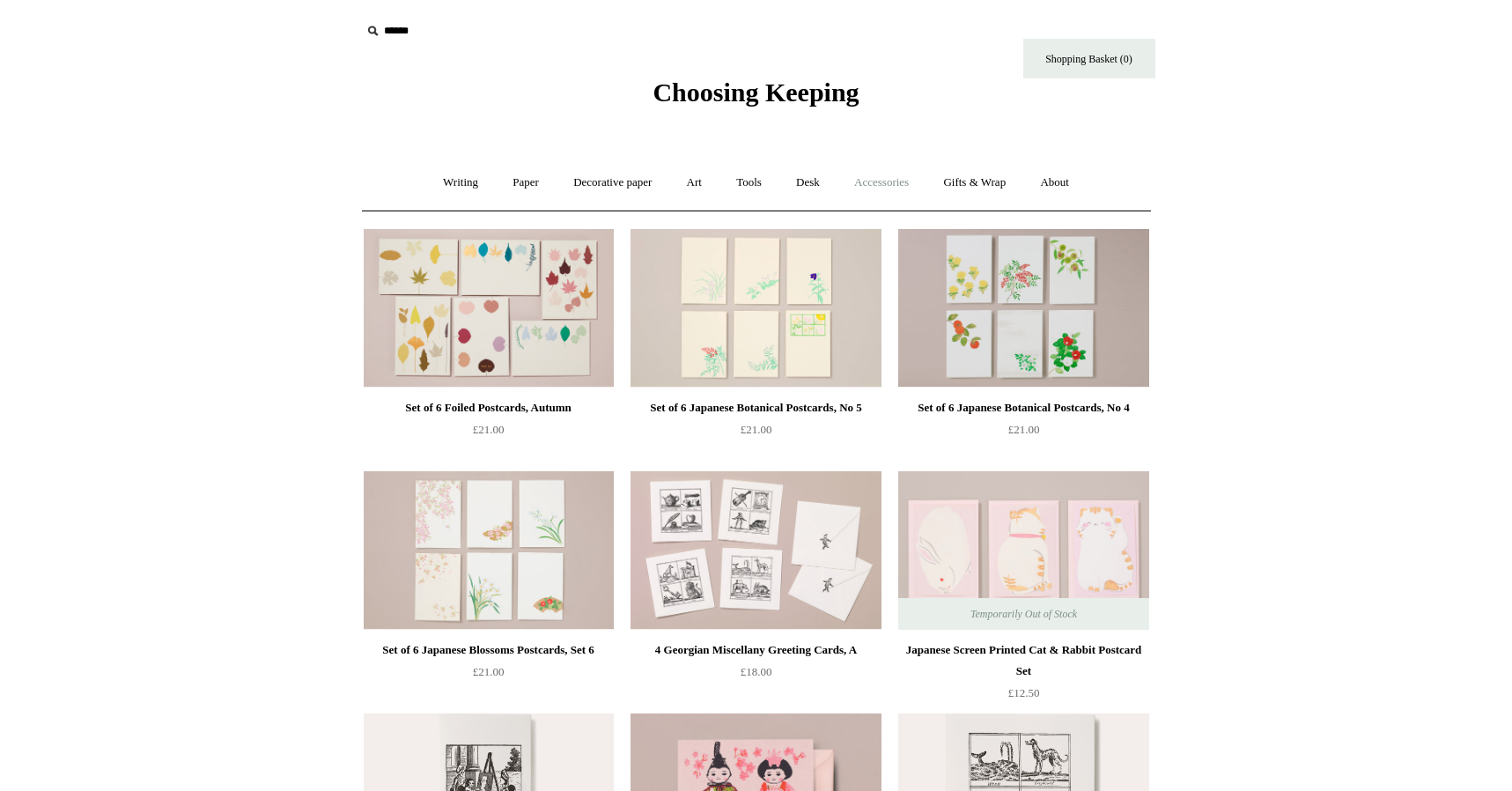
click at [896, 192] on link "Accessories +" at bounding box center [881, 183] width 86 height 47
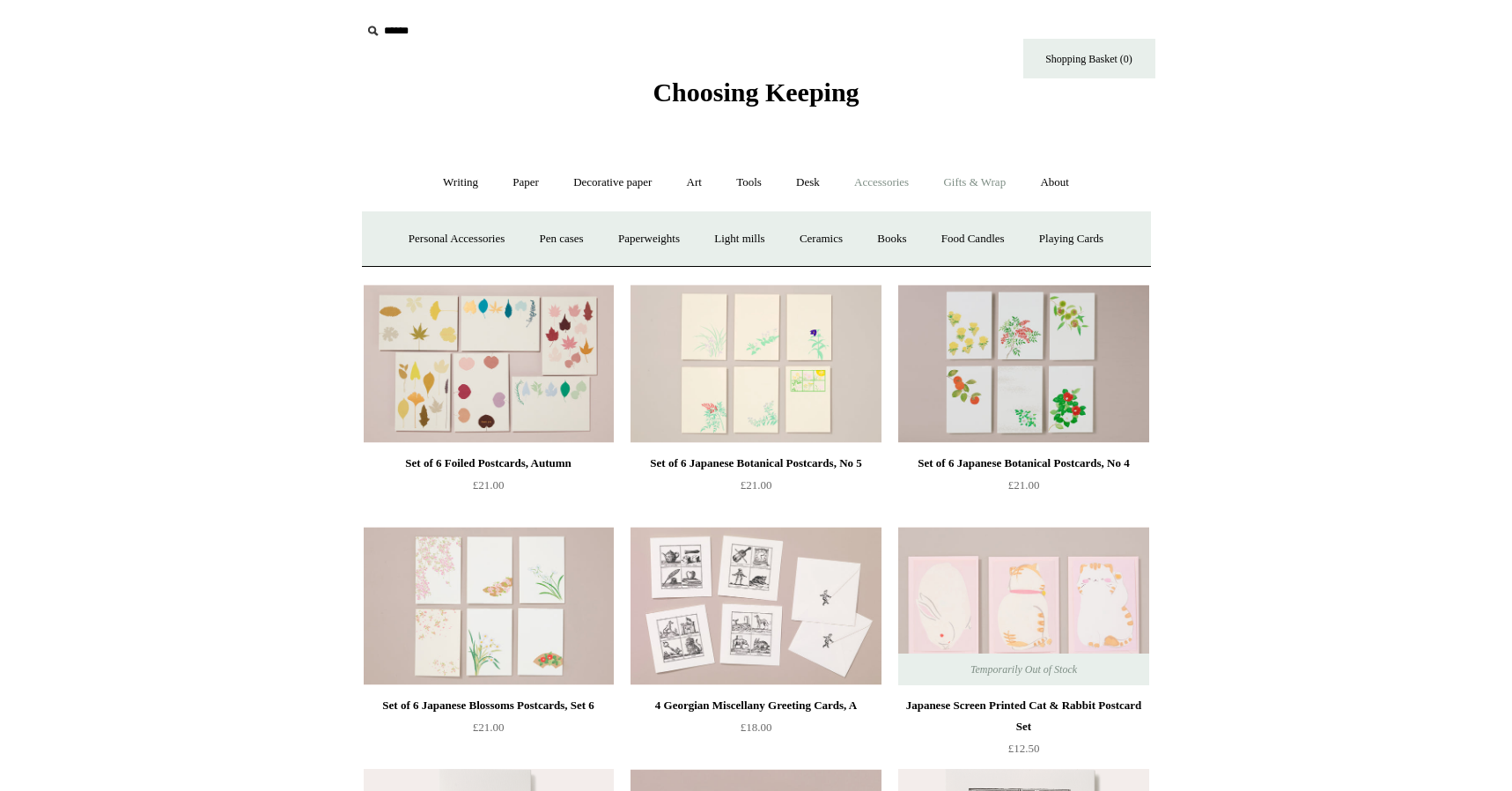
click at [970, 181] on link "Gifts & Wrap +" at bounding box center [974, 183] width 94 height 47
click at [439, 236] on link "Greeting cards +" at bounding box center [447, 239] width 98 height 47
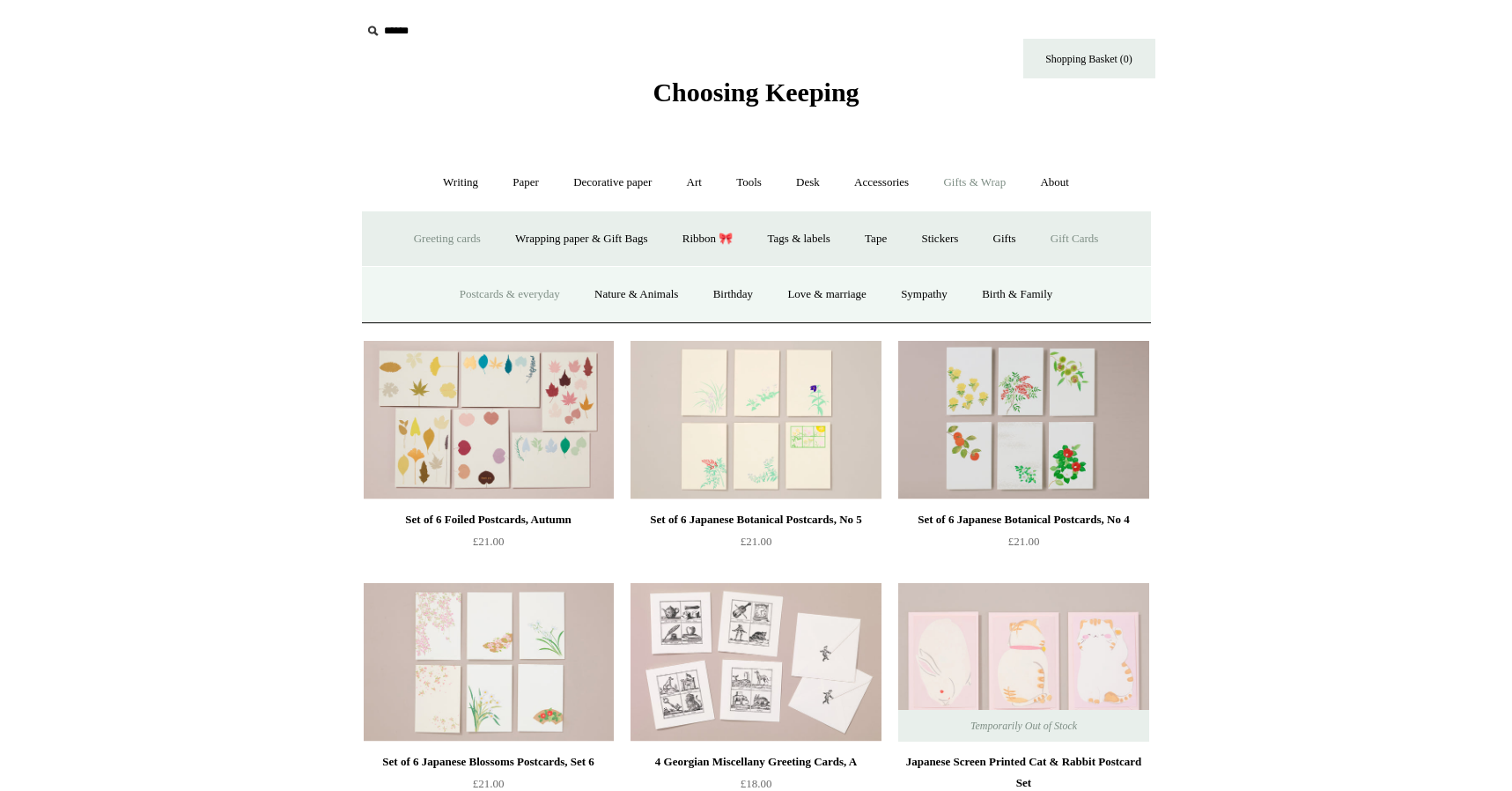
click at [1076, 241] on link "Gift Cards" at bounding box center [1074, 239] width 80 height 47
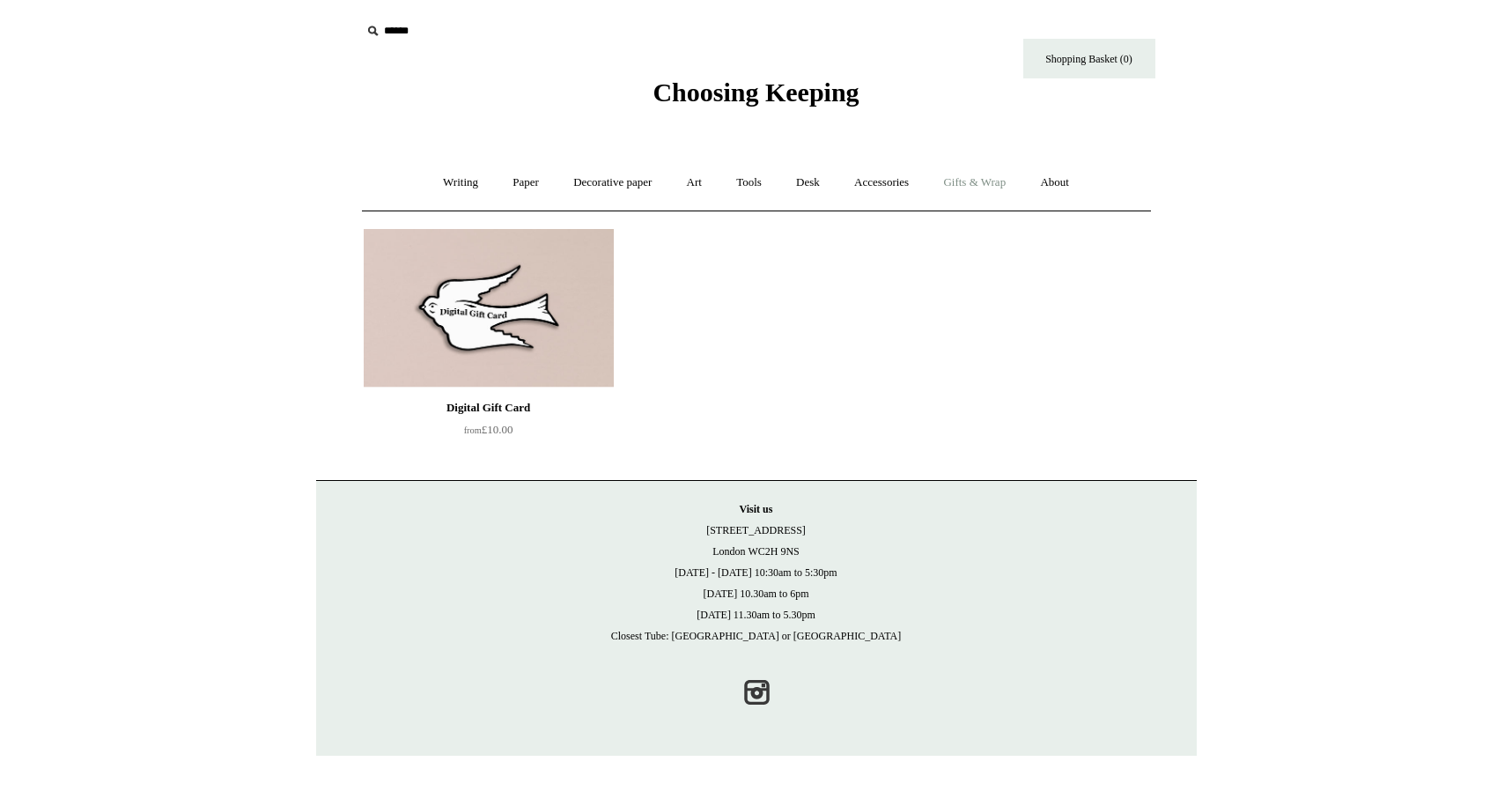
click at [998, 190] on link "Gifts & Wrap +" at bounding box center [974, 183] width 94 height 47
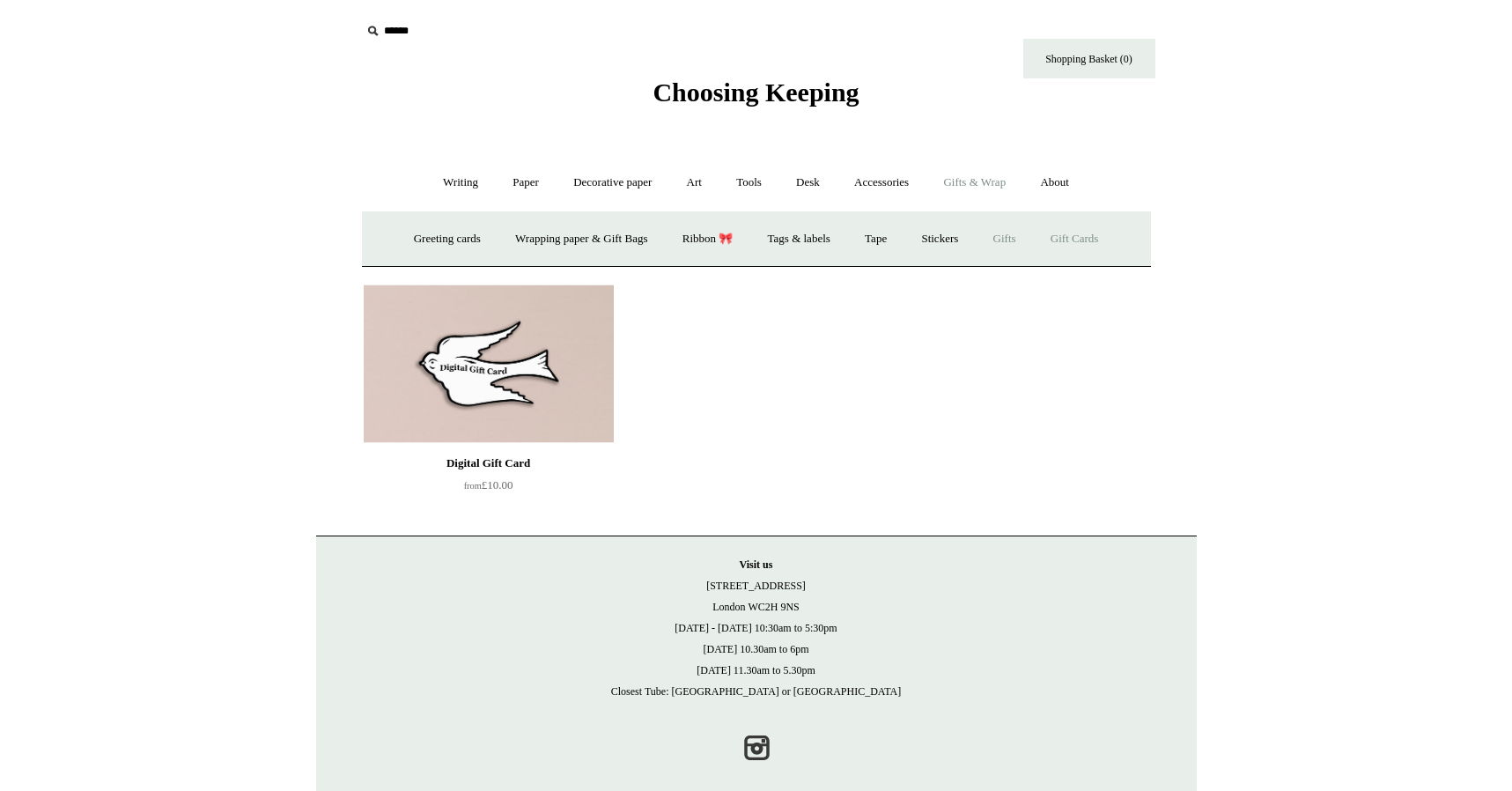
click at [1017, 240] on link "Gifts +" at bounding box center [1005, 239] width 55 height 47
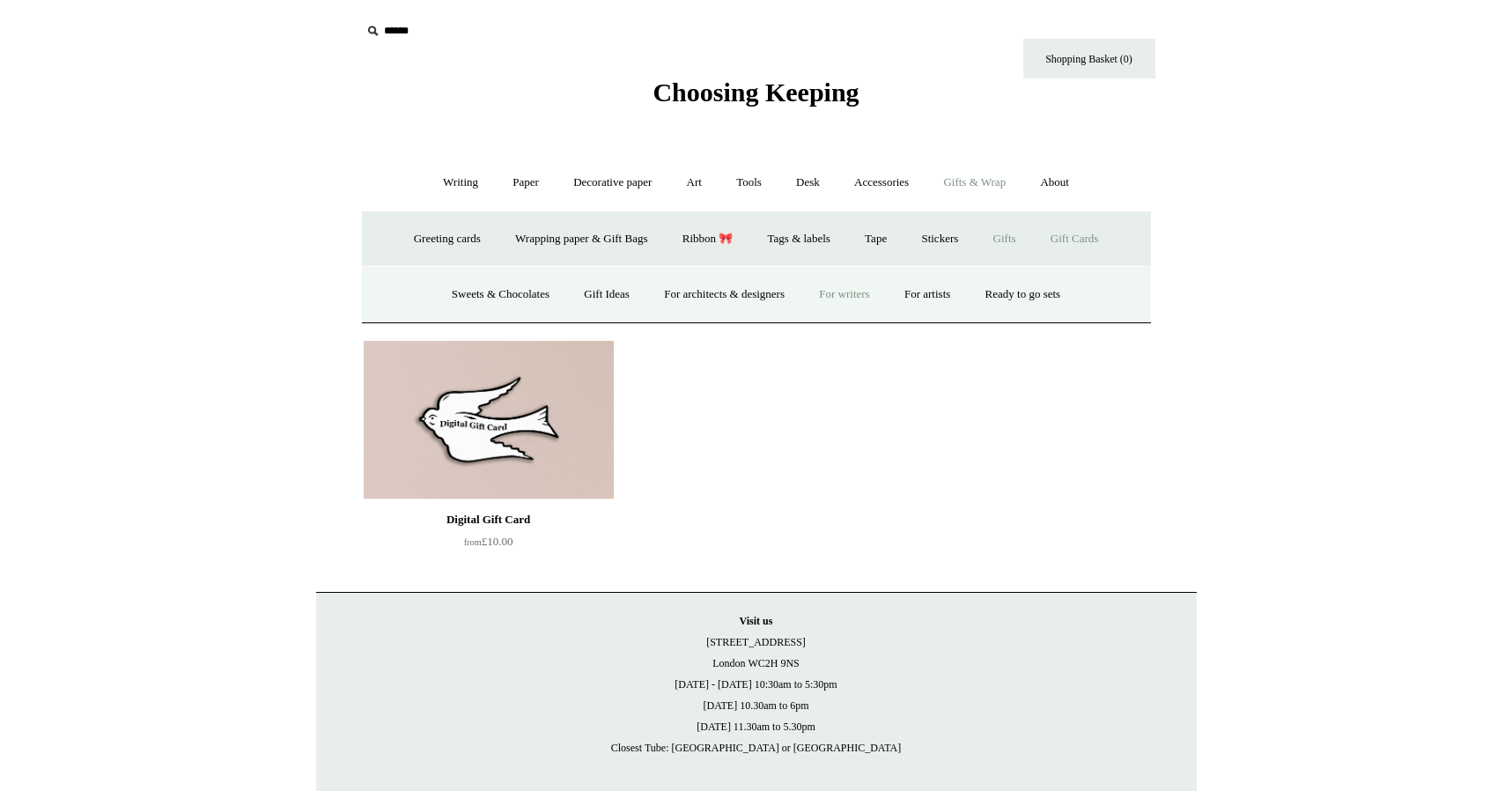
click at [860, 295] on link "For writers" at bounding box center [843, 294] width 81 height 47
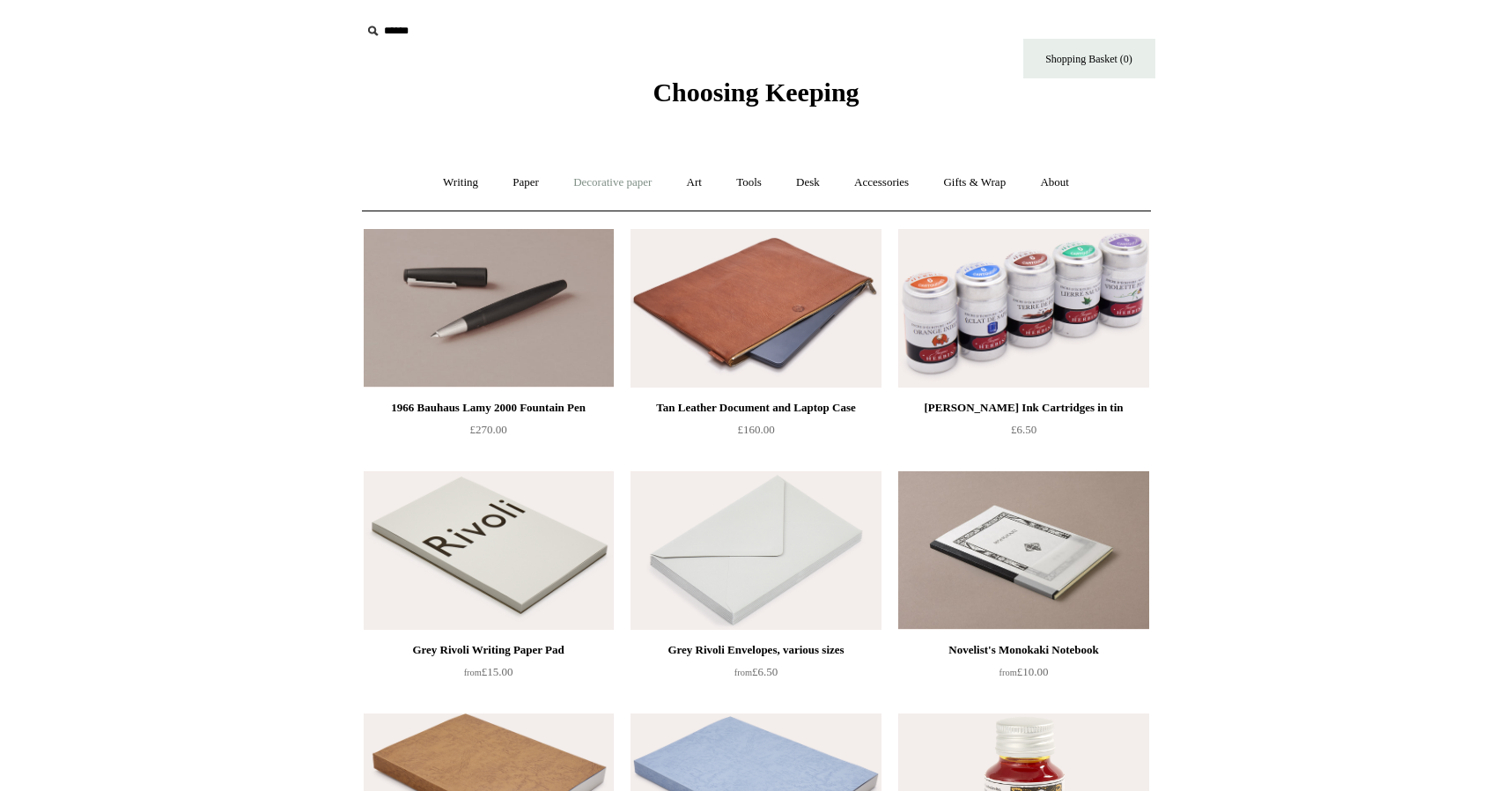
click at [598, 184] on link "Decorative paper +" at bounding box center [612, 183] width 110 height 47
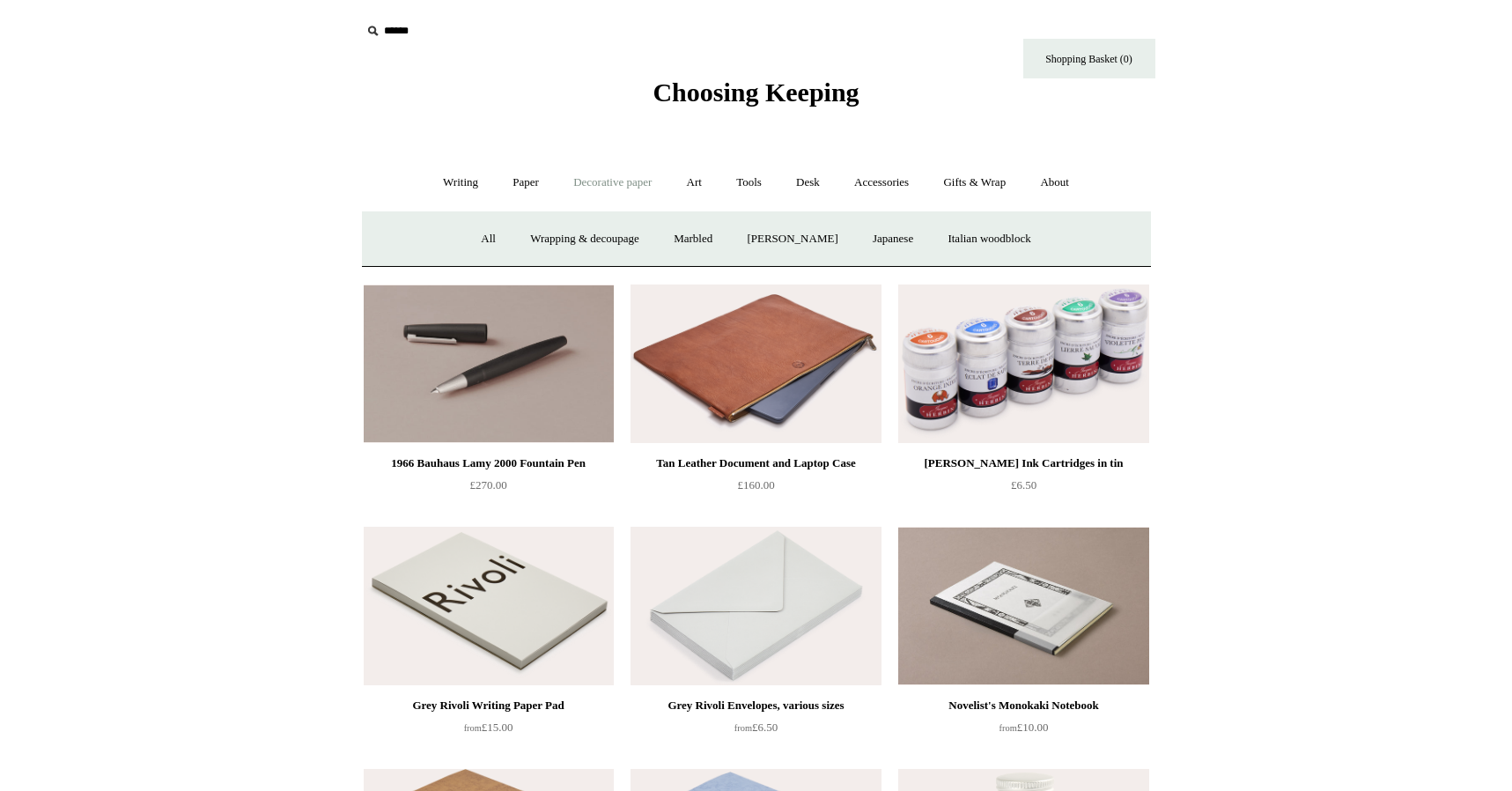
click at [521, 181] on link "Paper +" at bounding box center [525, 183] width 58 height 47
click at [837, 234] on link "Greeting cards +" at bounding box center [827, 239] width 98 height 47
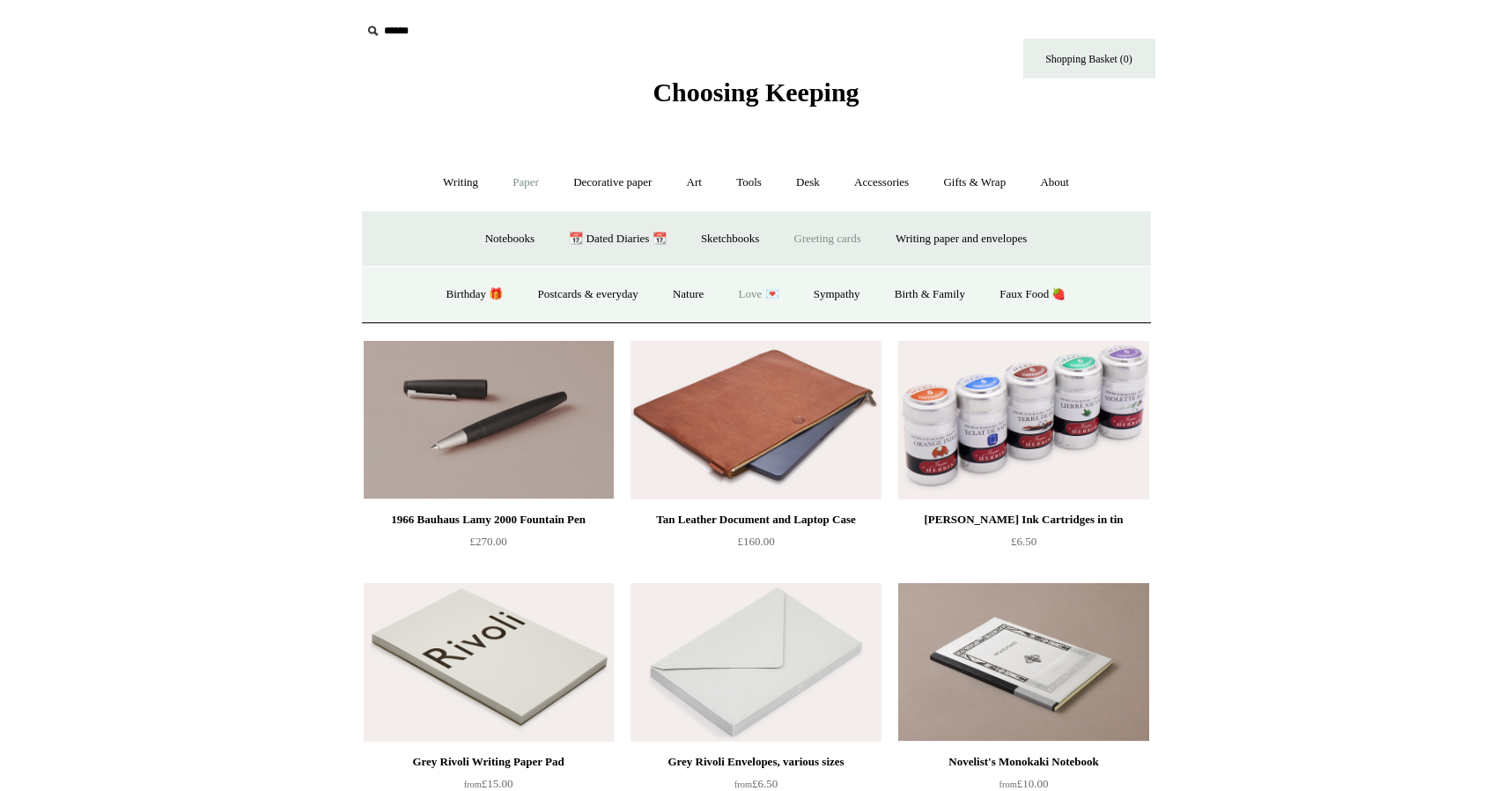
click at [753, 295] on link "Love 💌" at bounding box center [759, 294] width 73 height 47
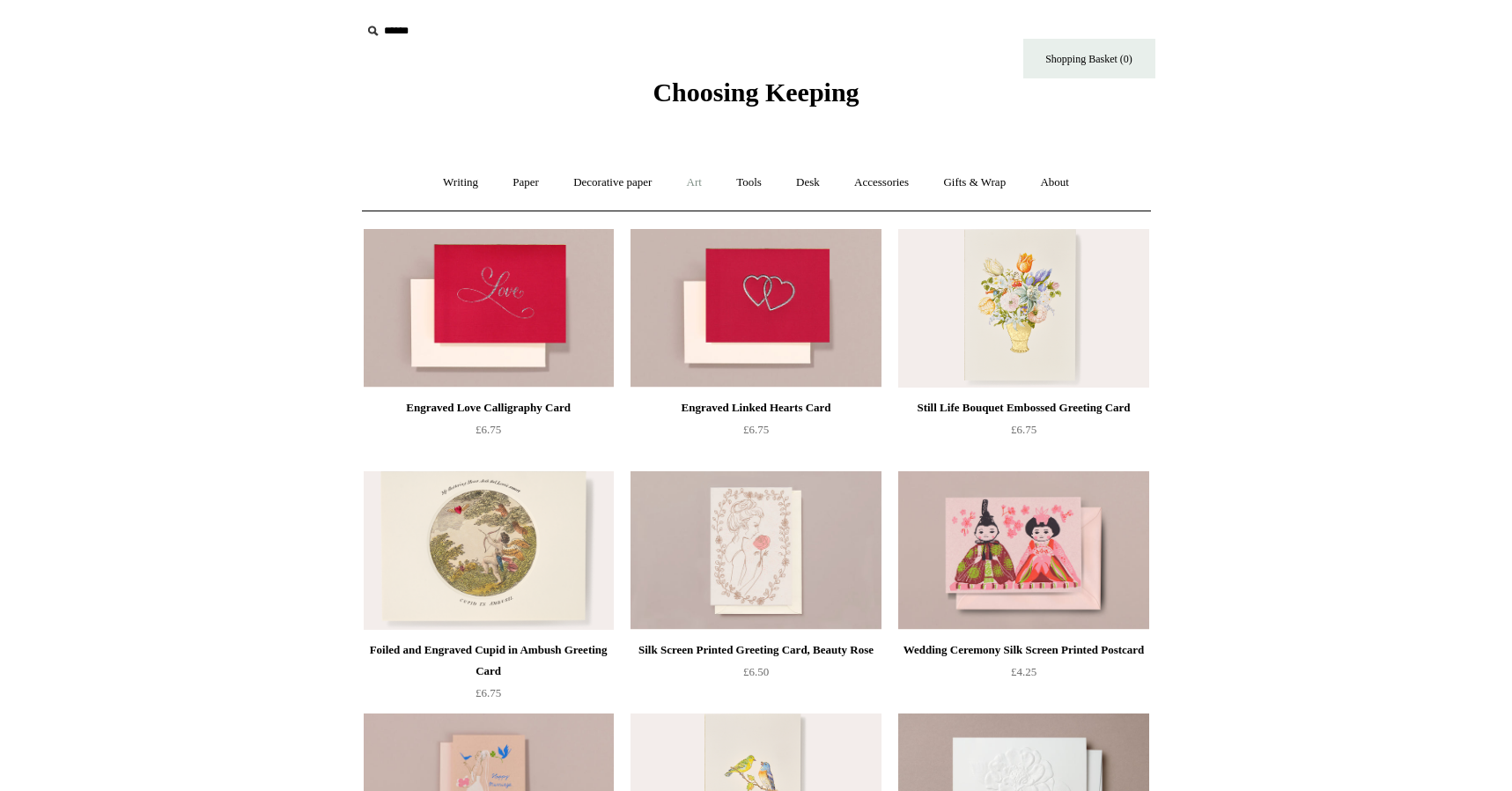
click at [689, 184] on link "Art +" at bounding box center [695, 183] width 47 height 47
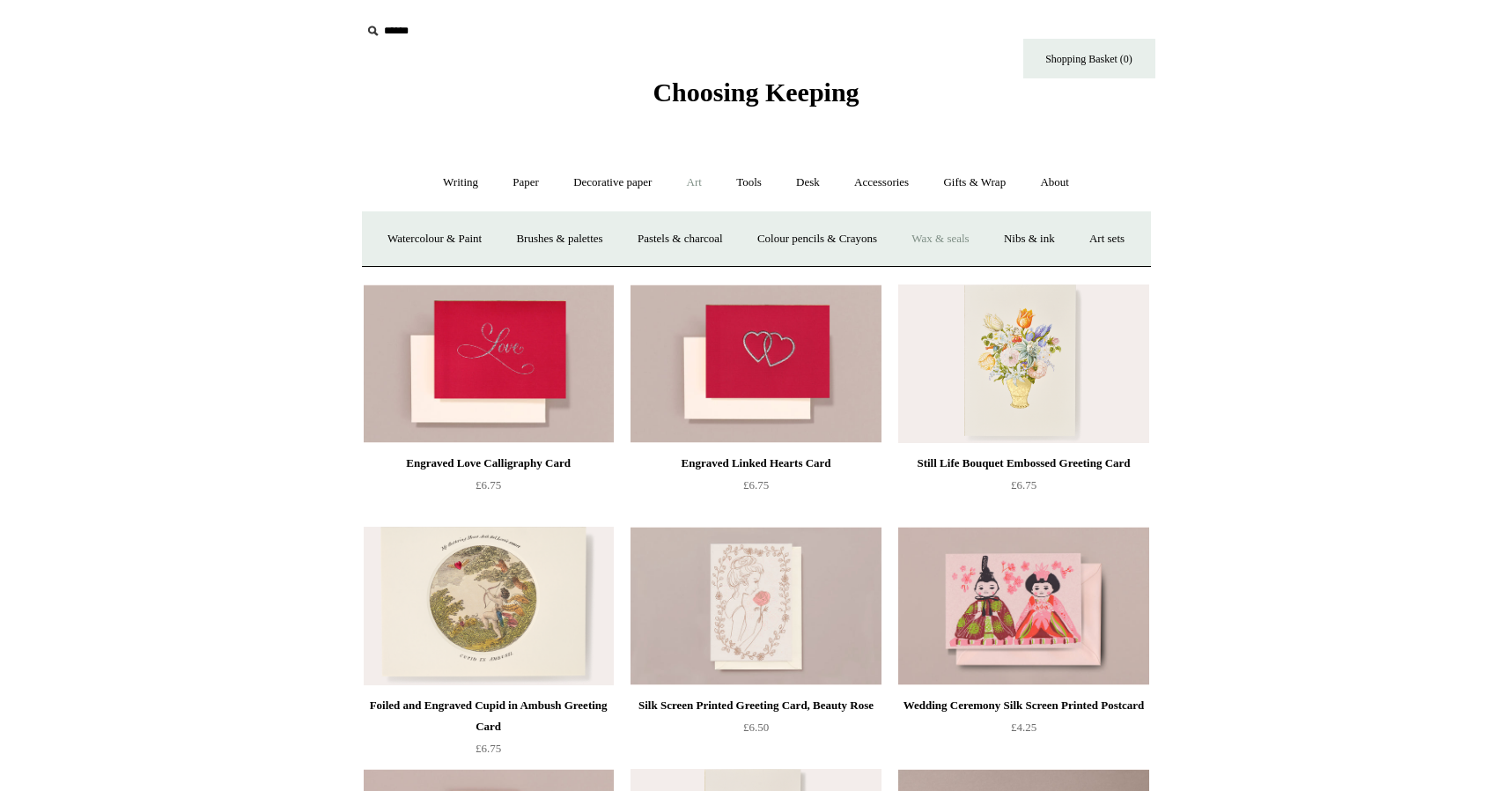
click at [978, 237] on link "Wax & seals" at bounding box center [940, 239] width 89 height 47
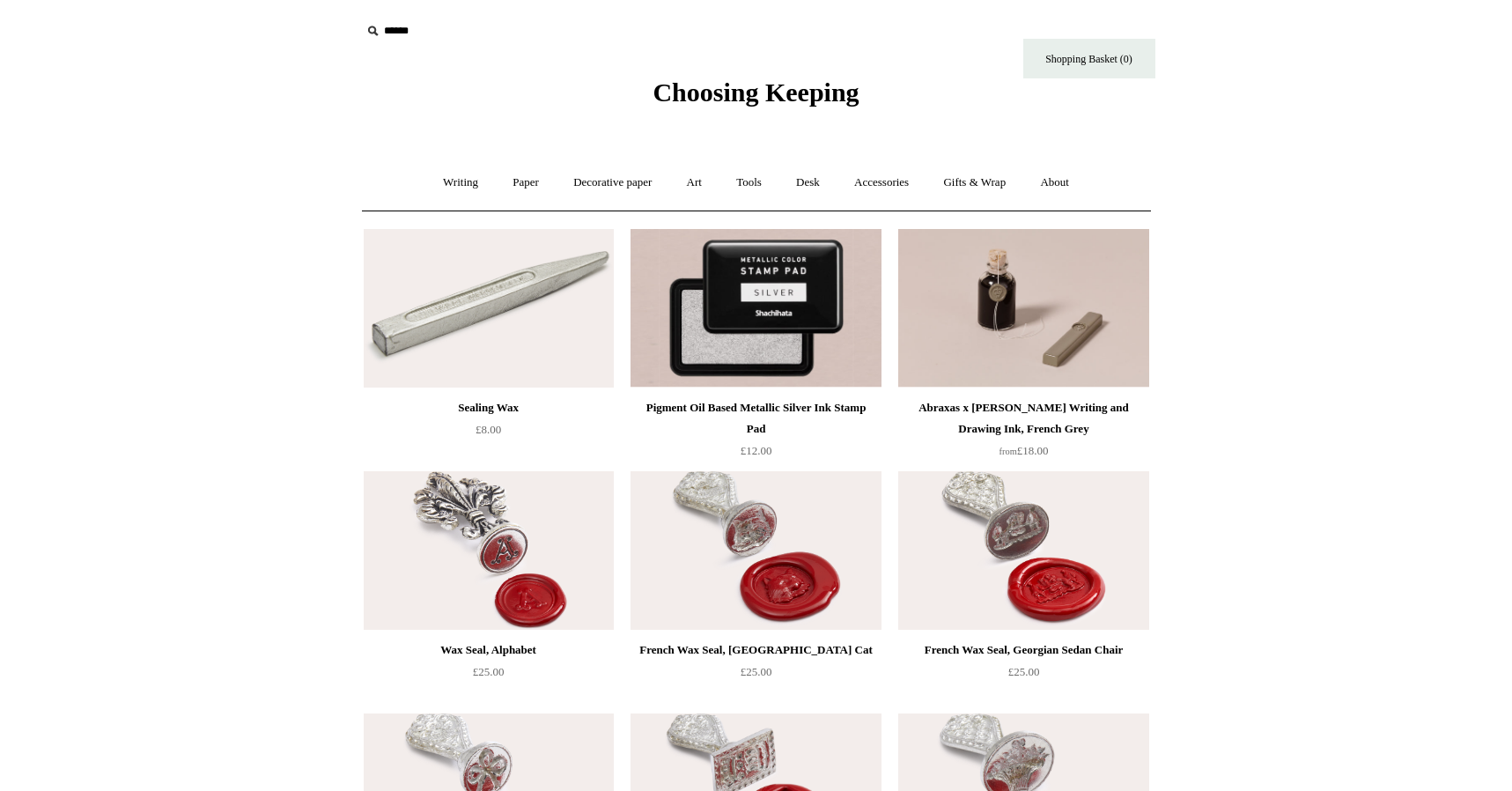
click at [509, 298] on img at bounding box center [489, 308] width 250 height 159
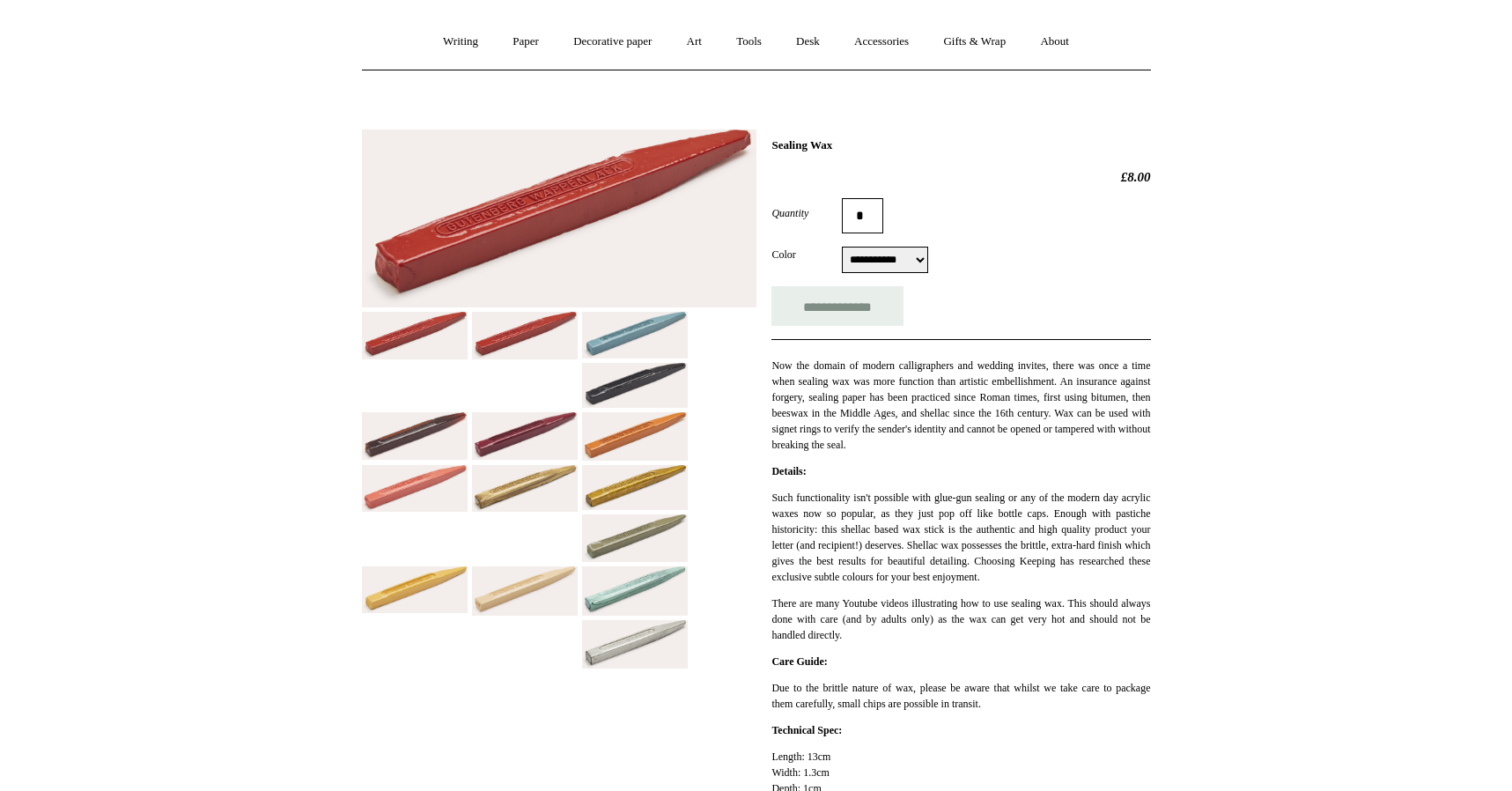
scroll to position [155, 0]
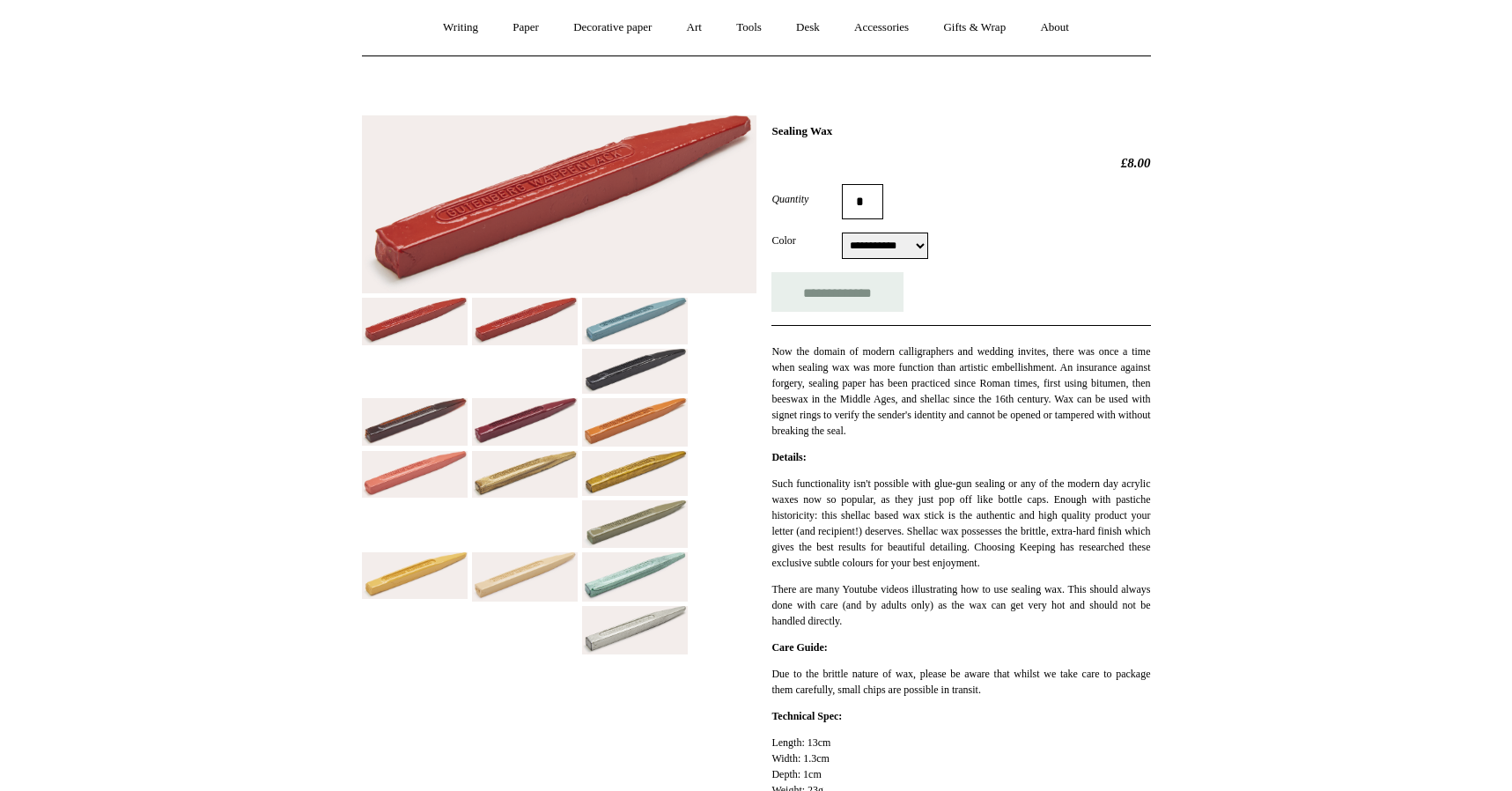
click at [624, 636] on img at bounding box center [635, 629] width 106 height 48
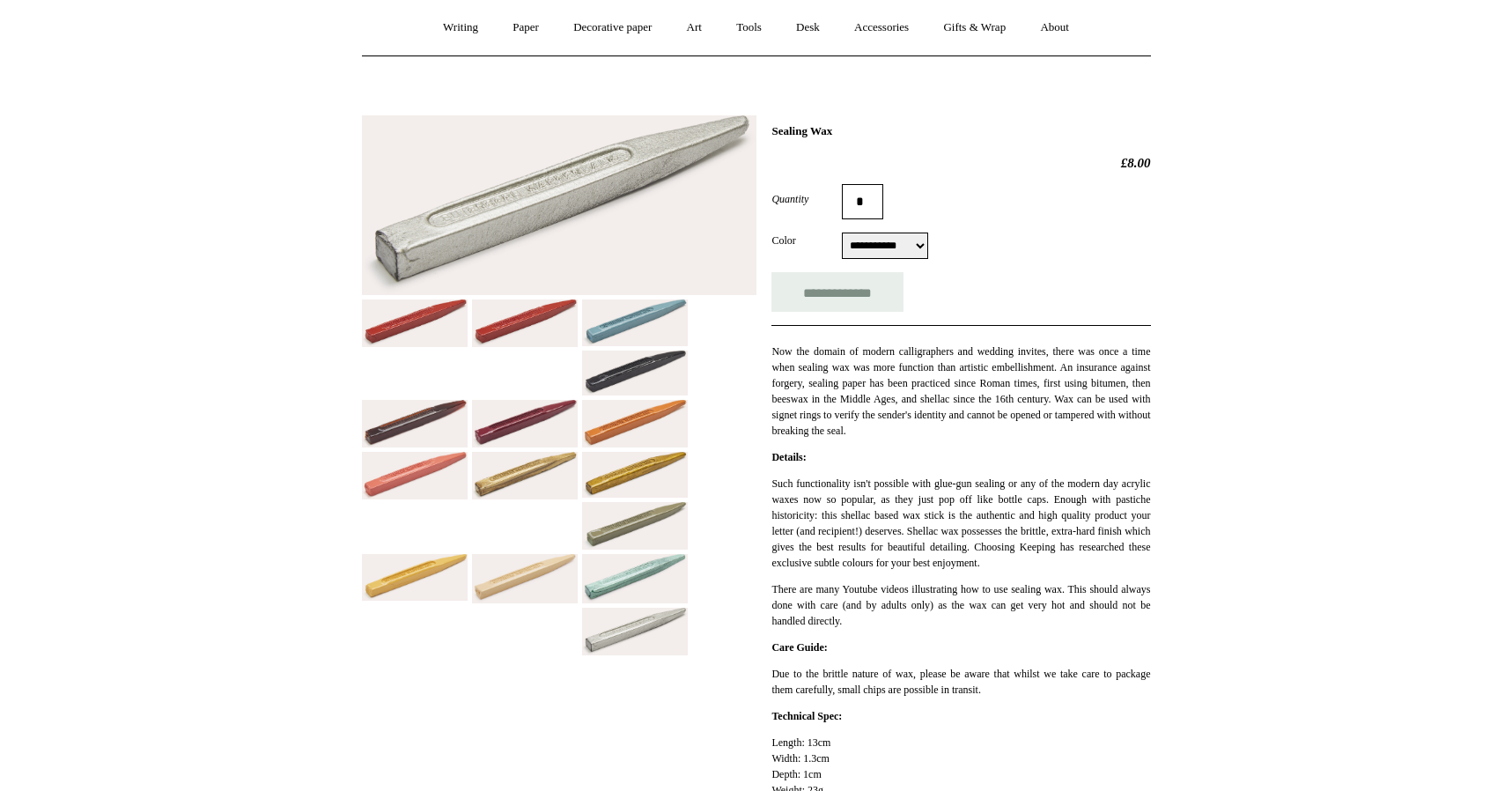
click at [520, 459] on img at bounding box center [525, 475] width 106 height 47
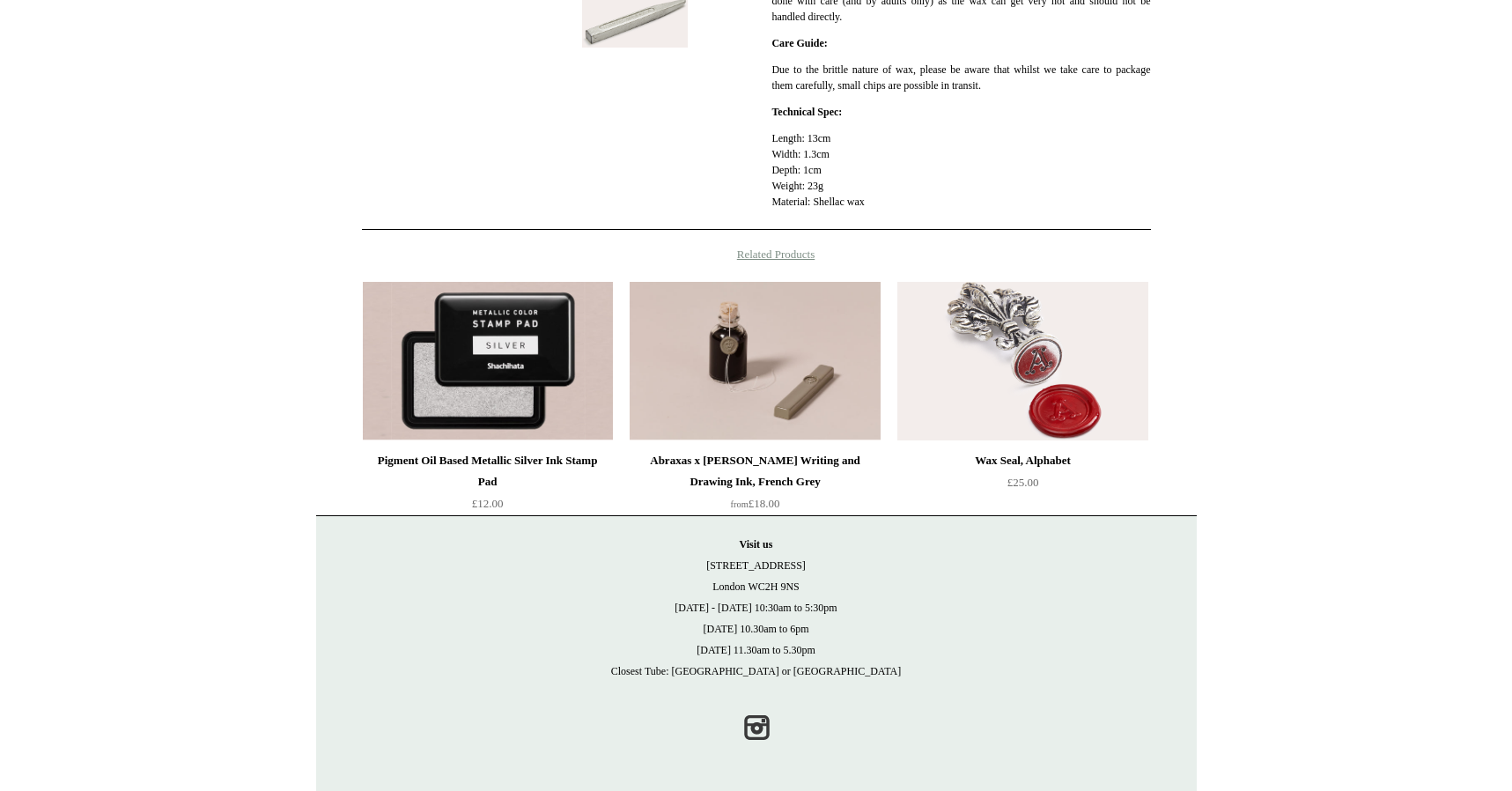
scroll to position [759, 0]
click at [552, 458] on div "Pigment Oil Based Metallic Silver Ink Stamp Pad" at bounding box center [488, 471] width 241 height 42
